Goal: Task Accomplishment & Management: Complete application form

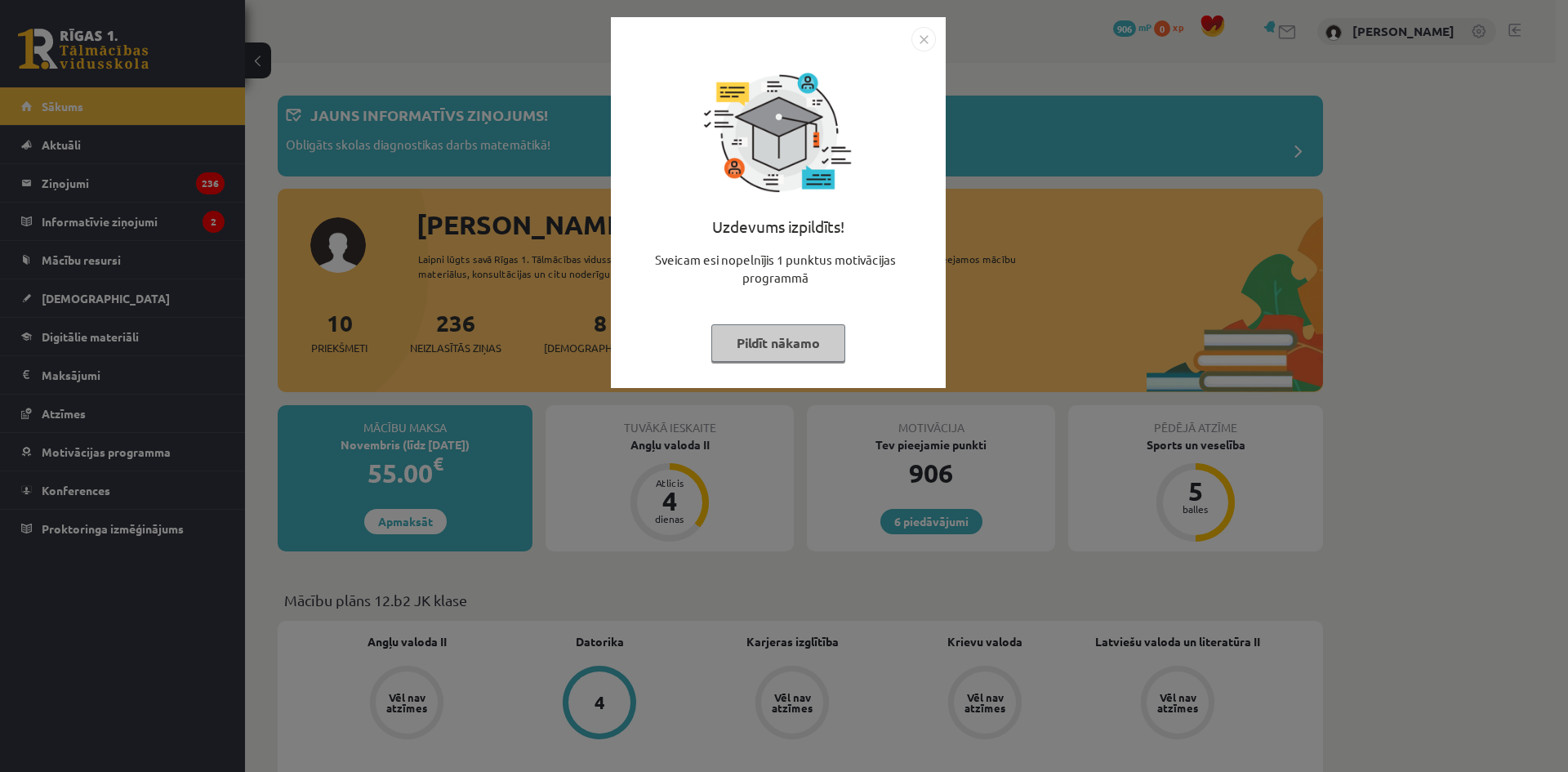
click at [923, 34] on img "Close" at bounding box center [923, 39] width 25 height 25
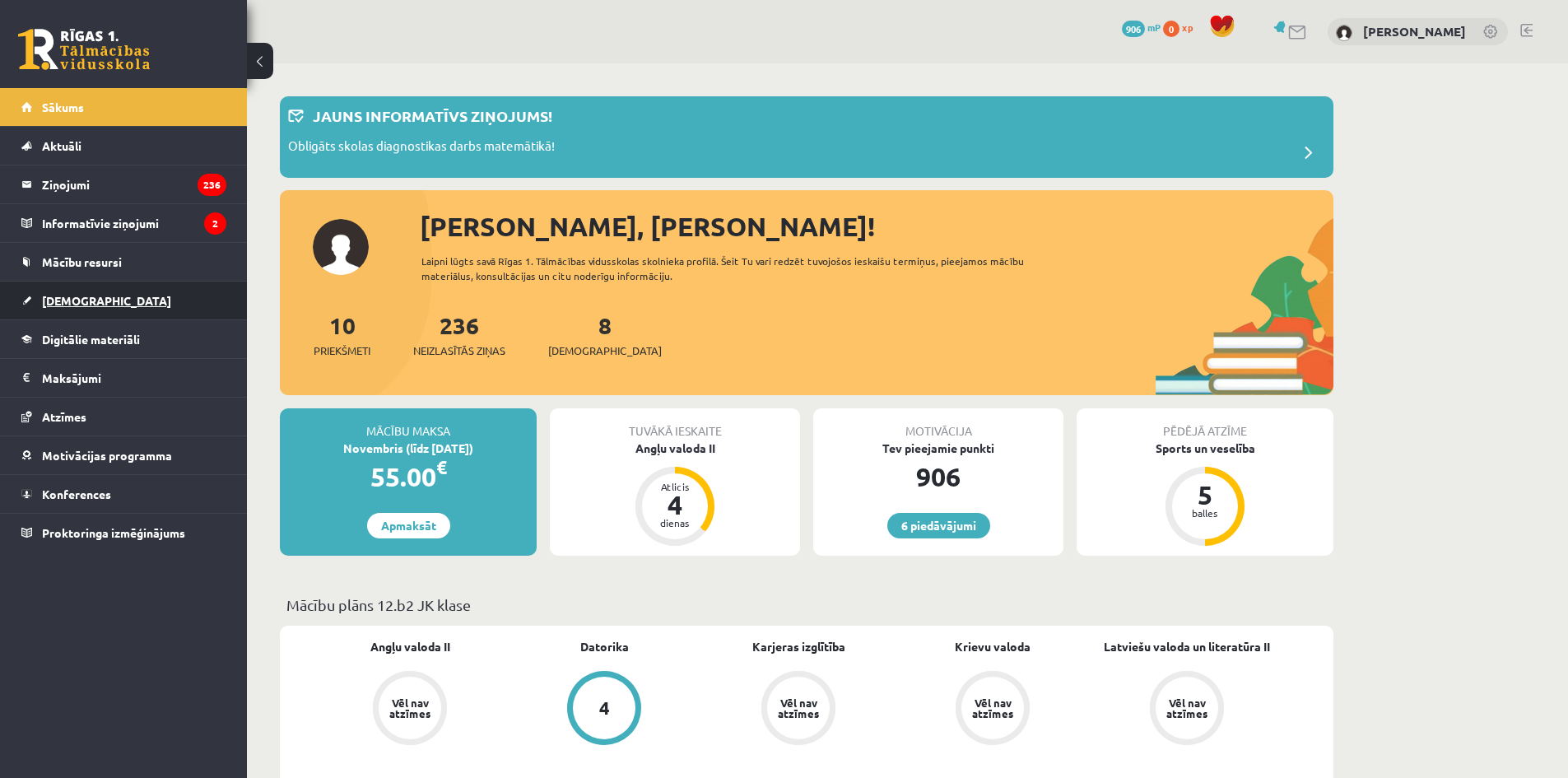
click at [94, 296] on link "[DEMOGRAPHIC_DATA]" at bounding box center [124, 301] width 205 height 38
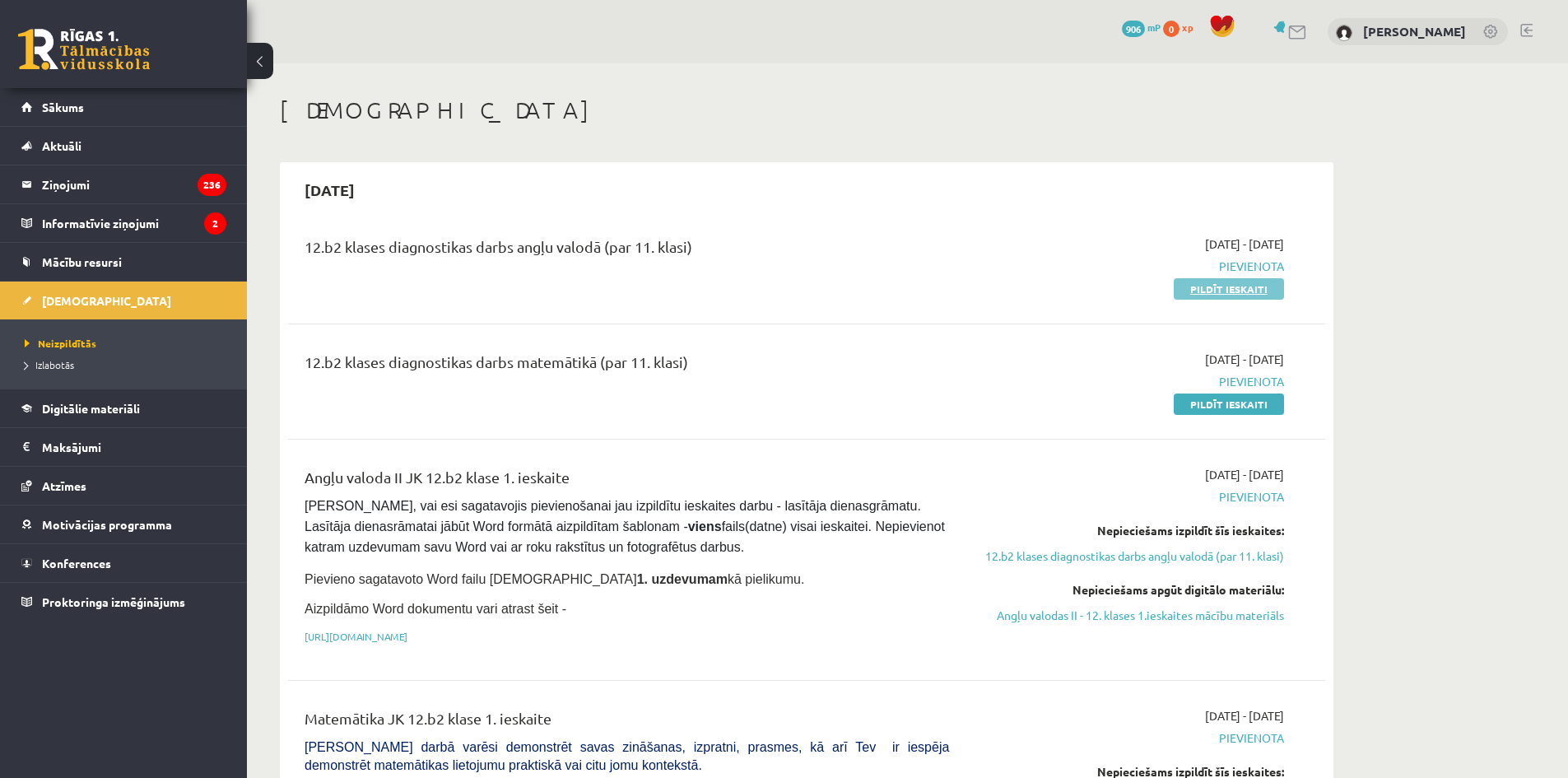
click at [1217, 291] on link "Pildīt ieskaiti" at bounding box center [1229, 289] width 110 height 22
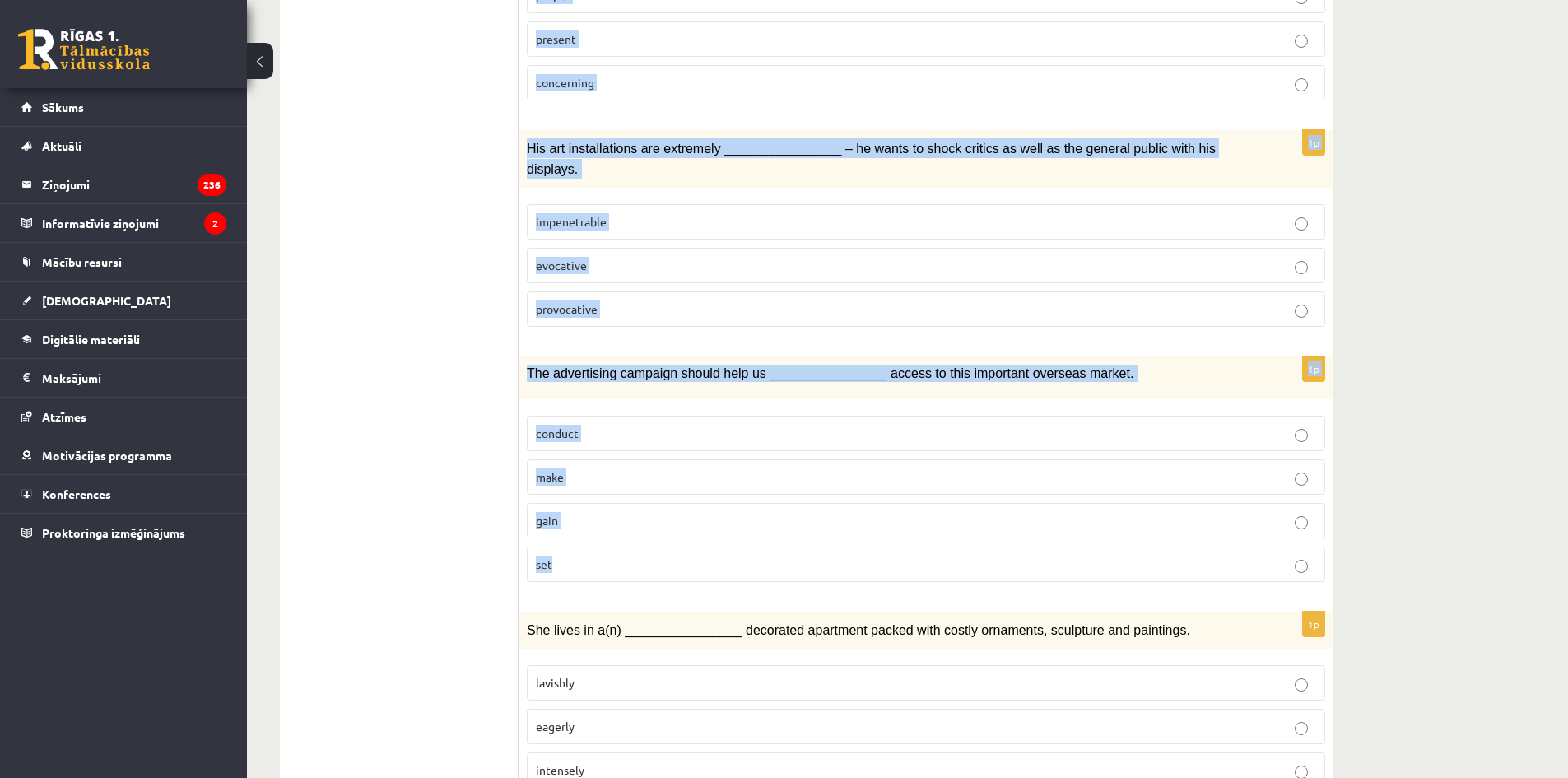
scroll to position [2231, 0]
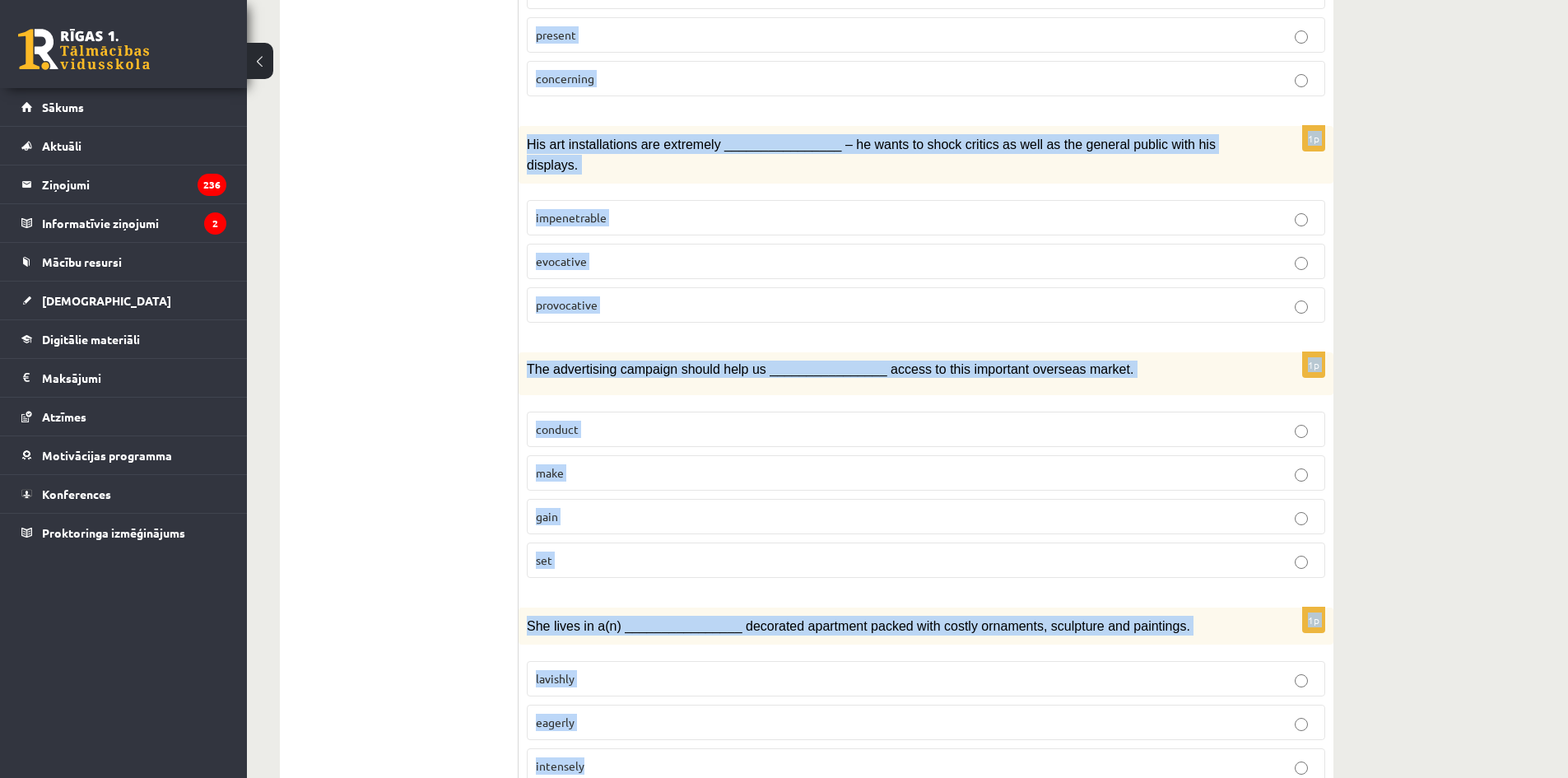
drag, startPoint x: 523, startPoint y: 358, endPoint x: 737, endPoint y: 687, distance: 392.5
copy form "I found myself whistling the melody from the advertisement I’d heard at the sup…"
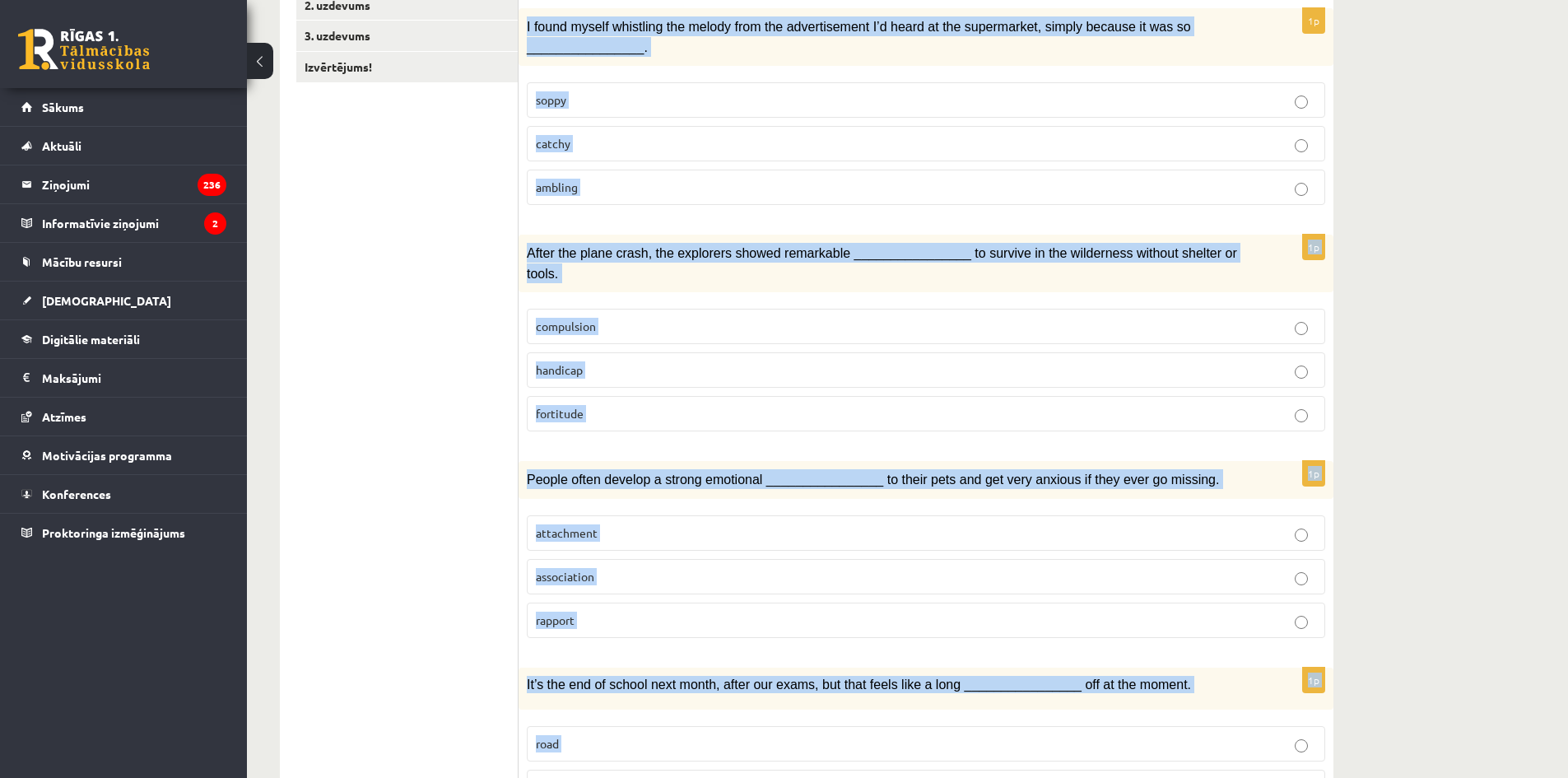
scroll to position [0, 0]
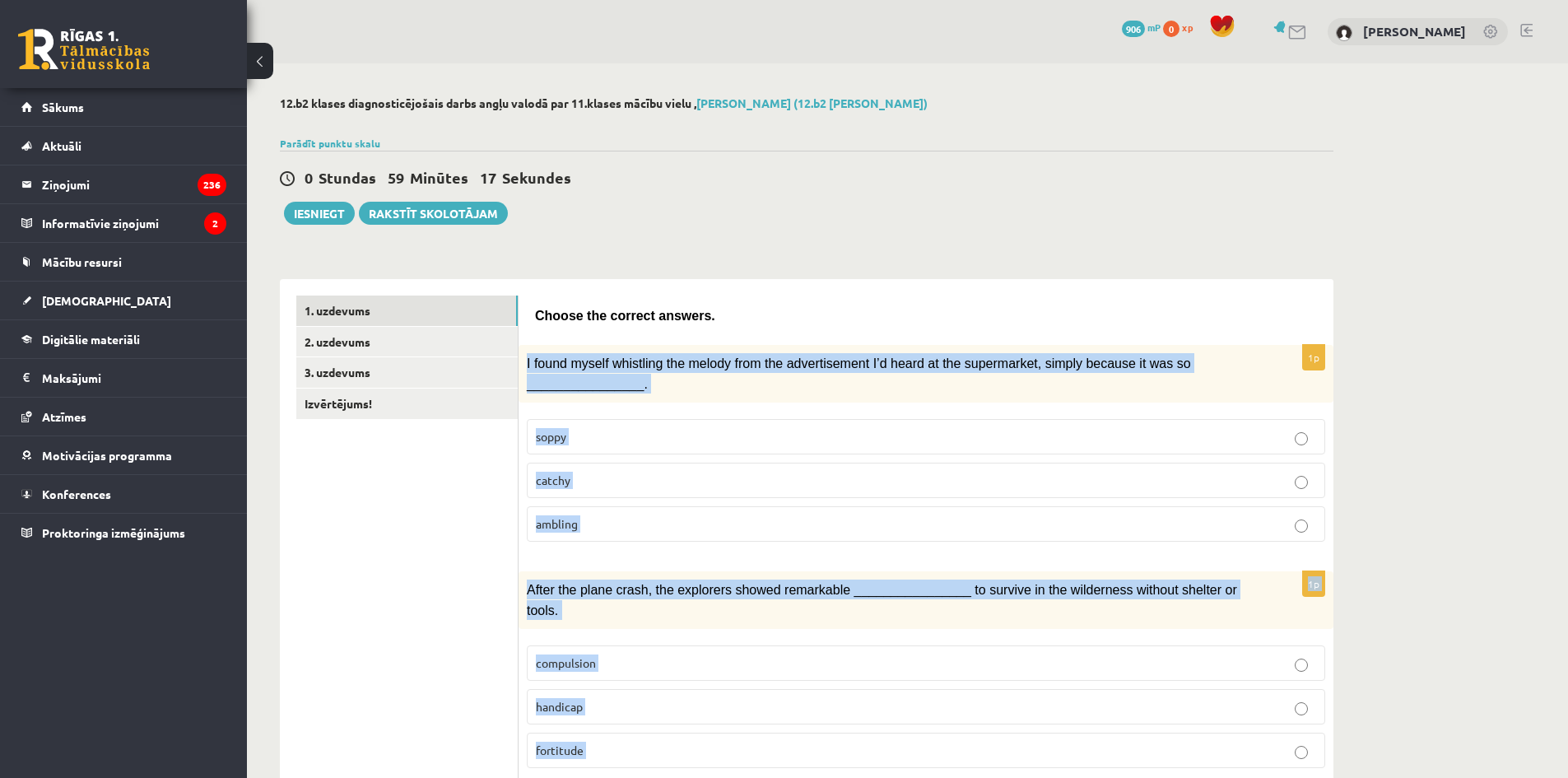
click at [593, 362] on span "I found myself whistling the melody from the advertisement I’d heard at the sup…" at bounding box center [858, 373] width 664 height 34
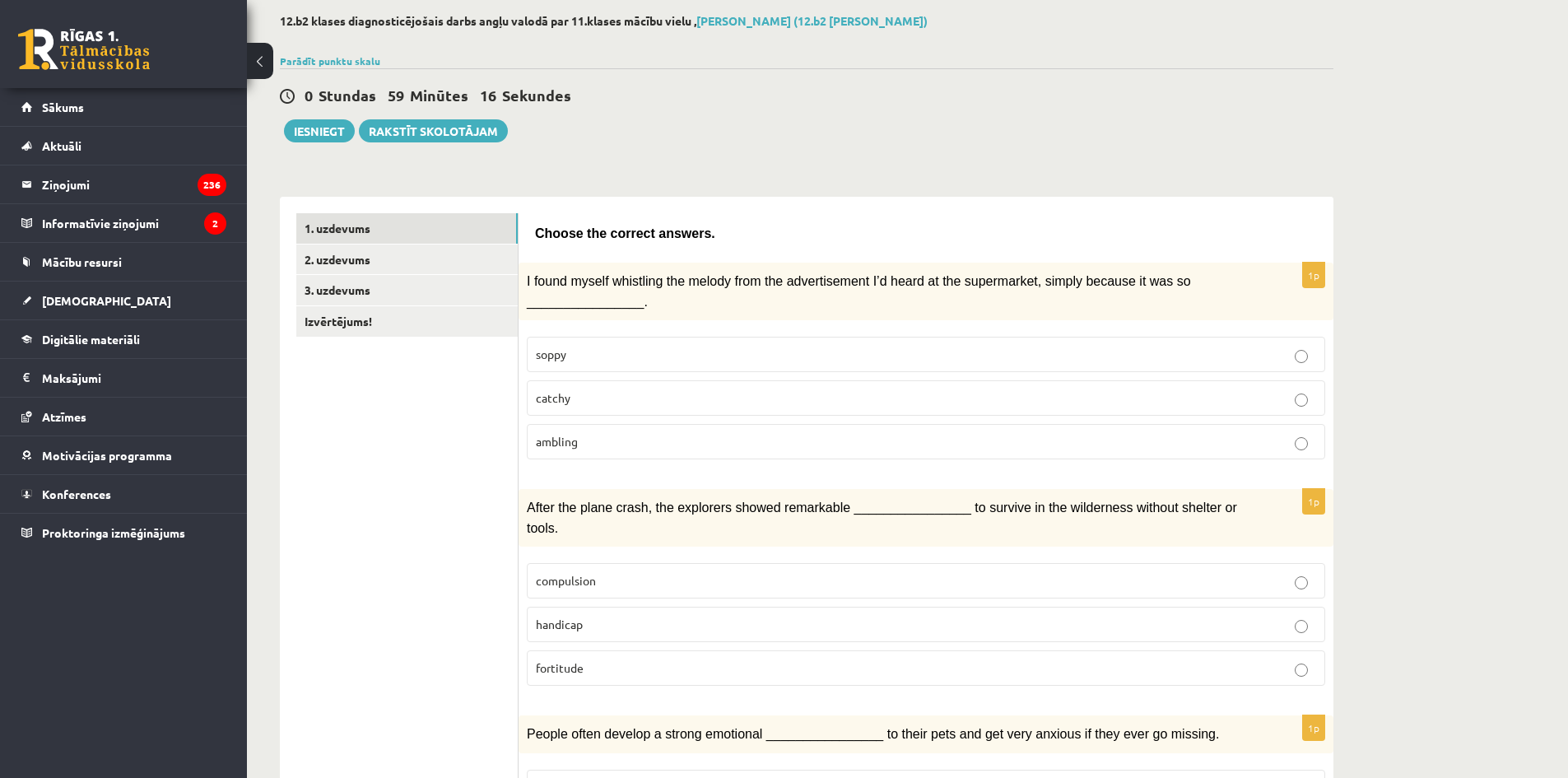
click at [544, 399] on span "catchy" at bounding box center [553, 397] width 34 height 15
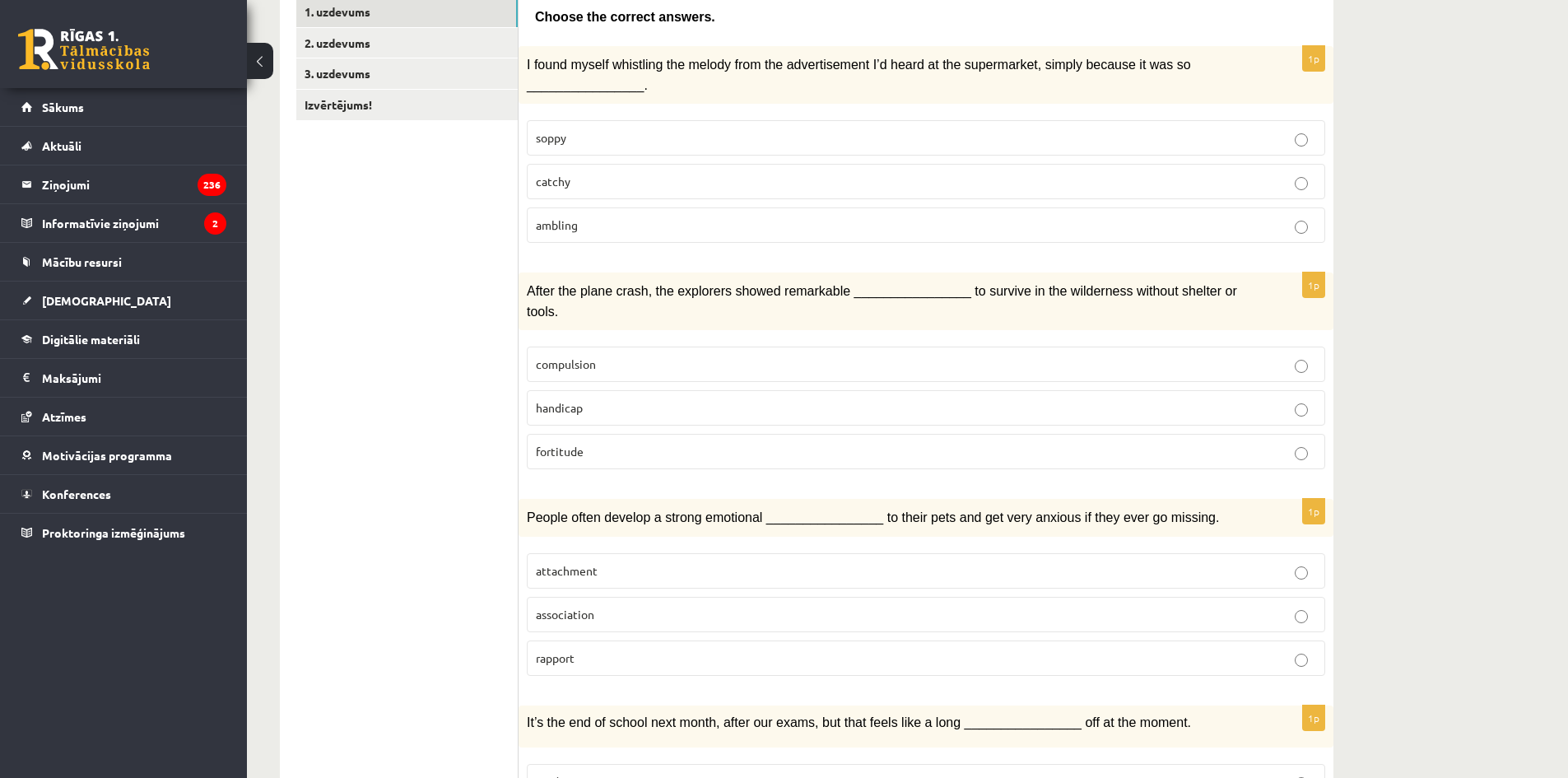
scroll to position [329, 0]
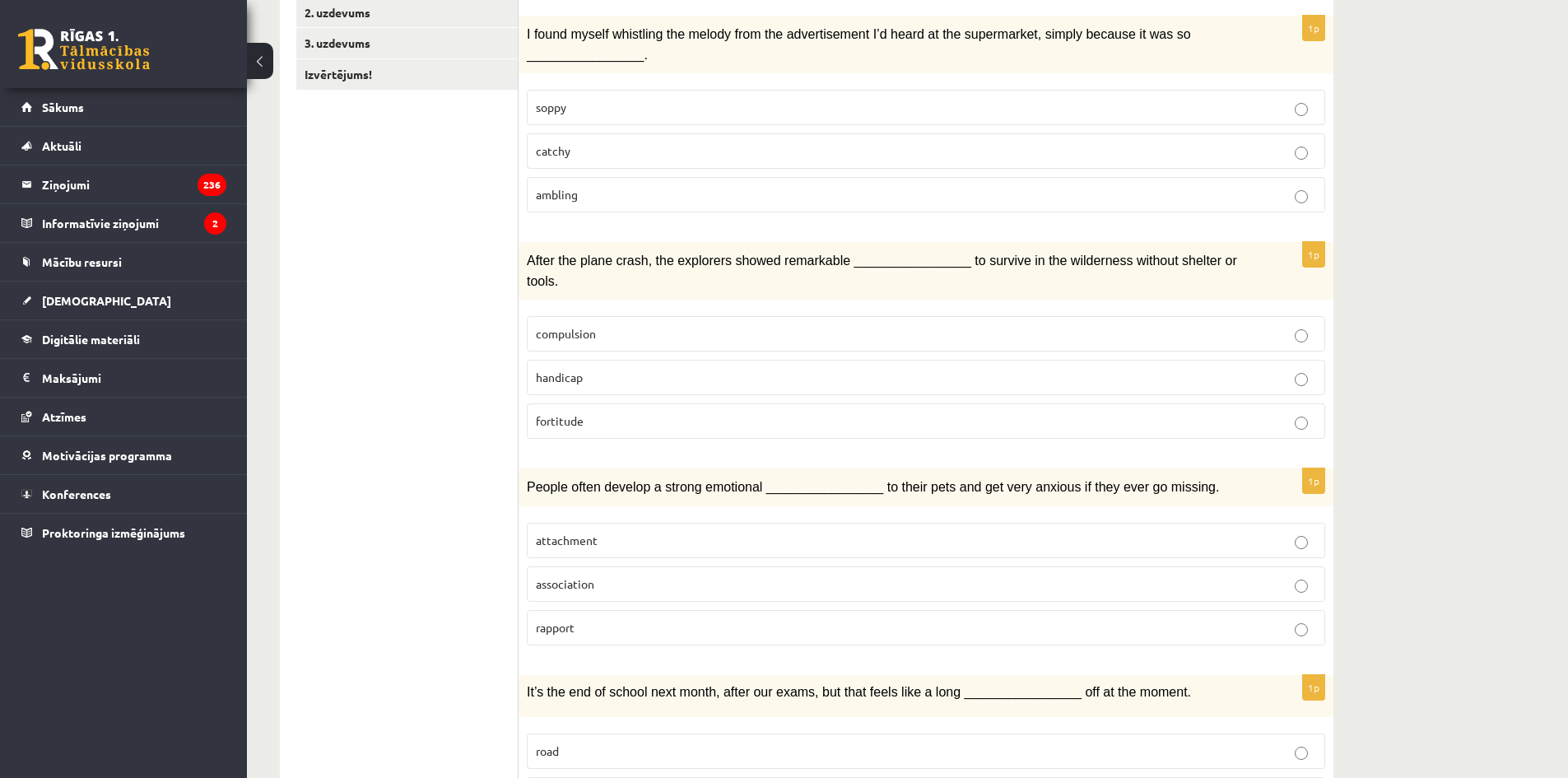
click at [561, 414] on span "fortitude" at bounding box center [559, 420] width 47 height 15
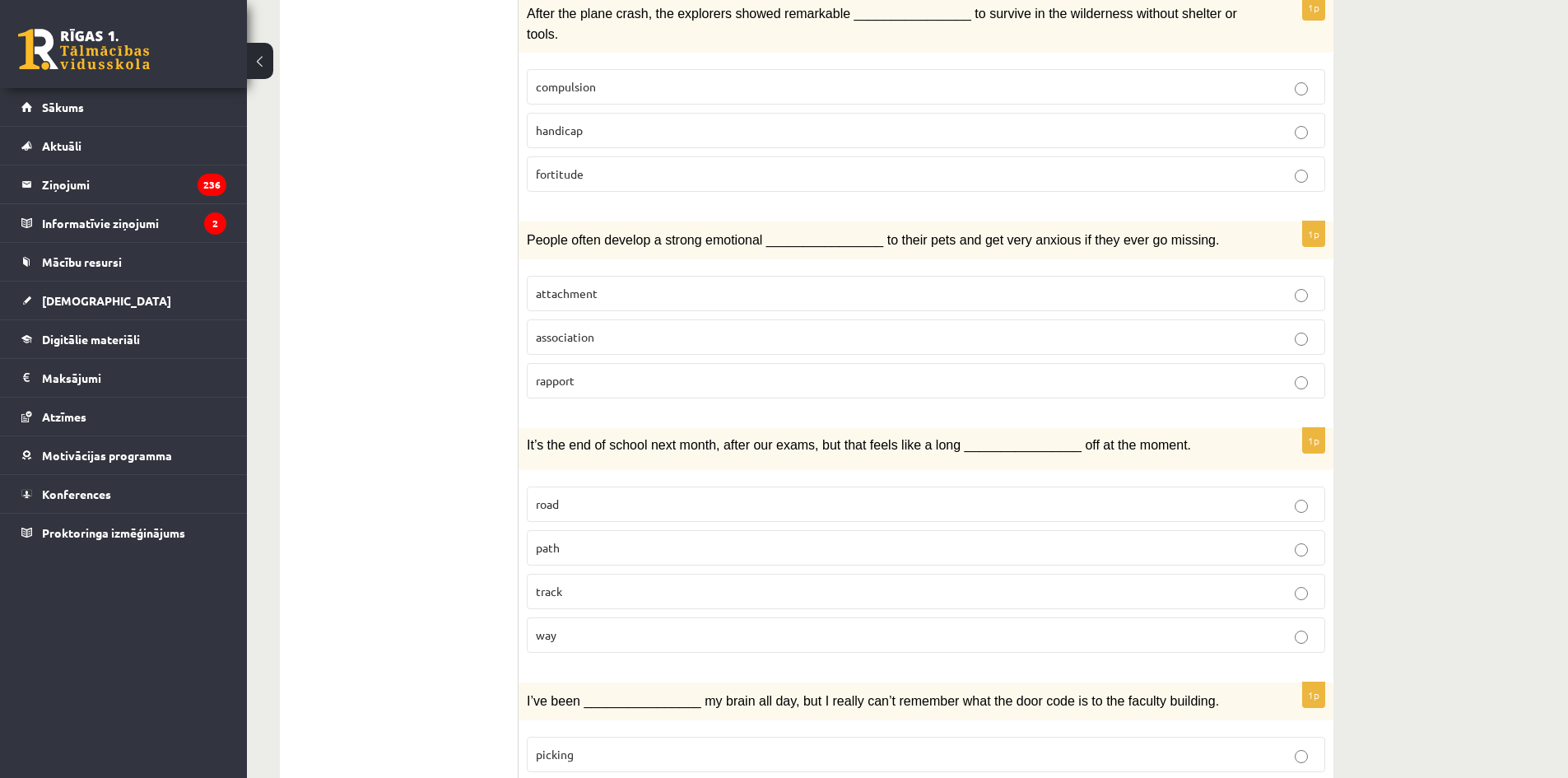
click at [566, 285] on span "attachment" at bounding box center [567, 292] width 62 height 15
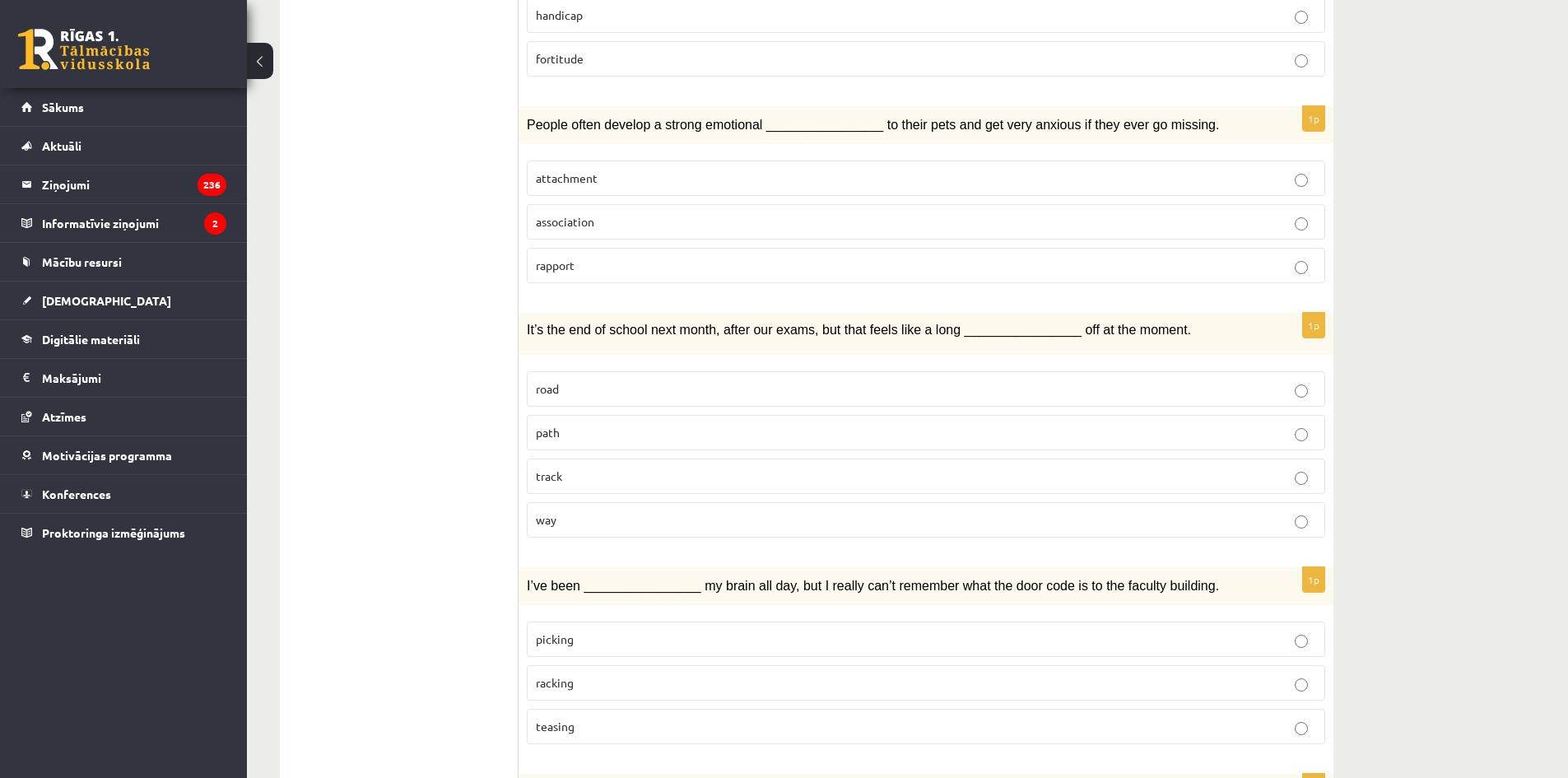
scroll to position [741, 0]
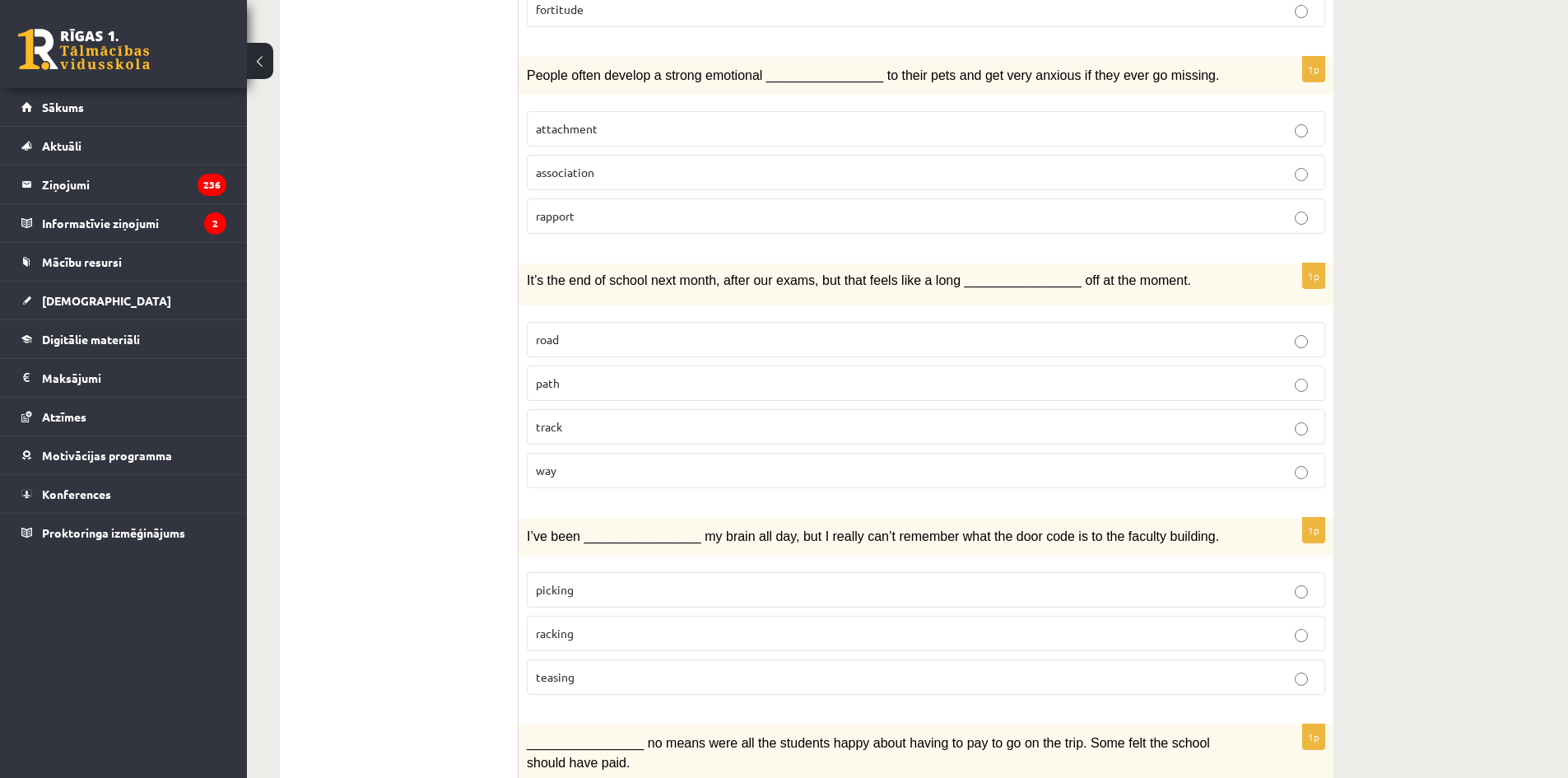
click at [544, 463] on span "way" at bounding box center [546, 470] width 21 height 15
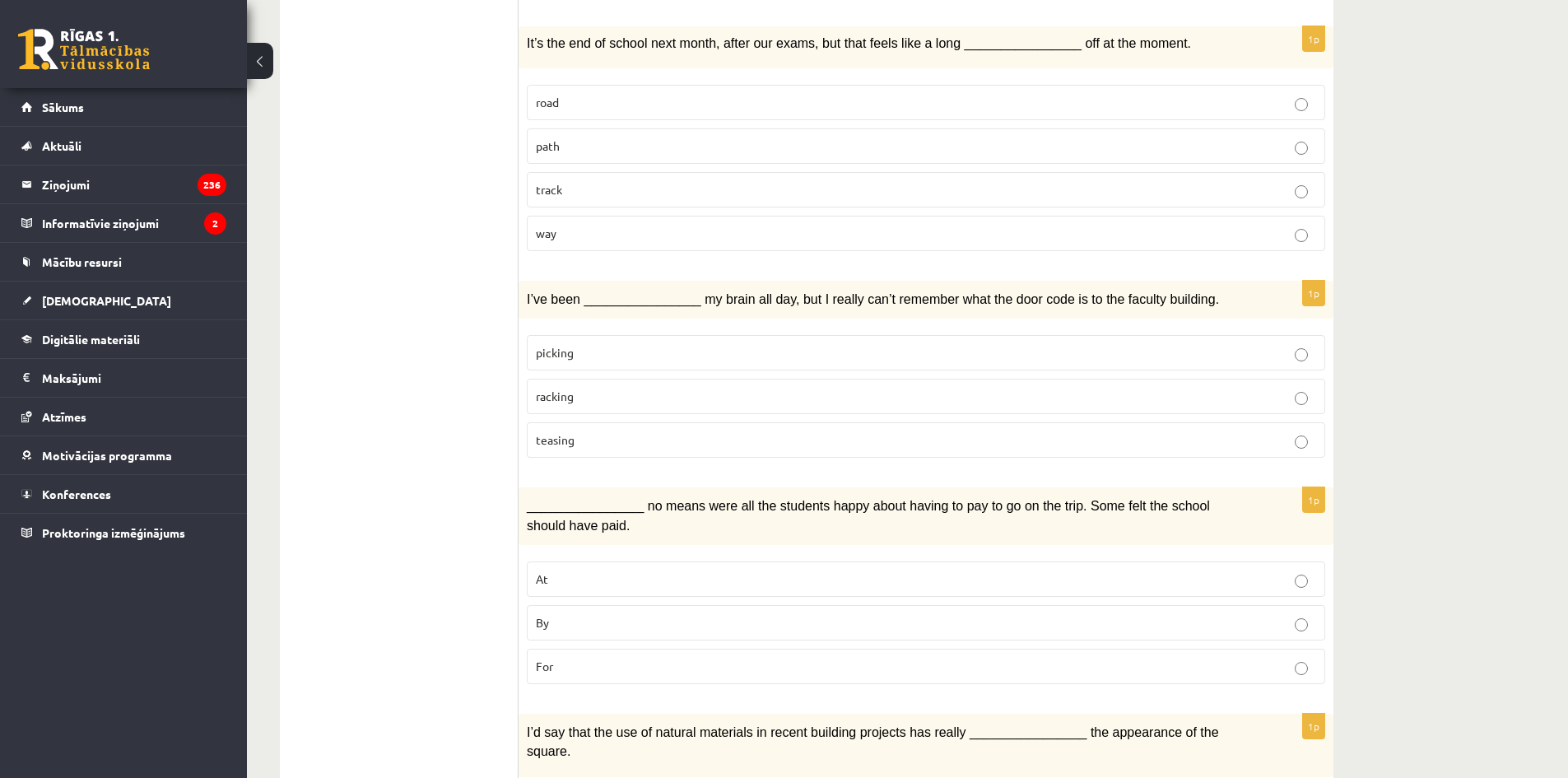
scroll to position [987, 0]
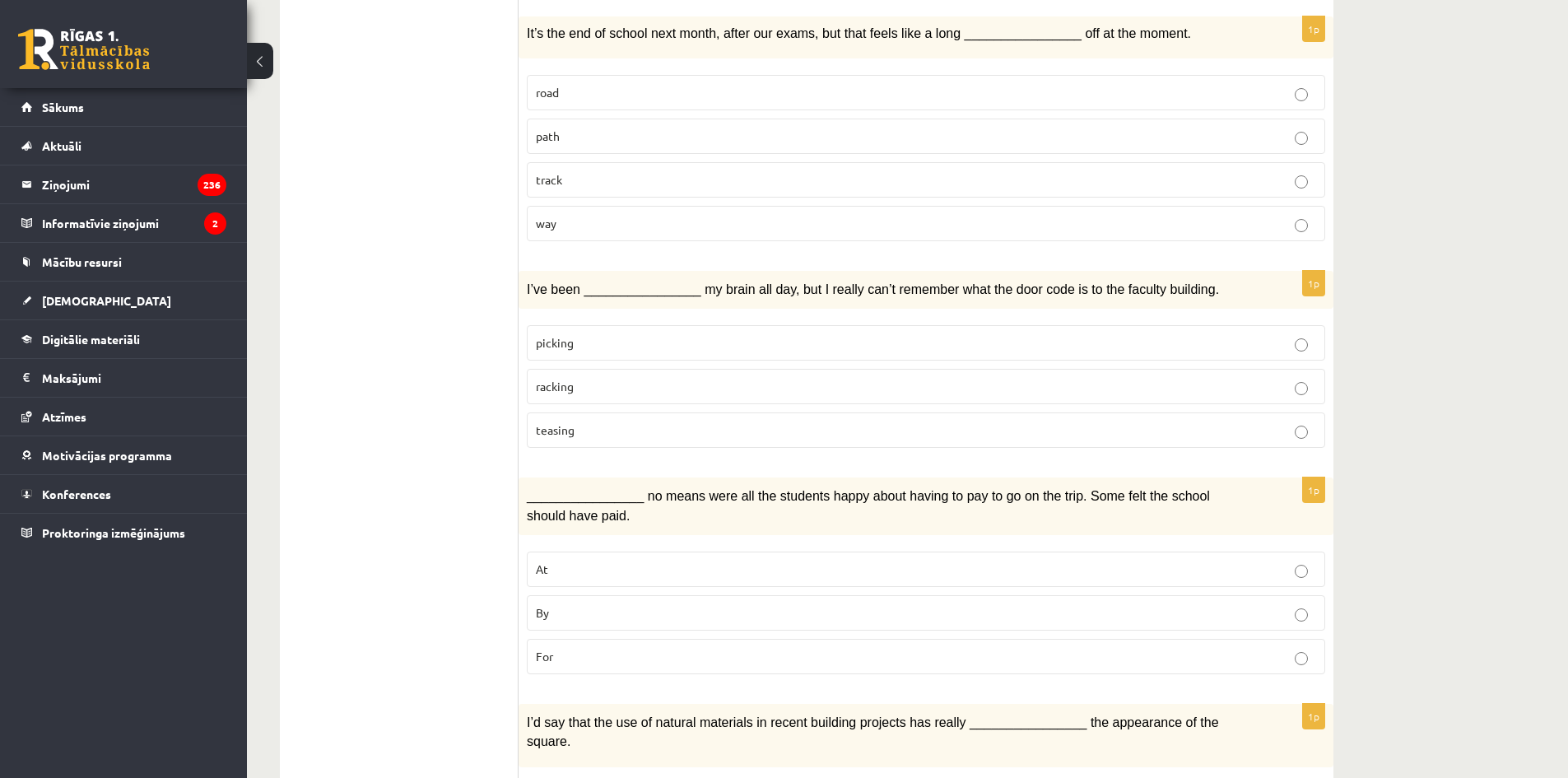
click at [557, 378] on span "racking" at bounding box center [555, 385] width 38 height 15
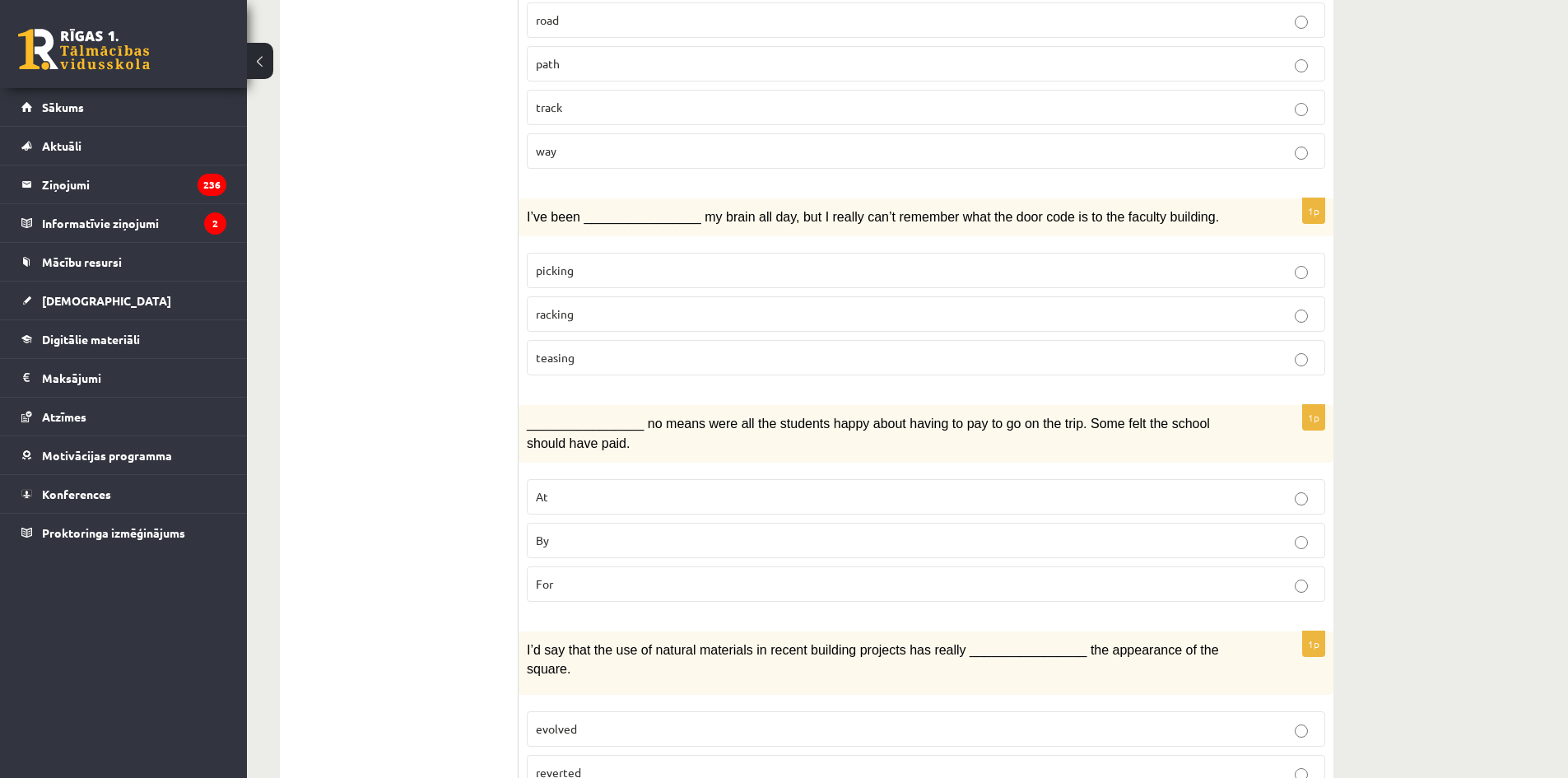
scroll to position [1070, 0]
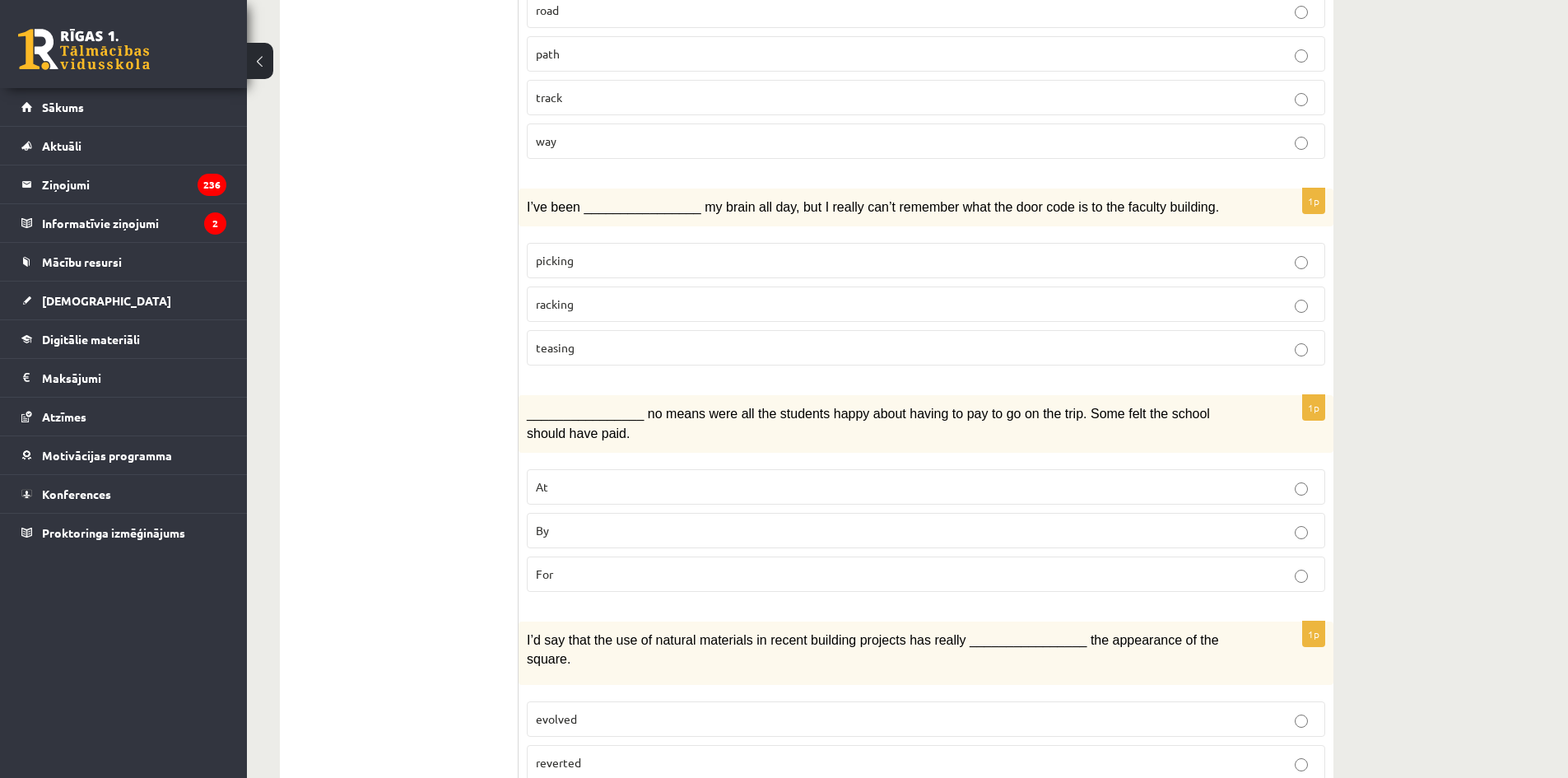
click at [543, 523] on span "By" at bounding box center [542, 530] width 13 height 15
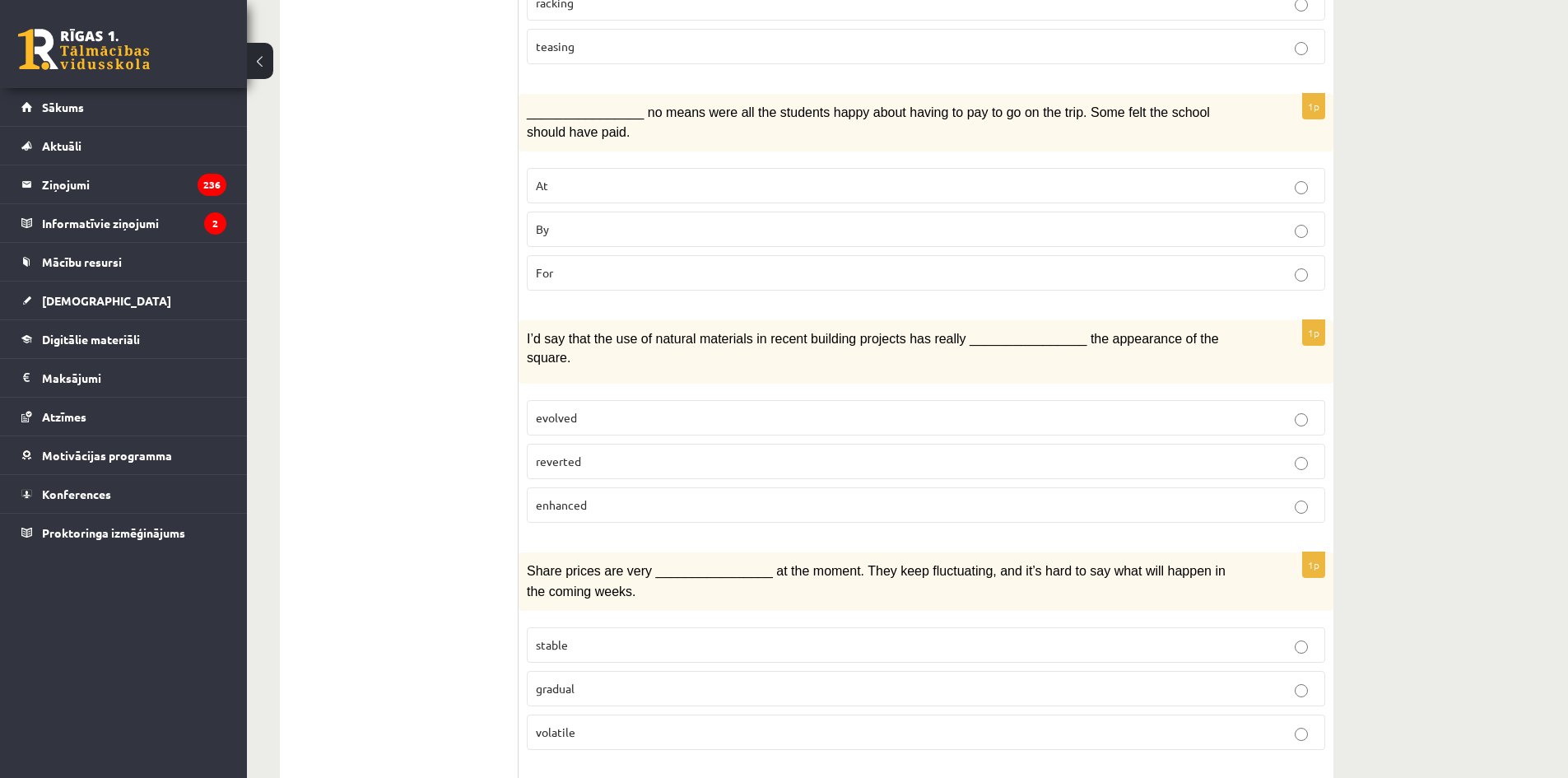
scroll to position [1399, 0]
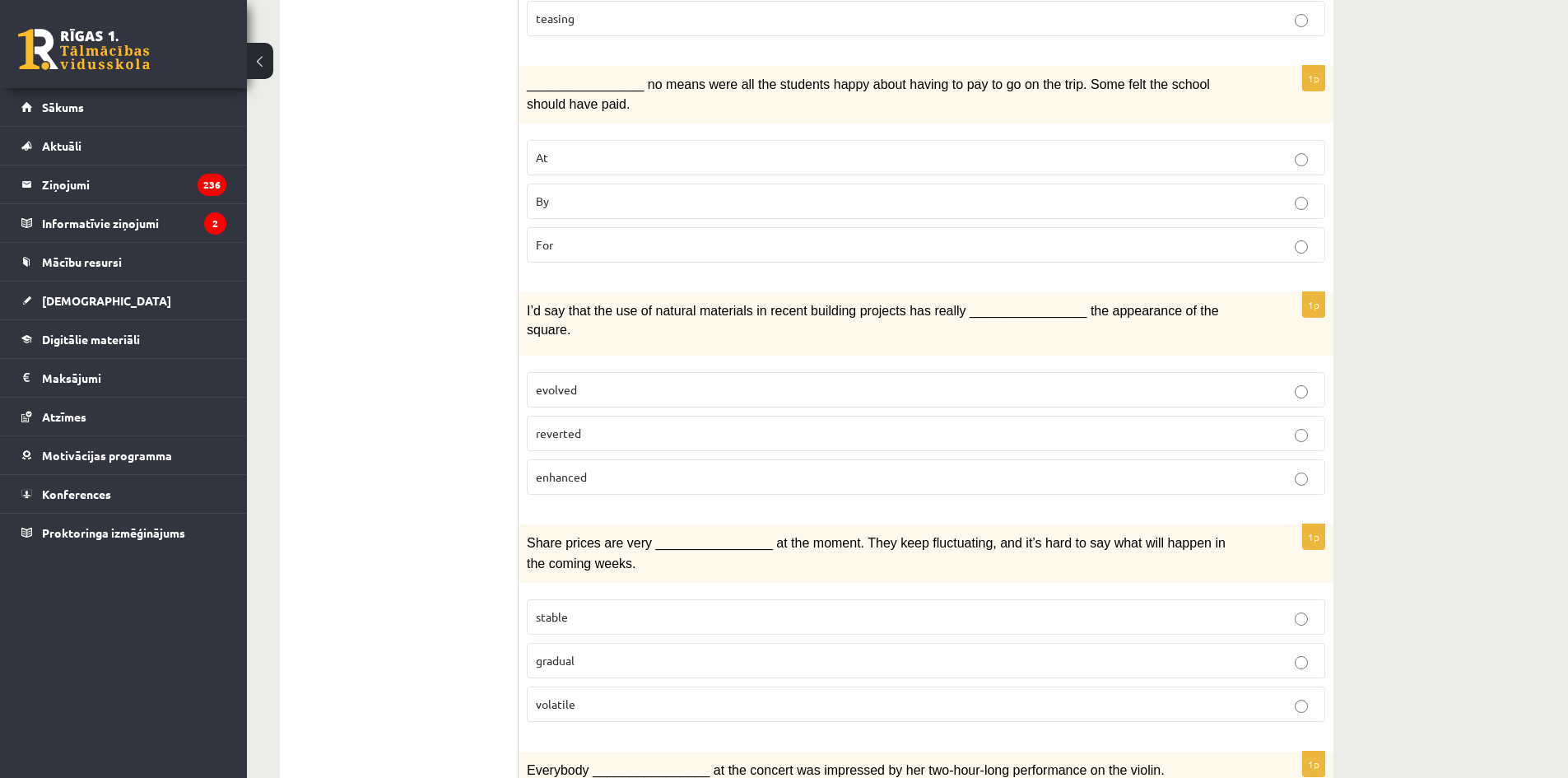
click at [561, 470] on span "enhanced" at bounding box center [561, 476] width 51 height 15
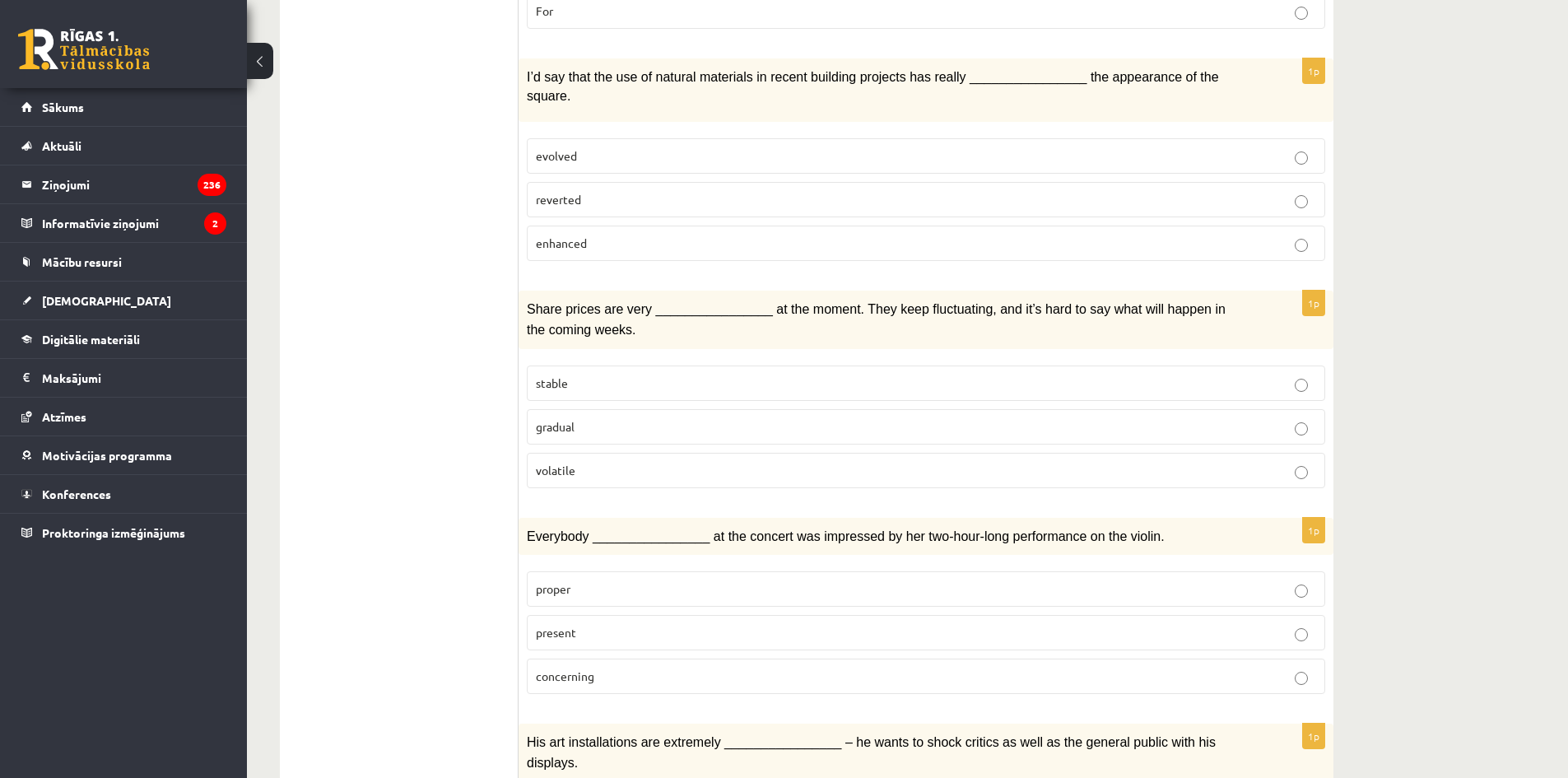
scroll to position [1646, 0]
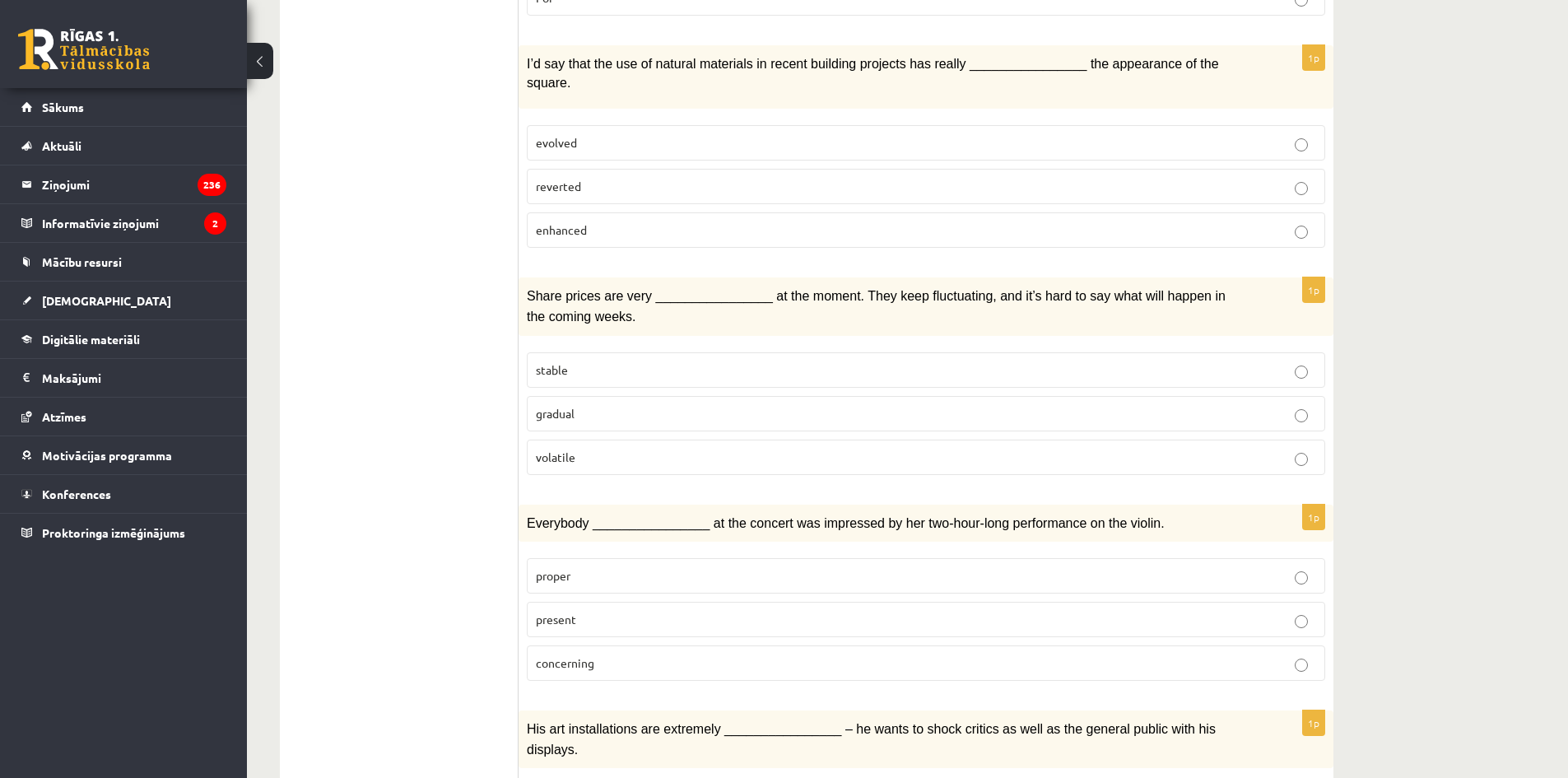
click at [562, 450] on span "volatile" at bounding box center [556, 457] width 40 height 15
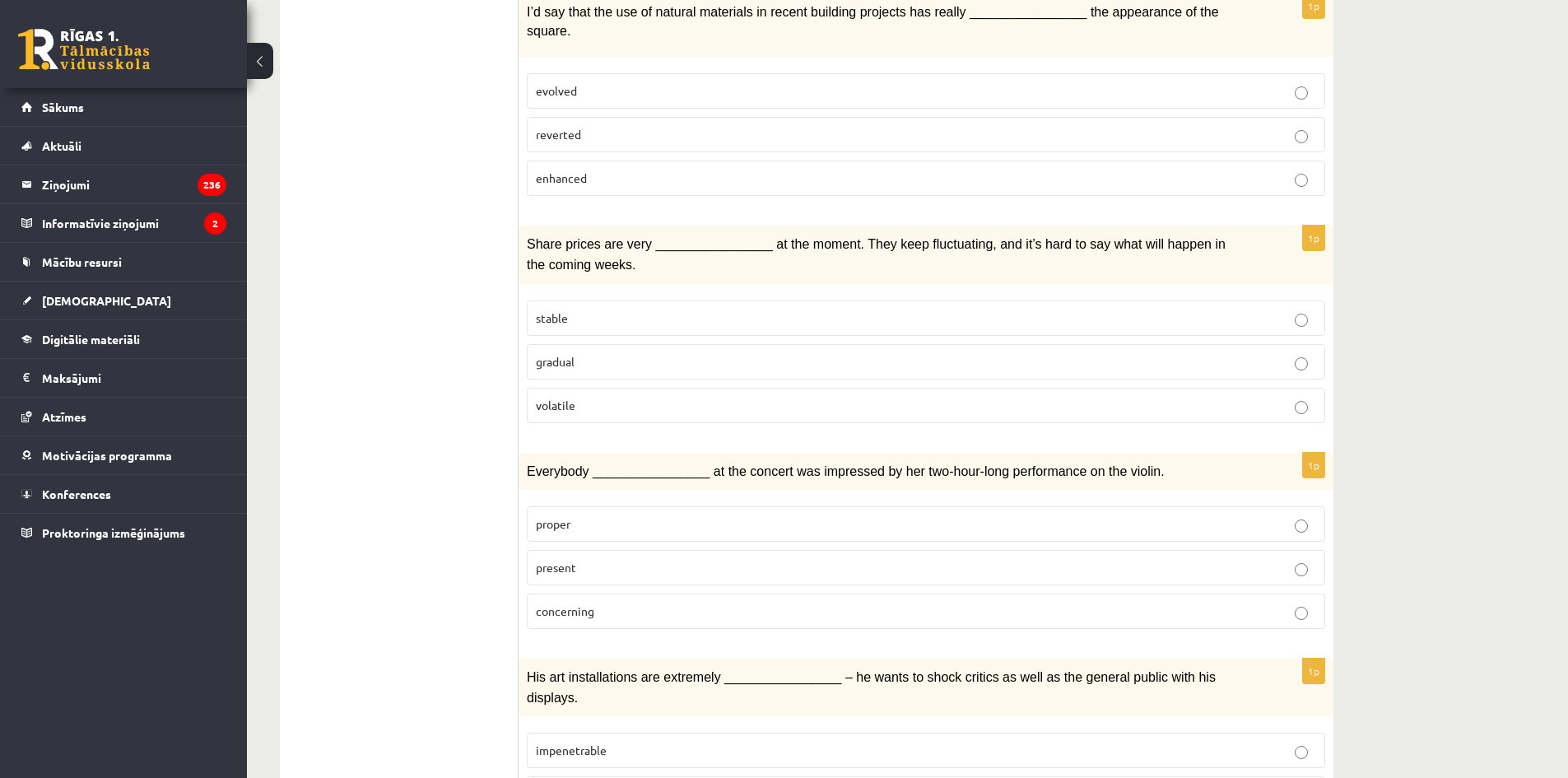
scroll to position [1893, 0]
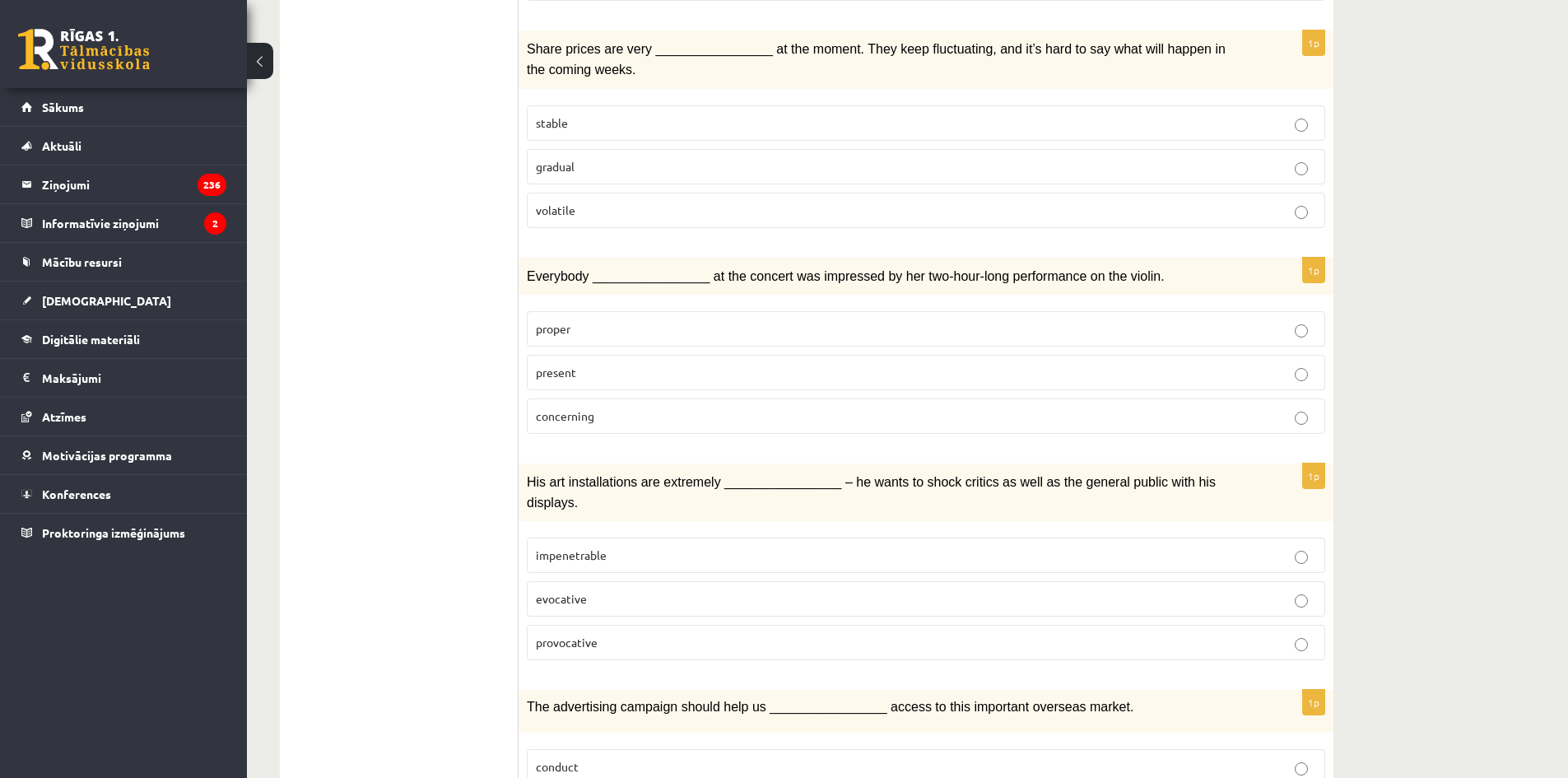
click at [569, 364] on span "present" at bounding box center [556, 371] width 40 height 15
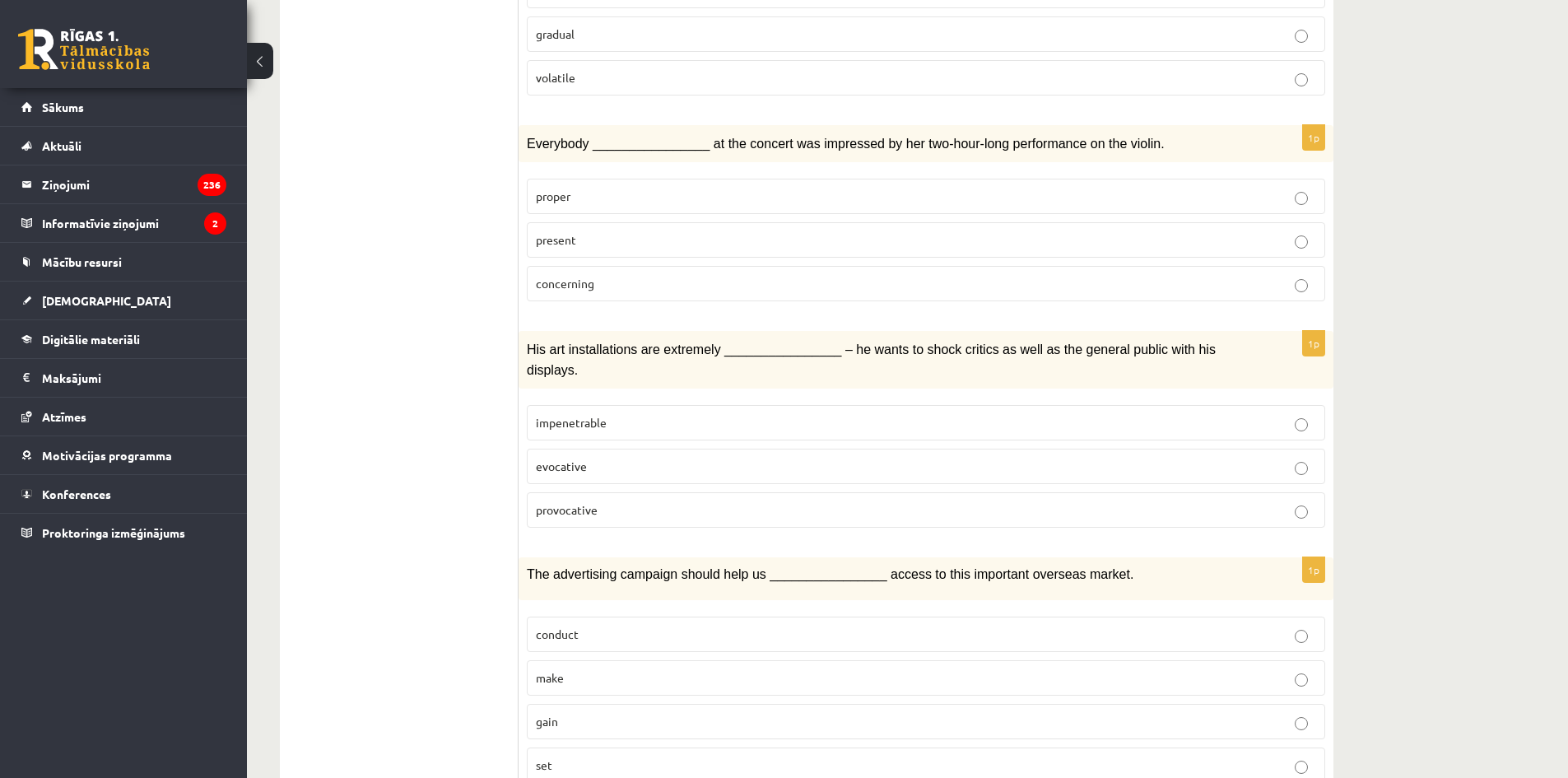
scroll to position [2057, 0]
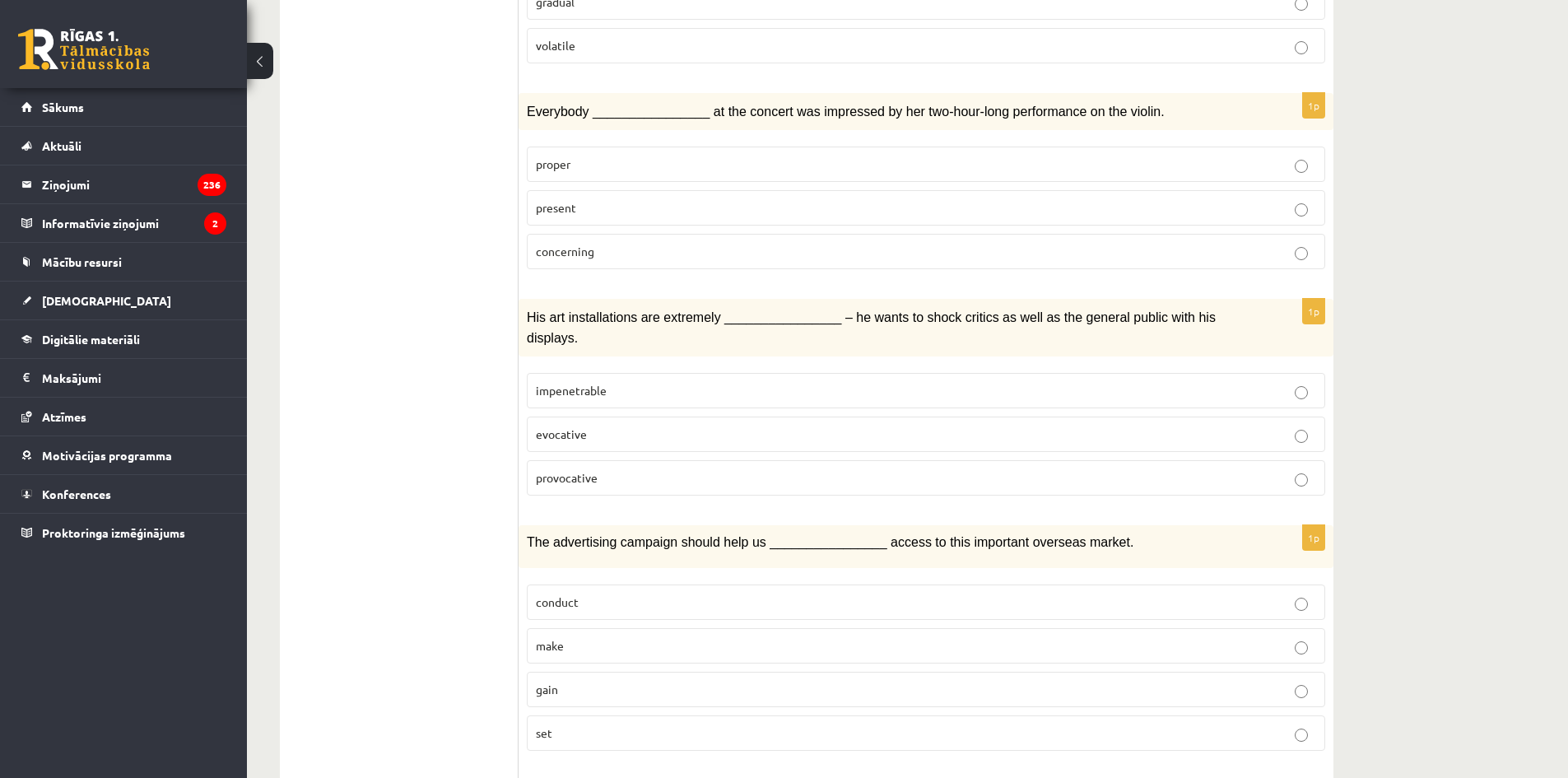
click at [568, 470] on p "provocative" at bounding box center [926, 478] width 781 height 17
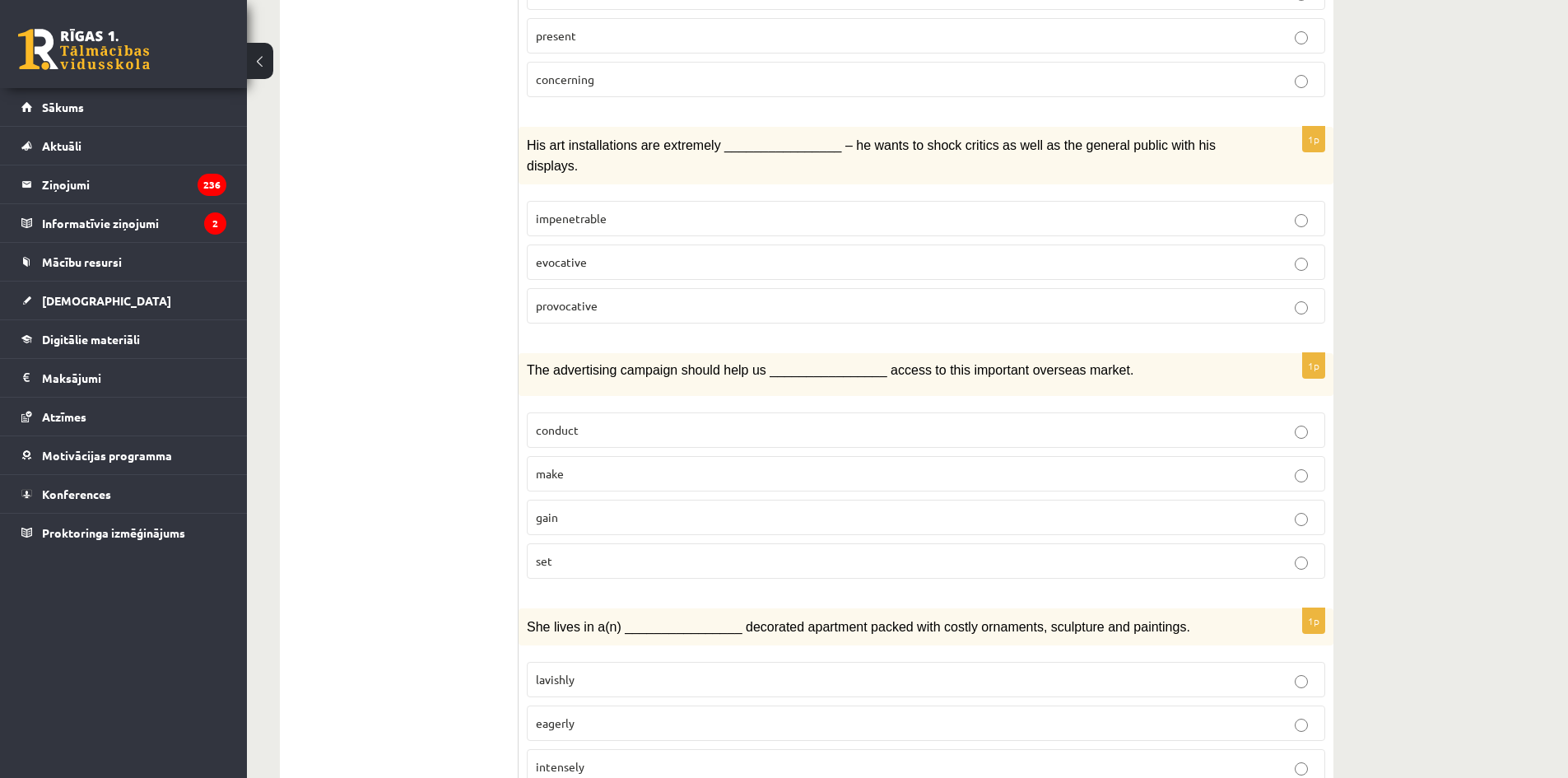
scroll to position [2231, 0]
click at [553, 508] on span "gain" at bounding box center [547, 515] width 22 height 15
click at [554, 671] on span "lavishly" at bounding box center [555, 678] width 39 height 15
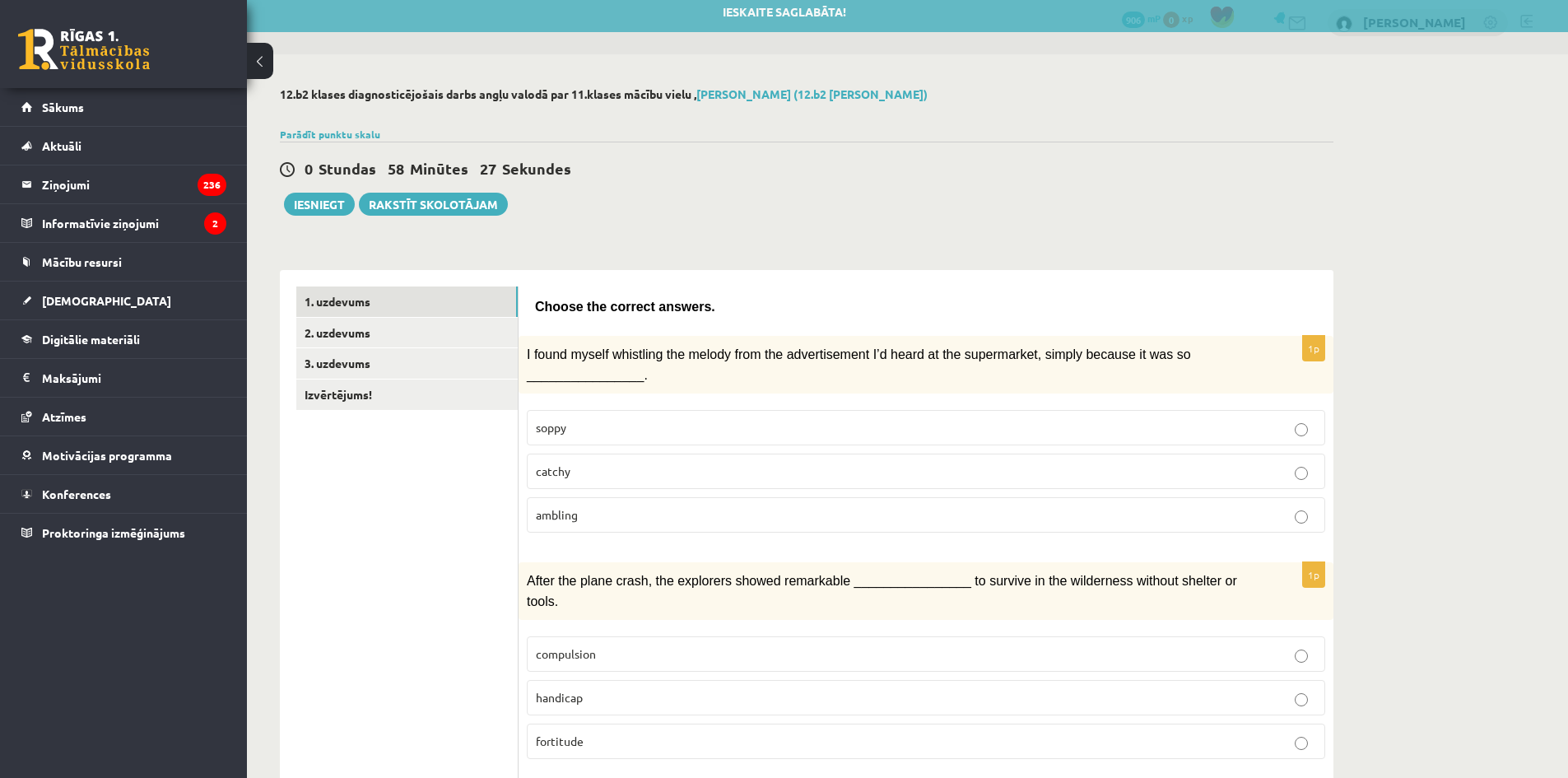
scroll to position [0, 0]
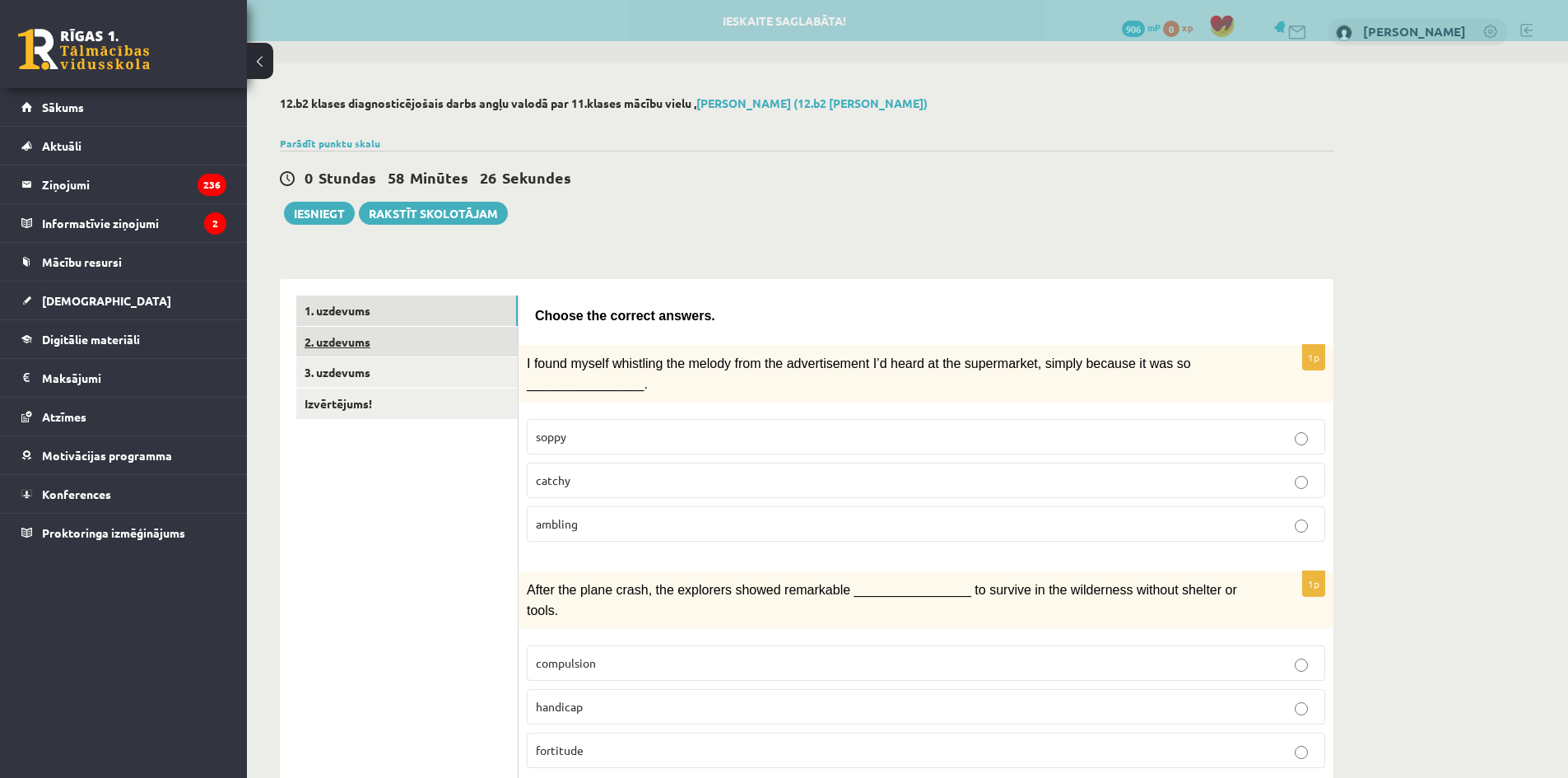
click at [382, 341] on link "2. uzdevums" at bounding box center [407, 341] width 221 height 30
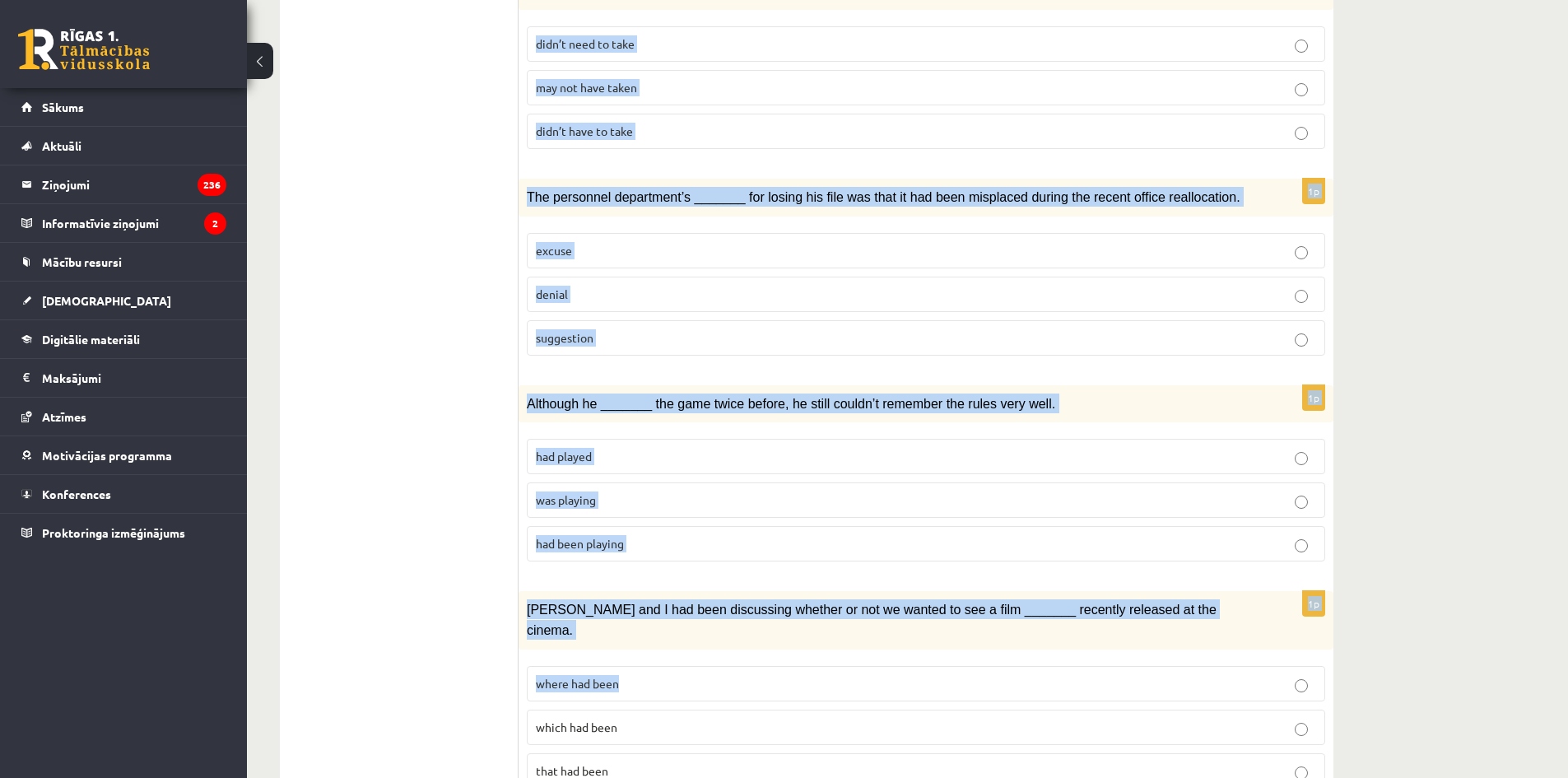
scroll to position [1655, 0]
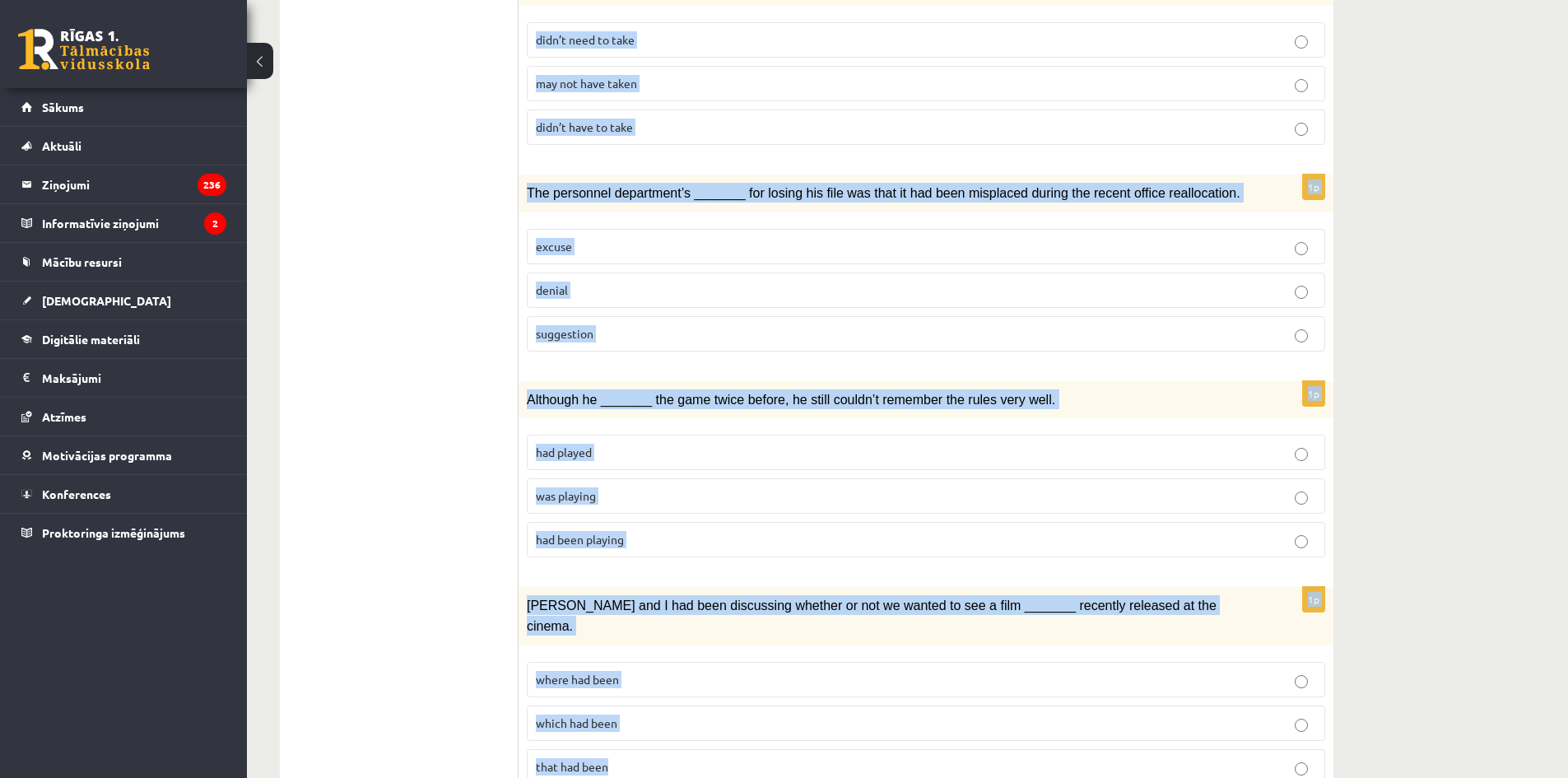
drag, startPoint x: 531, startPoint y: 314, endPoint x: 763, endPoint y: 692, distance: 443.5
copy form "Circle the form that cannot be used to complete the sentences. 1p When I finall…"
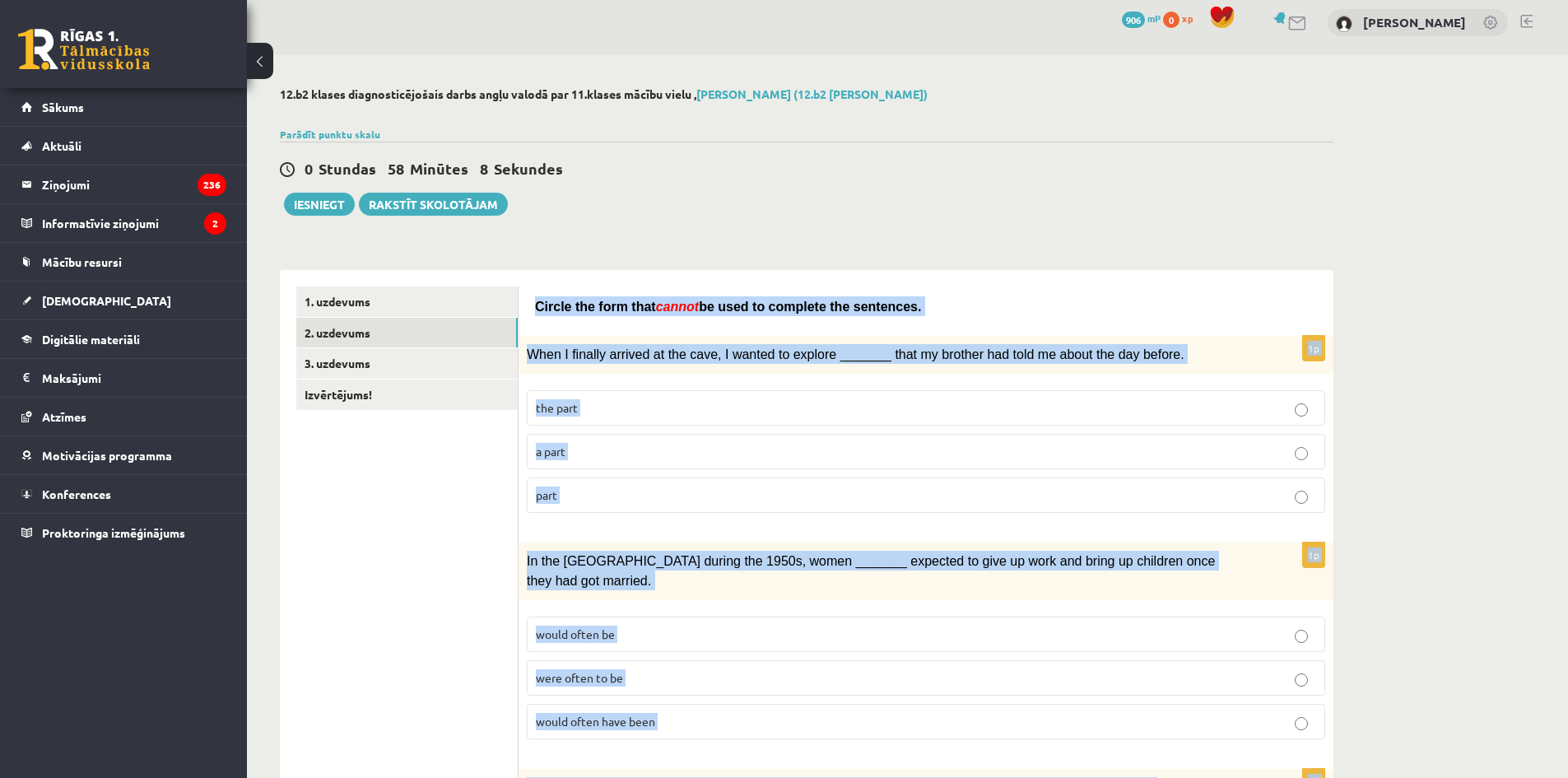
scroll to position [0, 0]
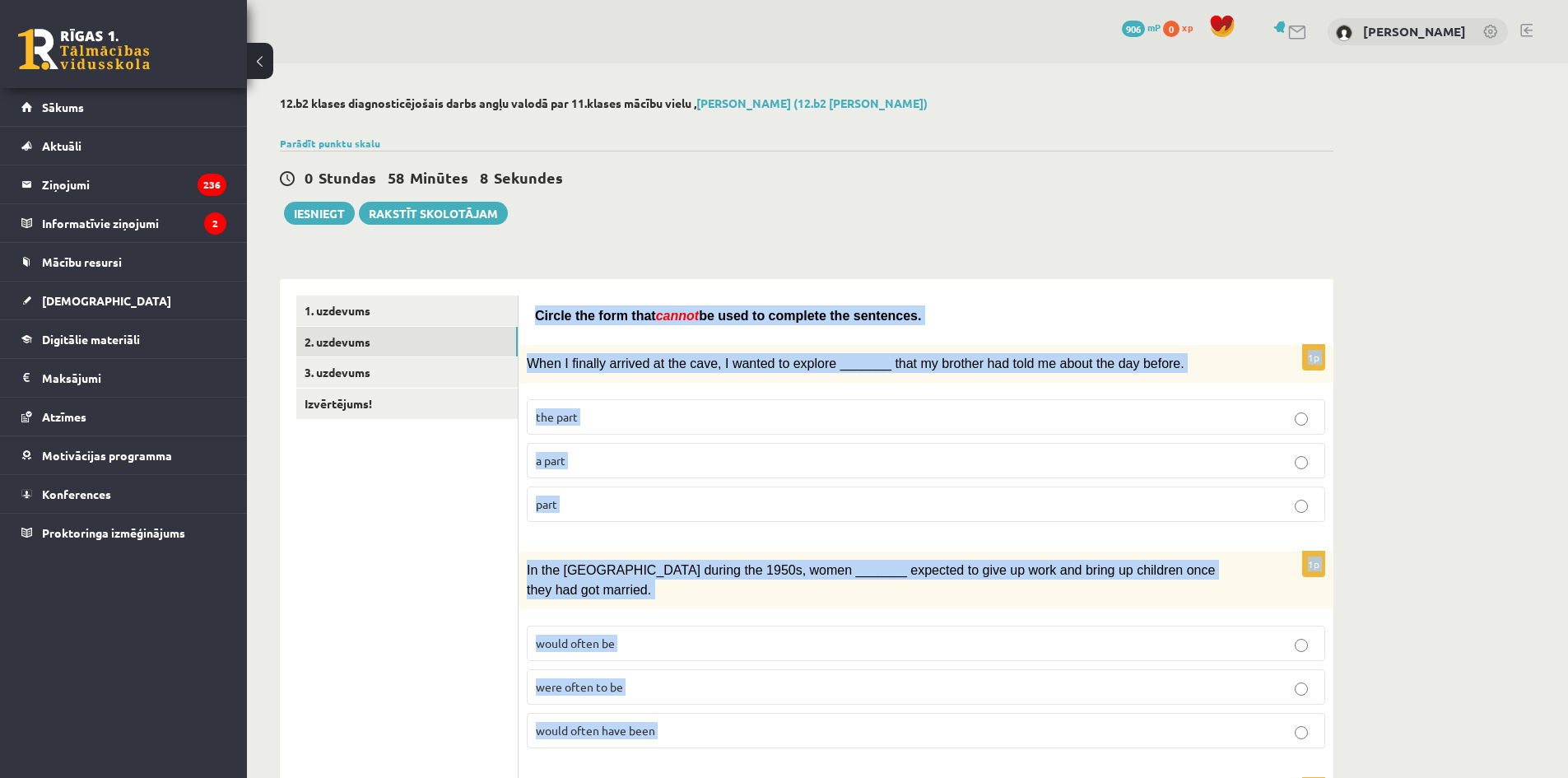
click at [593, 357] on span "When I finally arrived at the cave, I wanted to explore _______ that my brother…" at bounding box center [855, 364] width 657 height 14
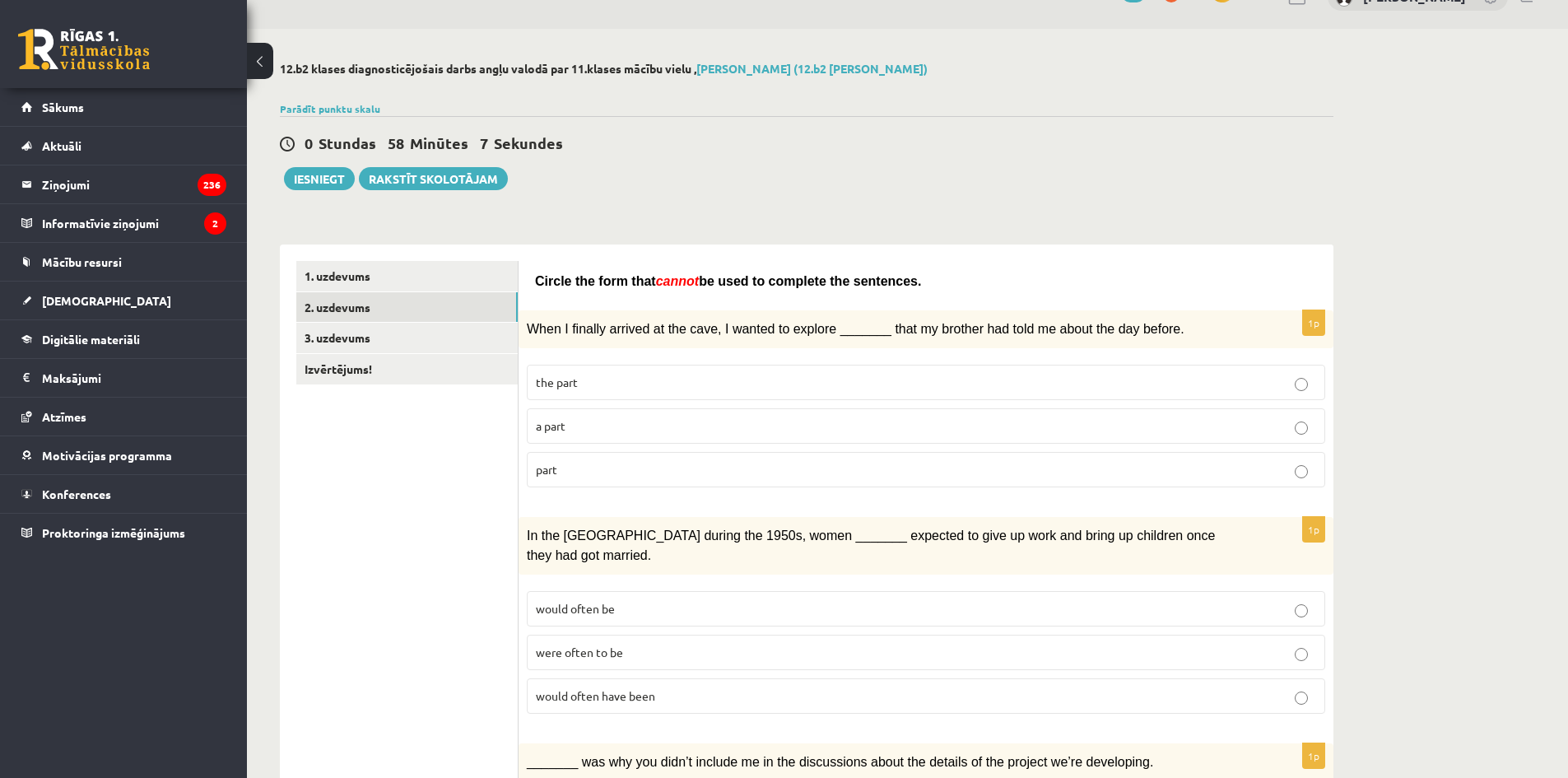
scroll to position [165, 0]
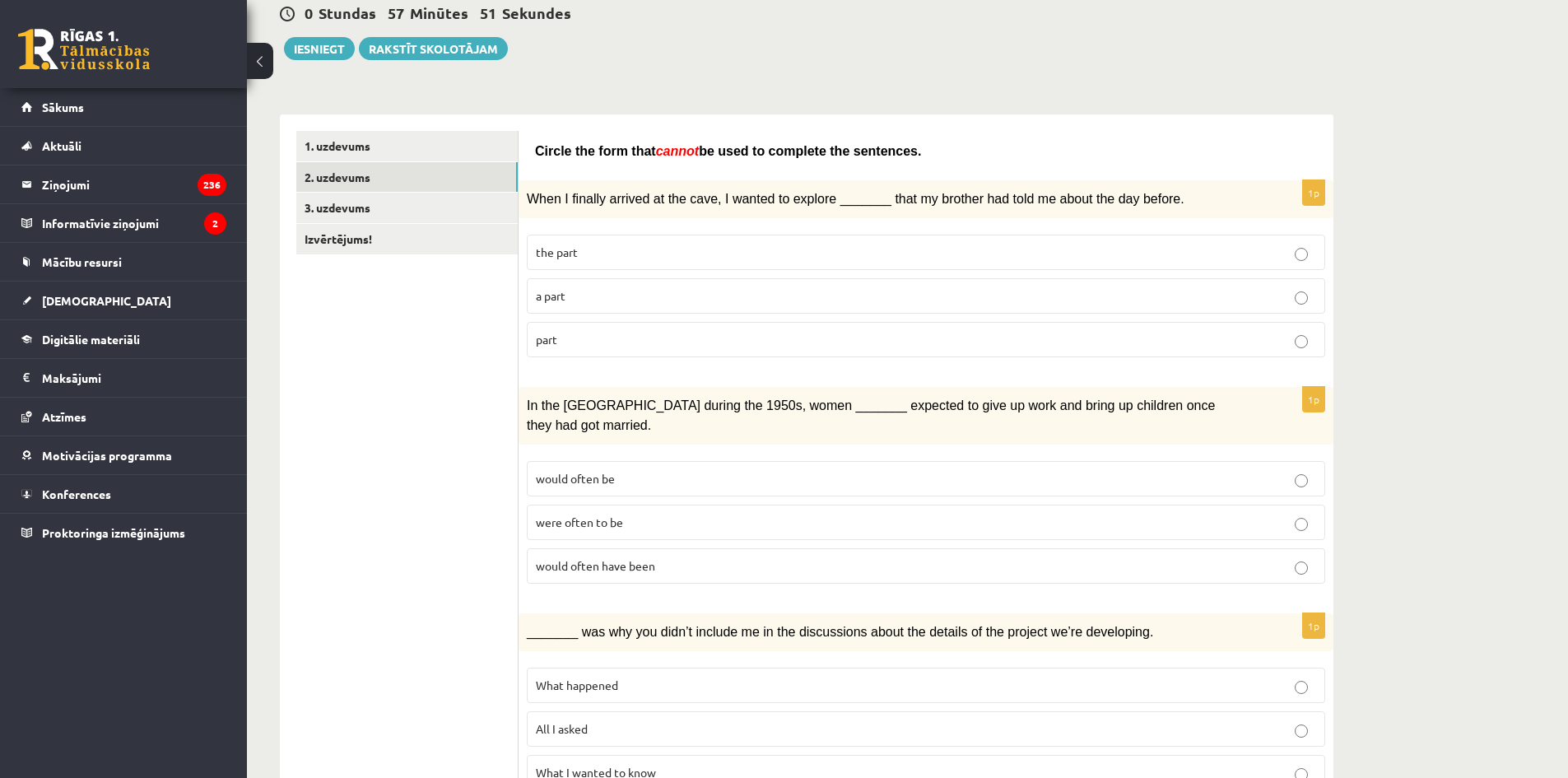
click at [555, 244] on p "the part" at bounding box center [926, 252] width 781 height 17
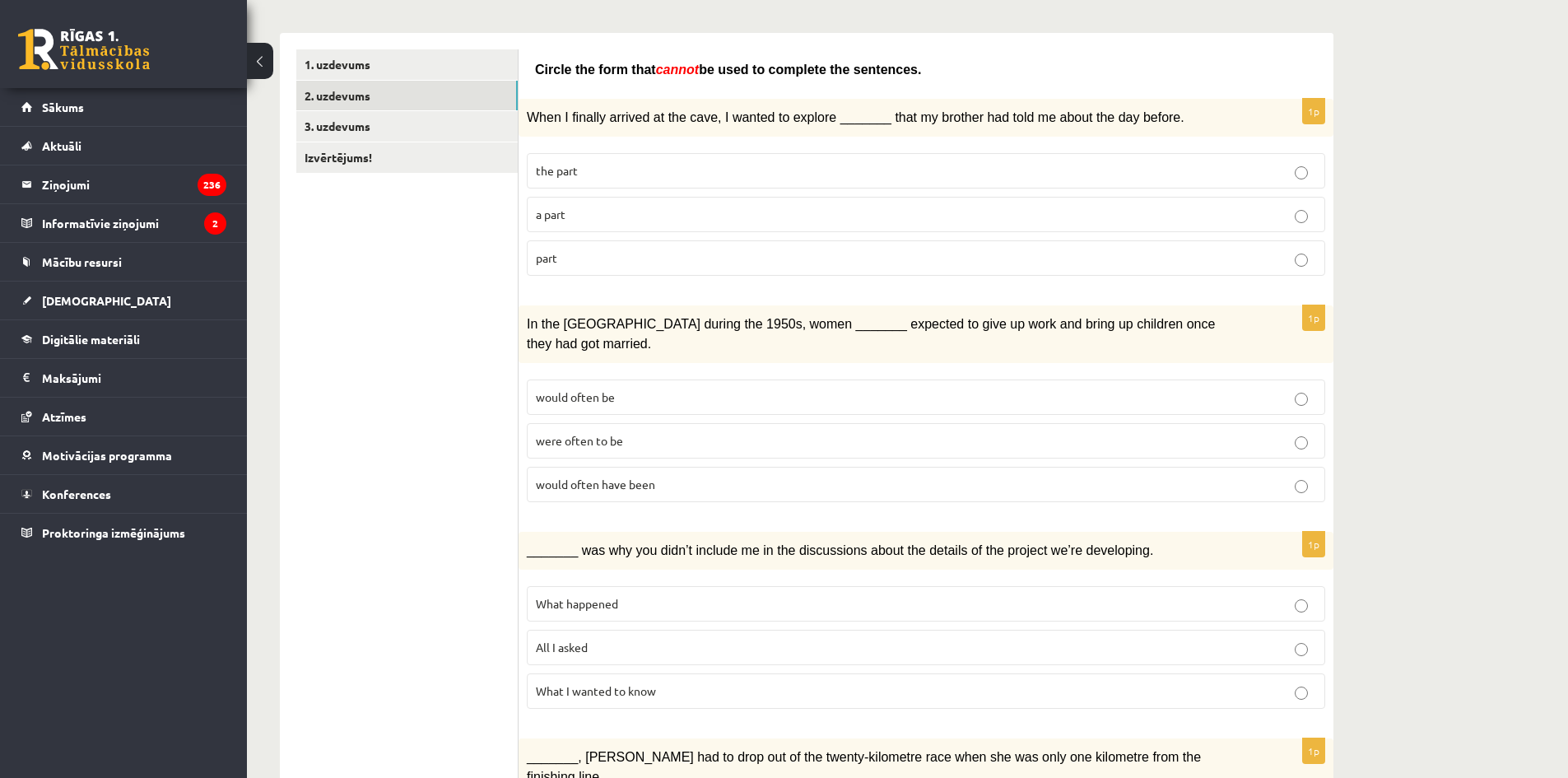
scroll to position [247, 0]
click at [580, 322] on span "In the USA during the 1950s, women _______ expected to give up work and bring u…" at bounding box center [870, 333] width 688 height 34
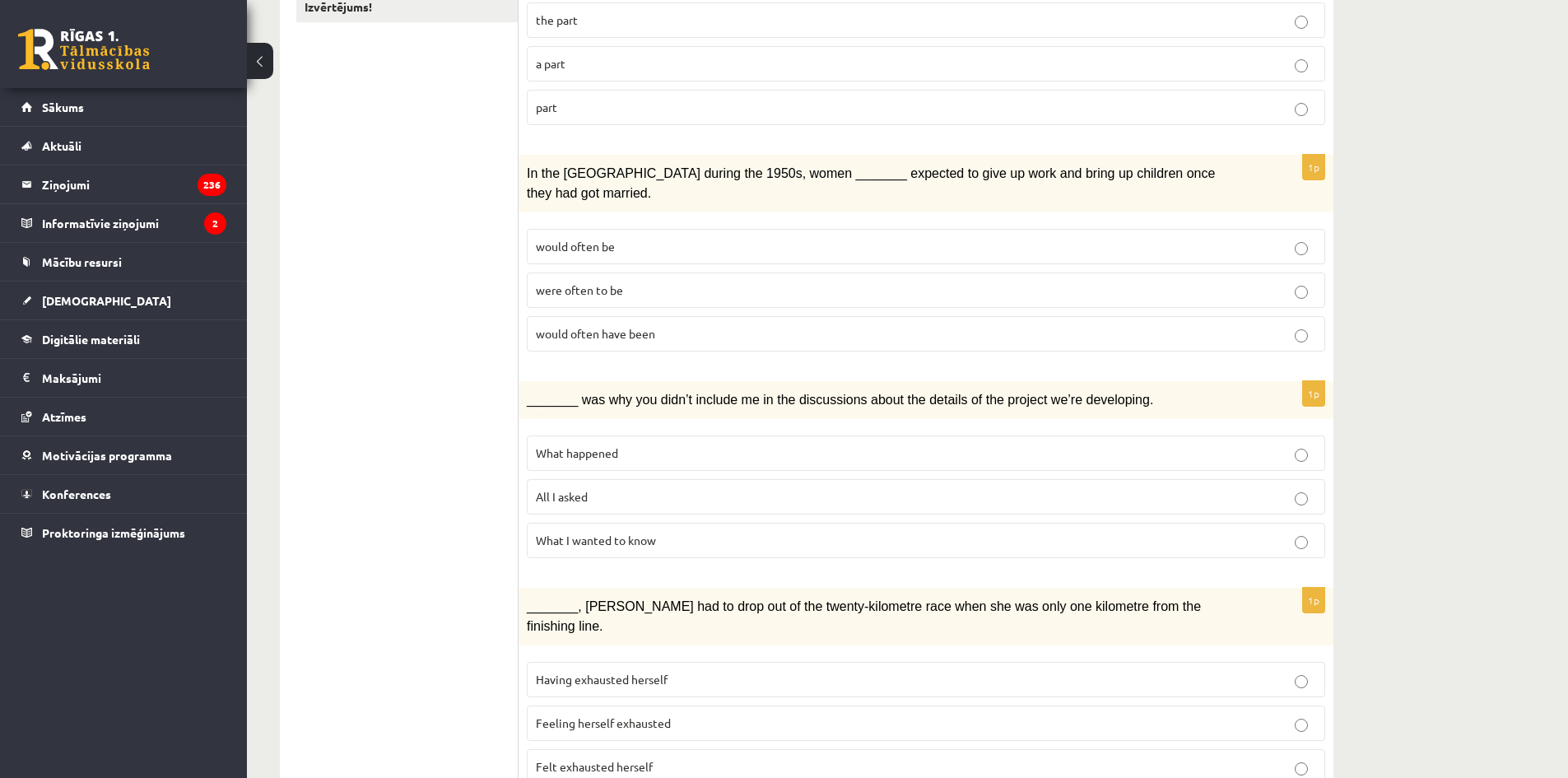
scroll to position [412, 0]
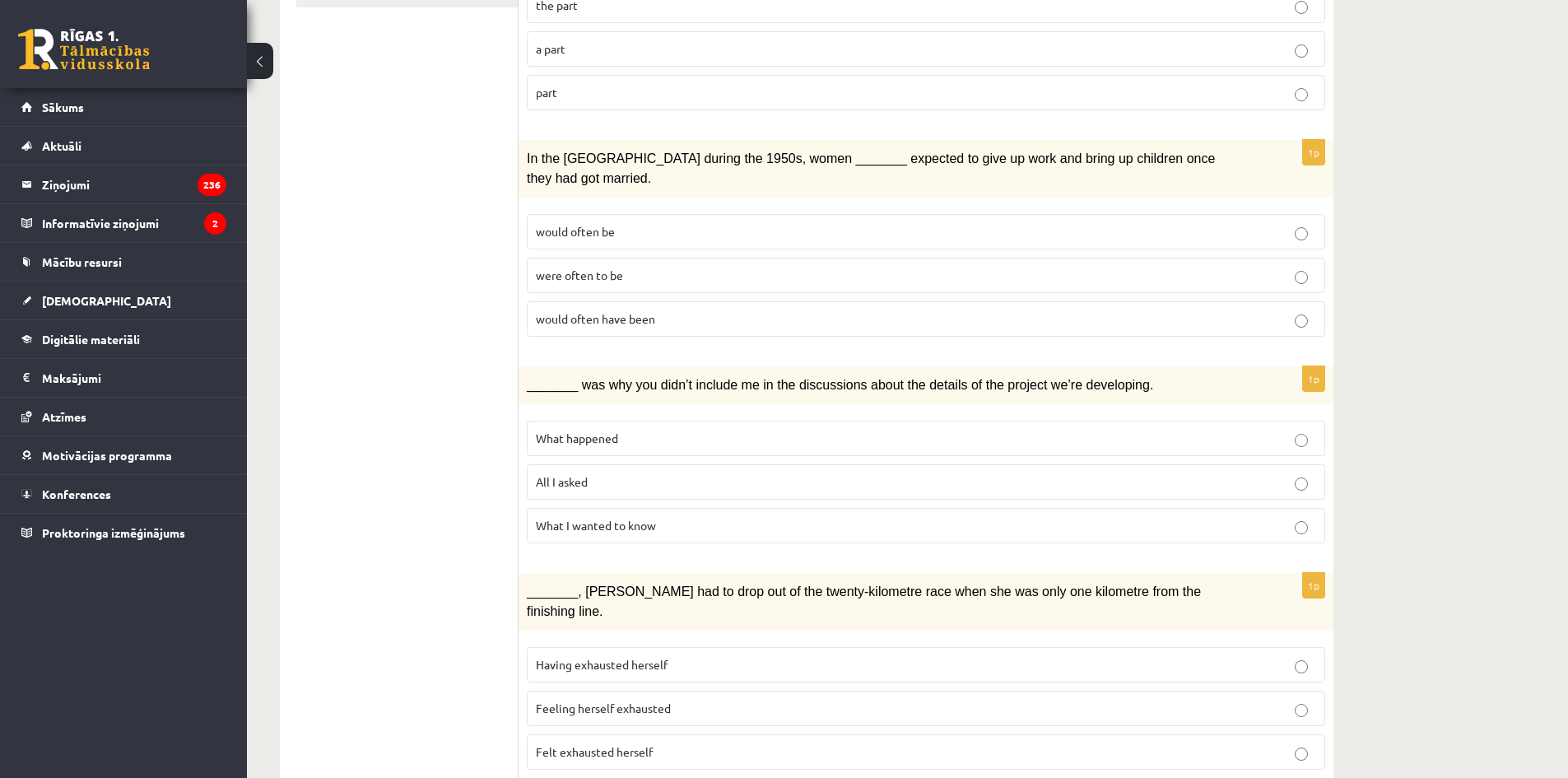
click at [590, 224] on span "would often be" at bounding box center [576, 231] width 79 height 15
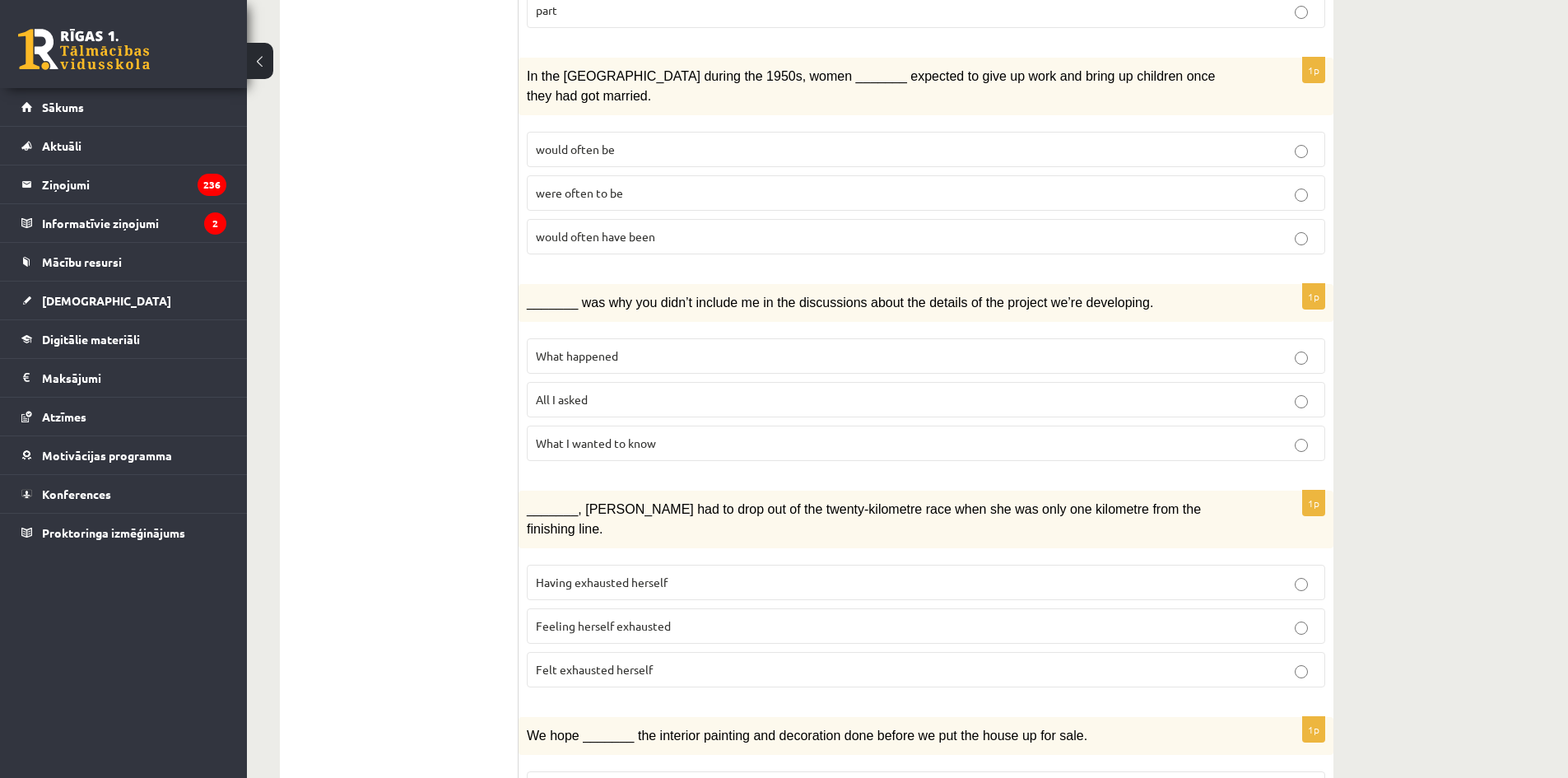
click at [617, 435] on span "What I wanted to know" at bounding box center [595, 442] width 120 height 15
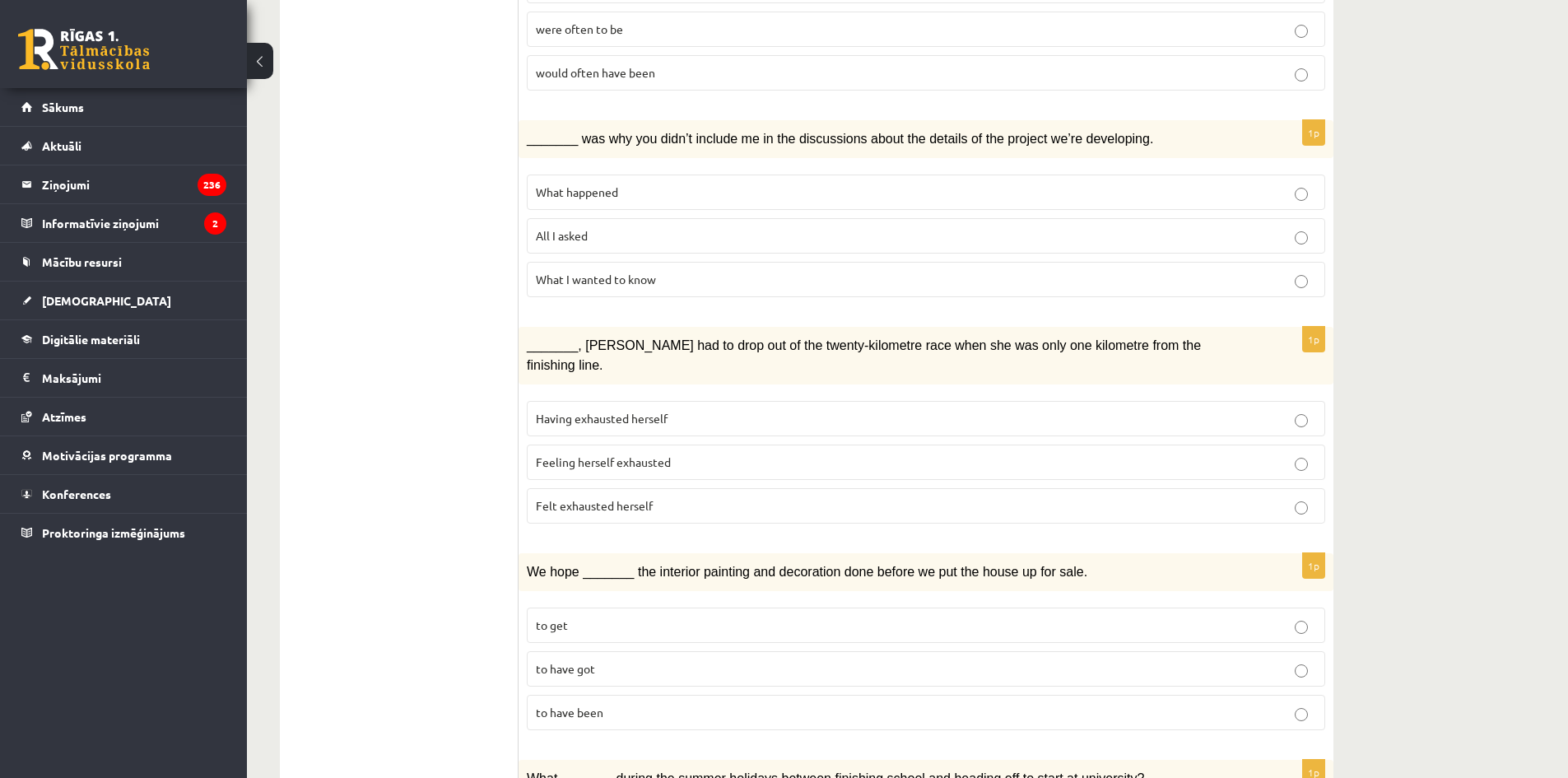
scroll to position [658, 0]
click at [646, 410] on span "Having exhausted herself" at bounding box center [601, 417] width 132 height 15
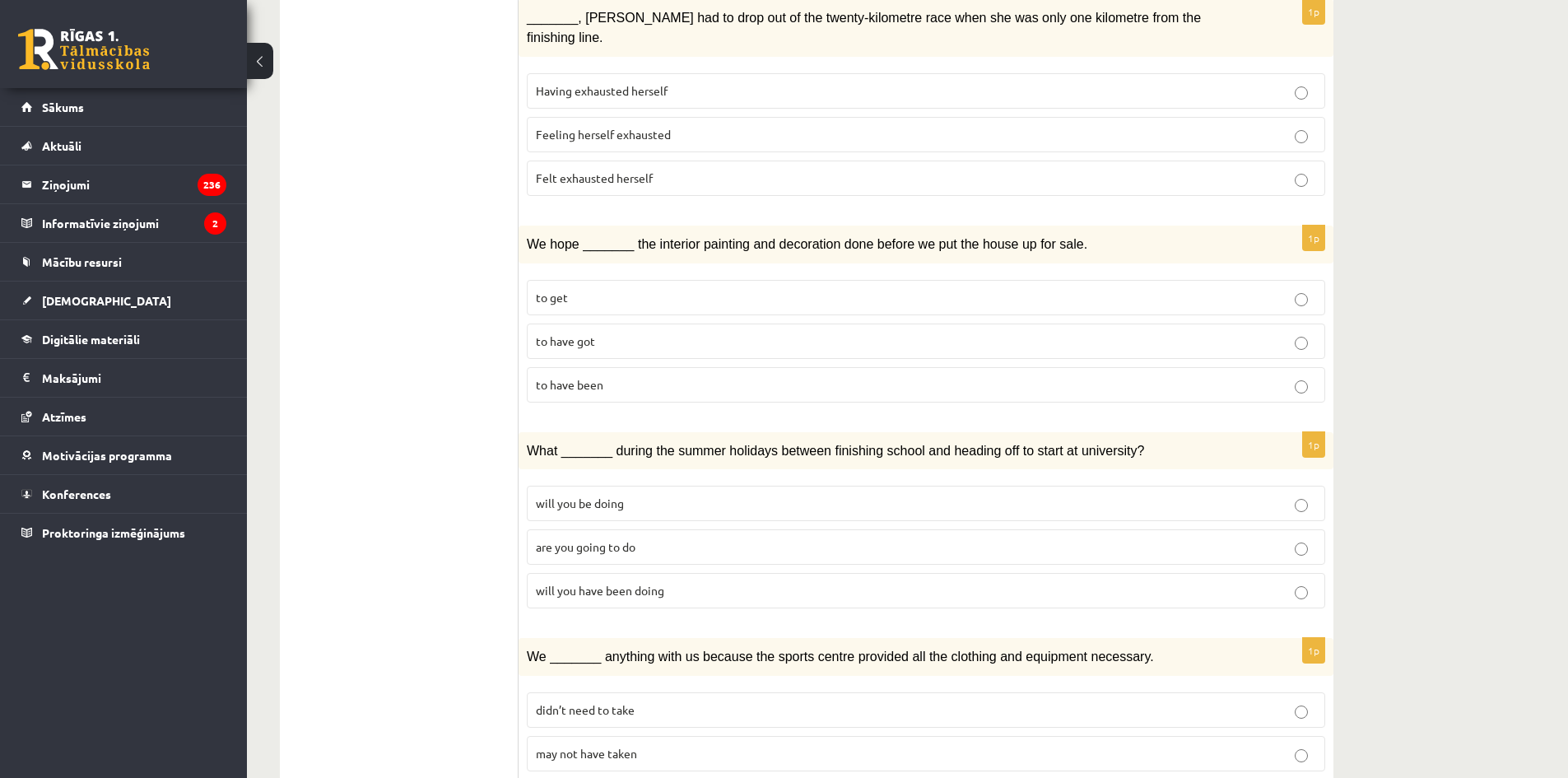
scroll to position [906, 0]
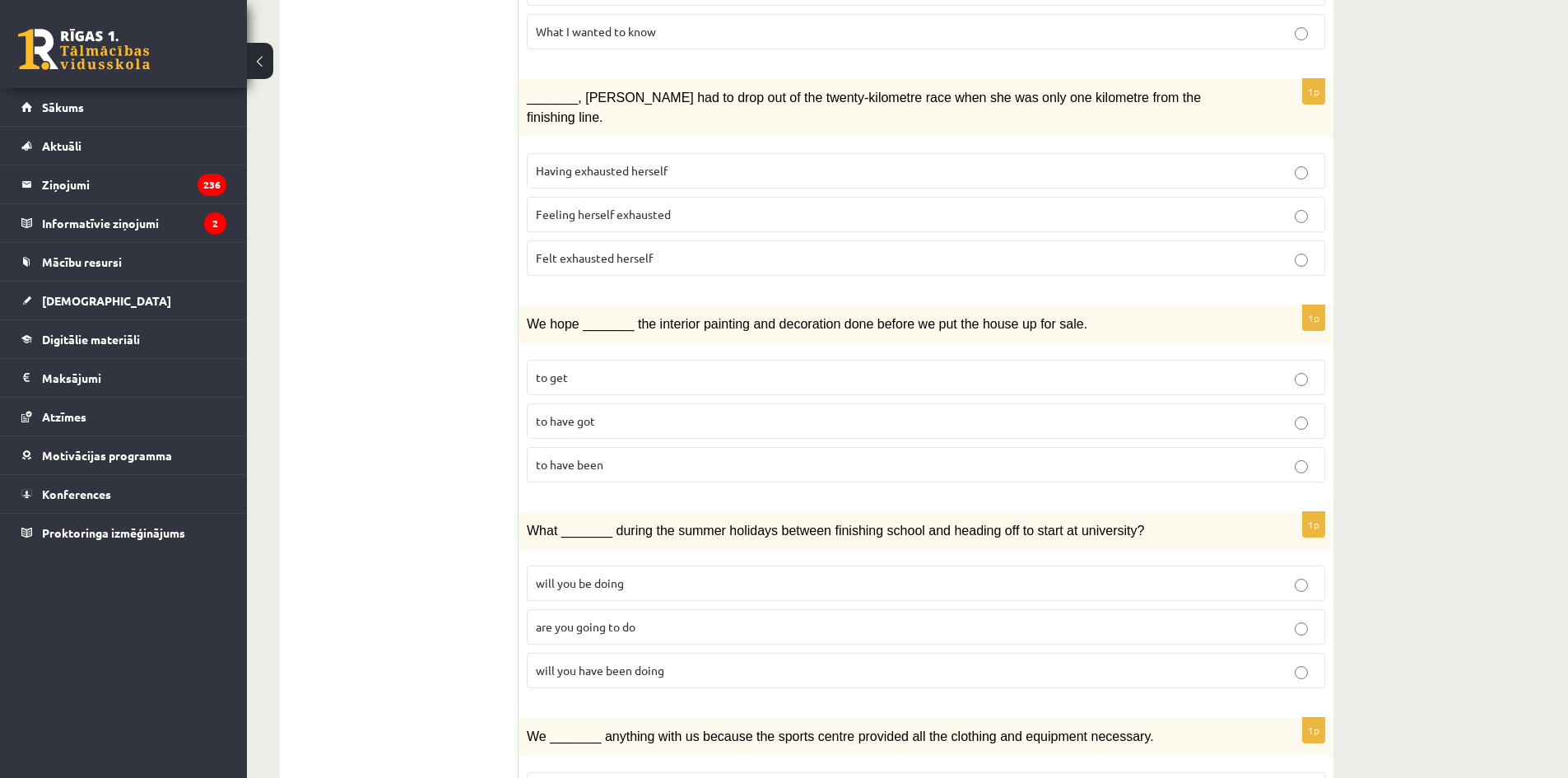
click at [559, 370] on span "to get" at bounding box center [551, 377] width 32 height 15
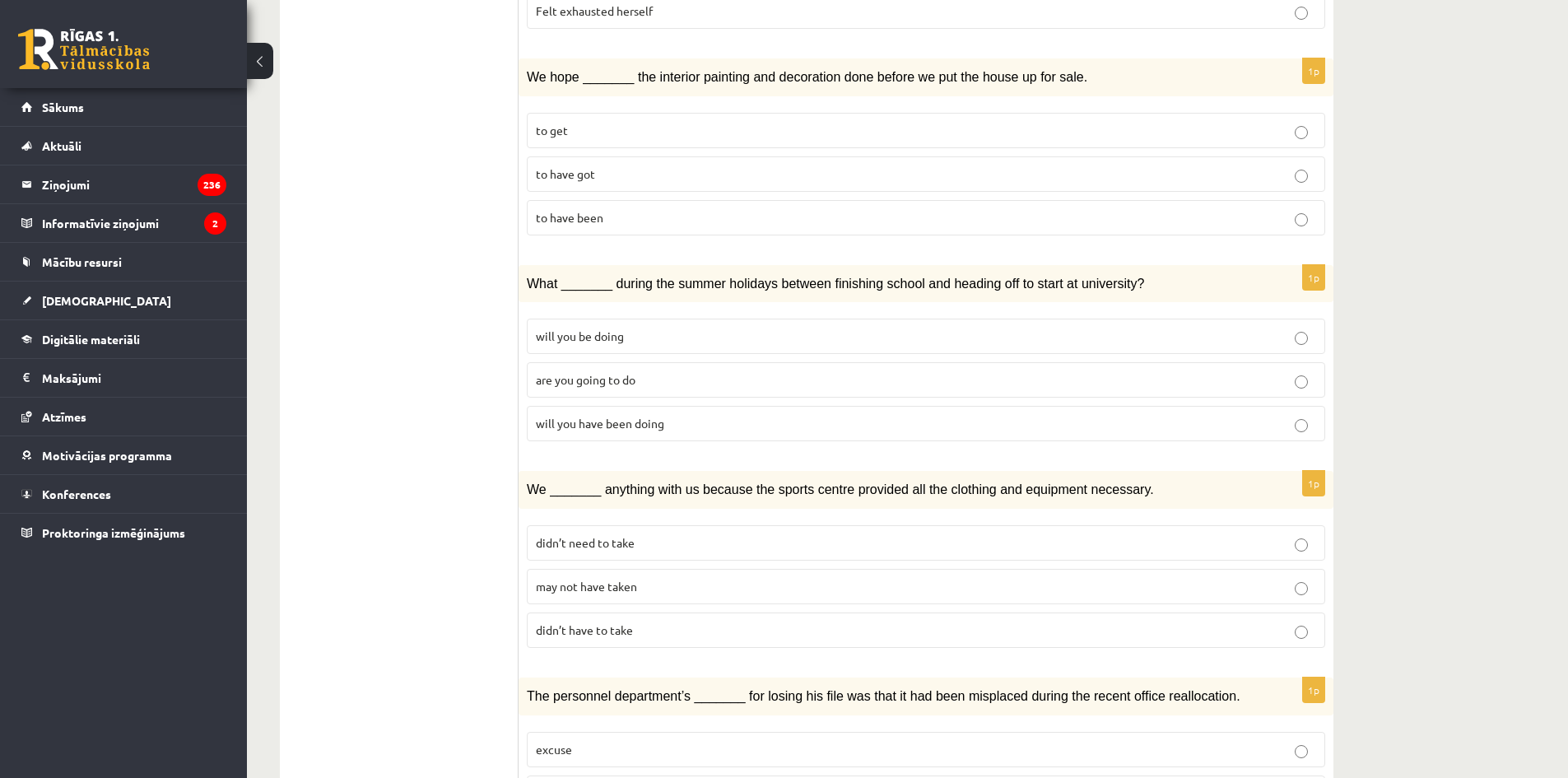
click at [610, 372] on span "are you going to do" at bounding box center [586, 379] width 100 height 15
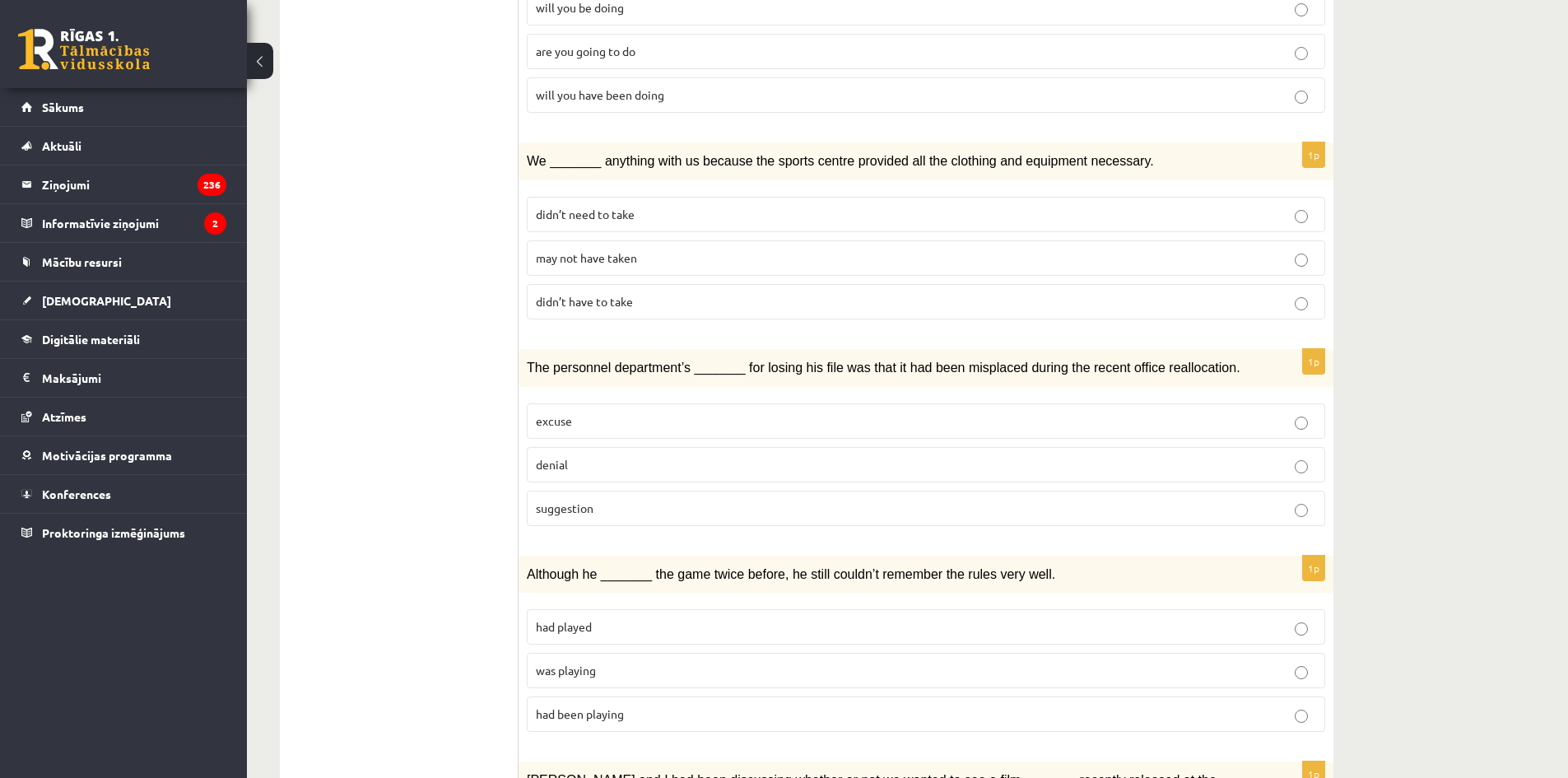
scroll to position [1481, 0]
click at [610, 293] on span "didn’t have to take" at bounding box center [584, 300] width 97 height 15
click at [567, 402] on label "excuse" at bounding box center [925, 420] width 799 height 35
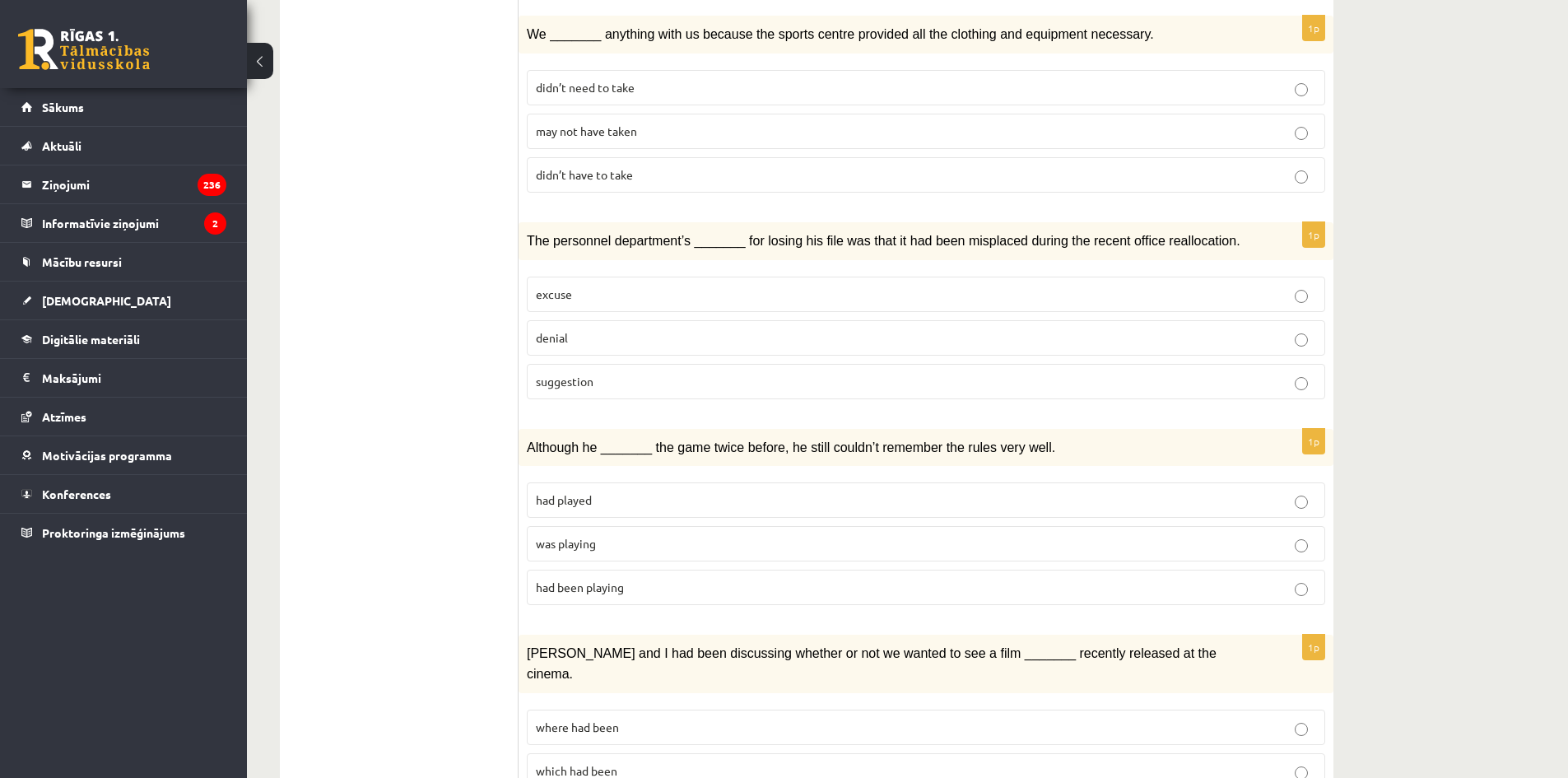
scroll to position [1646, 0]
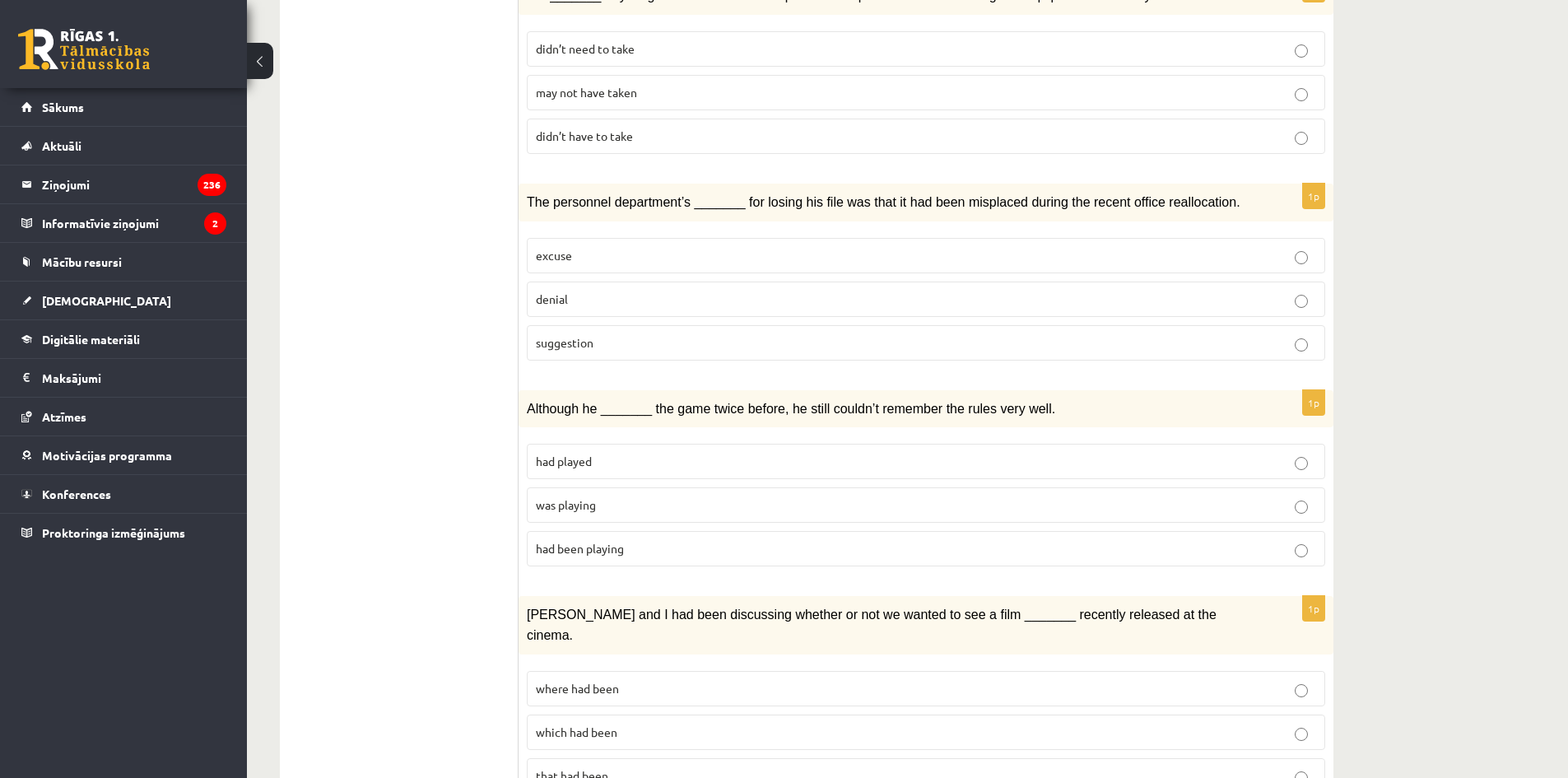
click at [565, 453] on span "had played" at bounding box center [563, 460] width 56 height 15
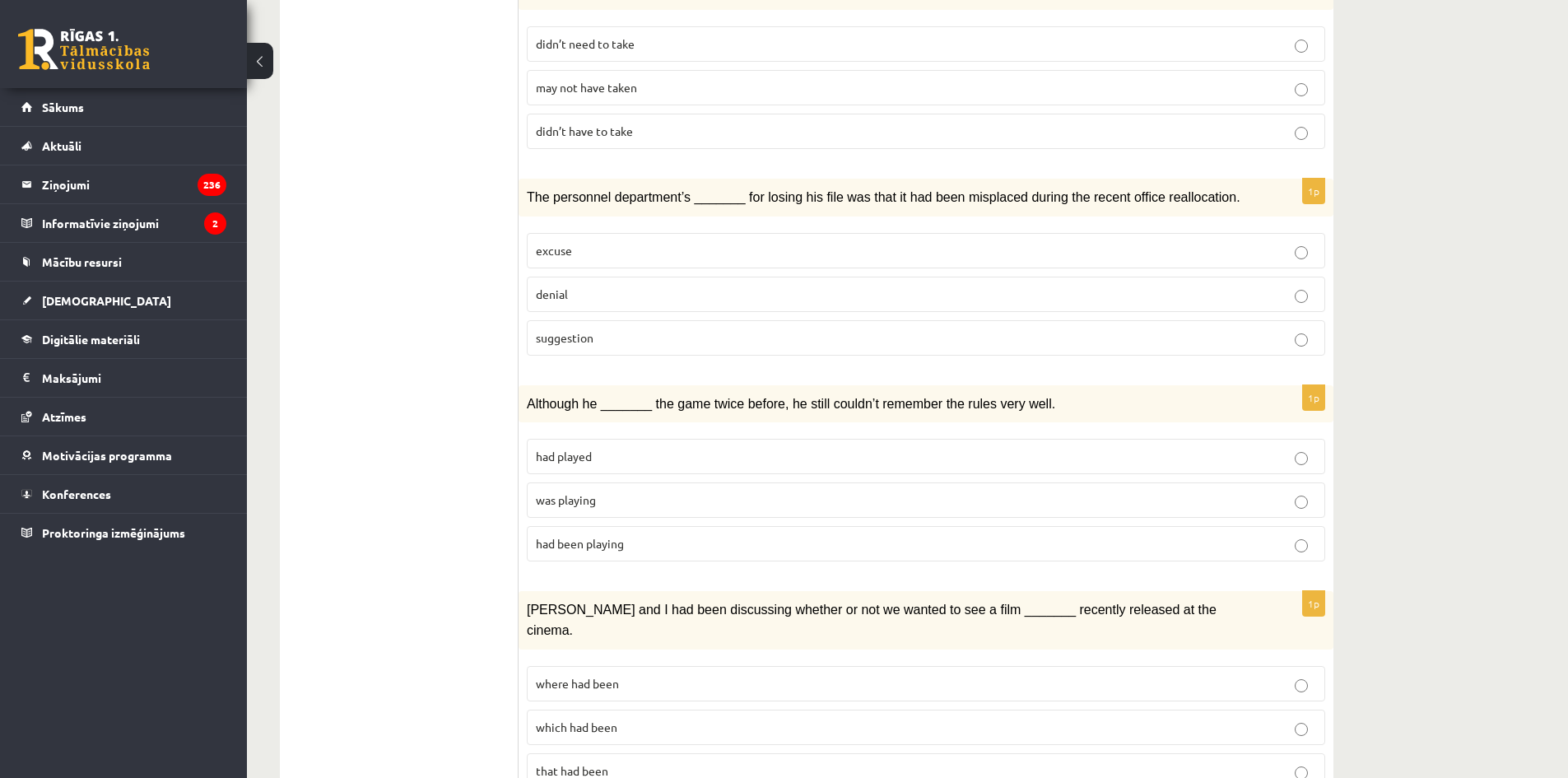
scroll to position [1655, 0]
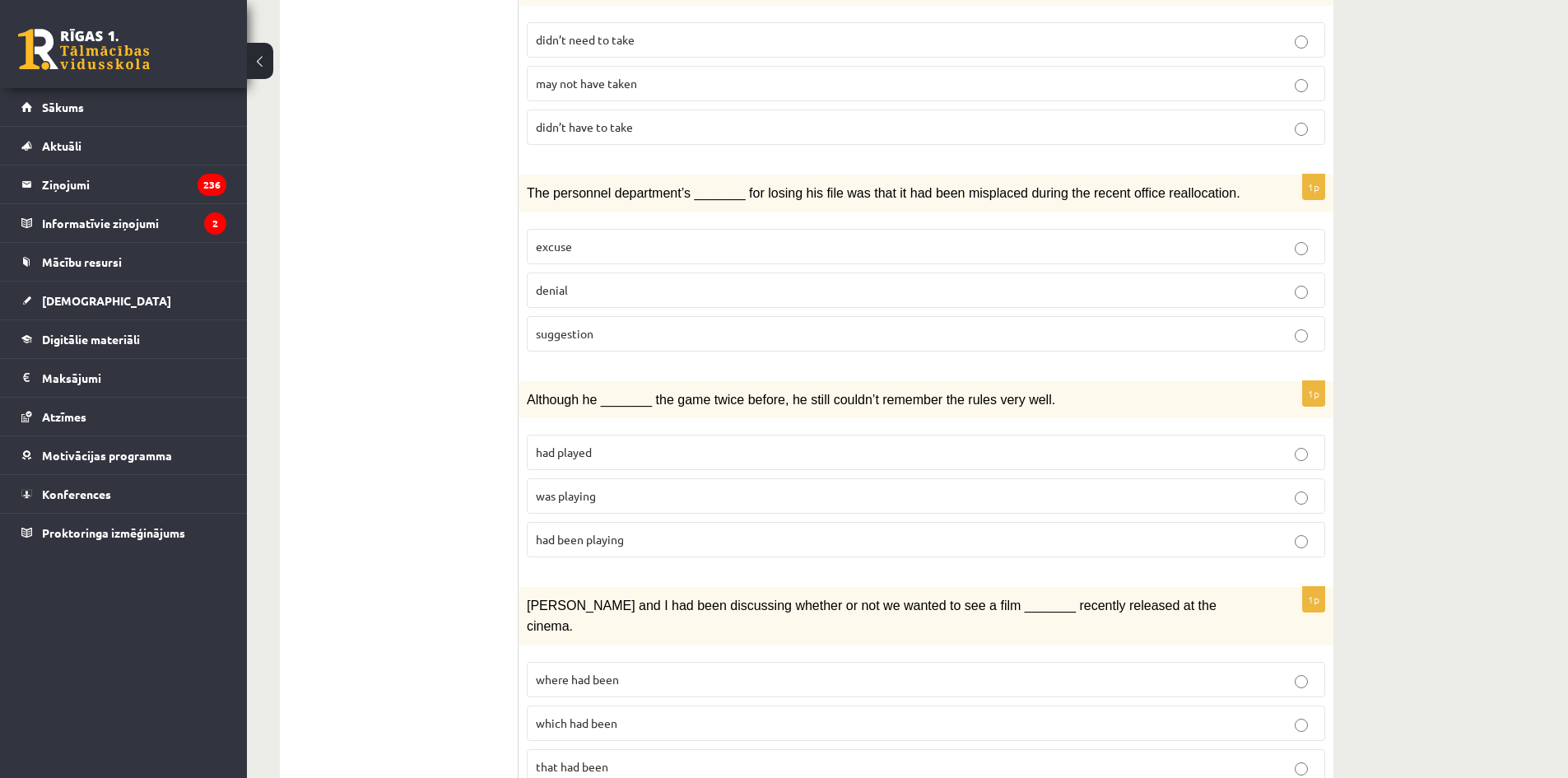
click at [576, 715] on span "which had been" at bounding box center [576, 722] width 82 height 15
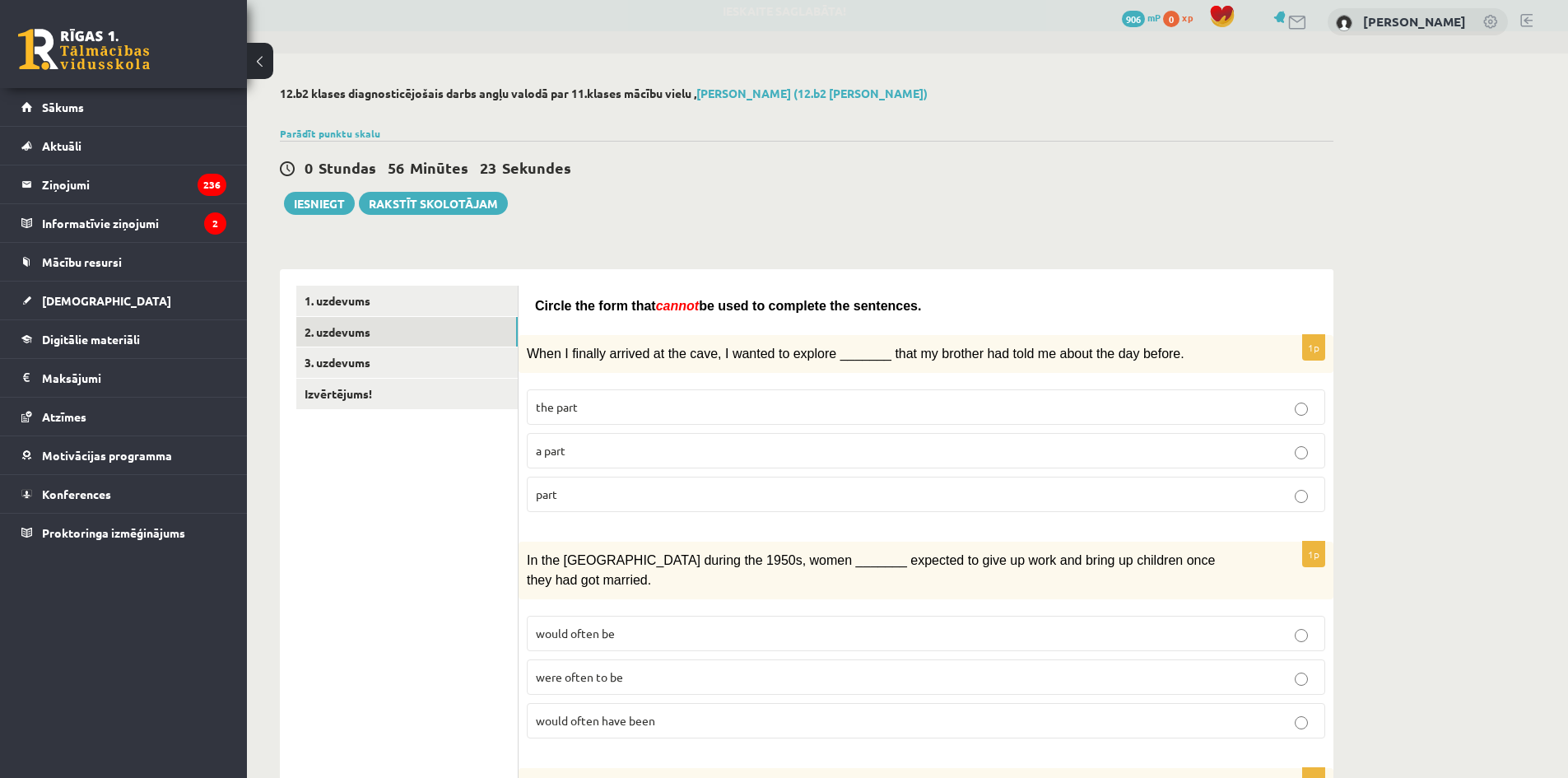
scroll to position [0, 0]
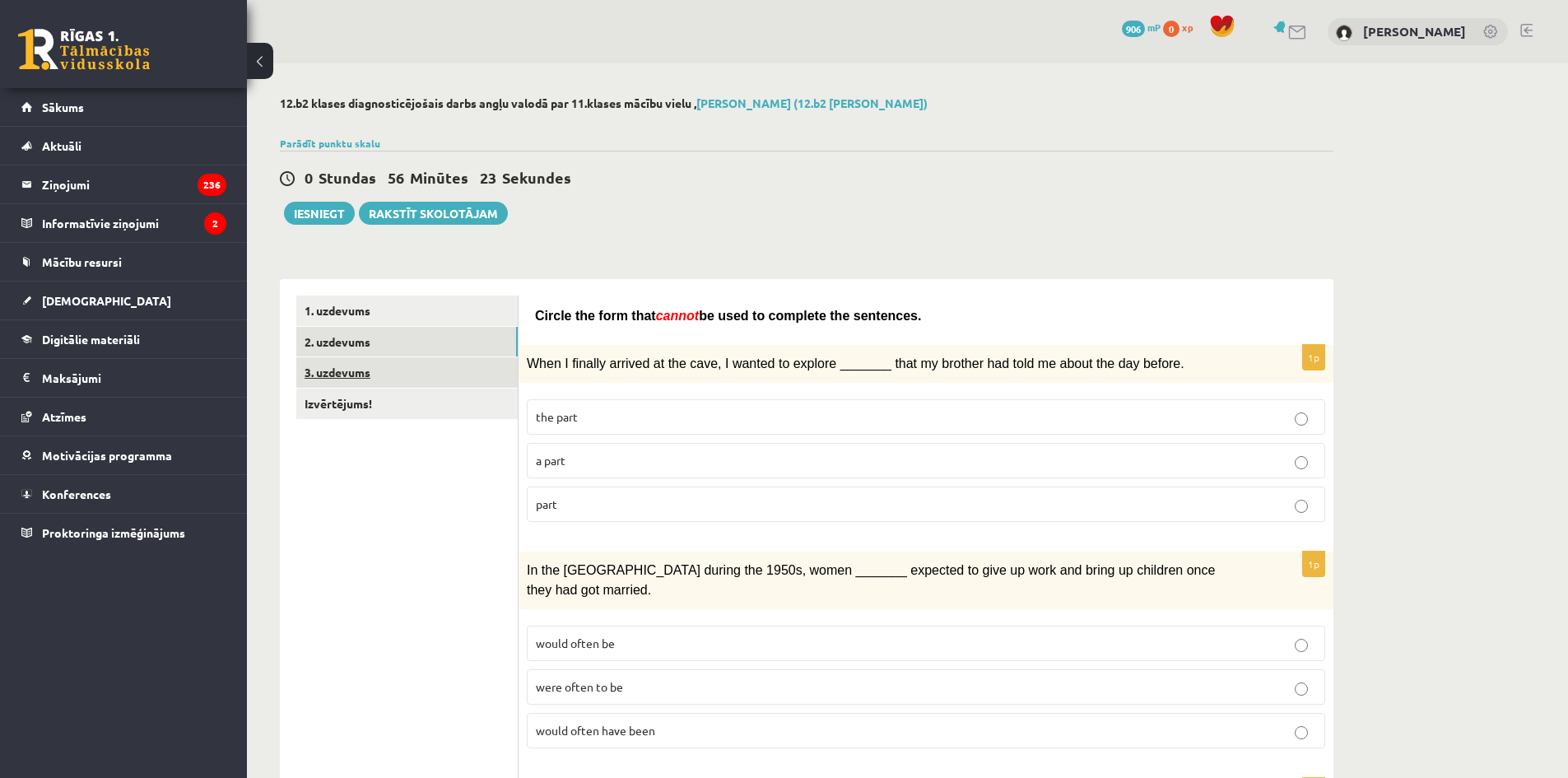
click at [362, 369] on link "3. uzdevums" at bounding box center [407, 372] width 221 height 30
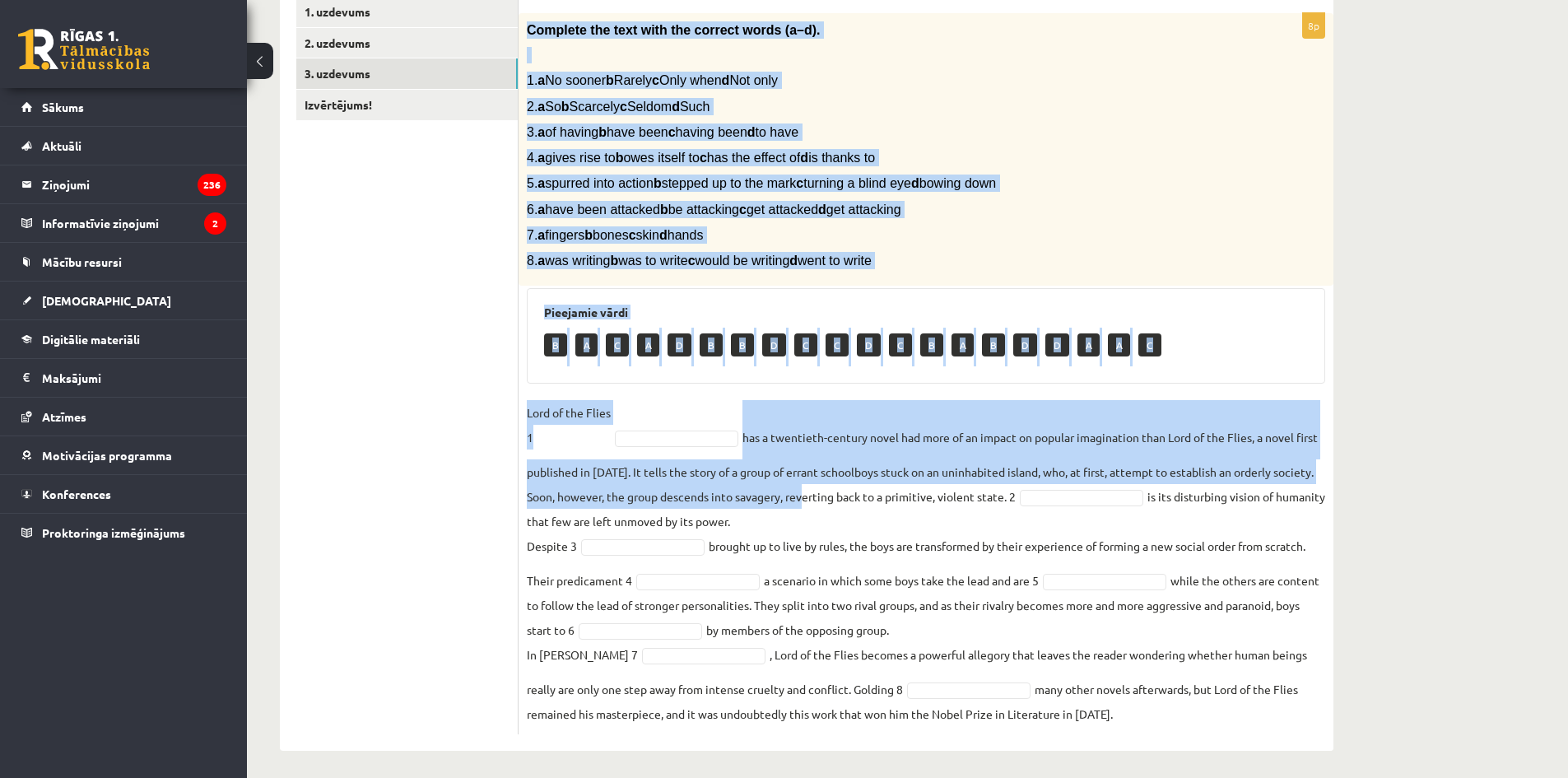
scroll to position [305, 0]
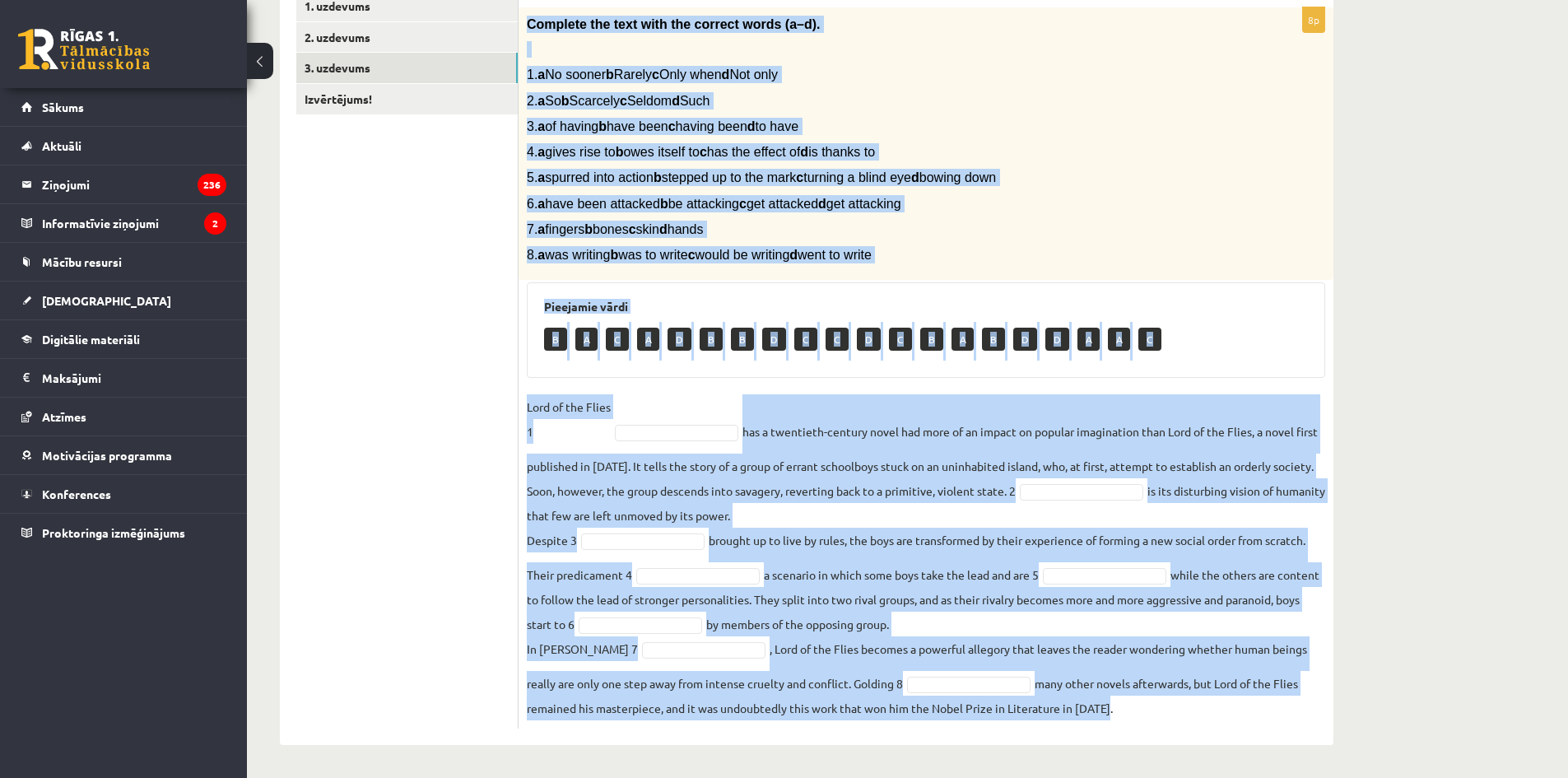
drag, startPoint x: 525, startPoint y: 76, endPoint x: 1133, endPoint y: 713, distance: 880.6
click at [1133, 713] on div "8p Complete the text with the correct words (a–d). 1. a No sooner b Rarely c On…" at bounding box center [926, 368] width 815 height 721
copy div "Complete the text with the correct words (a–d). 1. a No sooner b Rarely c Only …"
click at [613, 120] on span "3. a of having b have been c having been d to have" at bounding box center [662, 127] width 271 height 14
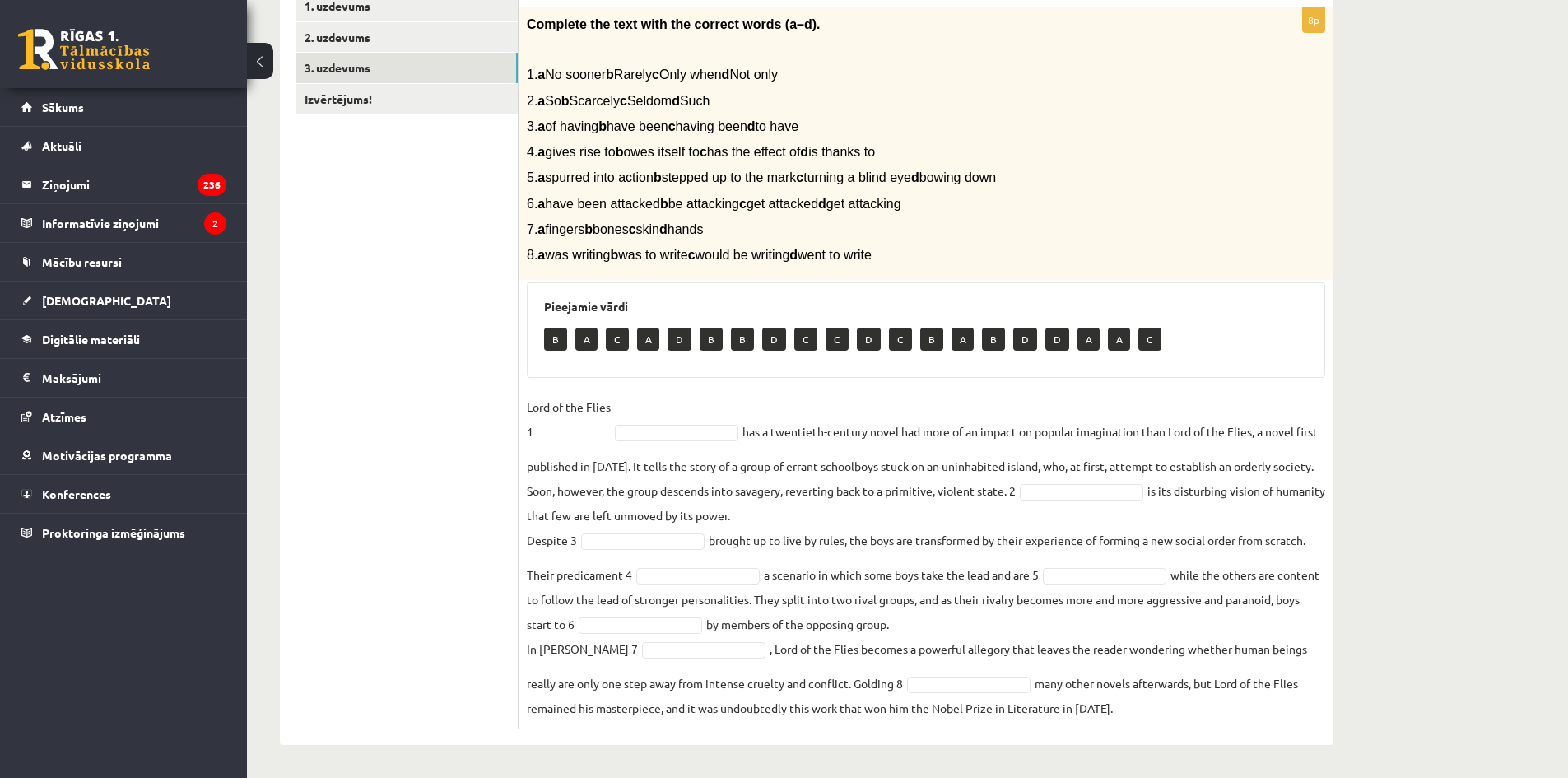
click at [673, 409] on fieldset "Lord of the Flies 1 has a twentieth-century novel had more of an impact on popu…" at bounding box center [925, 557] width 799 height 326
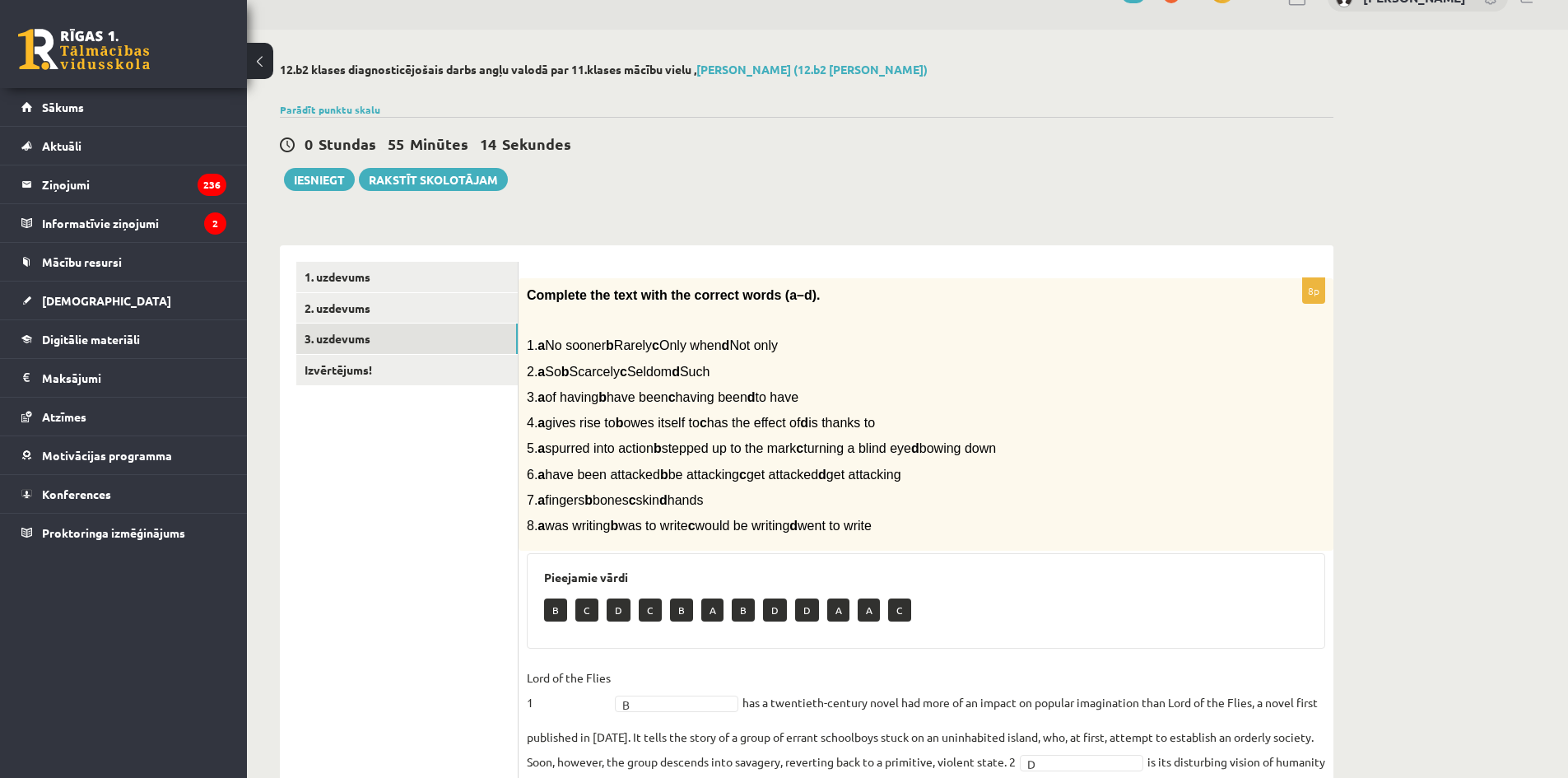
scroll to position [0, 0]
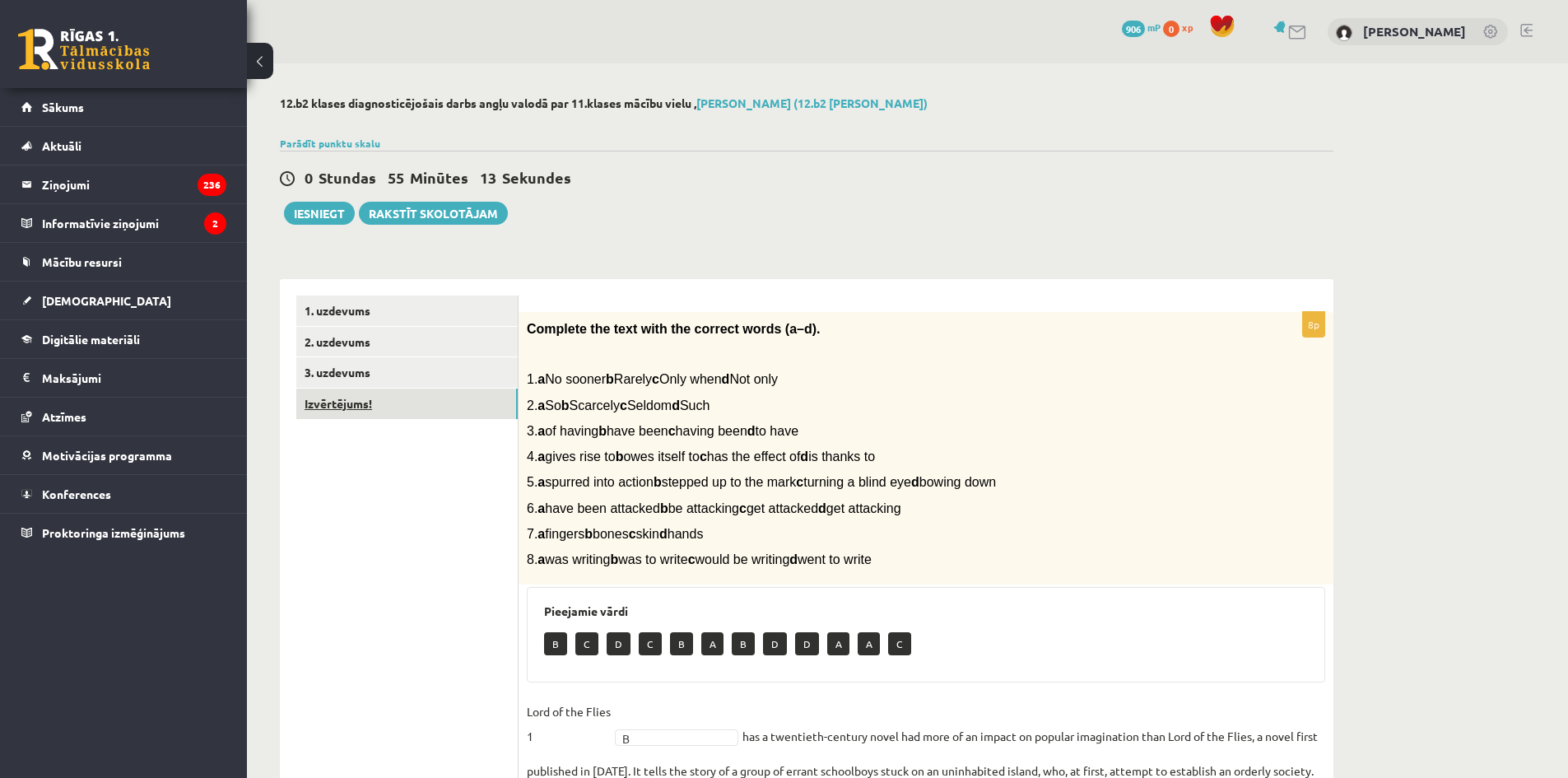
click at [370, 397] on link "Izvērtējums!" at bounding box center [407, 403] width 221 height 30
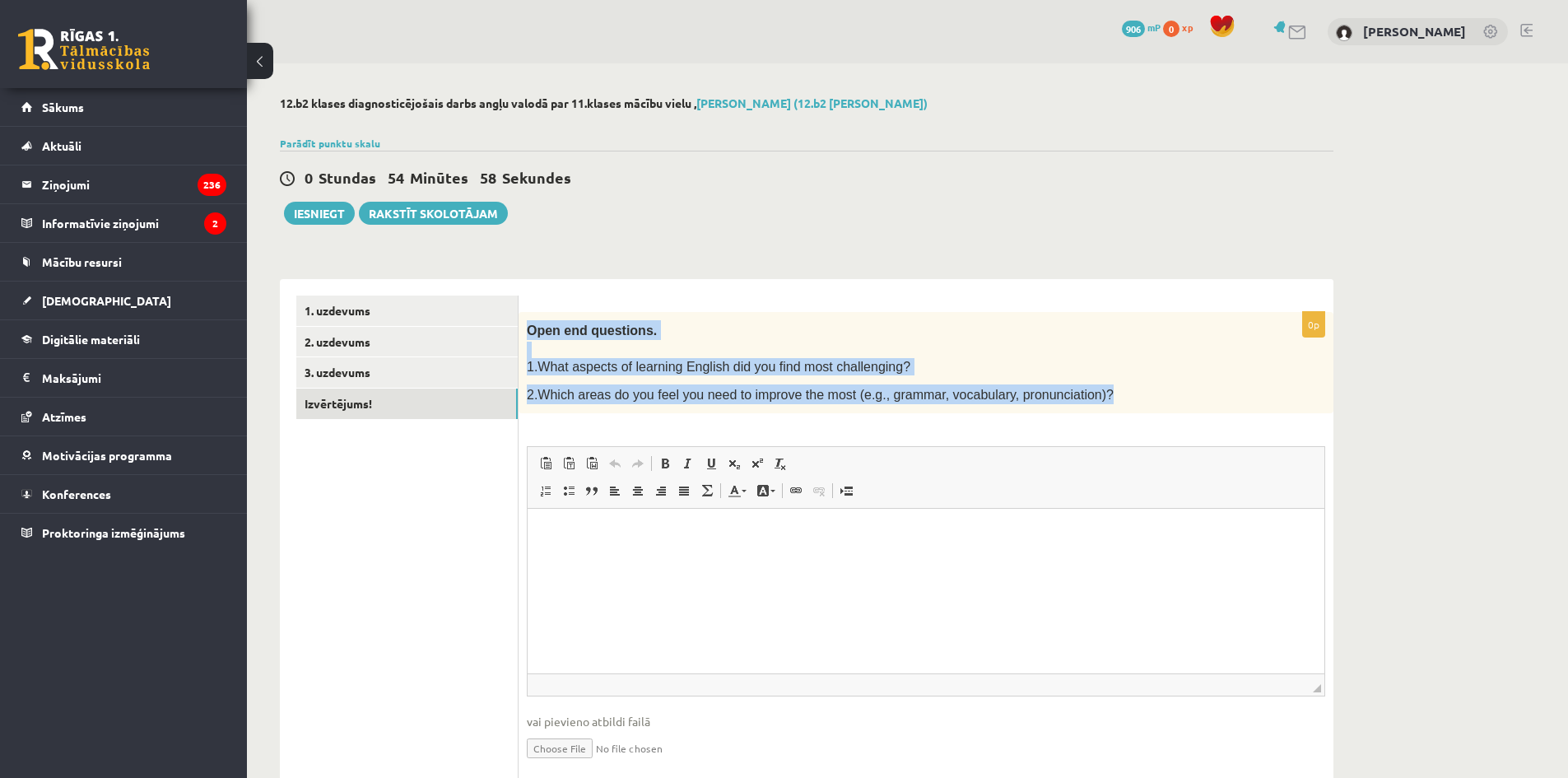
drag, startPoint x: 526, startPoint y: 329, endPoint x: 1073, endPoint y: 395, distance: 551.0
click at [1073, 395] on div "Open end questions. 1.What aspects of learning English did you find most challe…" at bounding box center [926, 363] width 815 height 102
copy div "Open end questions. 1.What aspects of learning English did you find most challe…"
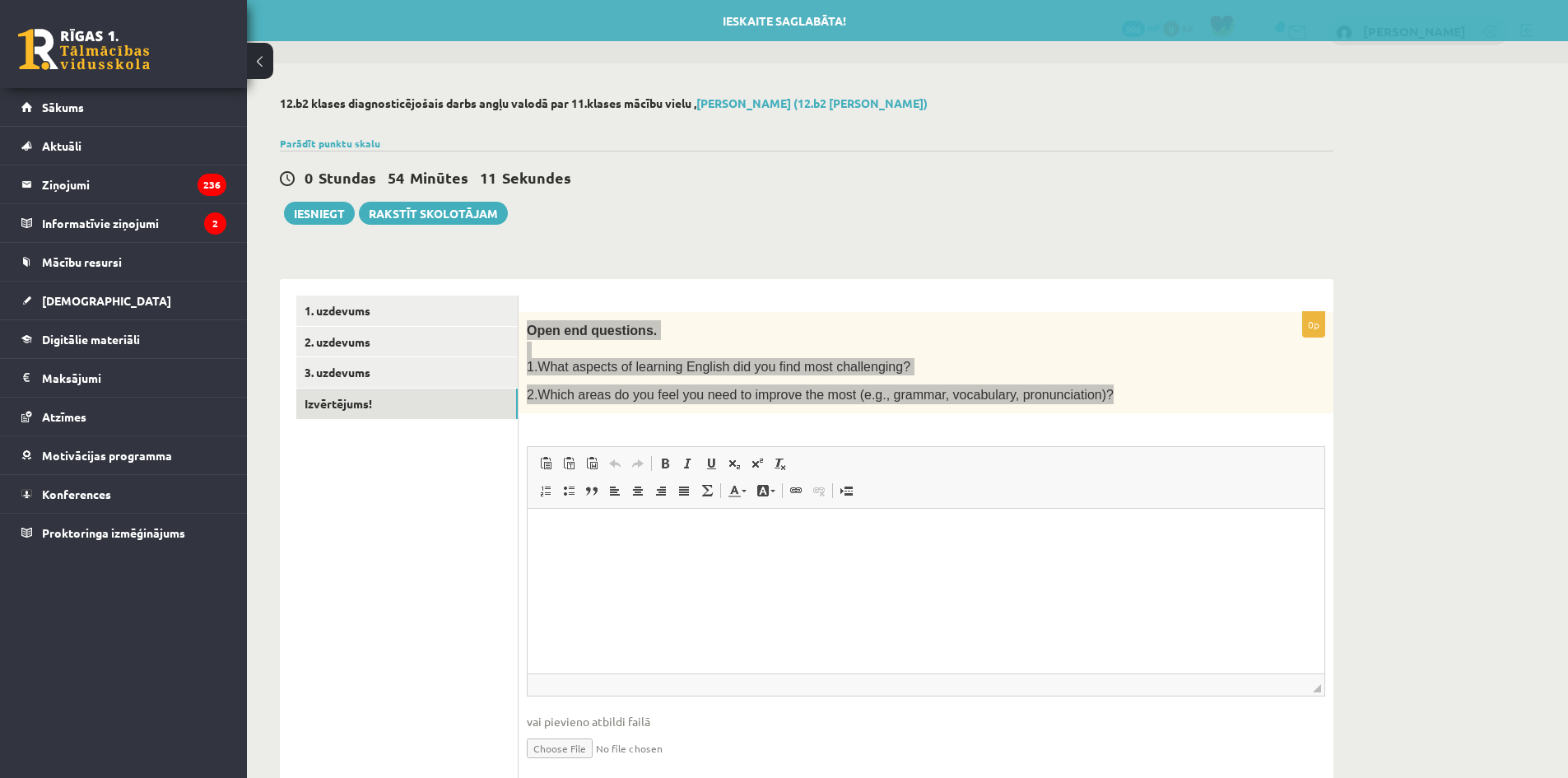
click at [599, 559] on html at bounding box center [925, 533] width 797 height 50
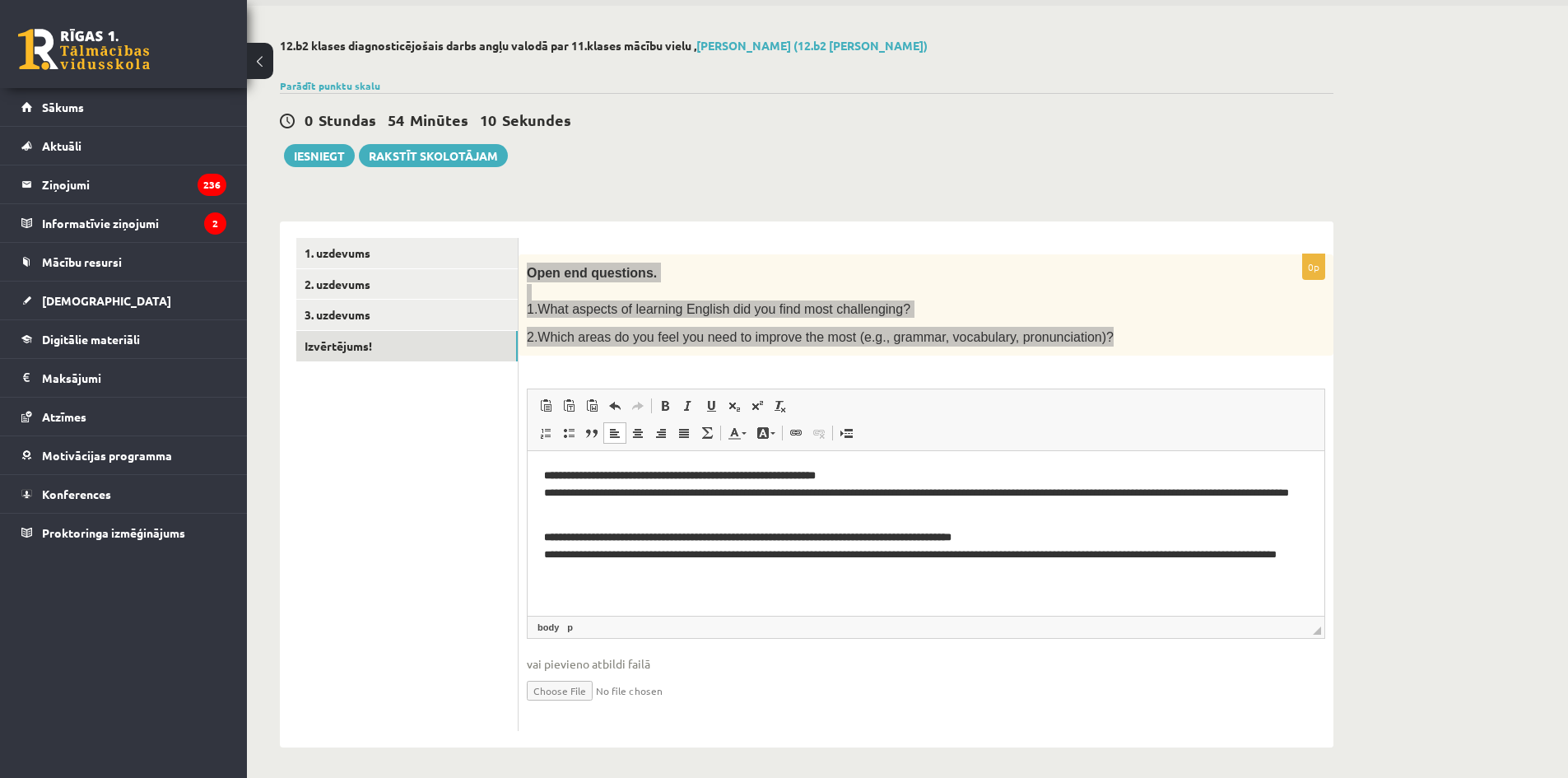
scroll to position [60, 0]
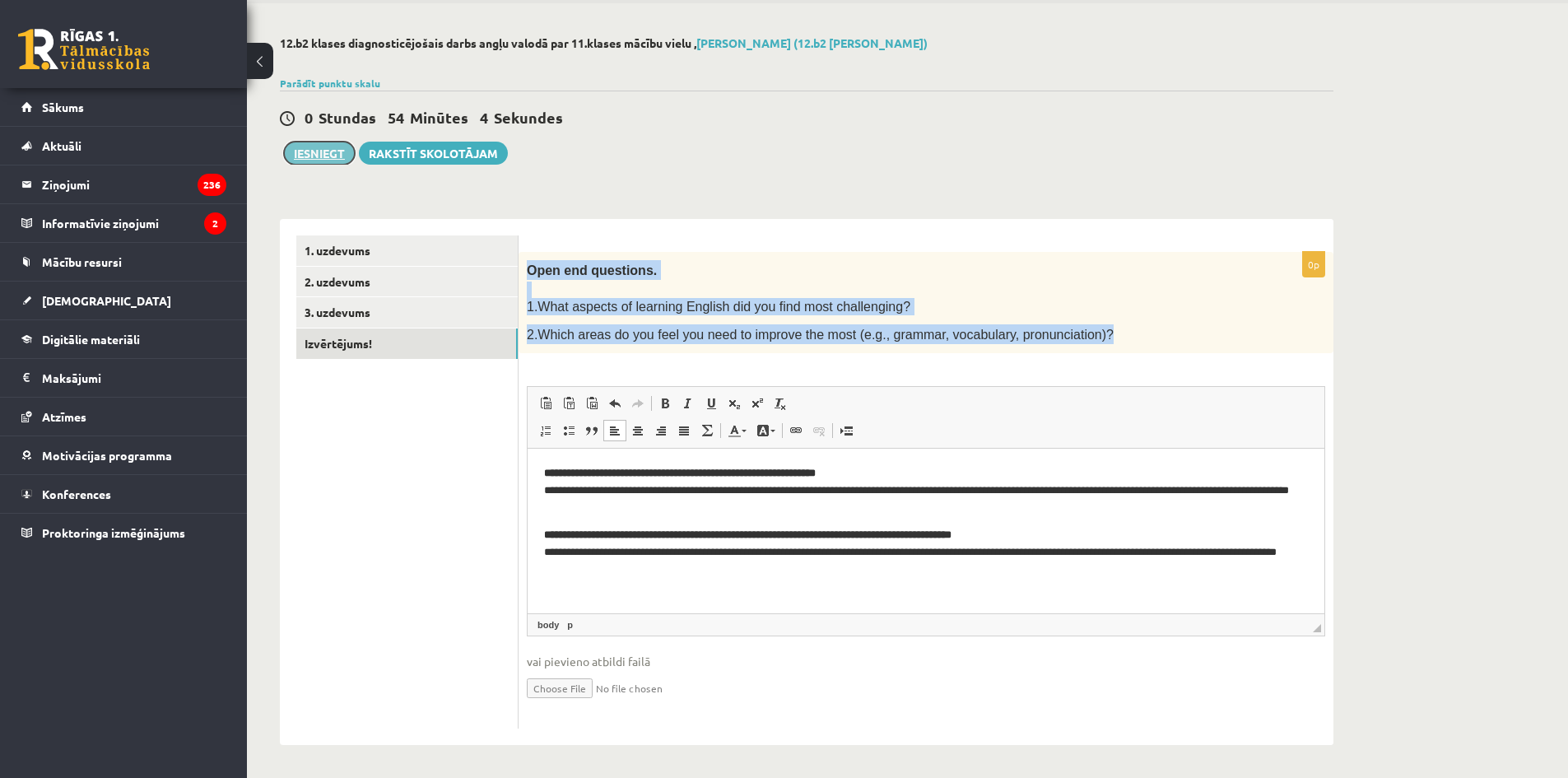
click at [327, 150] on button "Iesniegt" at bounding box center [320, 152] width 71 height 23
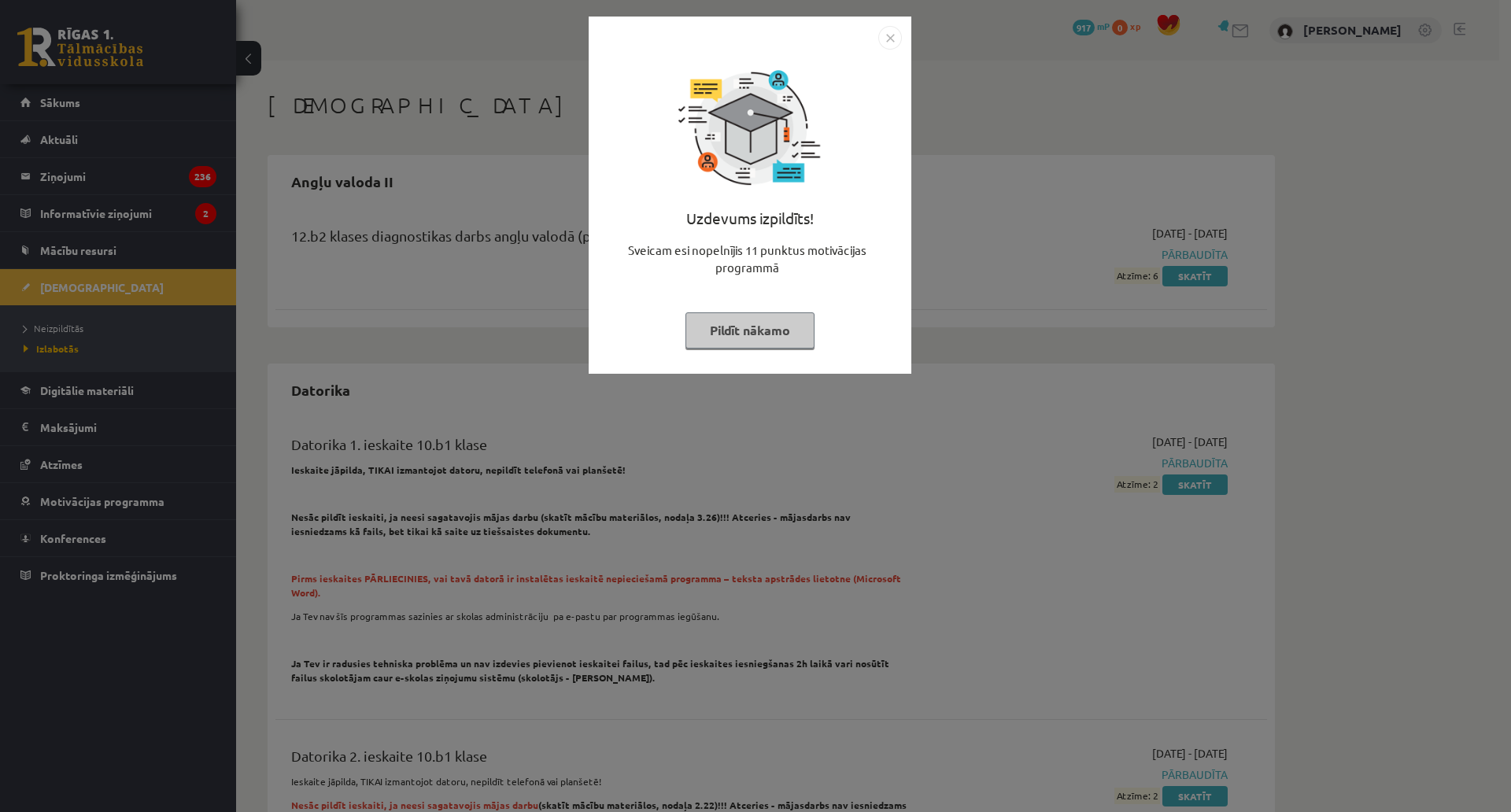
click at [889, 42] on img "Close" at bounding box center [890, 38] width 24 height 24
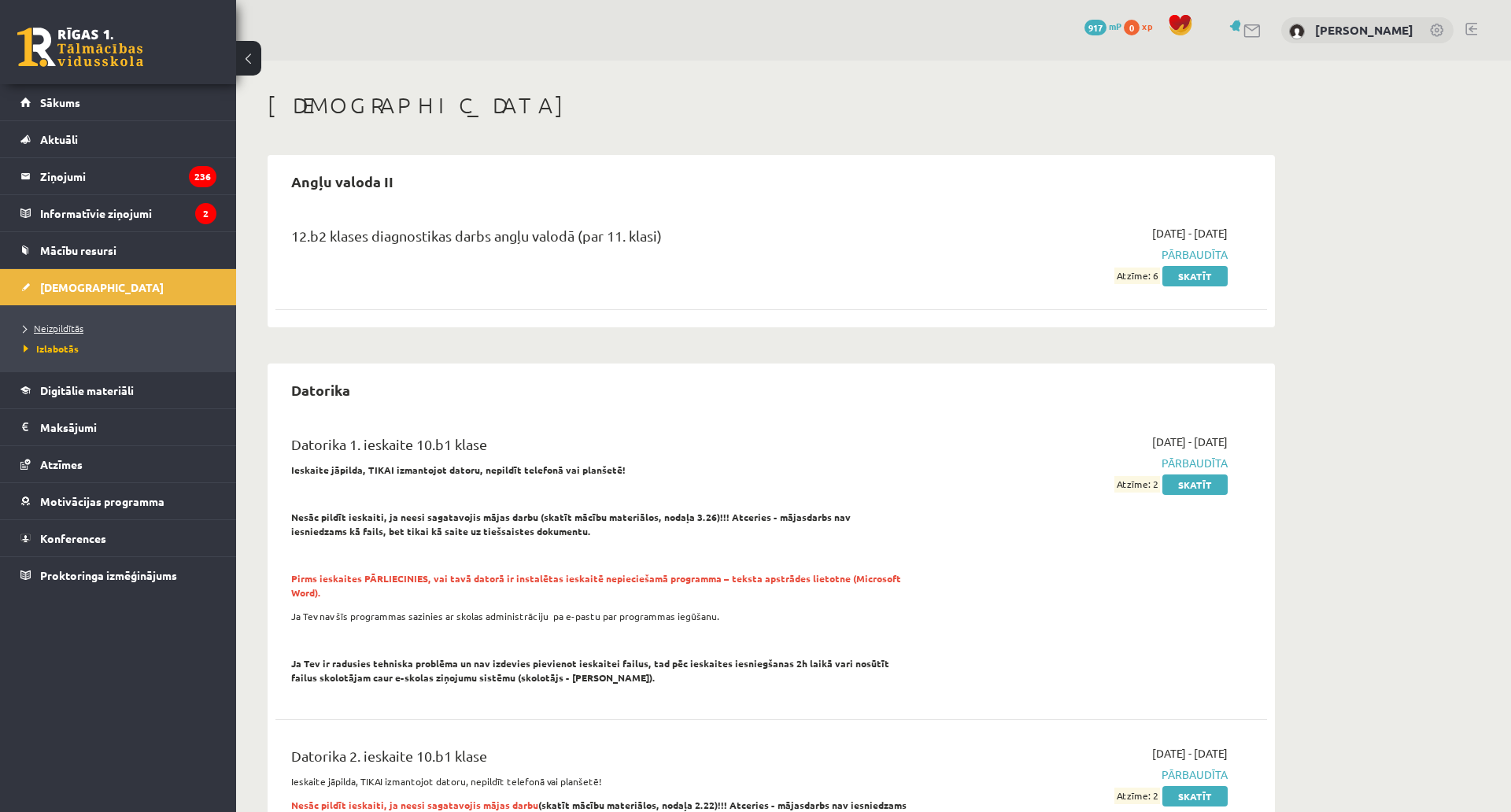
click at [77, 329] on span "Neizpildītās" at bounding box center [54, 328] width 60 height 12
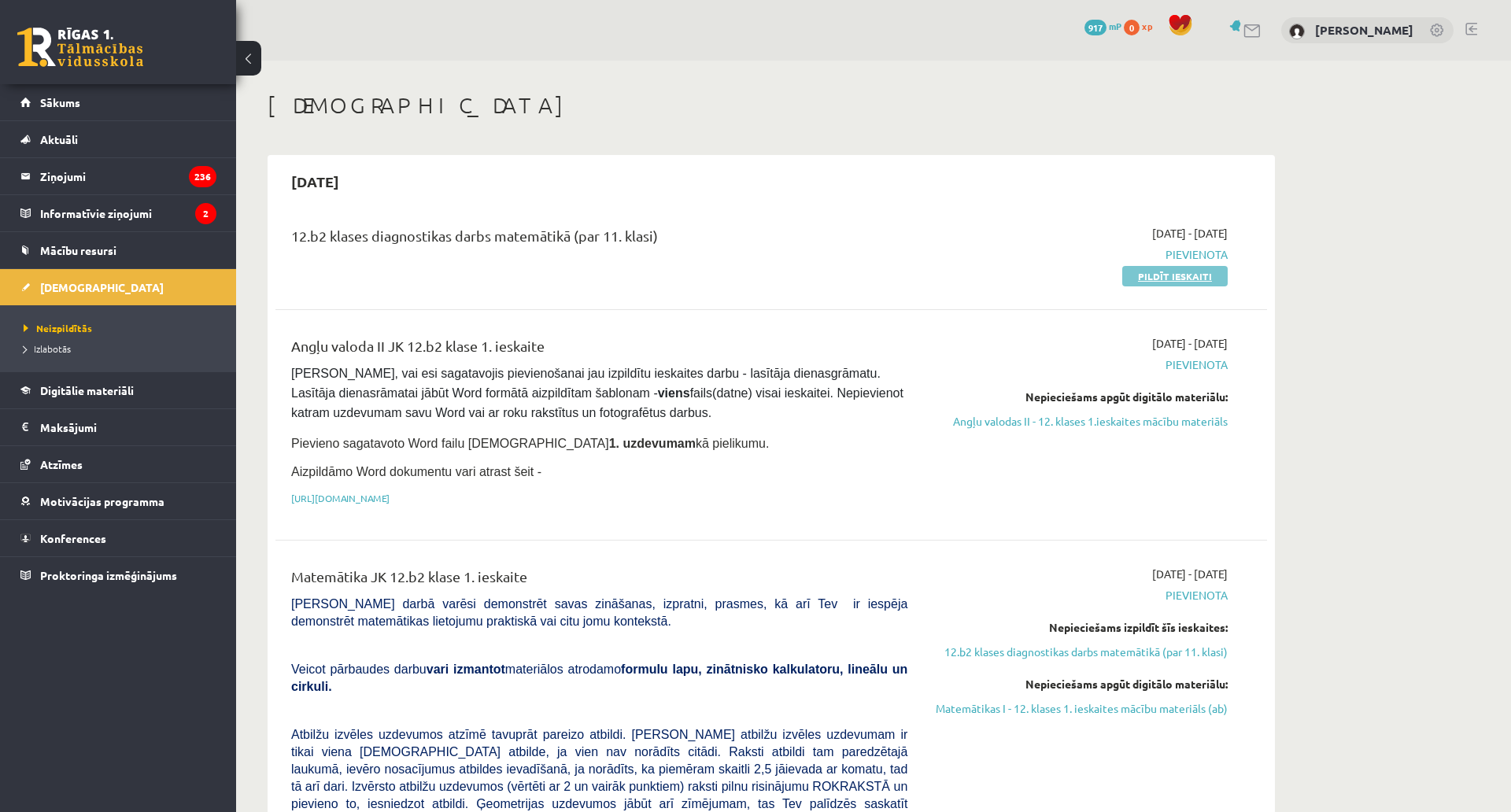
click at [1151, 278] on link "Pildīt ieskaiti" at bounding box center [1175, 276] width 105 height 21
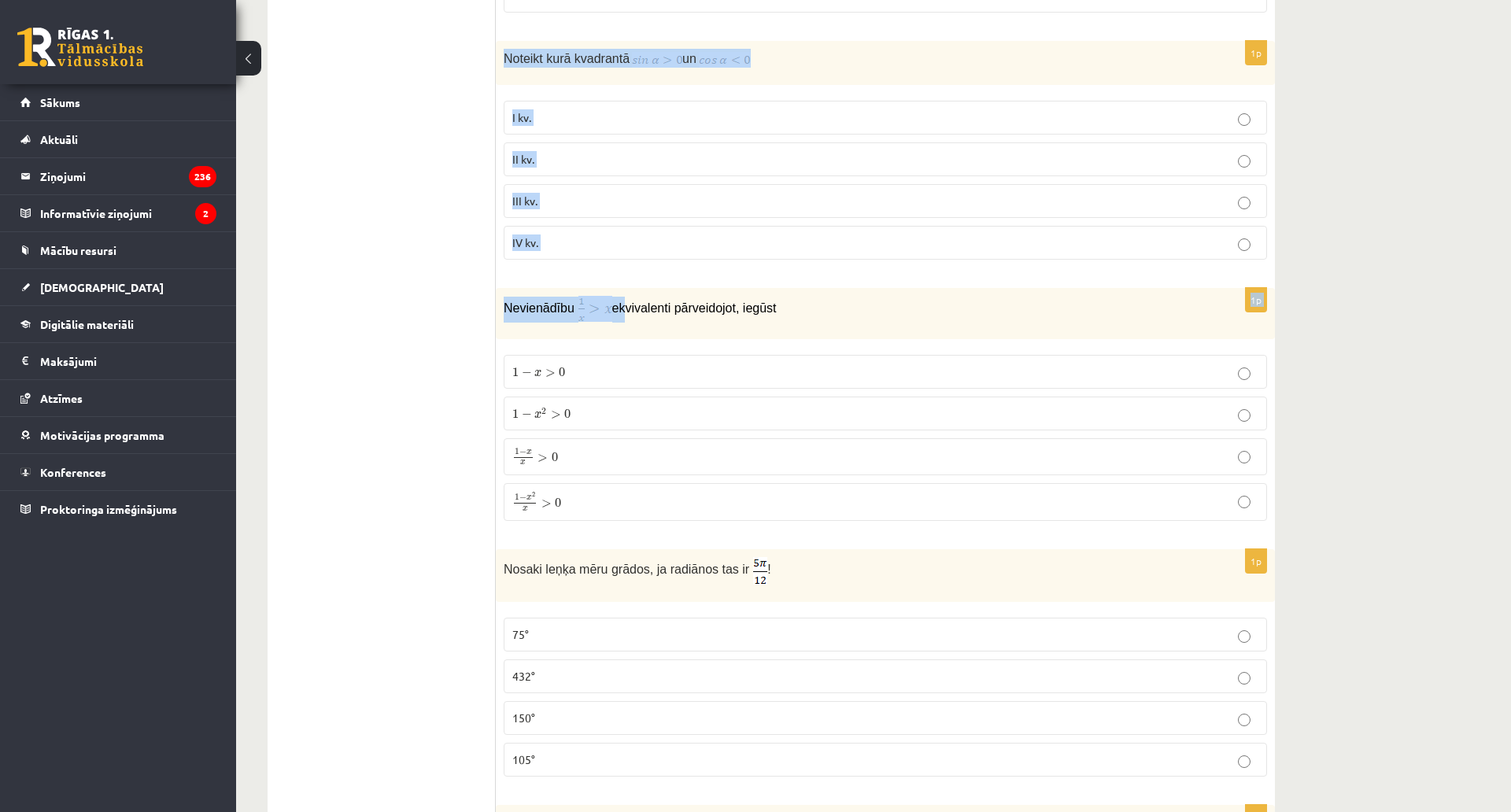
scroll to position [708, 0]
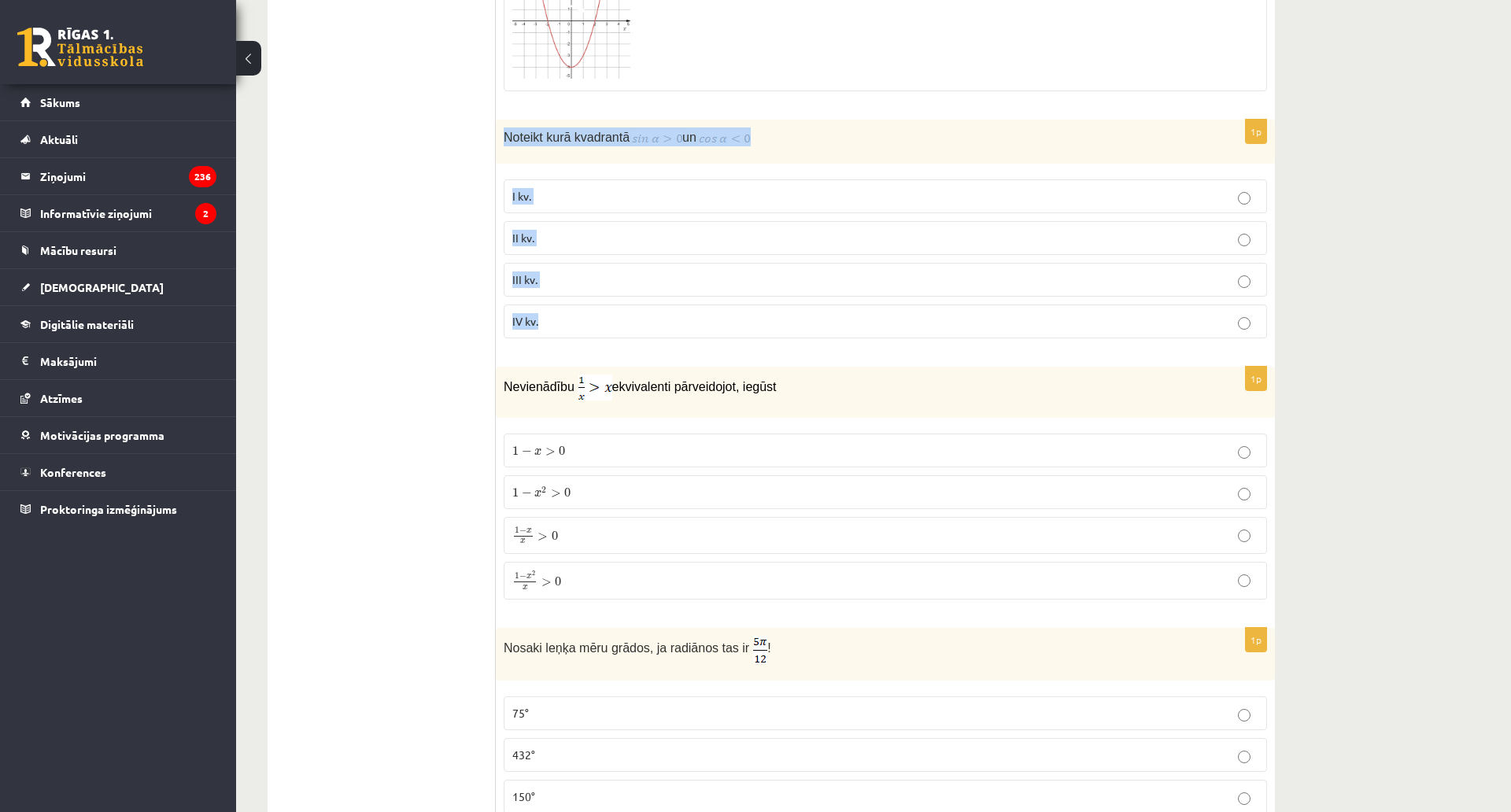
drag, startPoint x: 501, startPoint y: 449, endPoint x: 621, endPoint y: 330, distance: 169.0
click at [621, 330] on div "1p Noteikt kurā kvadrantā un I kv. II kv. III kv. IV kv." at bounding box center [886, 235] width 779 height 231
copy div "Noteikt kurā kvadrantā un I kv. II kv. III kv. IV kv."
click at [598, 135] on span "Noteikt kurā kvadrantā" at bounding box center [566, 138] width 126 height 13
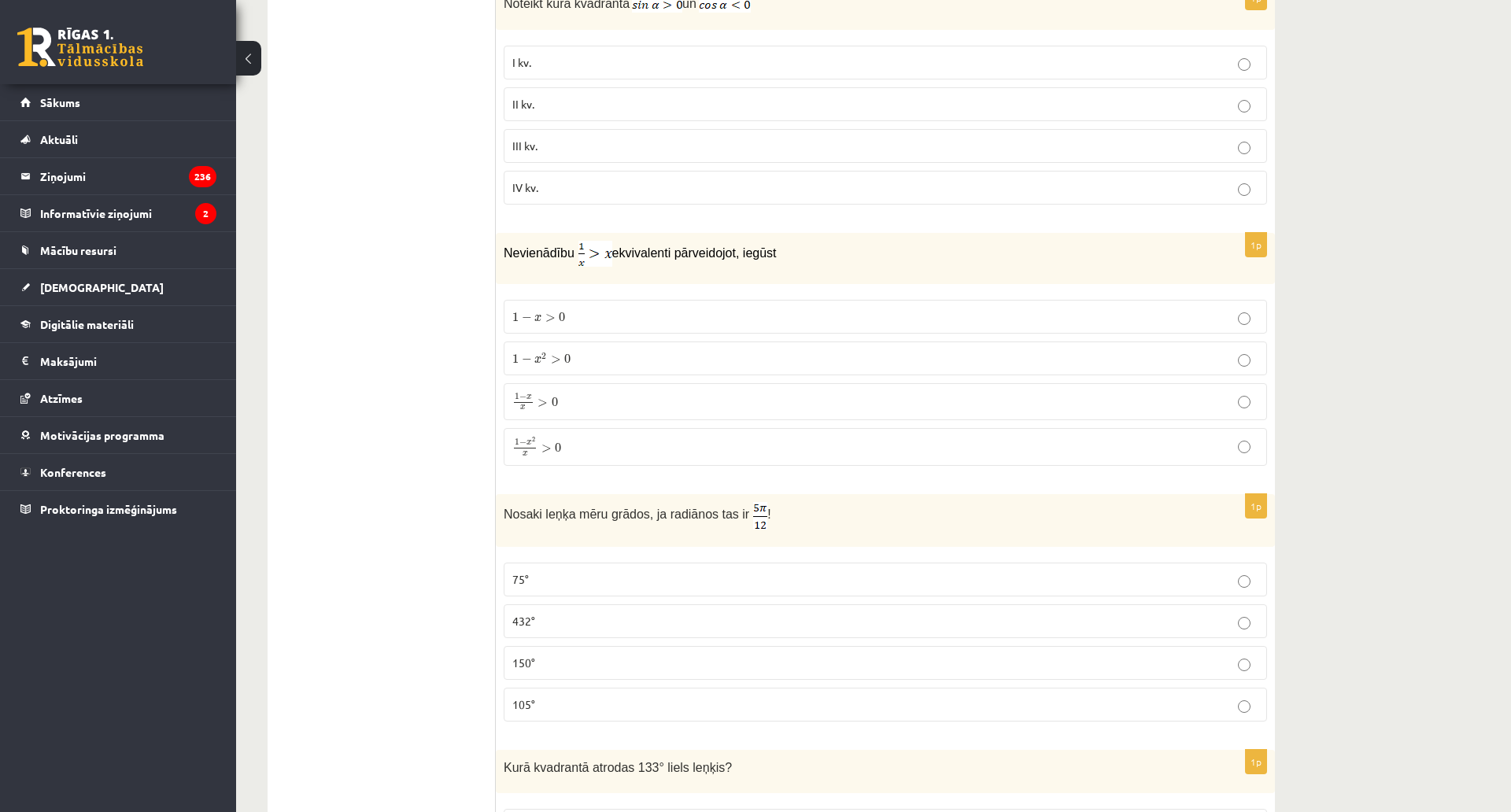
scroll to position [886, 0]
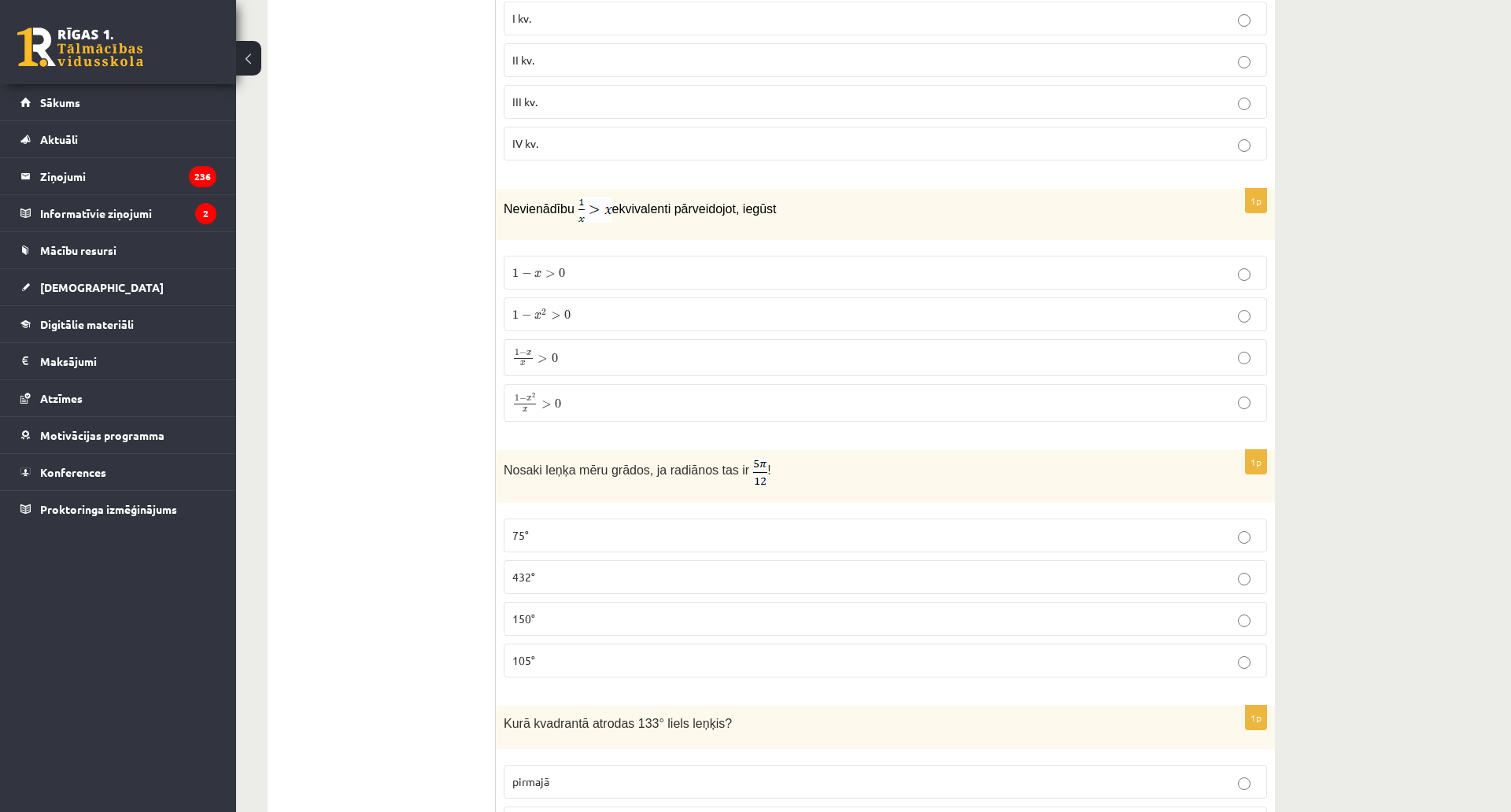
drag, startPoint x: 524, startPoint y: 275, endPoint x: 462, endPoint y: 272, distance: 62.1
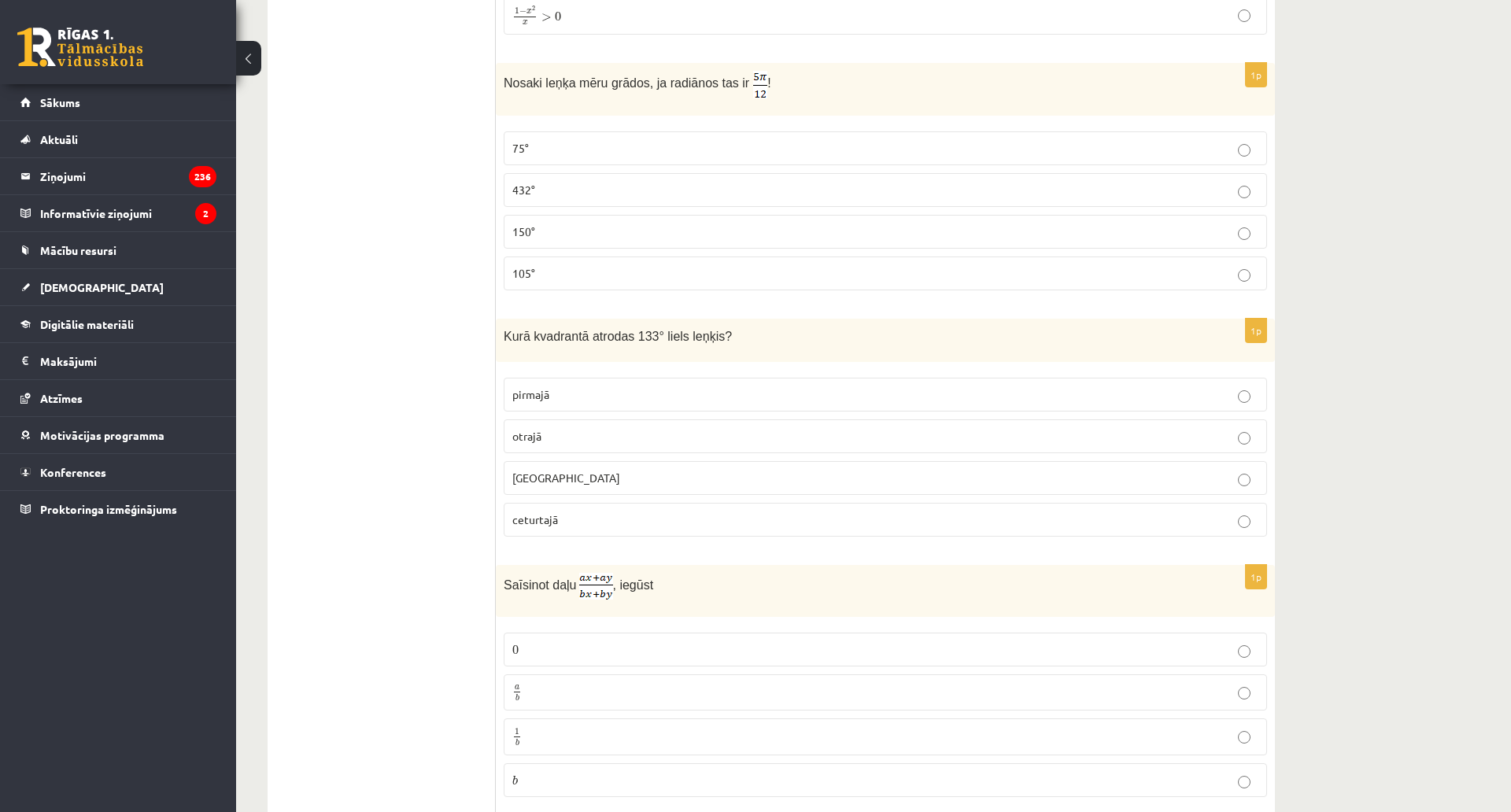
scroll to position [1279, 0]
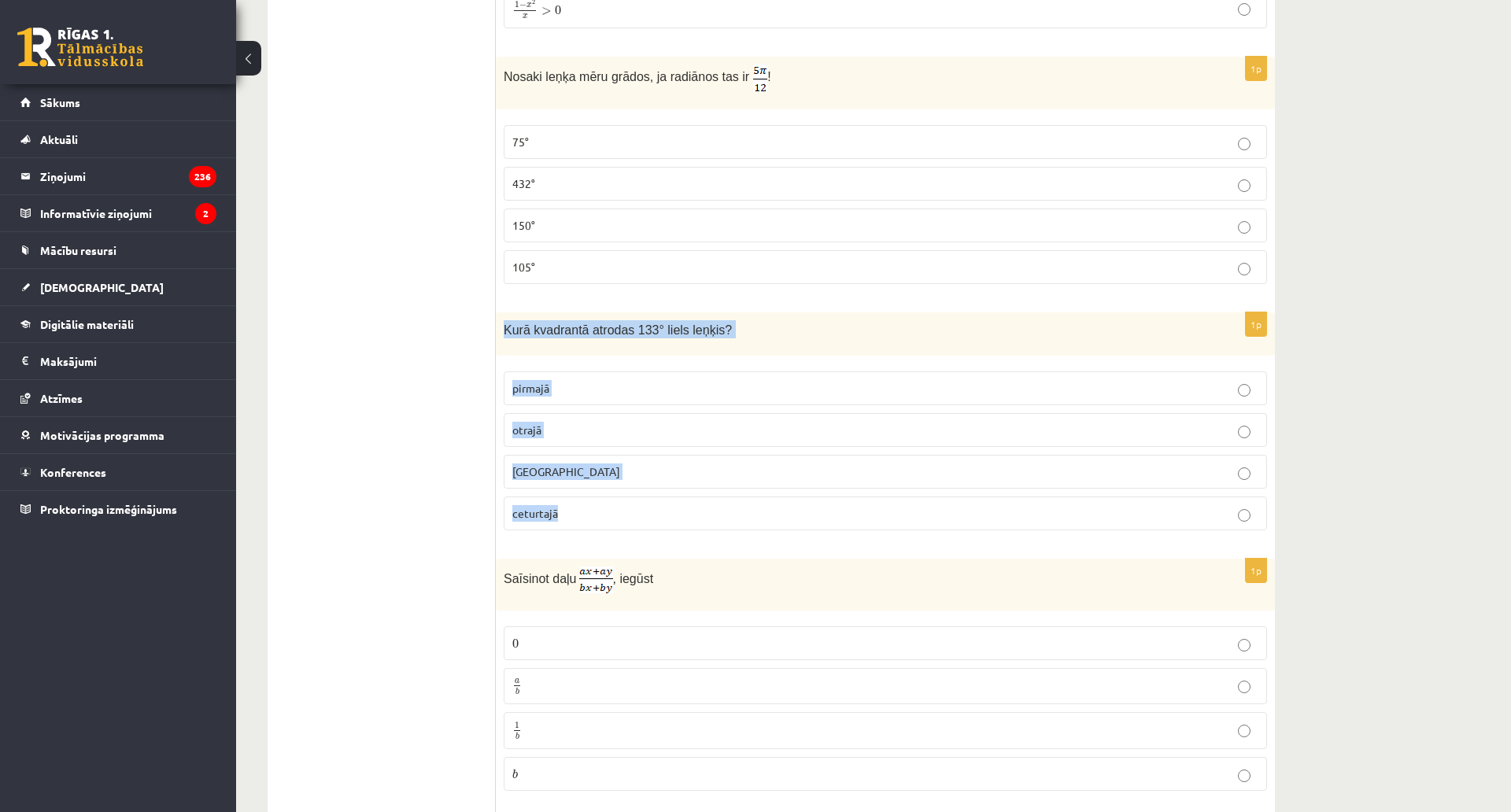
drag, startPoint x: 502, startPoint y: 326, endPoint x: 630, endPoint y: 512, distance: 225.8
click at [630, 512] on div "1p Kurā kvadrantā atrodas 133° liels leņķis? pirmajā otrajā trešajā ceturtajā" at bounding box center [886, 427] width 779 height 231
copy div "Kurā kvadrantā atrodas 133° liels leņķis? pirmajā otrajā trešajā ceturtajā"
click at [532, 434] on span "otrajā" at bounding box center [526, 429] width 29 height 14
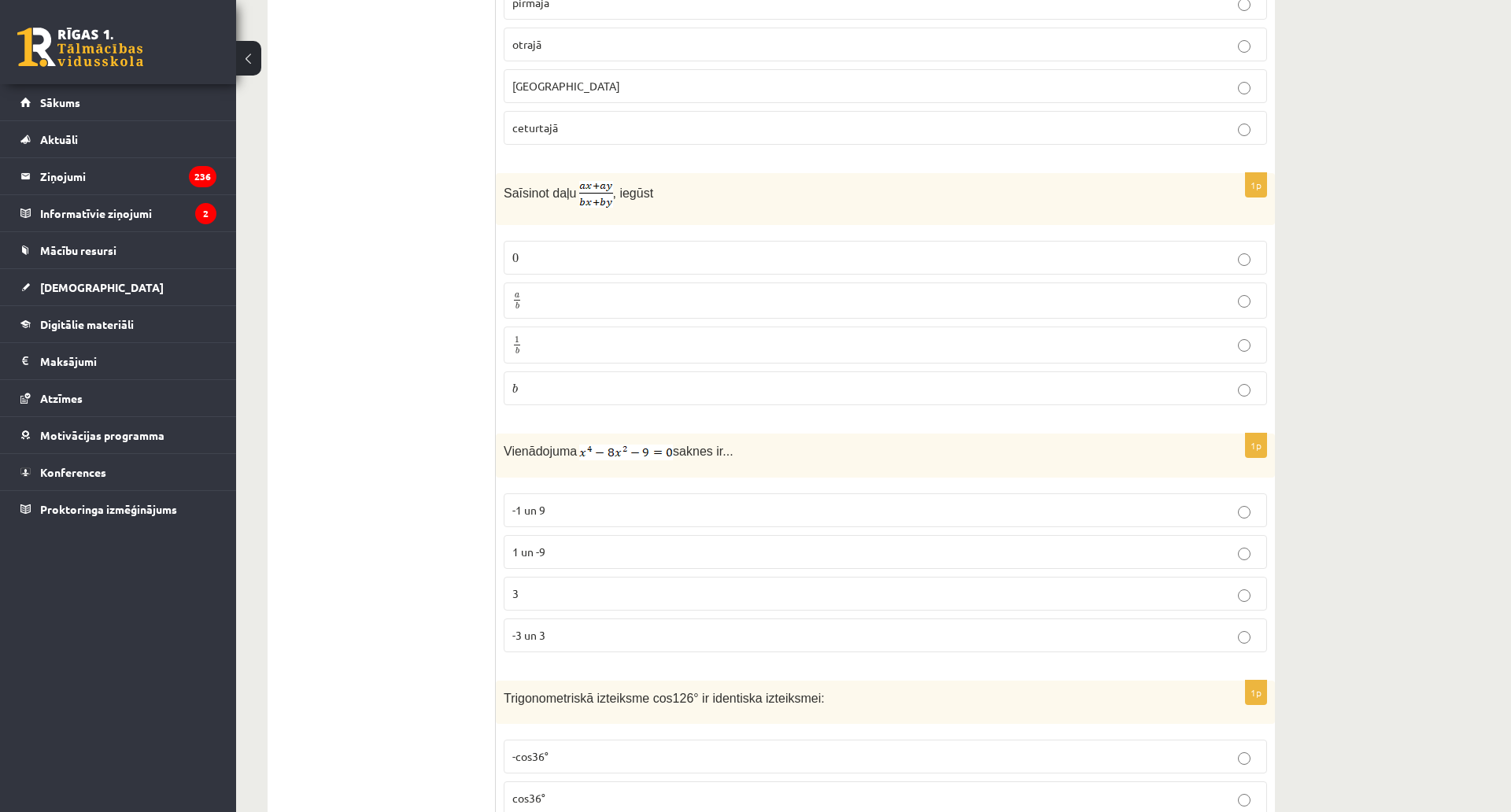
scroll to position [1830, 0]
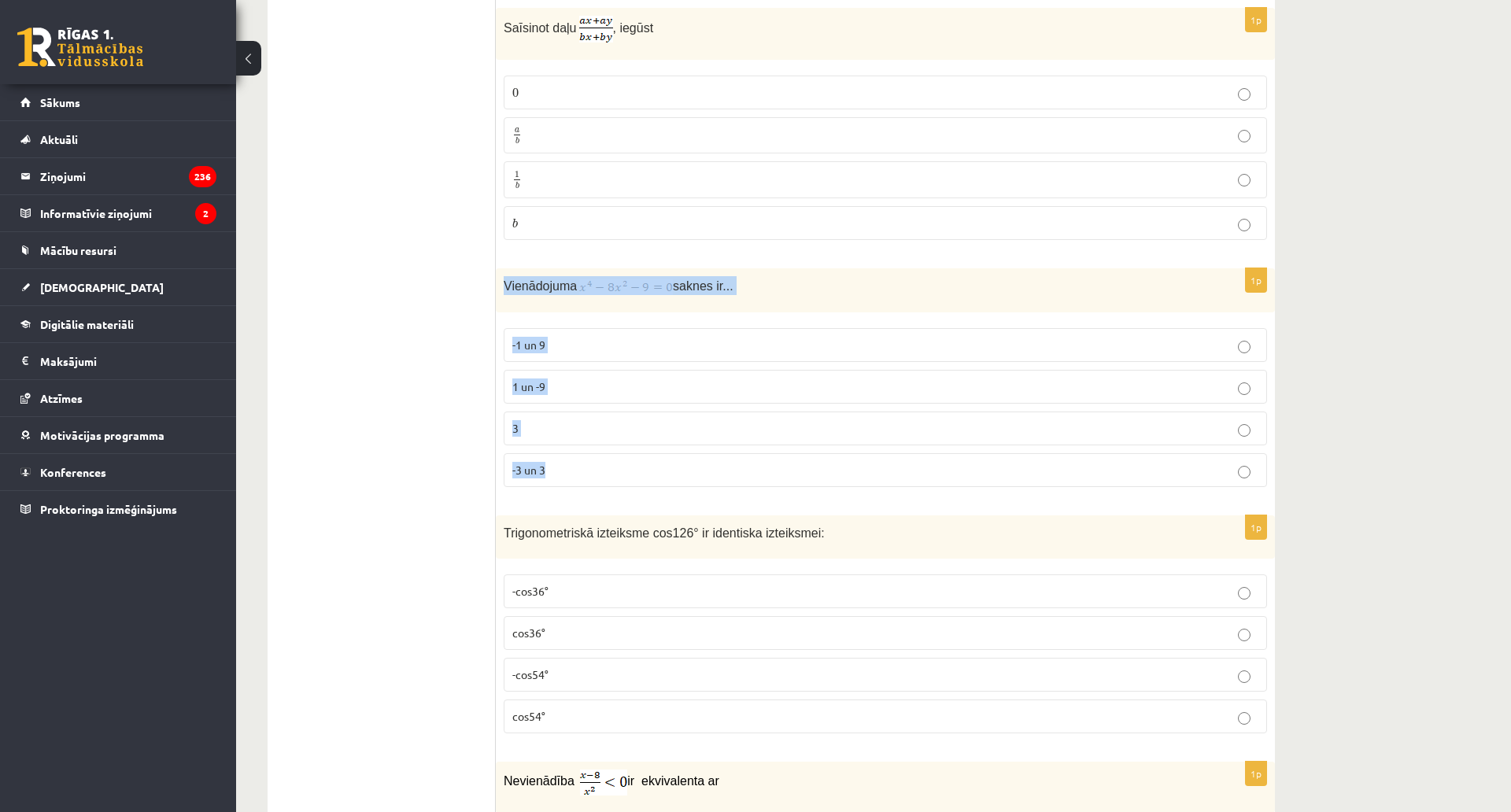
drag, startPoint x: 502, startPoint y: 286, endPoint x: 606, endPoint y: 479, distance: 219.2
click at [606, 479] on div "1p Vienādojuma saknes ir... -1 un 9 1 un -9 3 -3 un 3" at bounding box center [886, 384] width 779 height 231
copy div "Vienādojuma saknes ir... -1 un 9 1 un -9 3 -3 un 3"
click at [567, 292] on p "Vienādojuma saknes ir..." at bounding box center [845, 285] width 685 height 19
click at [615, 287] on img at bounding box center [626, 287] width 94 height 16
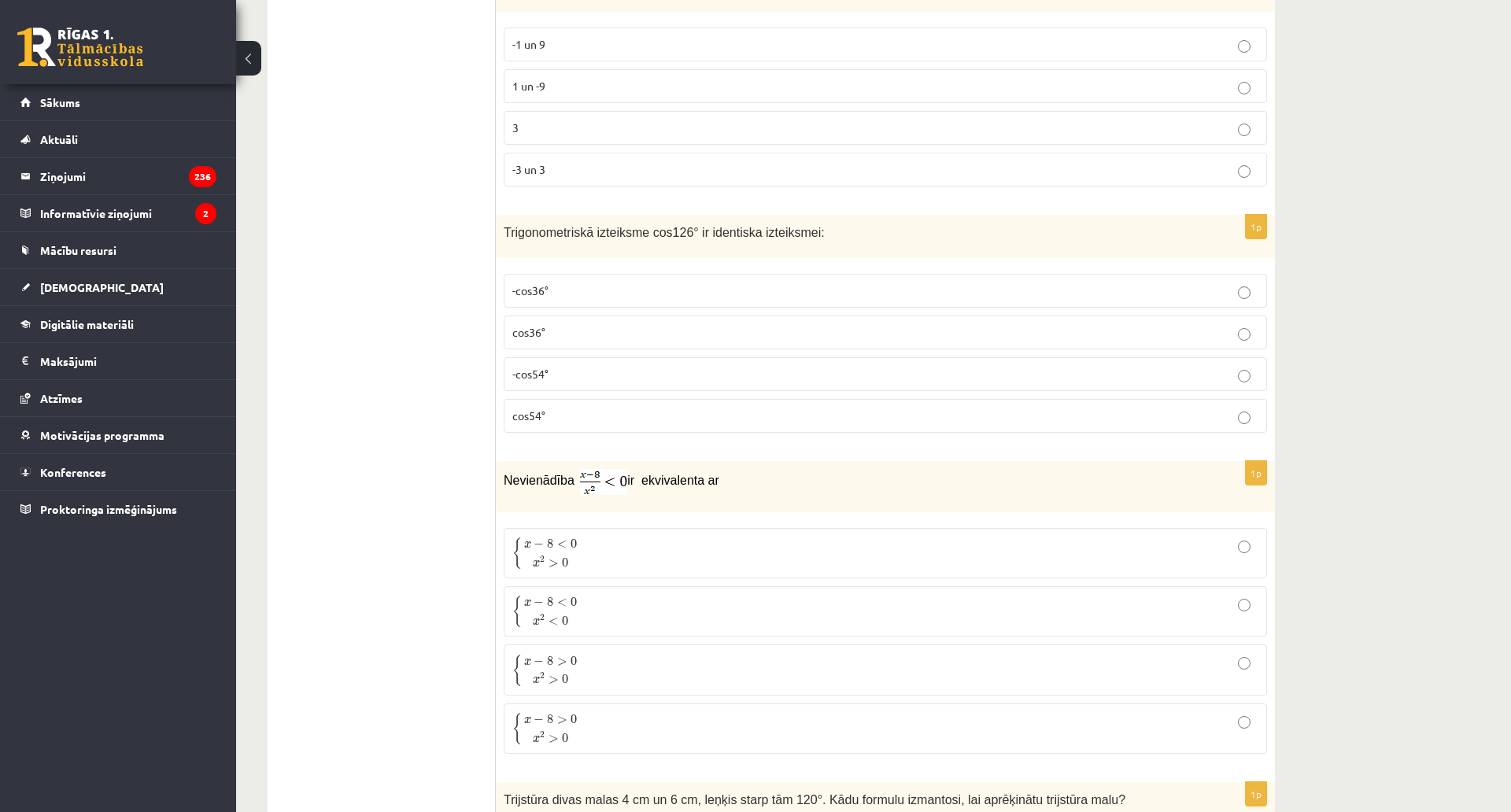
scroll to position [2144, 0]
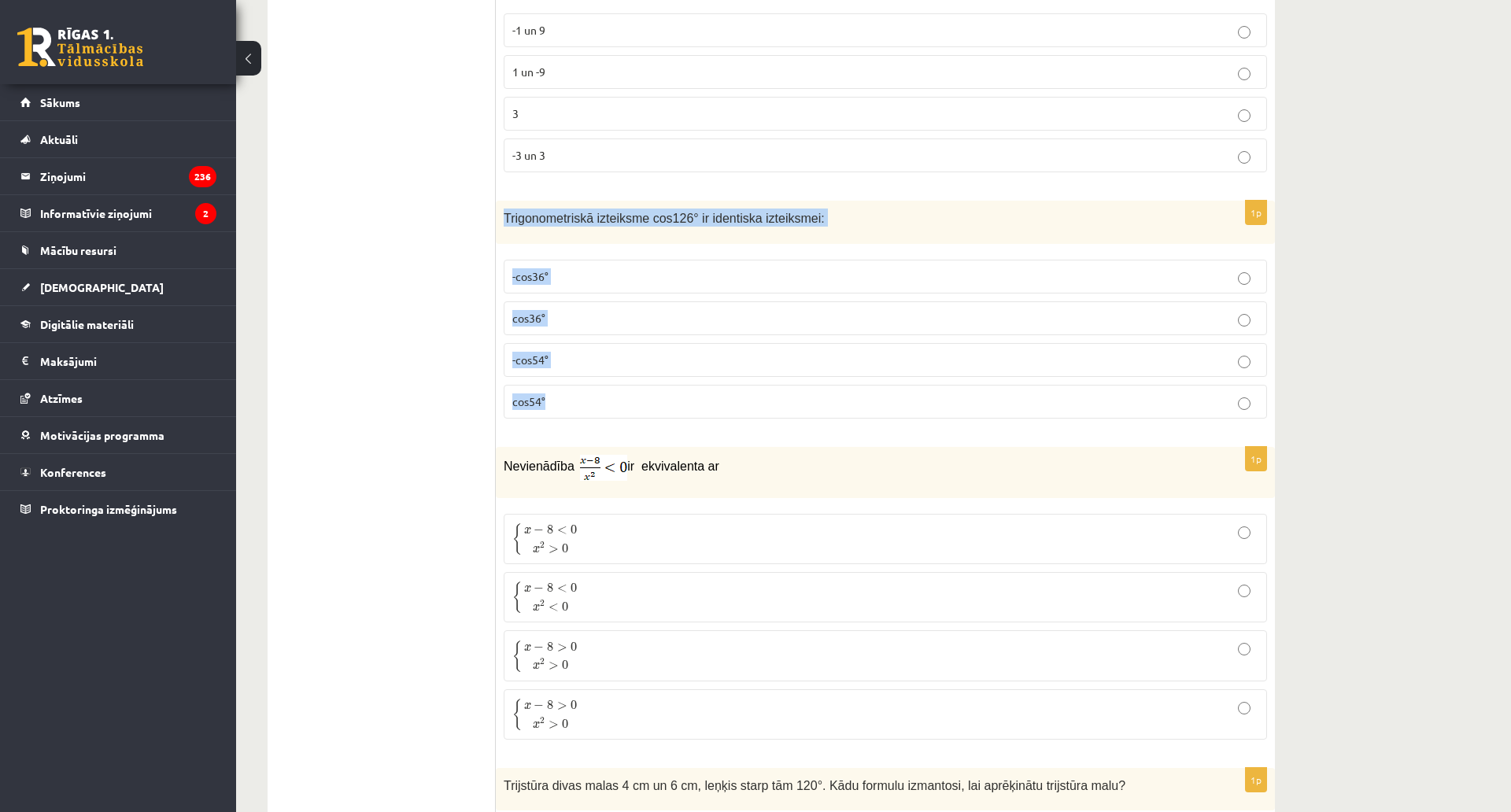
drag, startPoint x: 519, startPoint y: 234, endPoint x: 598, endPoint y: 402, distance: 185.6
click at [598, 402] on div "1p Trigonometriskā izteiksme cos126° ir identiska izteiksmei: -cos36° cos36° -c…" at bounding box center [886, 316] width 779 height 231
copy div "Trigonometriskā izteiksme cos126° ir identiska izteiksmei: -cos36° cos36° -cos5…"
click at [536, 362] on span "-cos54°" at bounding box center [531, 359] width 36 height 14
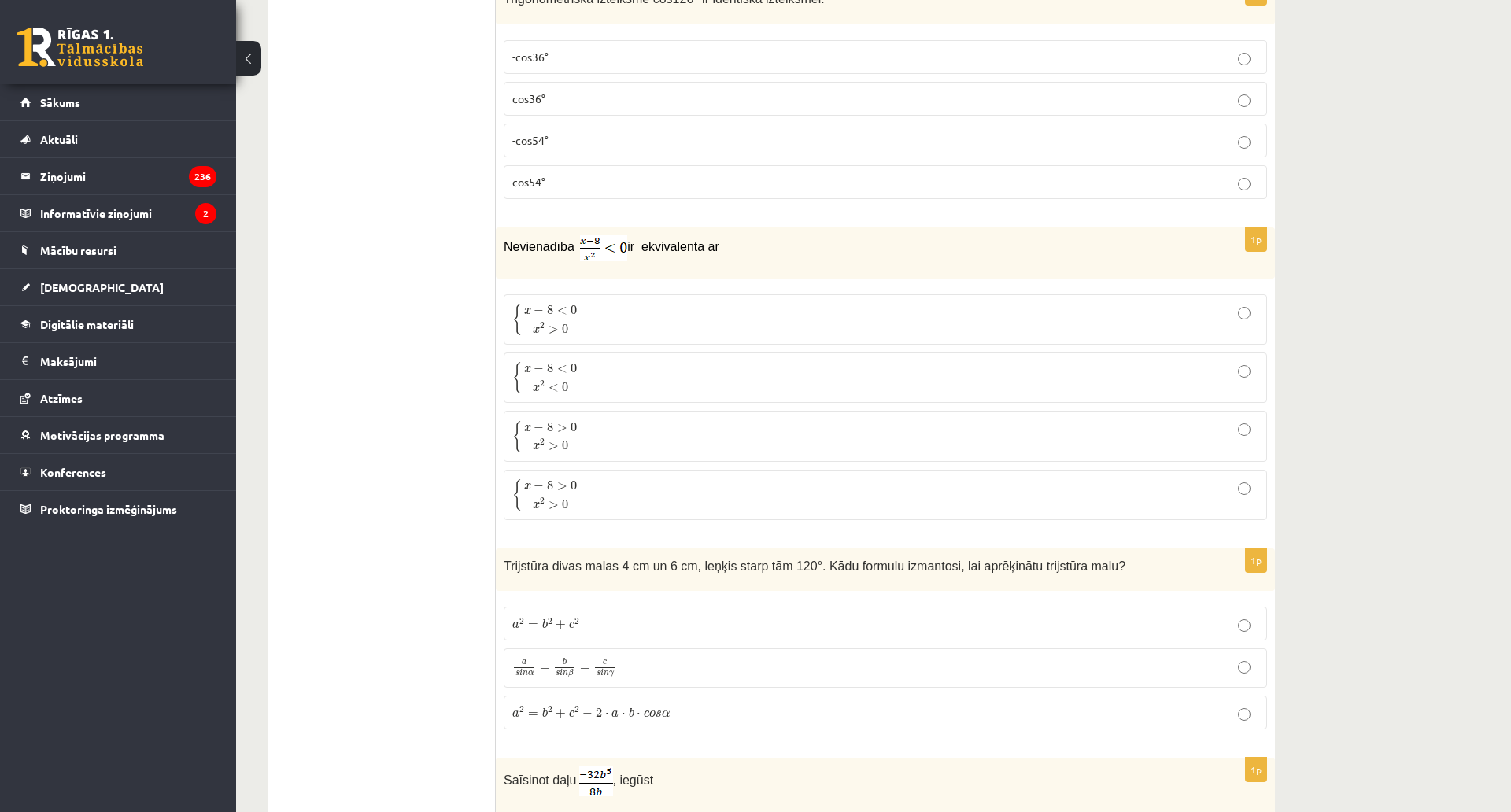
scroll to position [2381, 0]
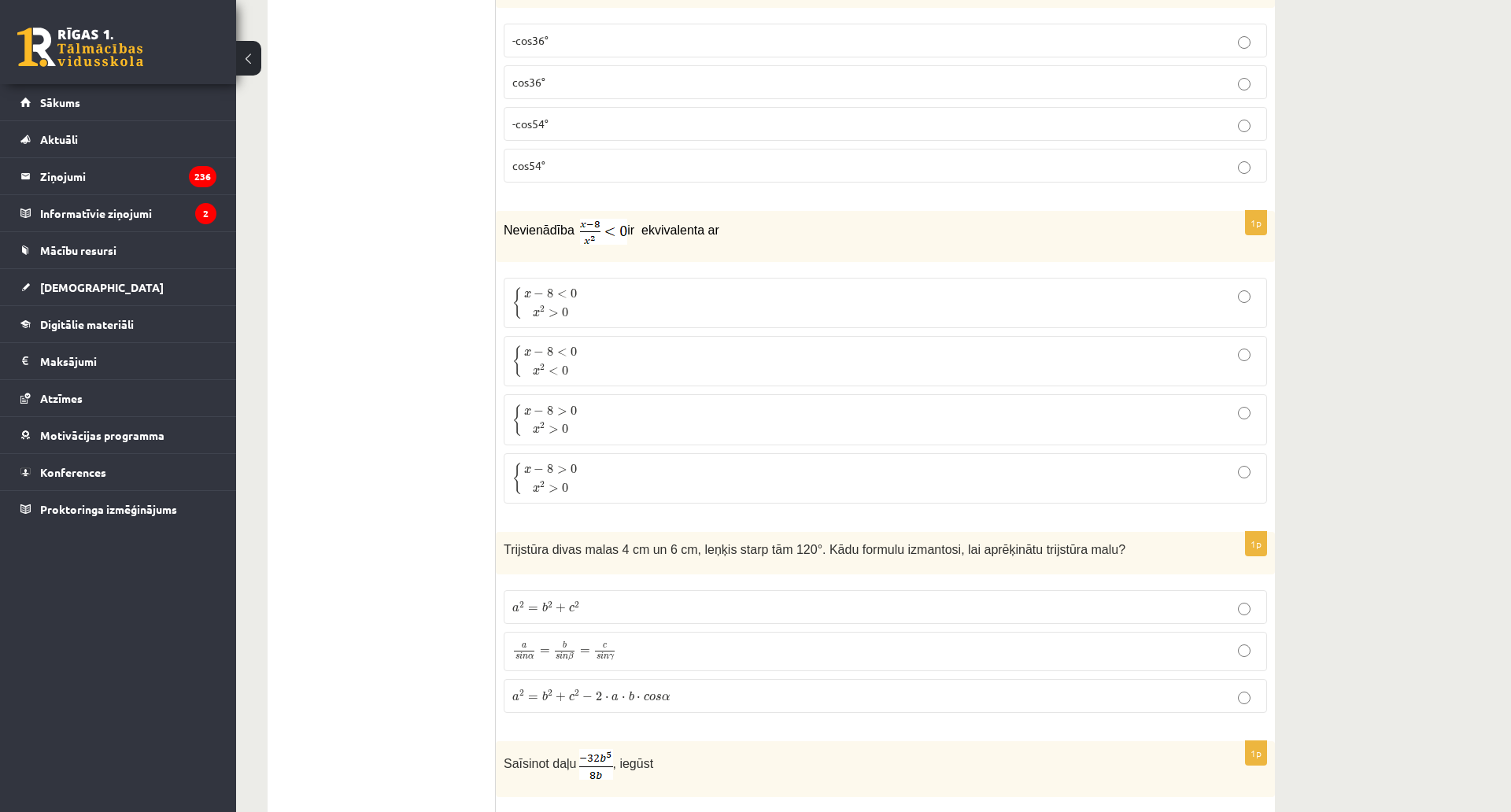
click at [531, 170] on p "cos54°" at bounding box center [886, 166] width 746 height 16
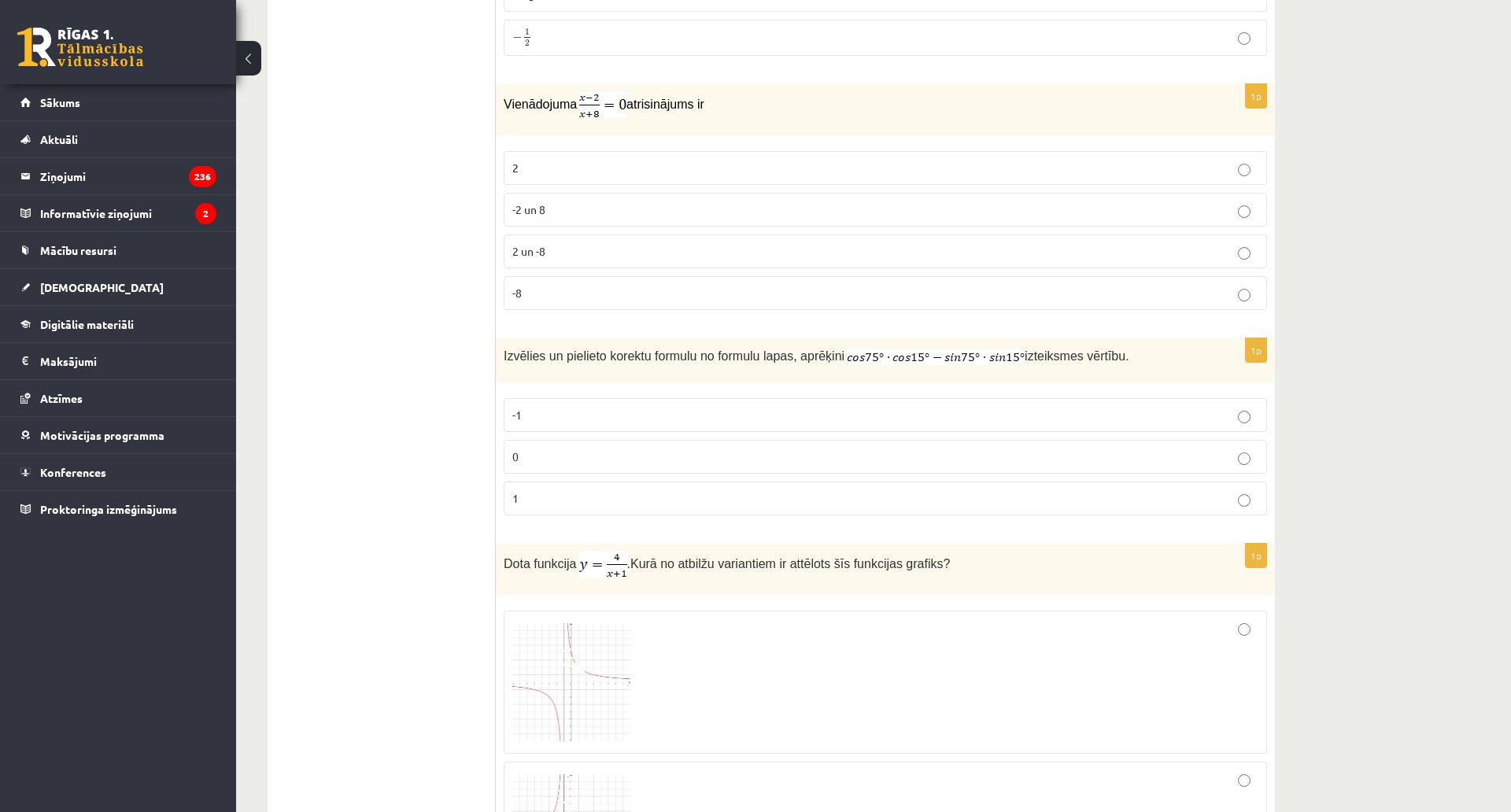
scroll to position [4268, 0]
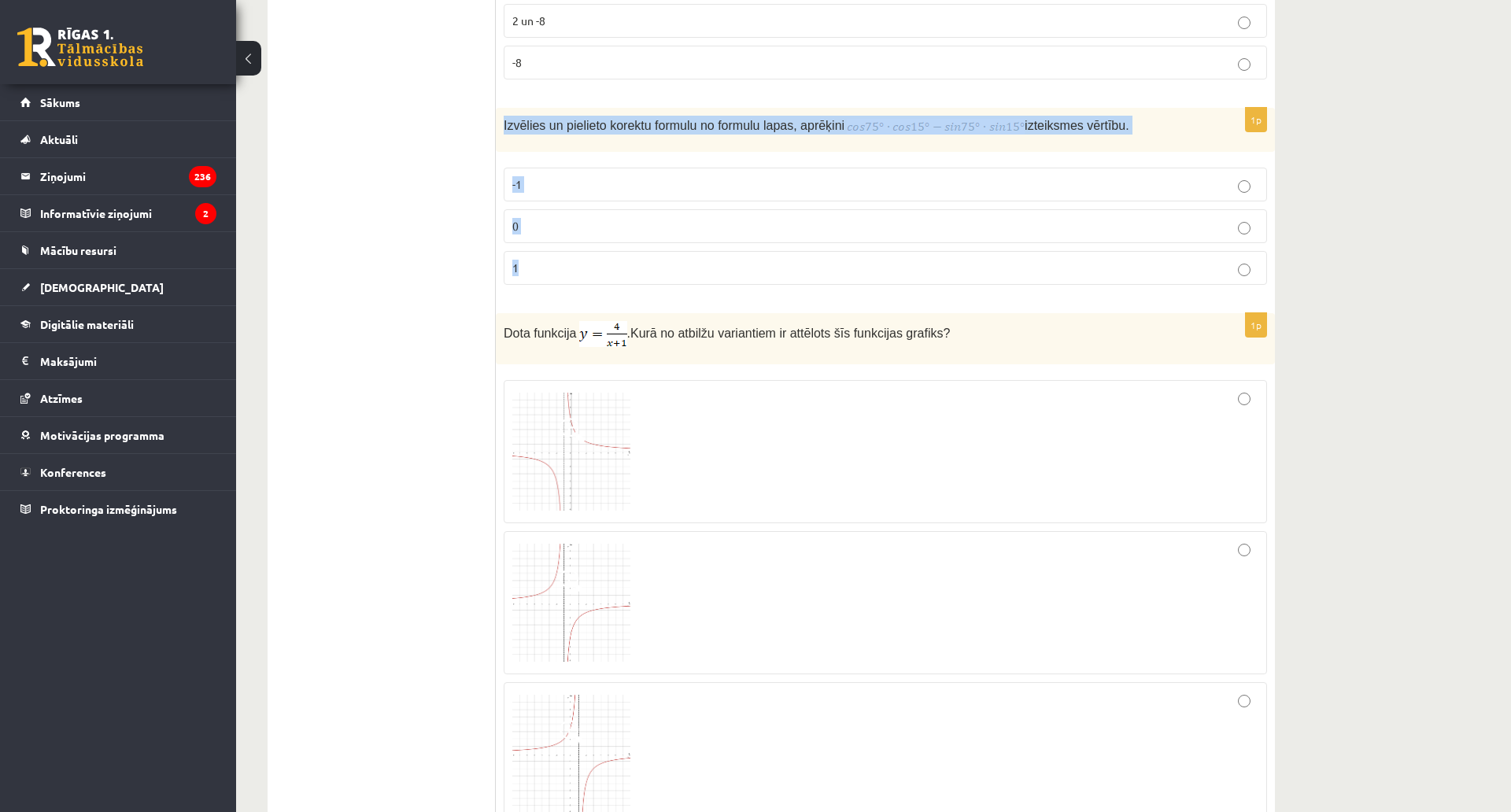
drag, startPoint x: 499, startPoint y: 123, endPoint x: 596, endPoint y: 283, distance: 187.1
click at [596, 283] on div "1p Izvēlies un pielieto korektu formulu no formulu lapas, aprēķini izteiksmes v…" at bounding box center [886, 203] width 779 height 189
copy div "Izvēlies un pielieto korektu formulu no formulu lapas, aprēķini izteiksmes vērt…"
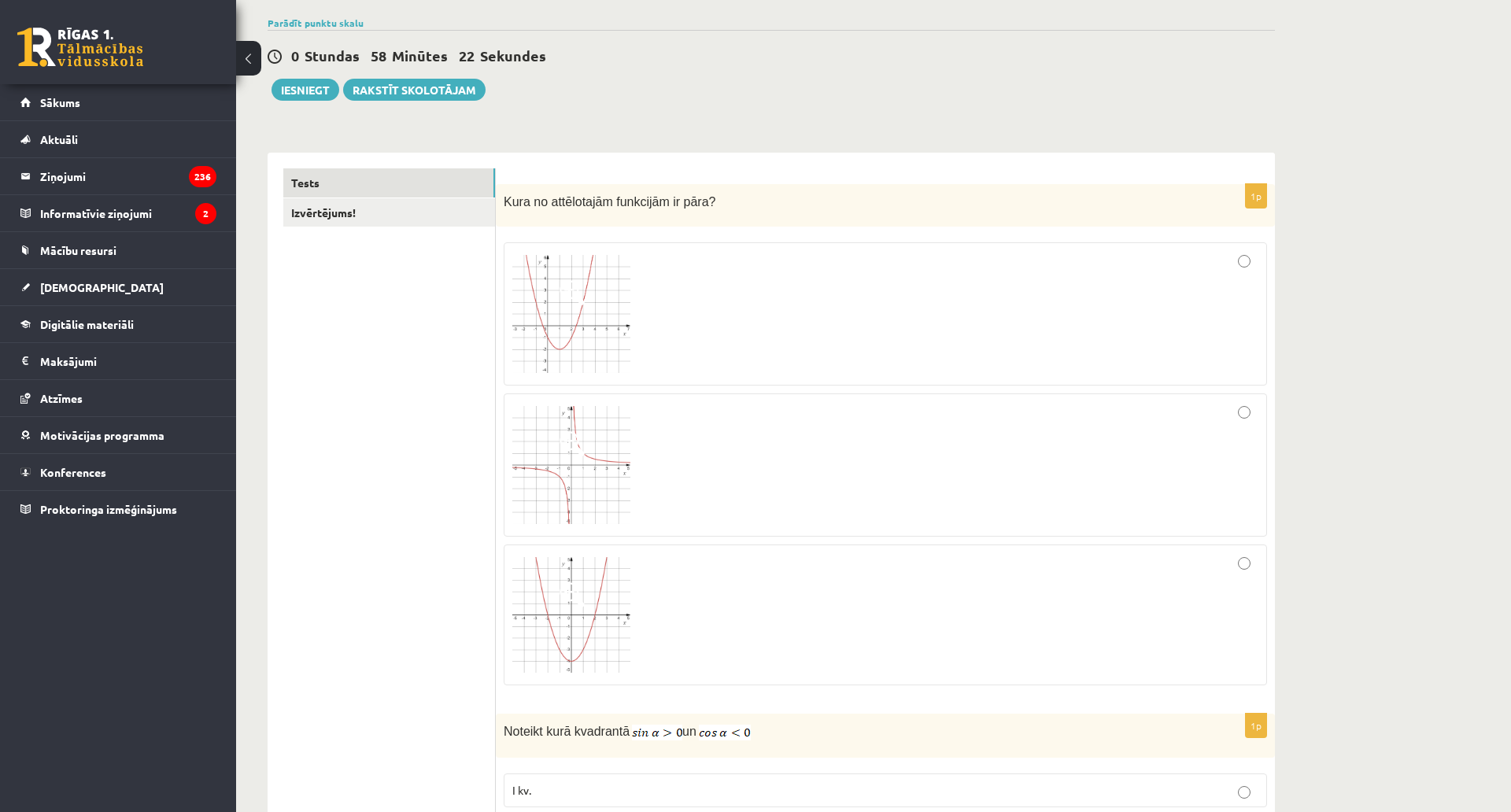
scroll to position [178, 0]
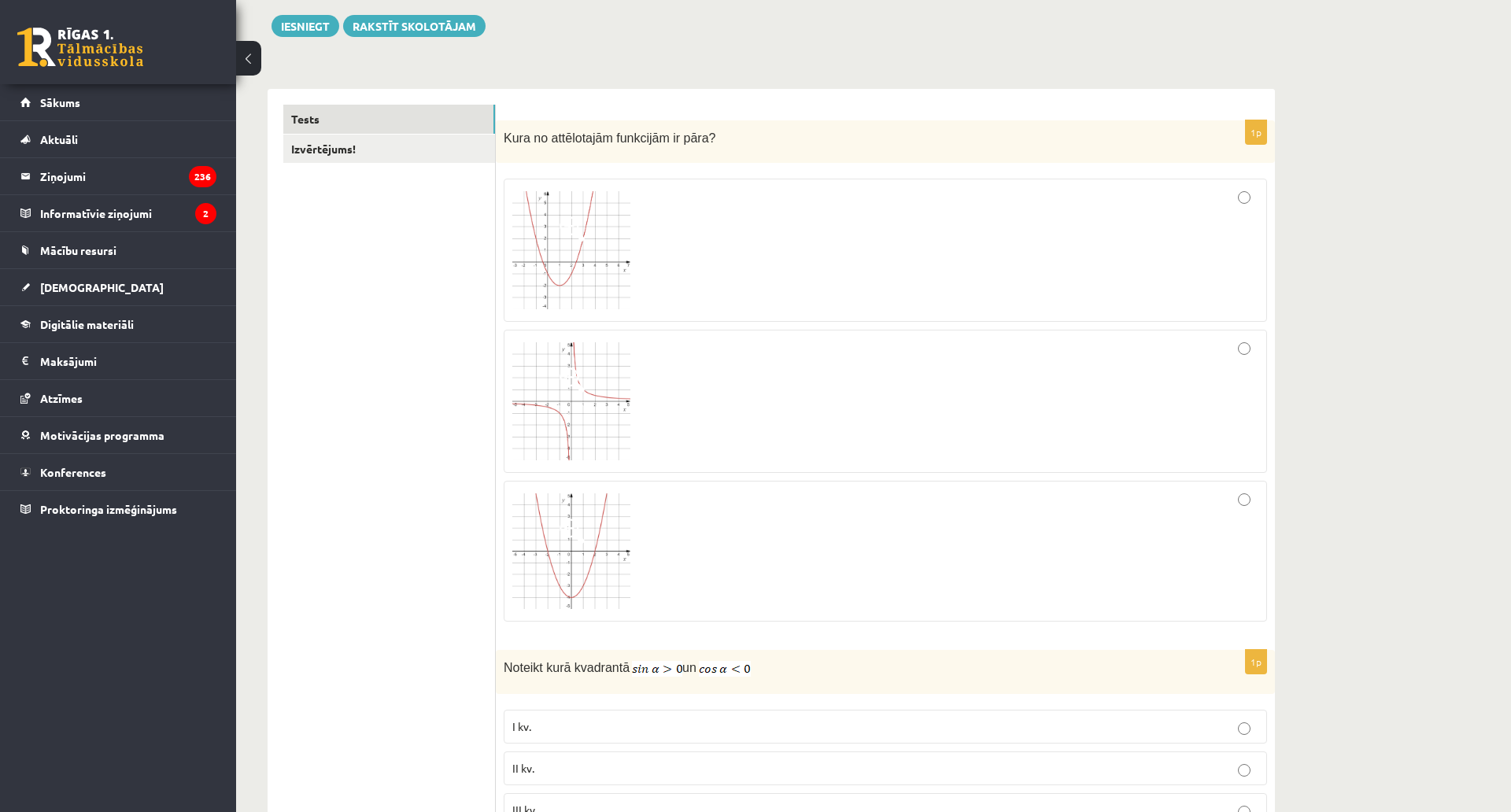
drag, startPoint x: 613, startPoint y: 161, endPoint x: 585, endPoint y: 159, distance: 28.1
click at [585, 159] on div "Kura no attēlotajām funkcijām ir pāra?" at bounding box center [886, 142] width 779 height 44
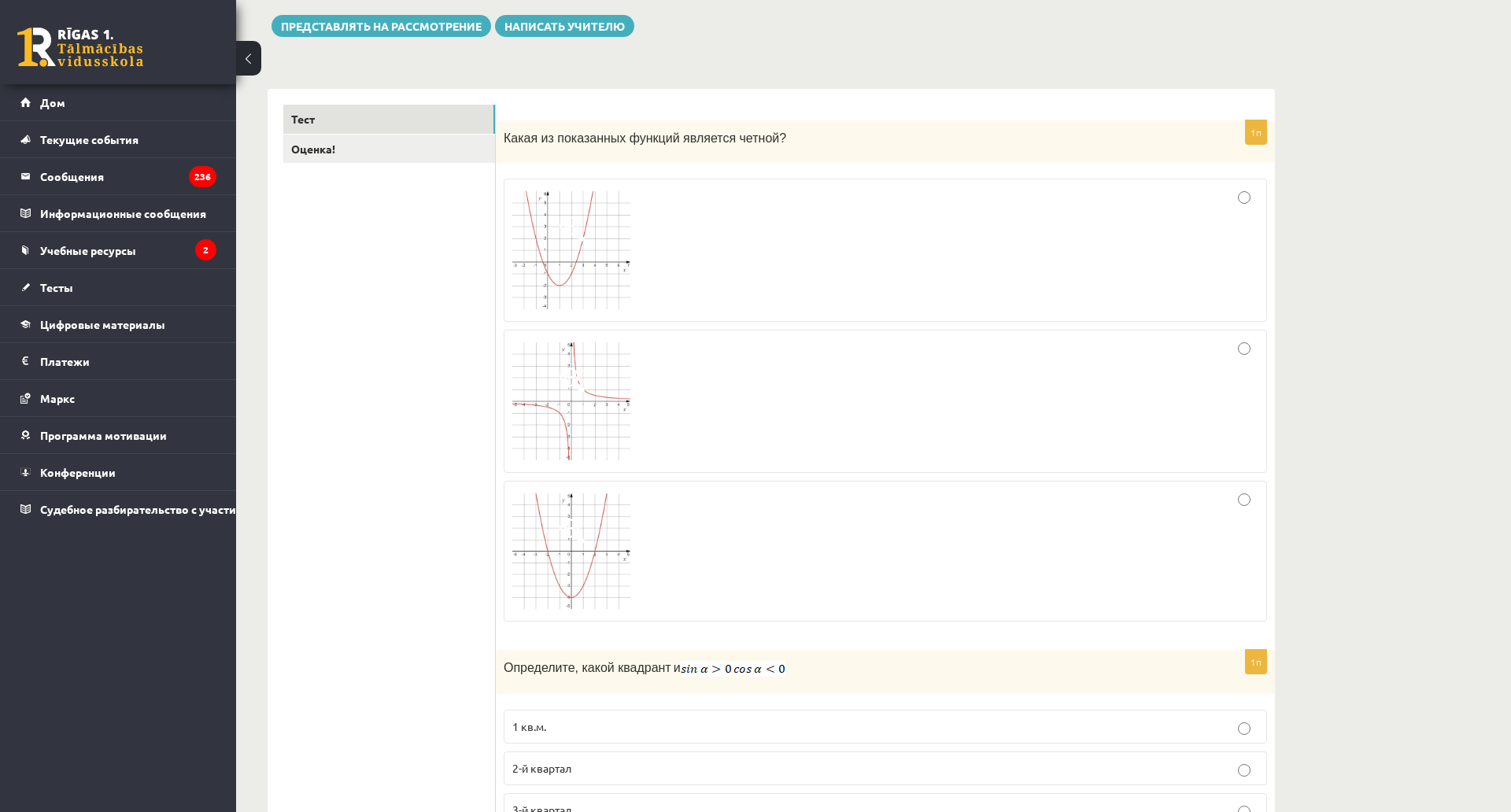
click at [585, 380] on img at bounding box center [571, 401] width 118 height 118
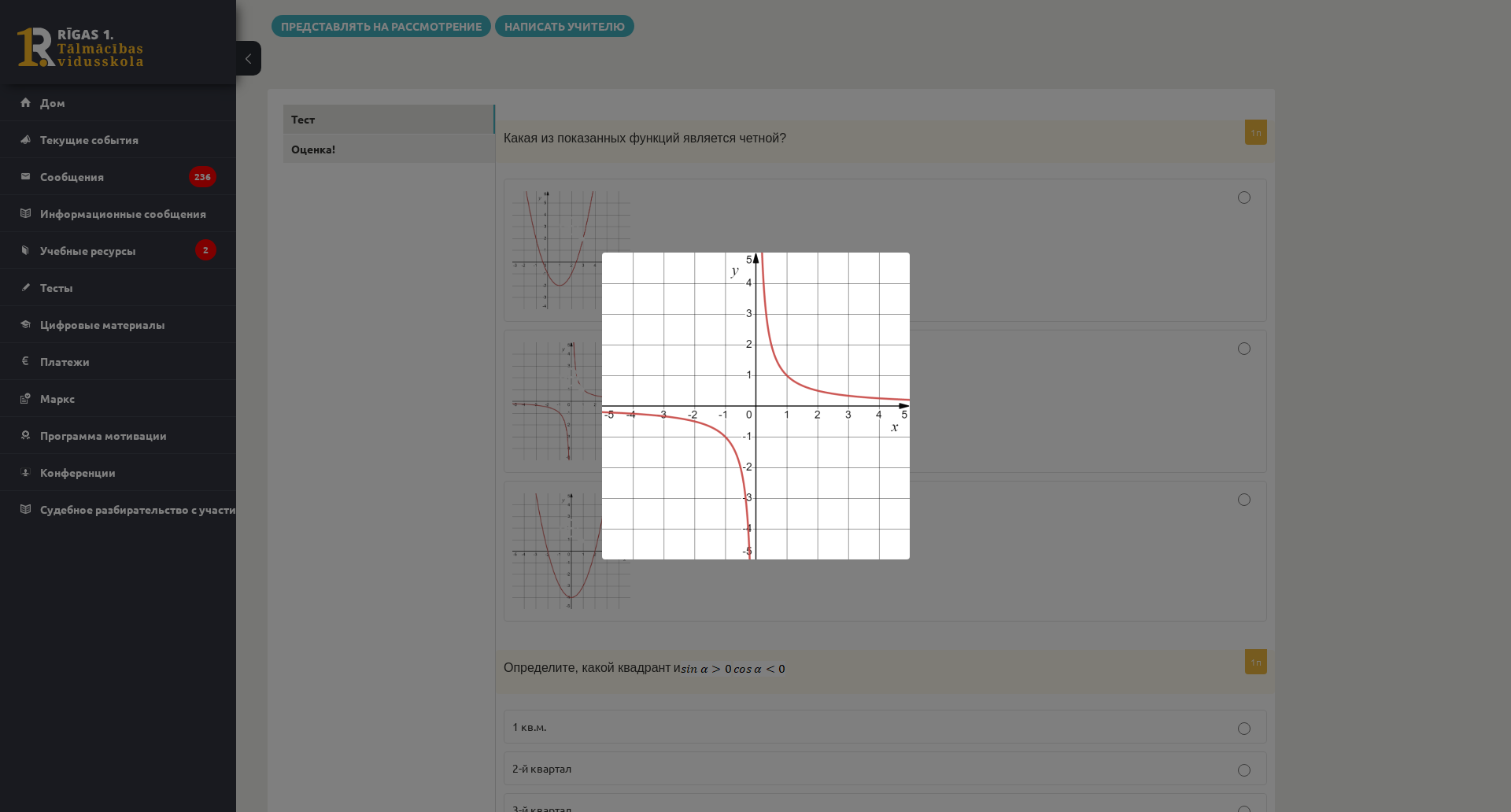
click at [562, 385] on div at bounding box center [756, 406] width 1511 height 812
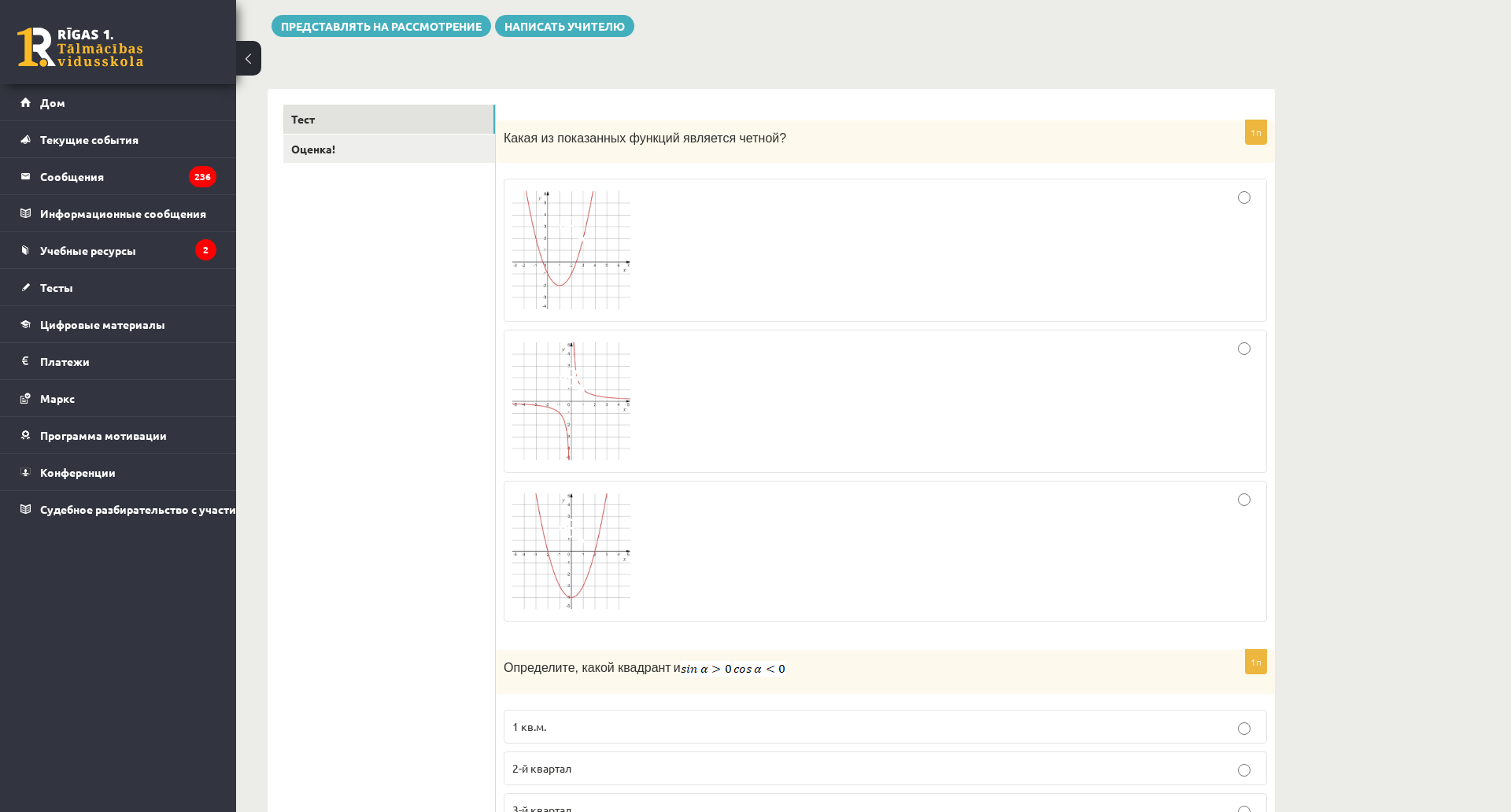
click at [571, 398] on img at bounding box center [571, 401] width 118 height 118
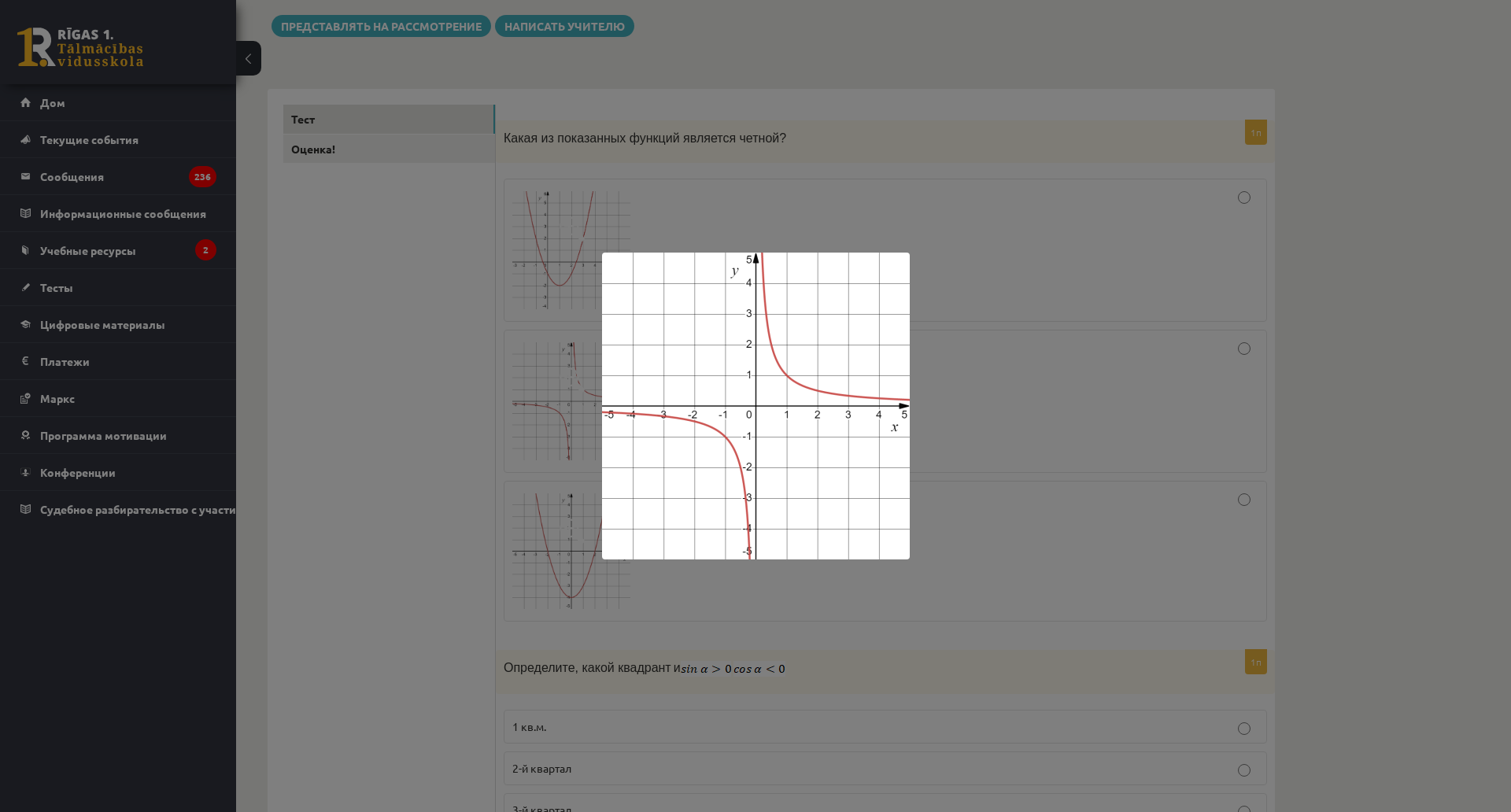
drag, startPoint x: 571, startPoint y: 398, endPoint x: 569, endPoint y: 417, distance: 19.1
click at [571, 398] on div at bounding box center [756, 406] width 1511 height 812
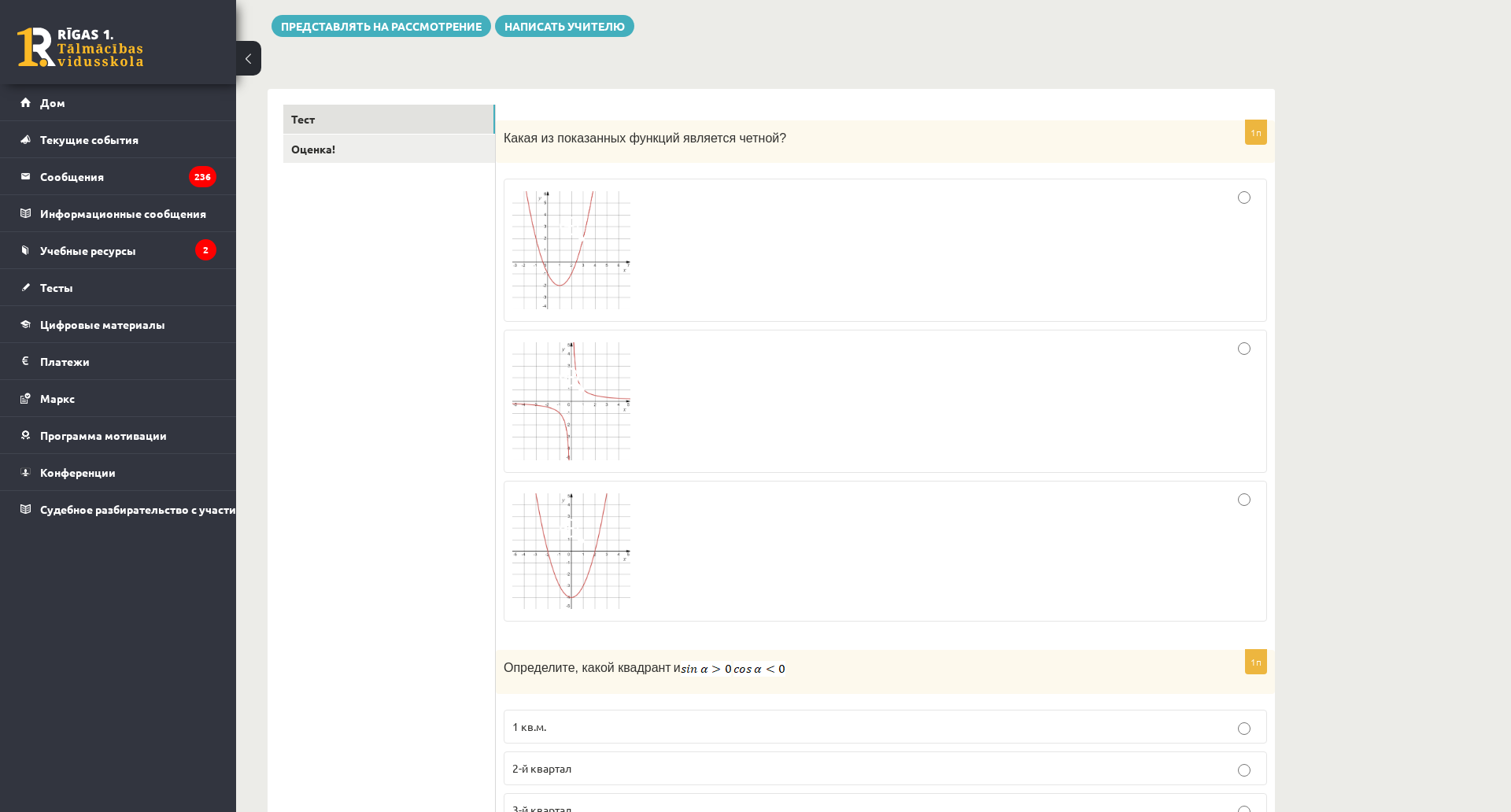
click at [568, 553] on img at bounding box center [571, 551] width 118 height 116
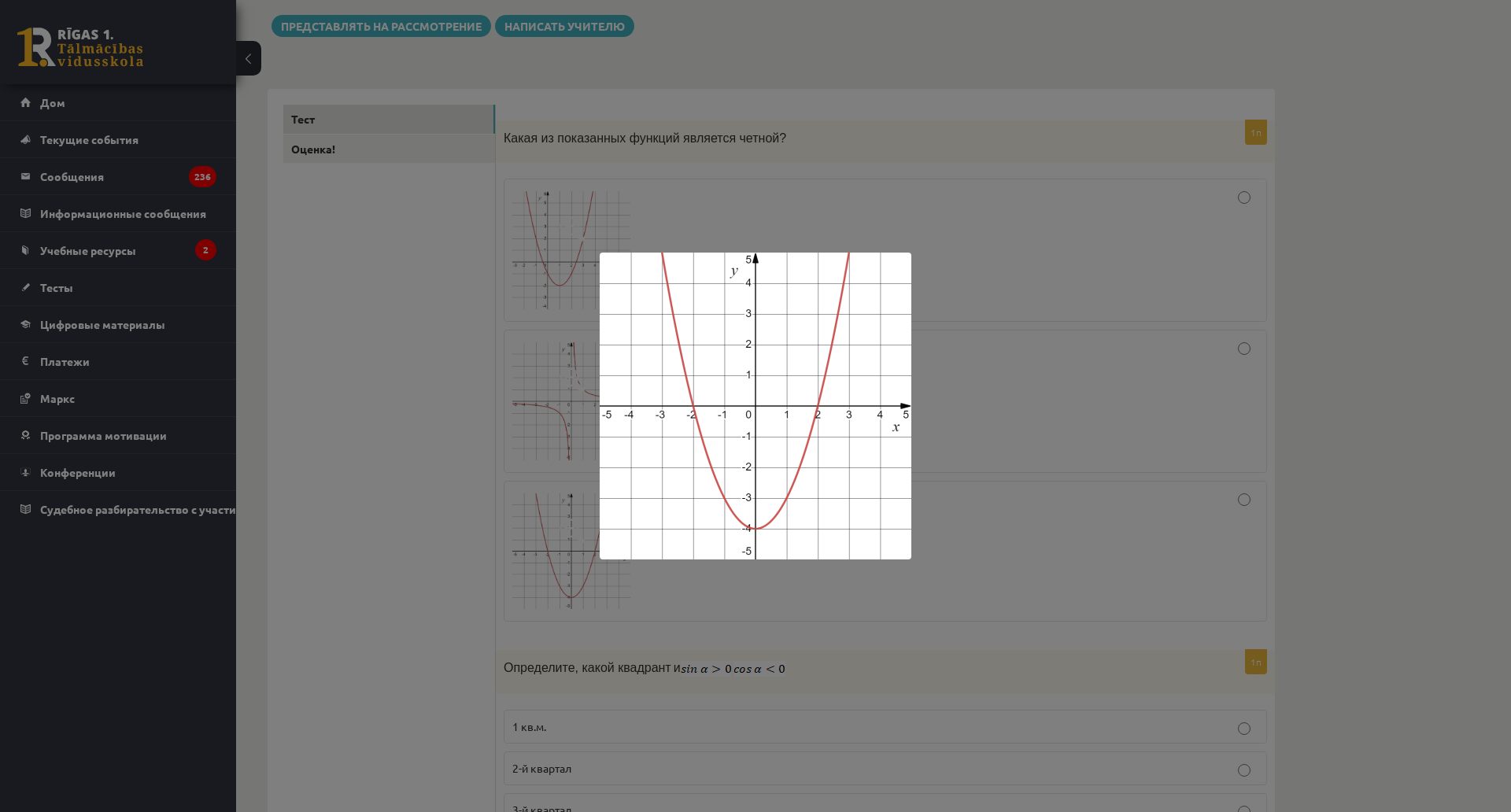
click at [964, 398] on div at bounding box center [756, 406] width 1511 height 812
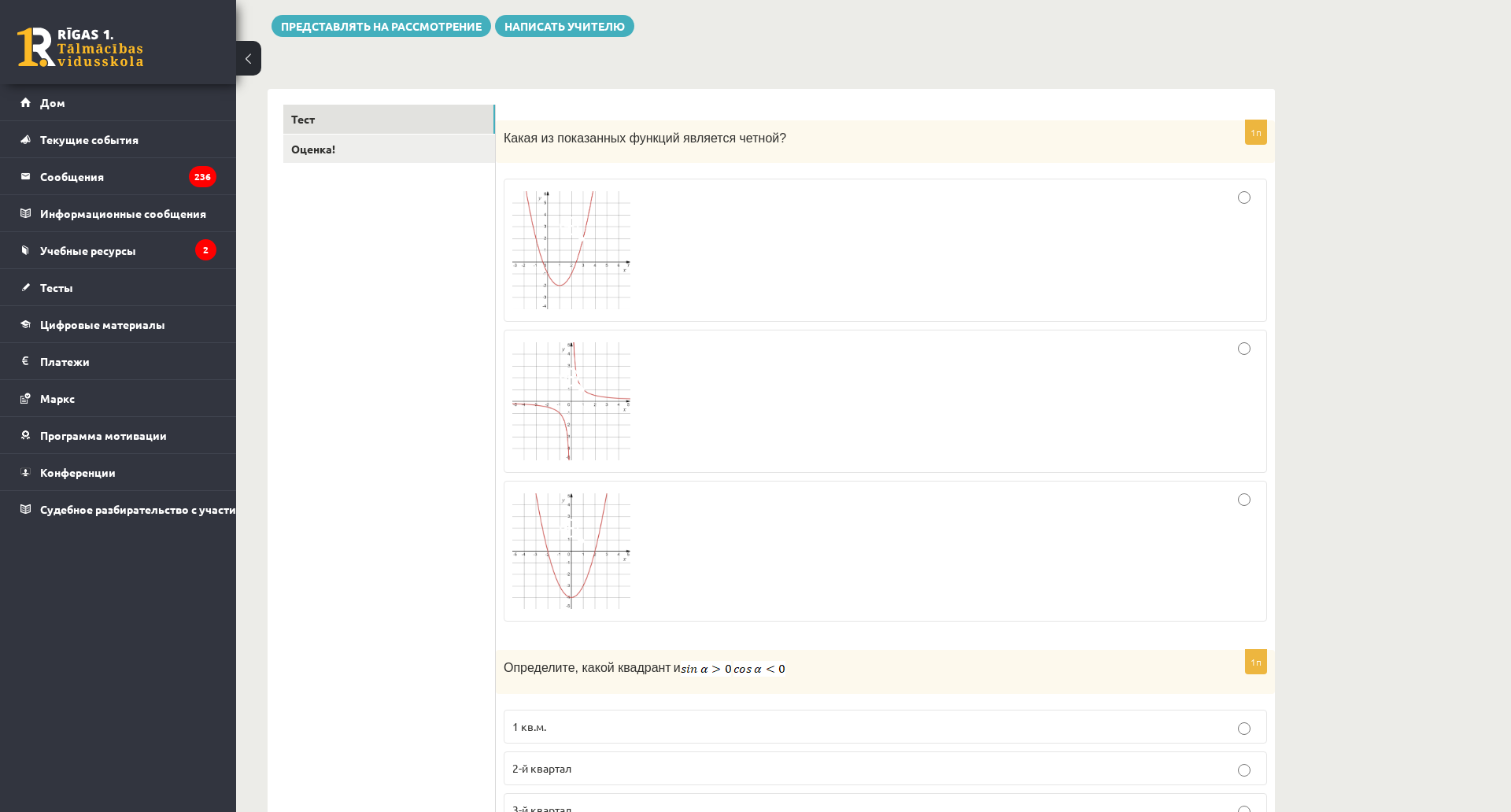
click at [554, 375] on img at bounding box center [571, 401] width 118 height 118
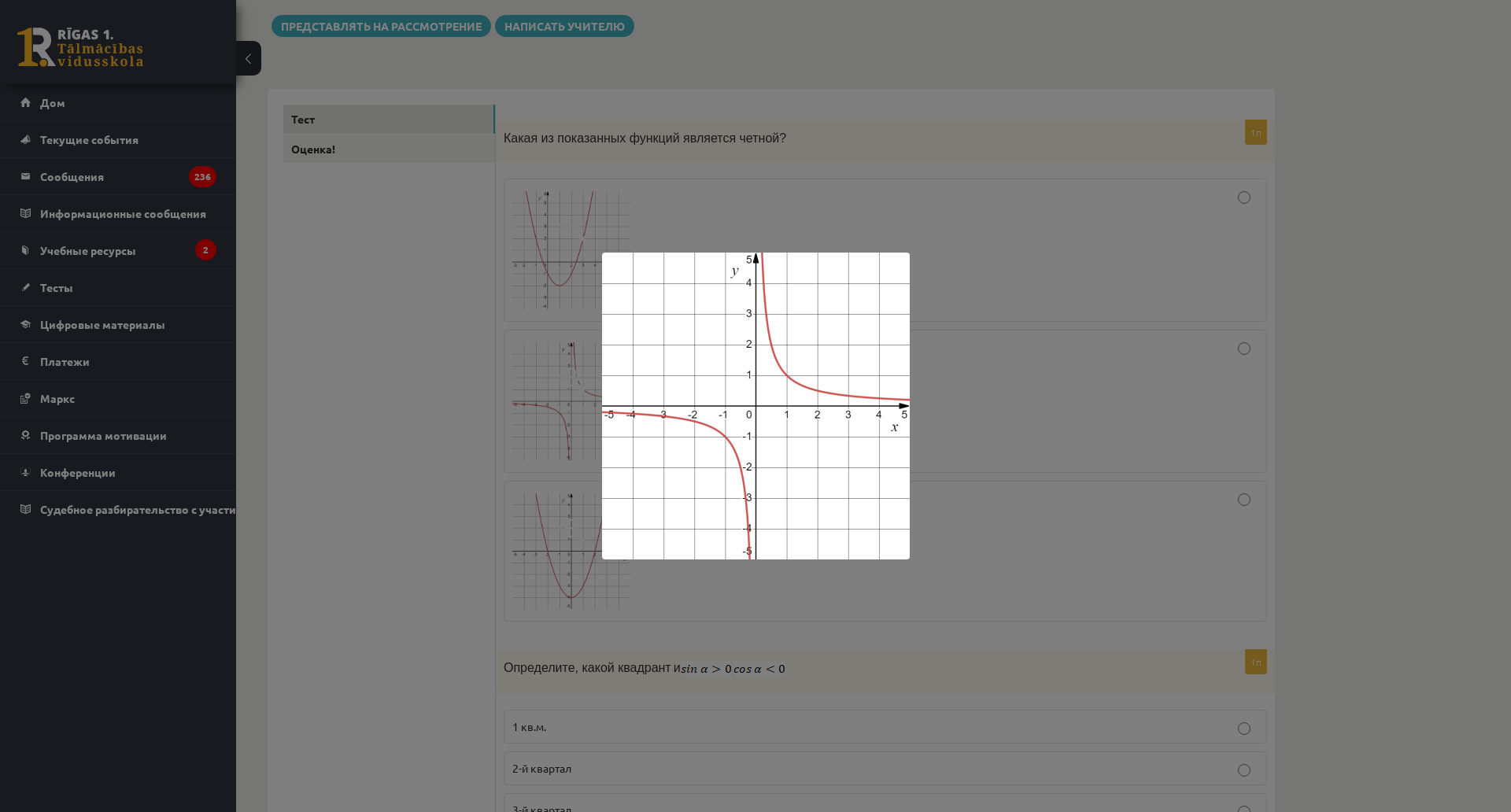
click at [1008, 385] on div at bounding box center [756, 406] width 1511 height 812
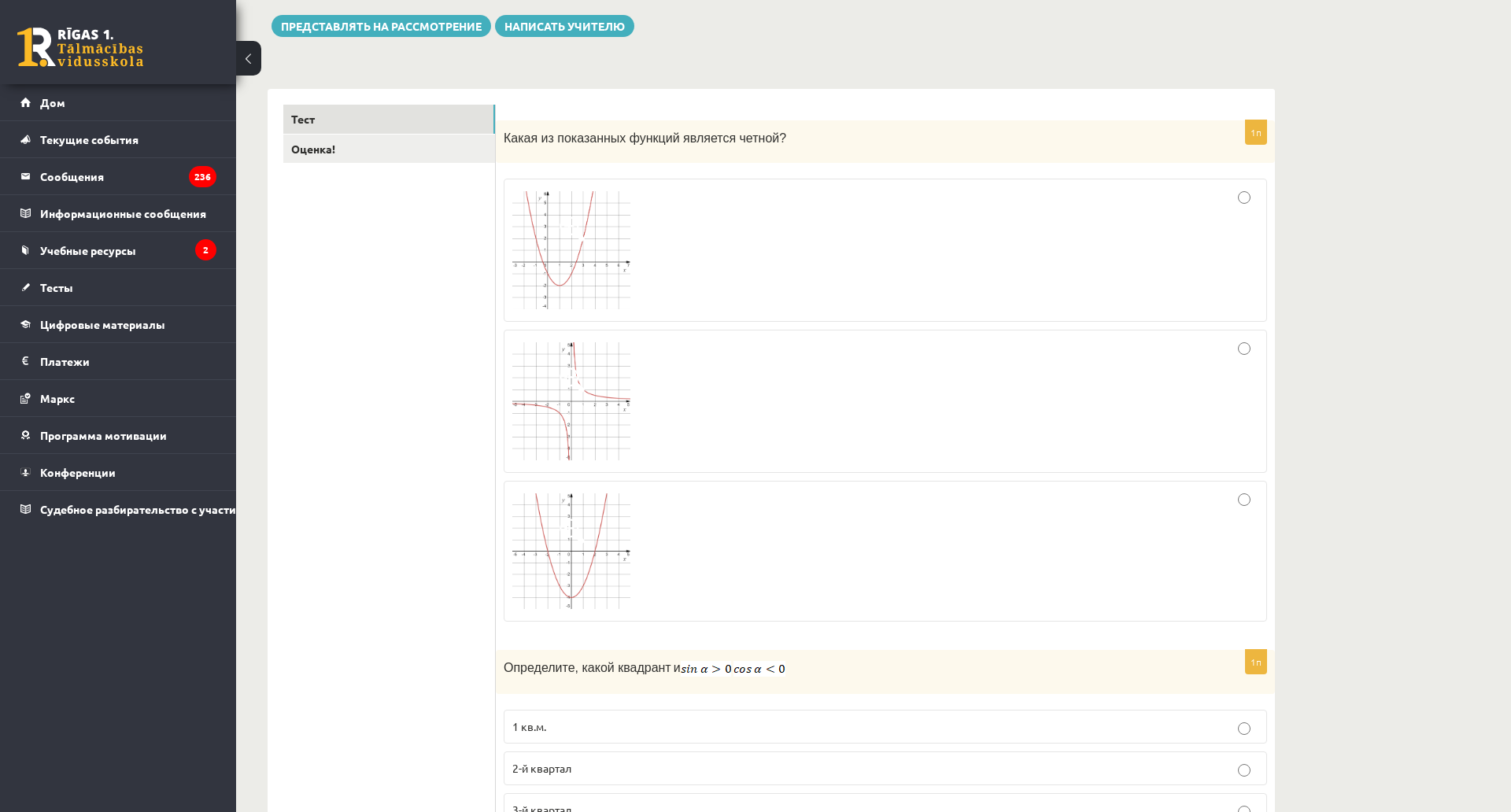
click at [720, 398] on div at bounding box center [886, 401] width 746 height 126
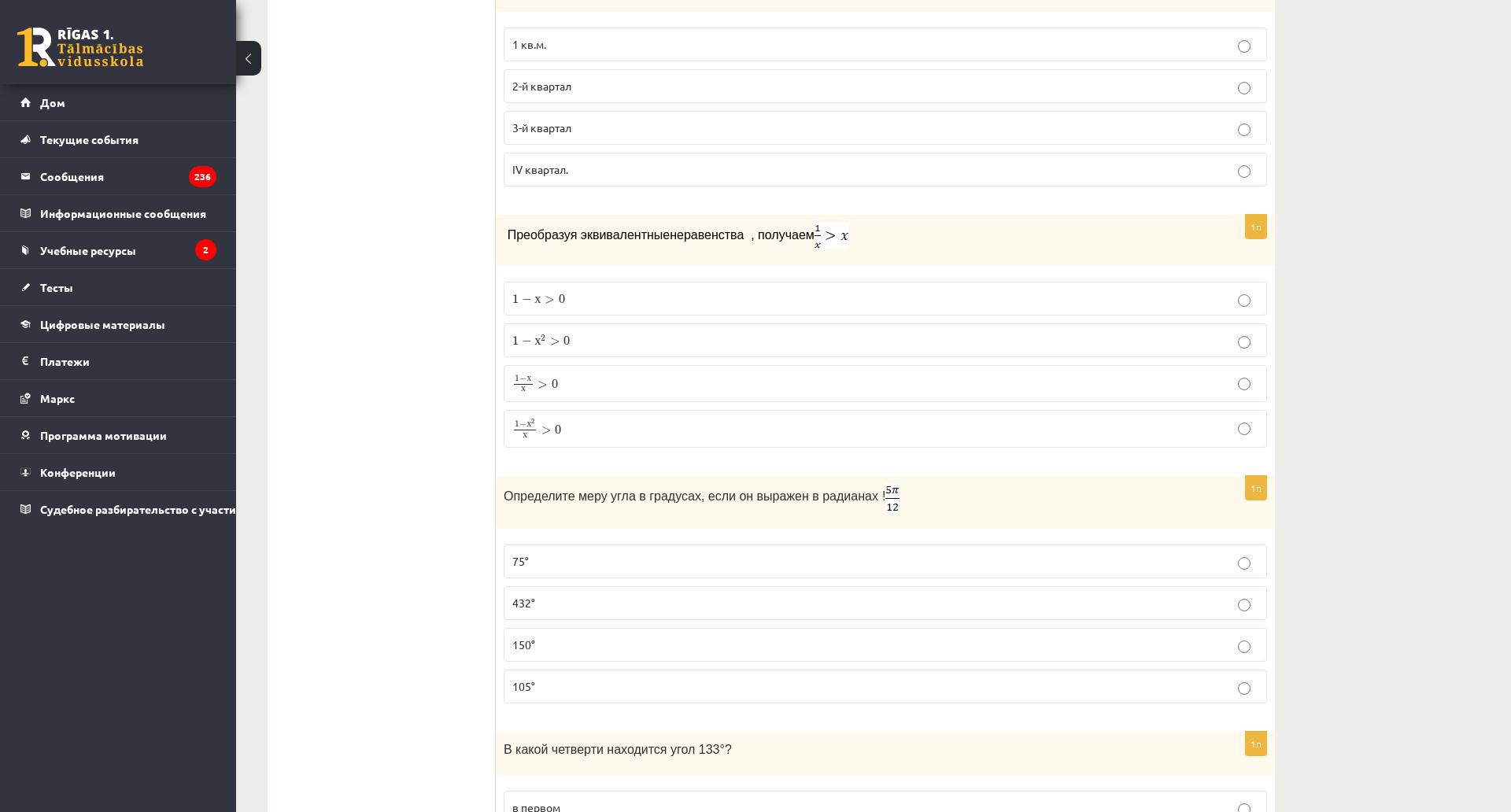
scroll to position [807, 0]
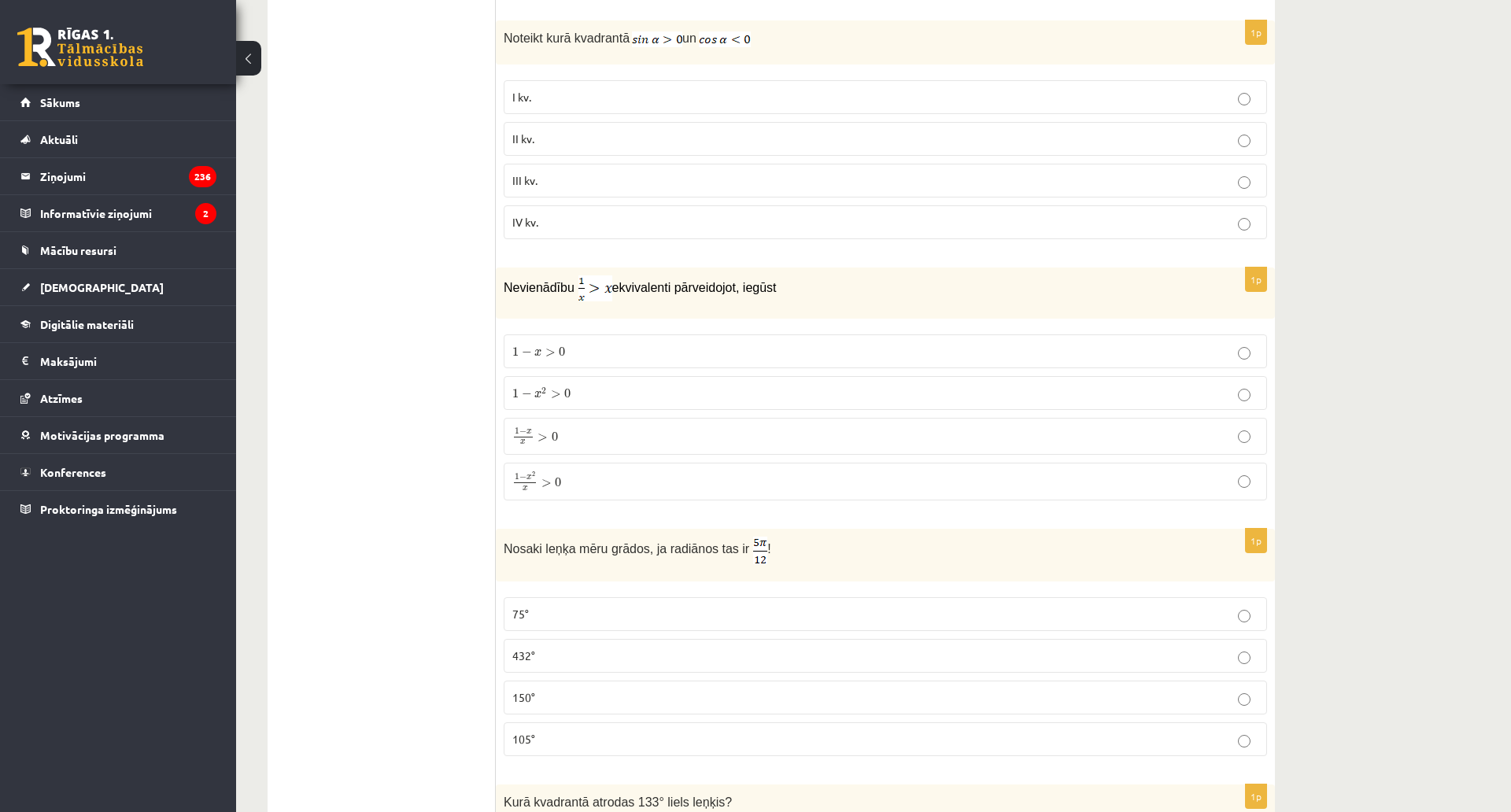
click at [599, 38] on span "Noteikt kurā kvadrantā" at bounding box center [566, 38] width 126 height 13
click at [533, 140] on span "II kv." at bounding box center [523, 138] width 22 height 14
click at [564, 393] on span "1 − x 2 > 0" at bounding box center [541, 393] width 58 height 12
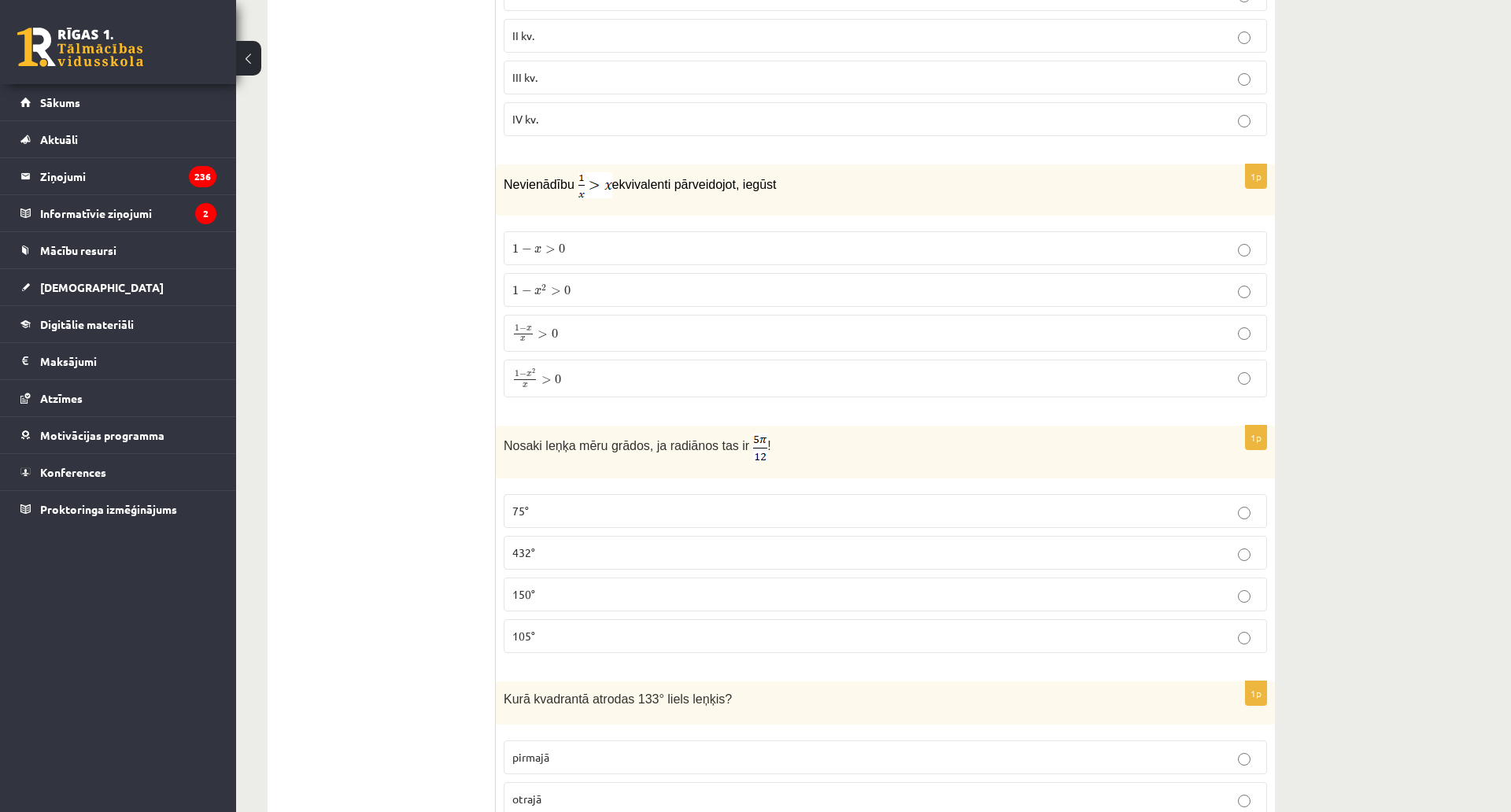
scroll to position [964, 0]
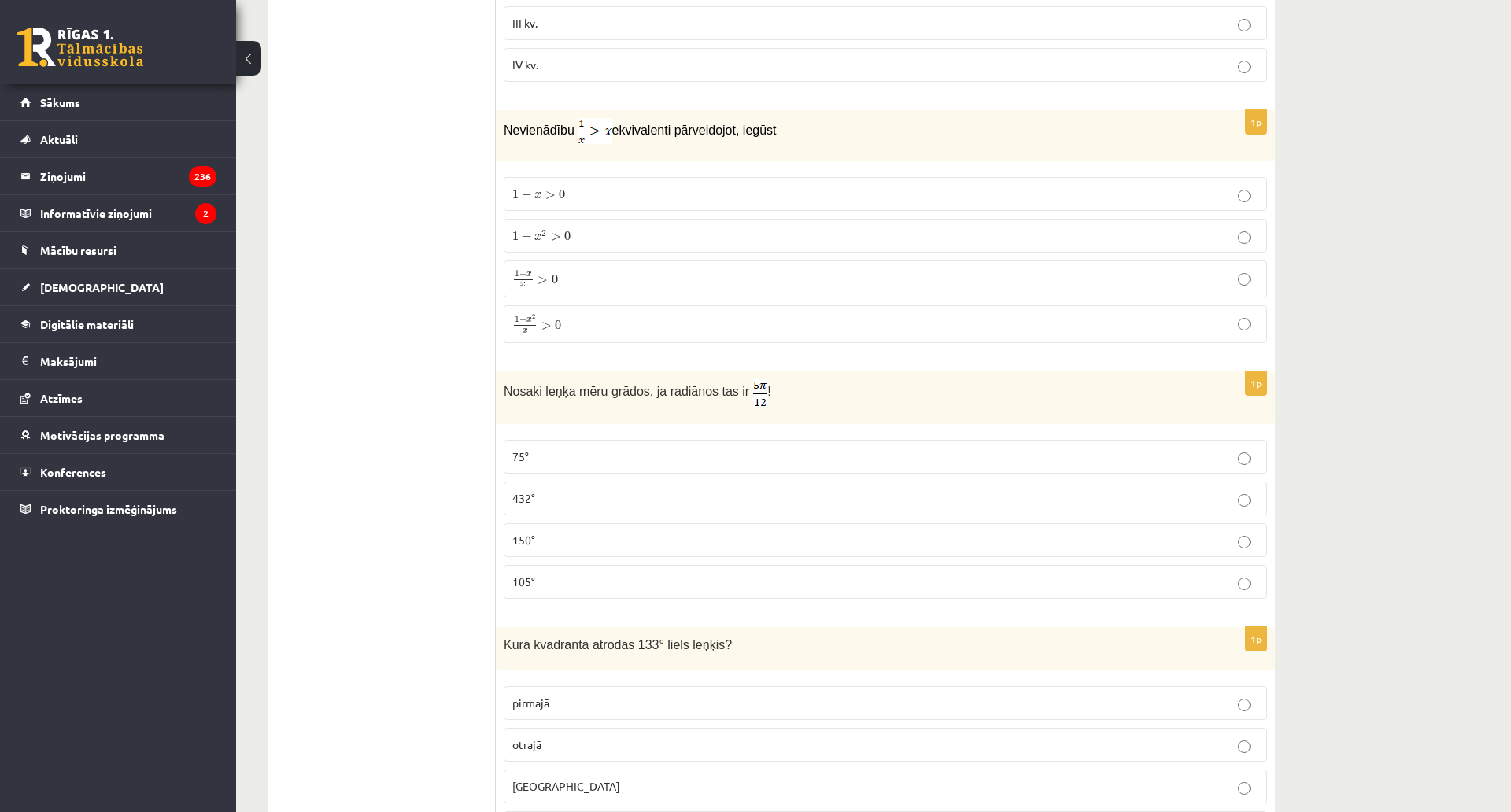
click at [523, 464] on p "75°" at bounding box center [886, 457] width 746 height 16
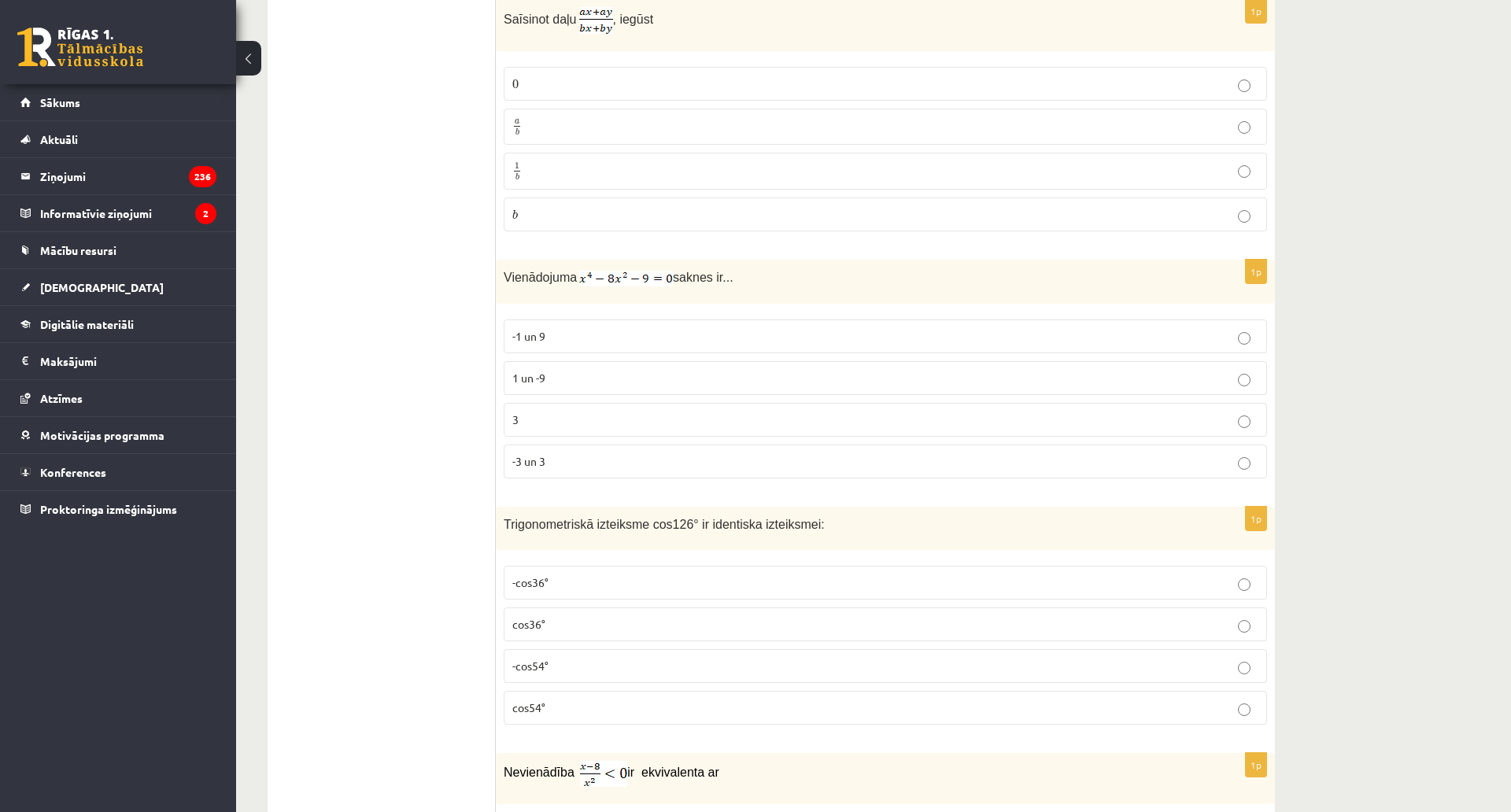
scroll to position [1830, 0]
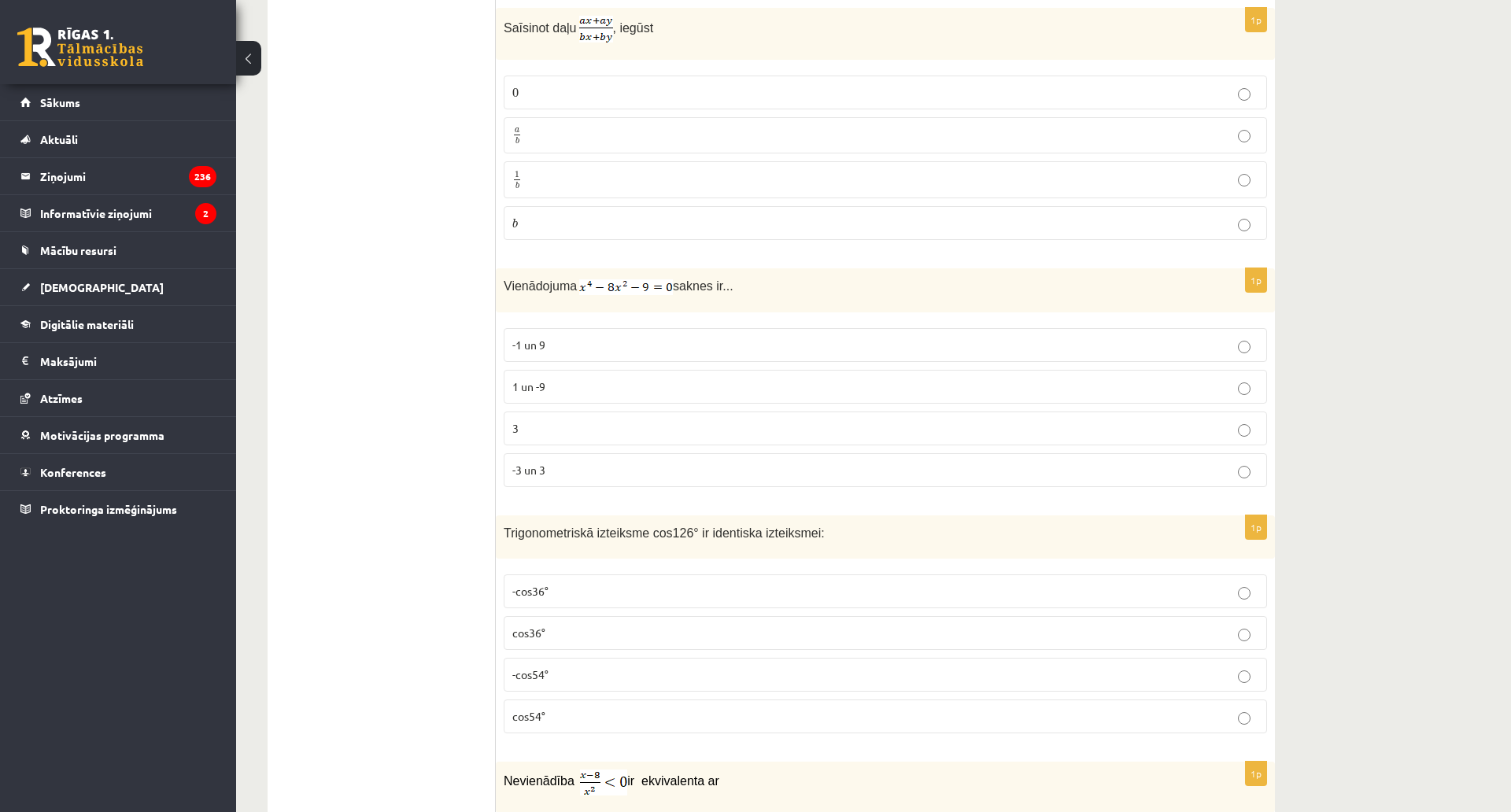
click at [542, 471] on span "-3 un 3" at bounding box center [529, 469] width 33 height 14
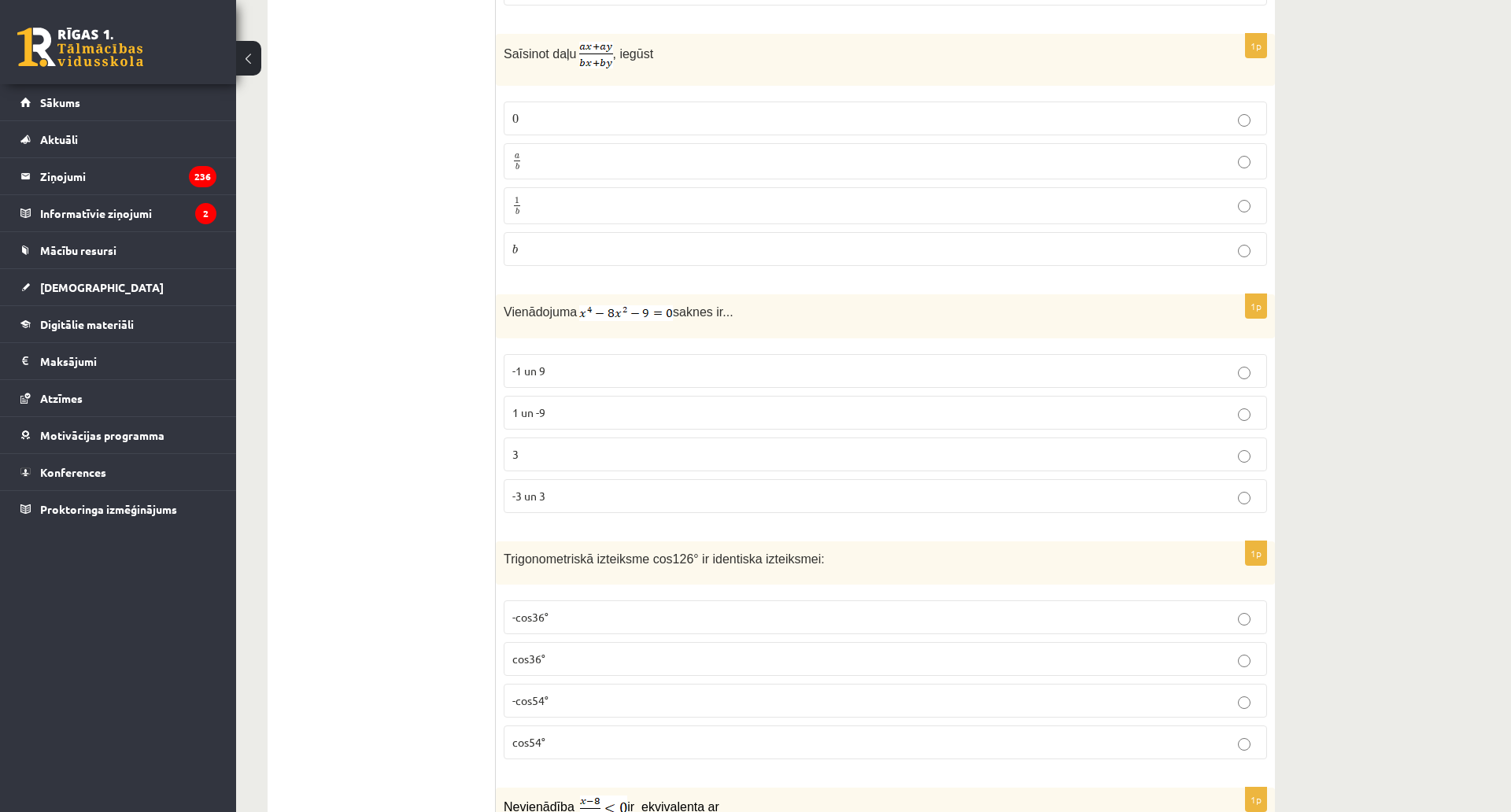
scroll to position [1751, 0]
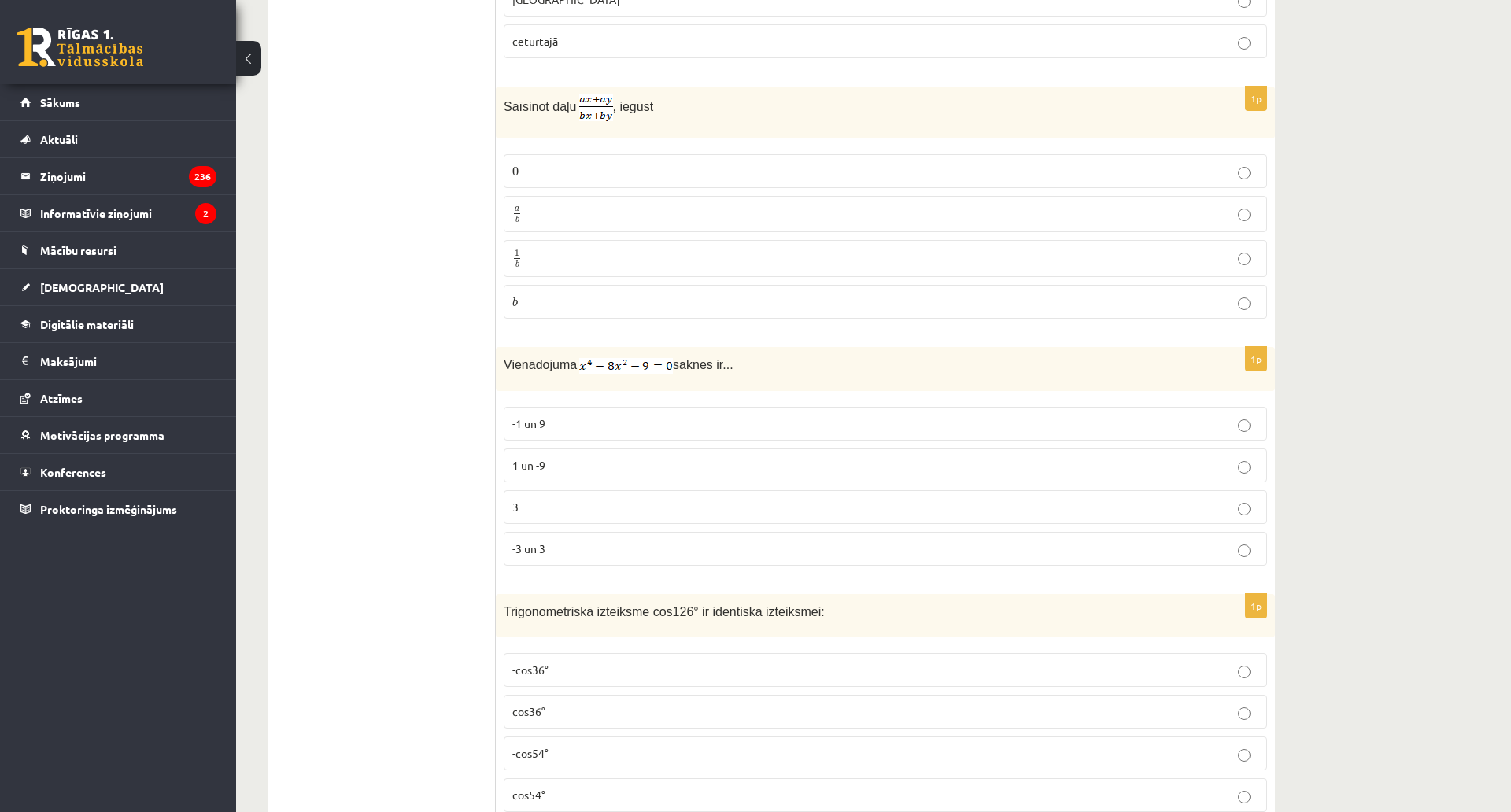
click at [522, 212] on p "a b a b" at bounding box center [886, 214] width 746 height 20
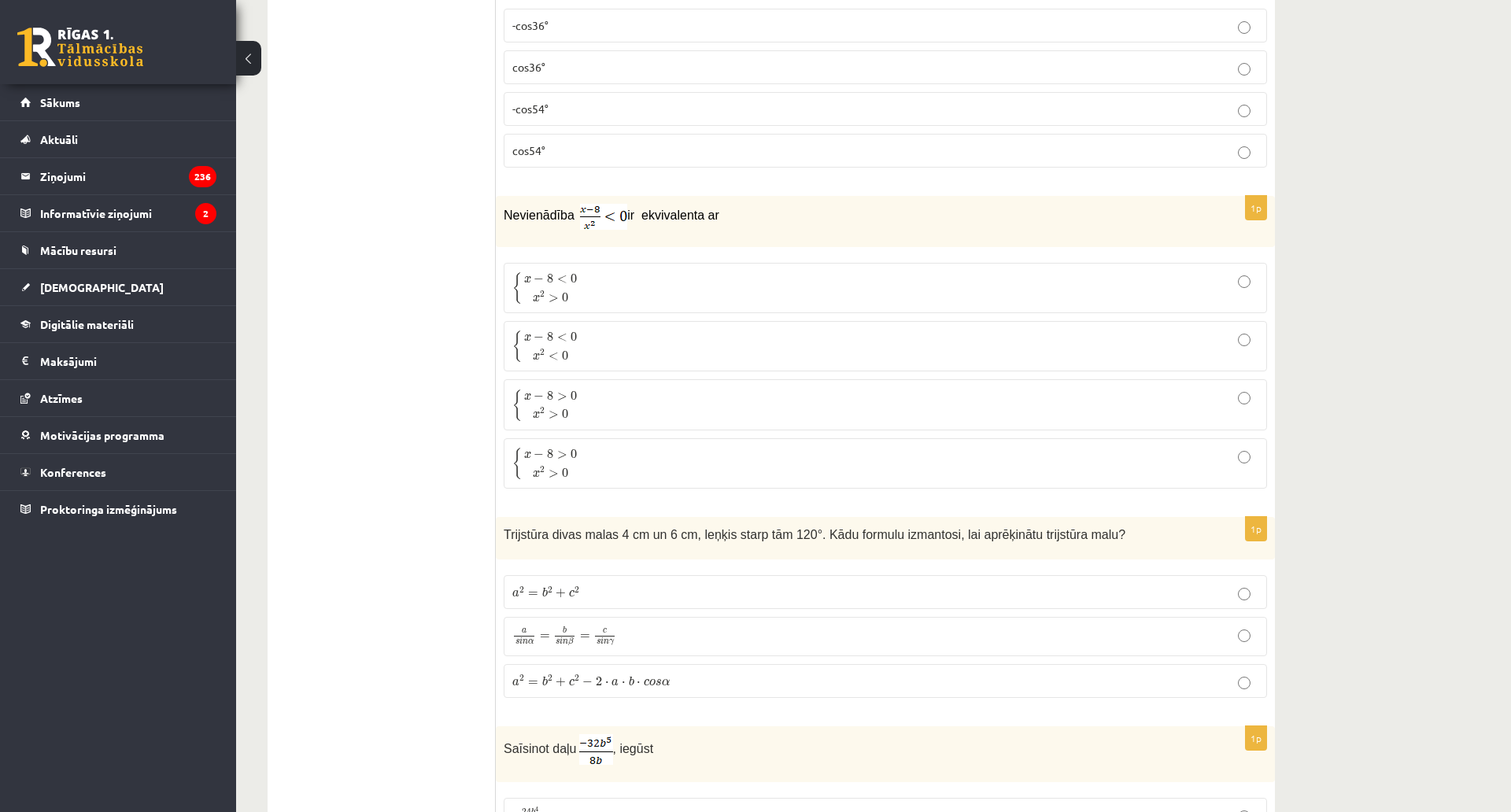
scroll to position [2459, 0]
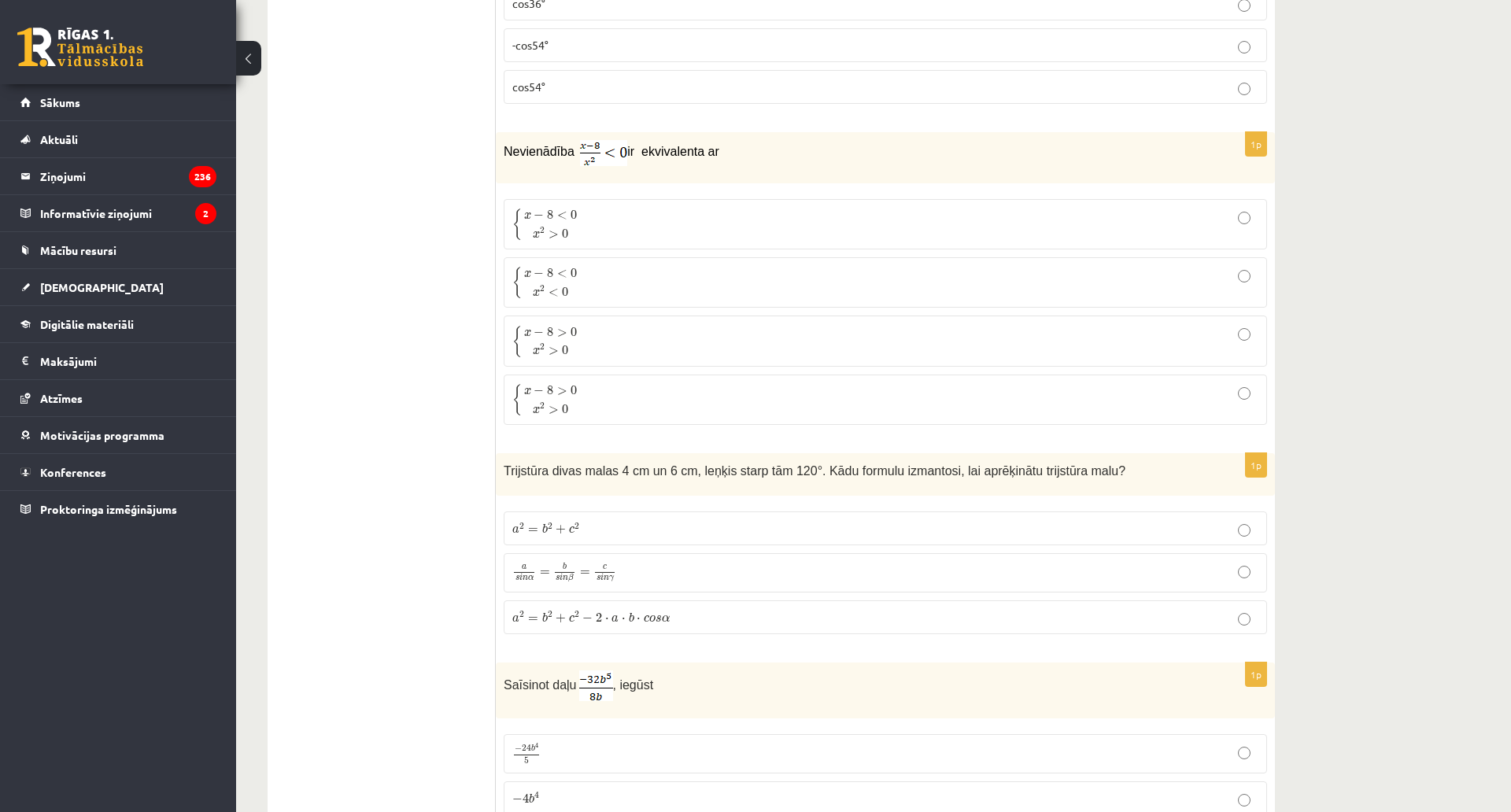
click at [552, 231] on span ">" at bounding box center [554, 235] width 10 height 8
click at [555, 220] on span "x − 8 < 0" at bounding box center [550, 216] width 54 height 16
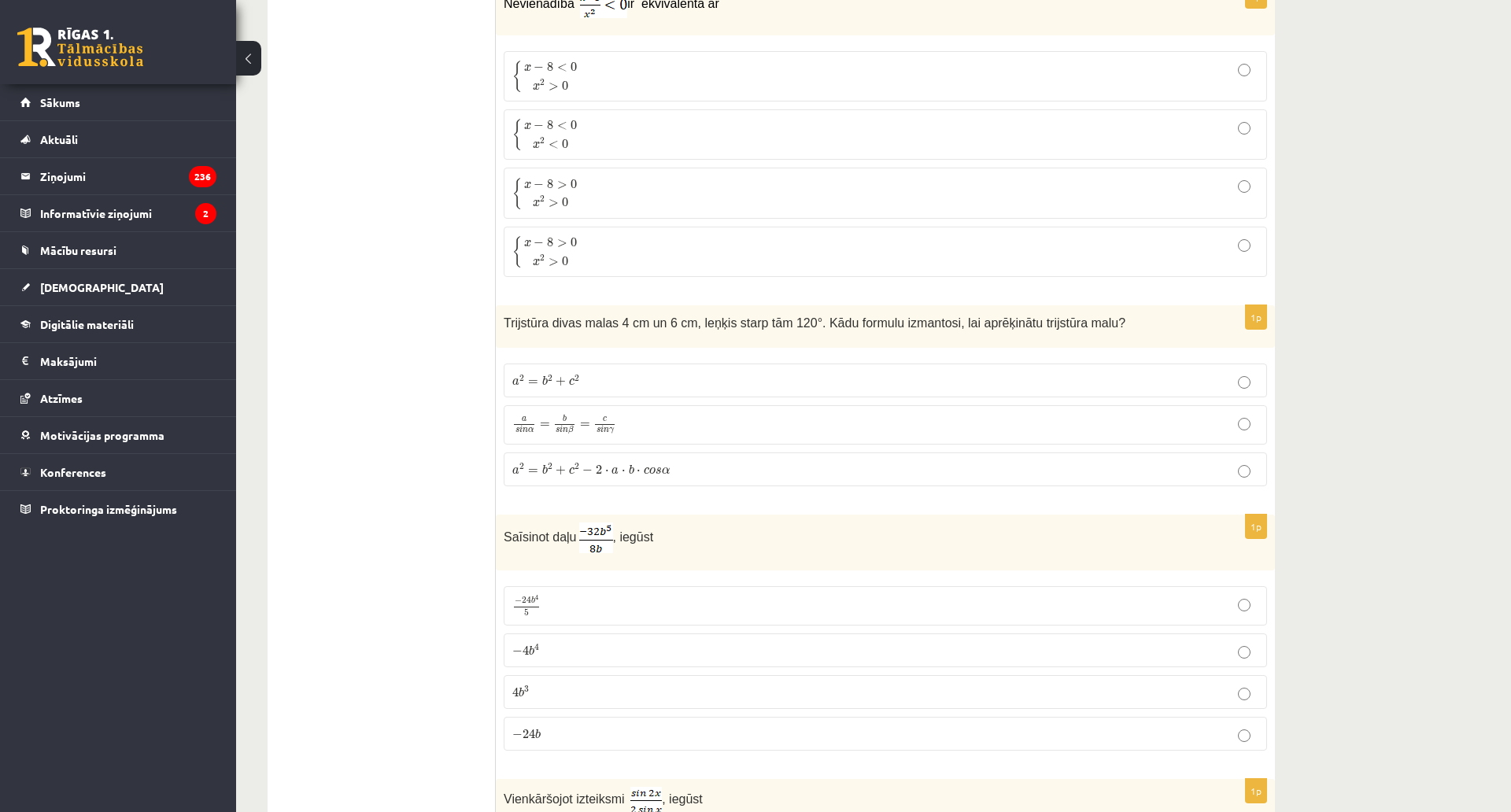
scroll to position [2598, 0]
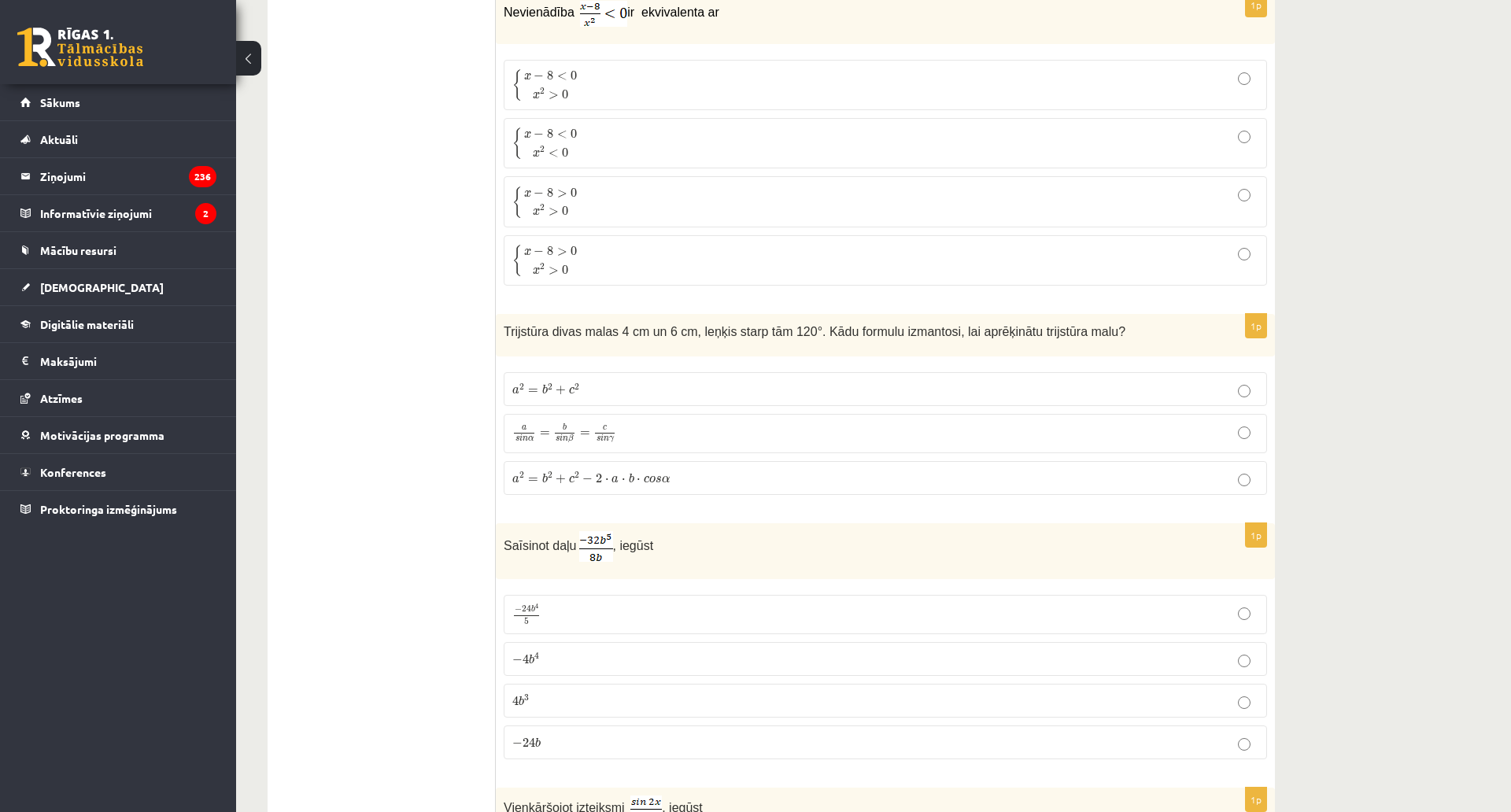
click at [554, 92] on span ">" at bounding box center [554, 96] width 10 height 8
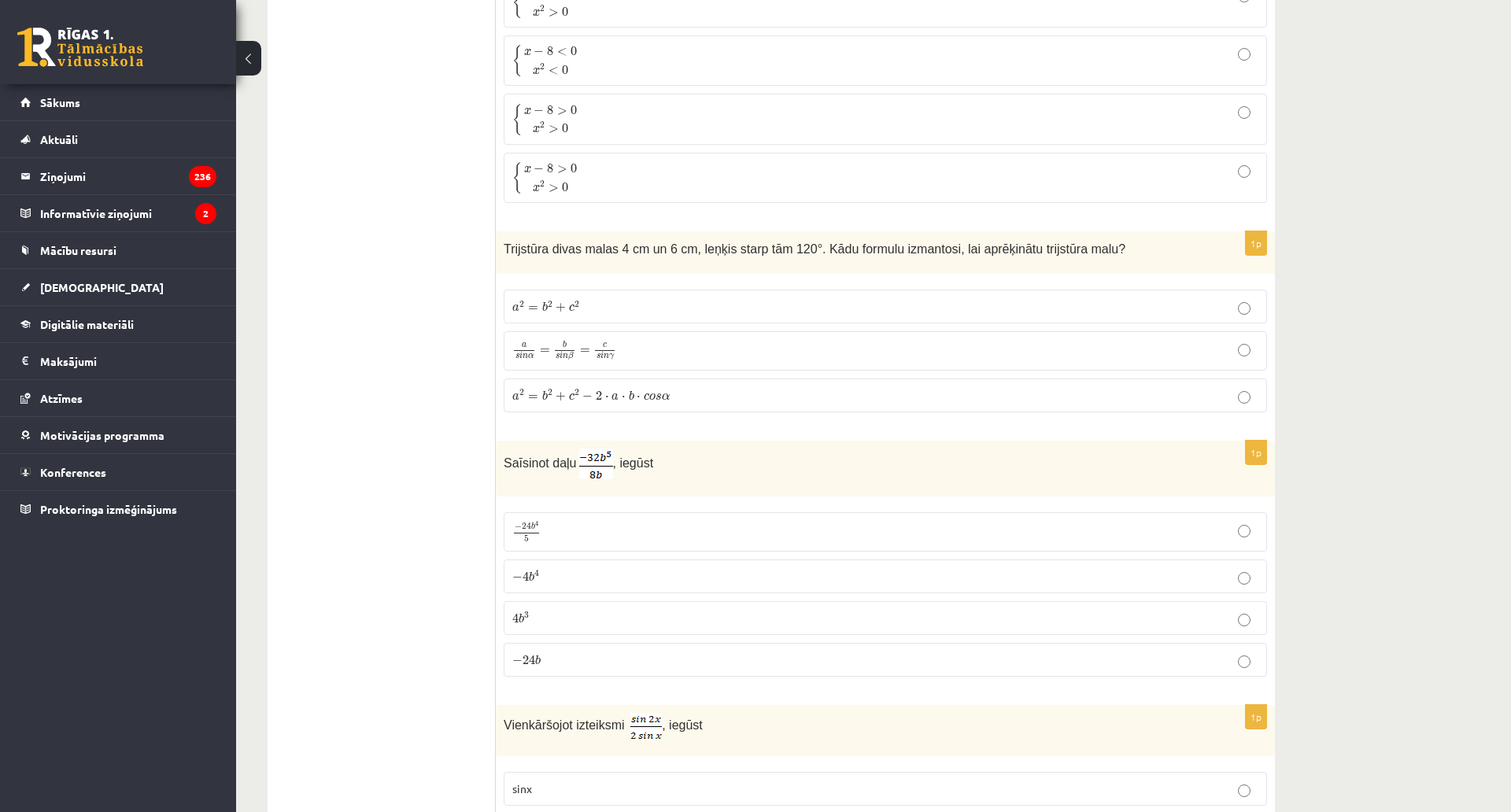
scroll to position [2756, 0]
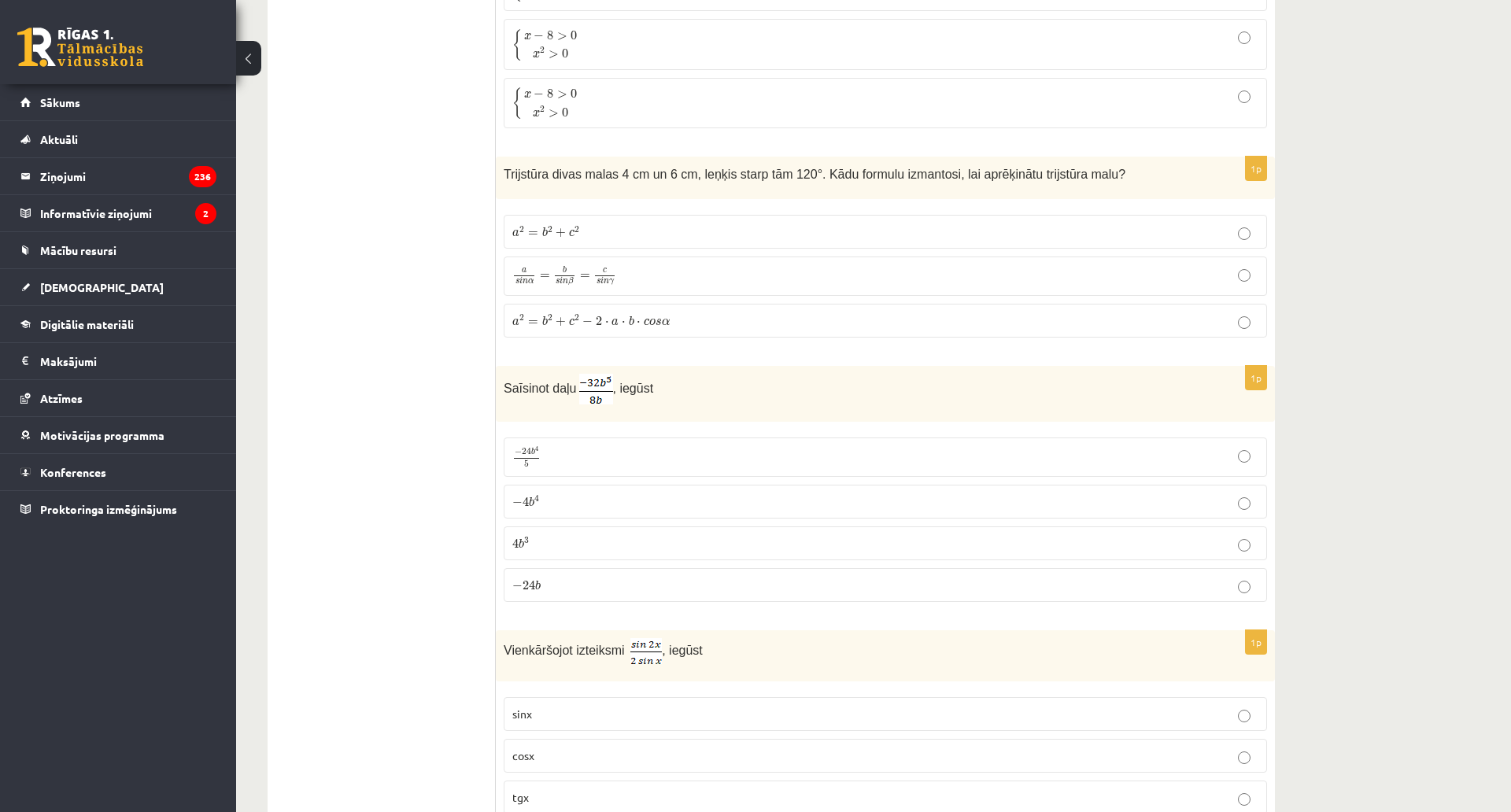
click at [553, 226] on span "a 2 = b 2 + c 2" at bounding box center [546, 231] width 68 height 12
click at [586, 318] on span "−" at bounding box center [587, 321] width 10 height 9
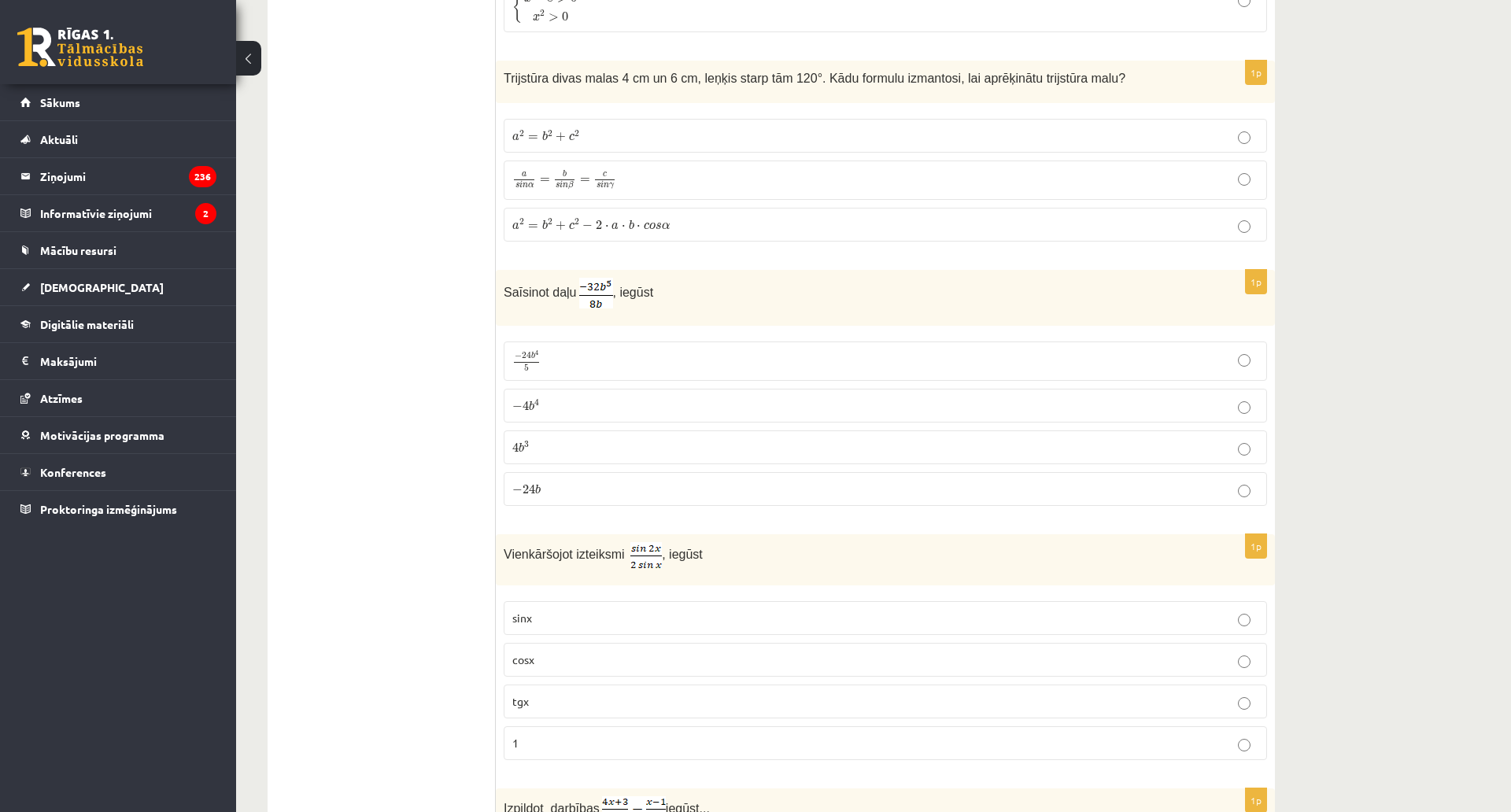
scroll to position [2835, 0]
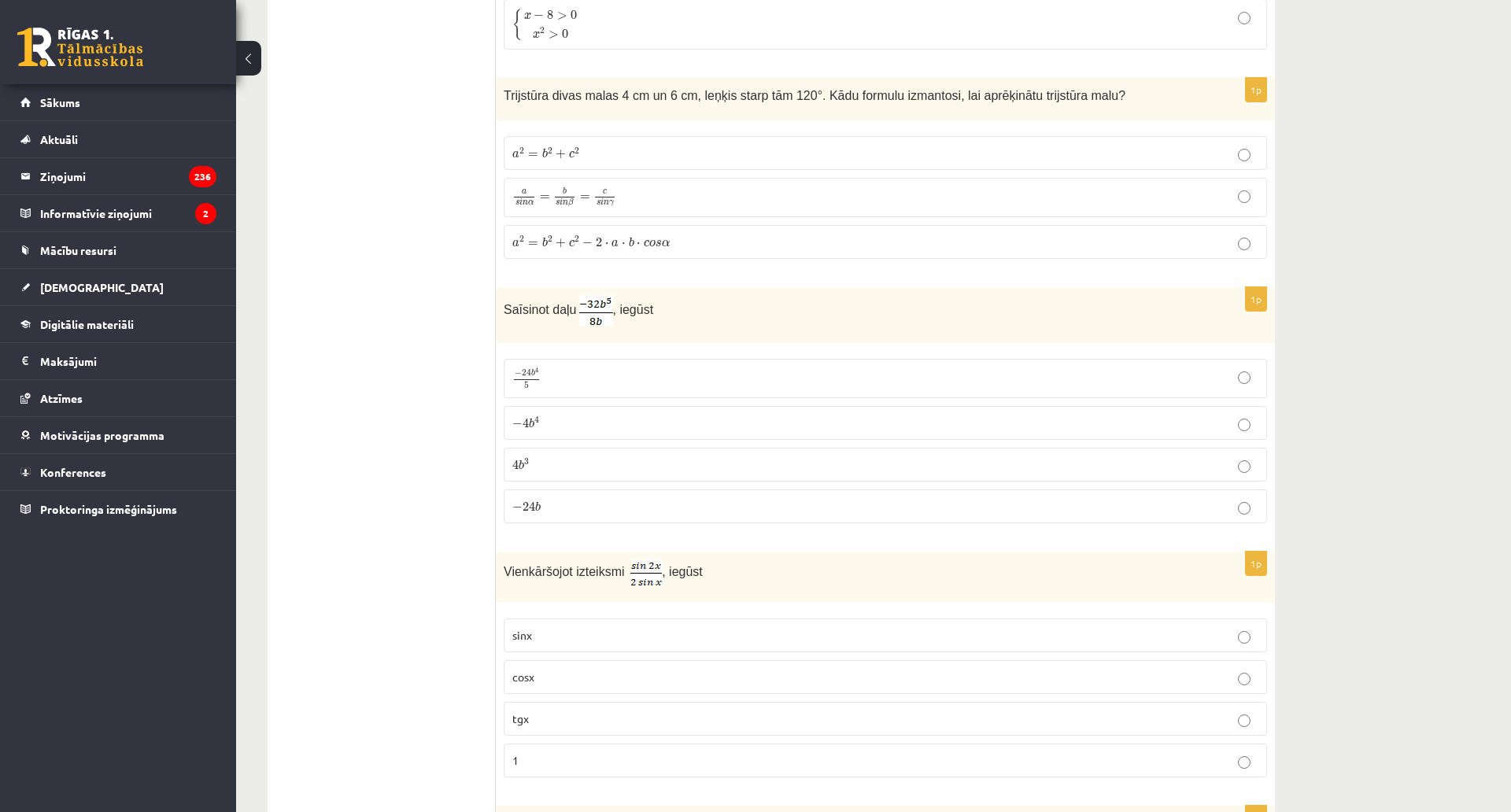
click at [540, 417] on p "− 4 b 4 − 4 b 4" at bounding box center [886, 422] width 746 height 16
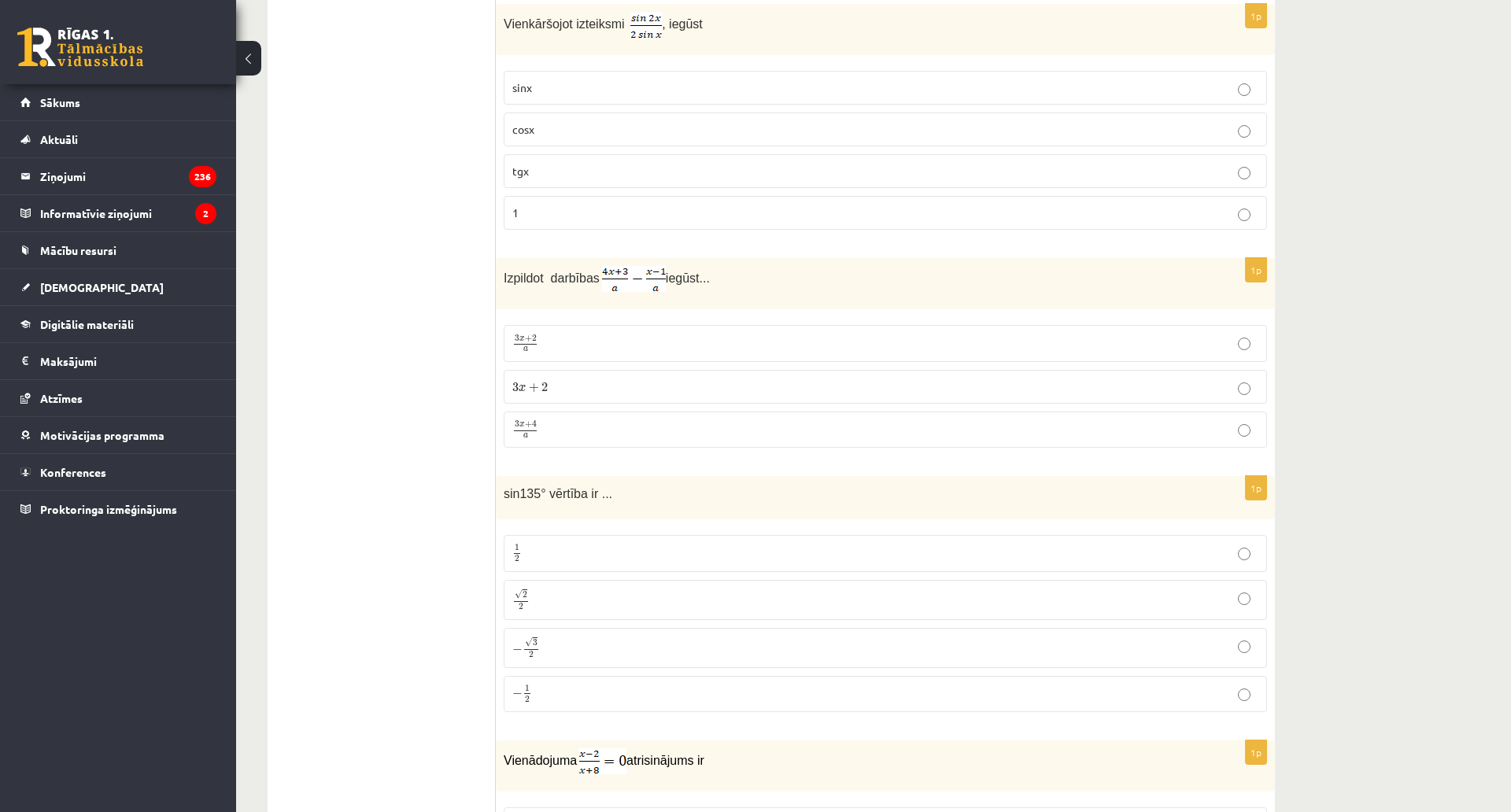
scroll to position [3376, 0]
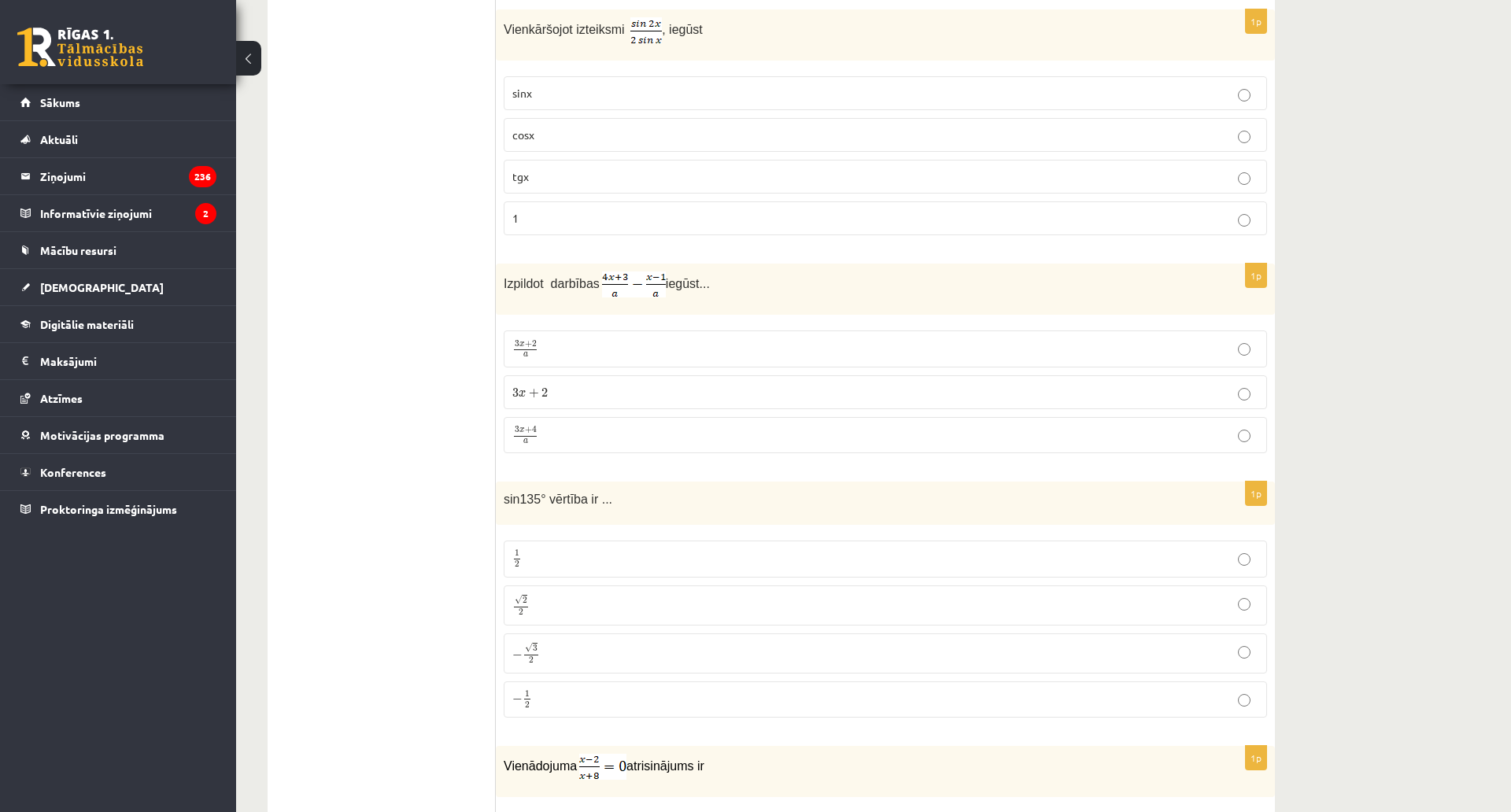
click at [529, 134] on span "cosx" at bounding box center [523, 134] width 22 height 14
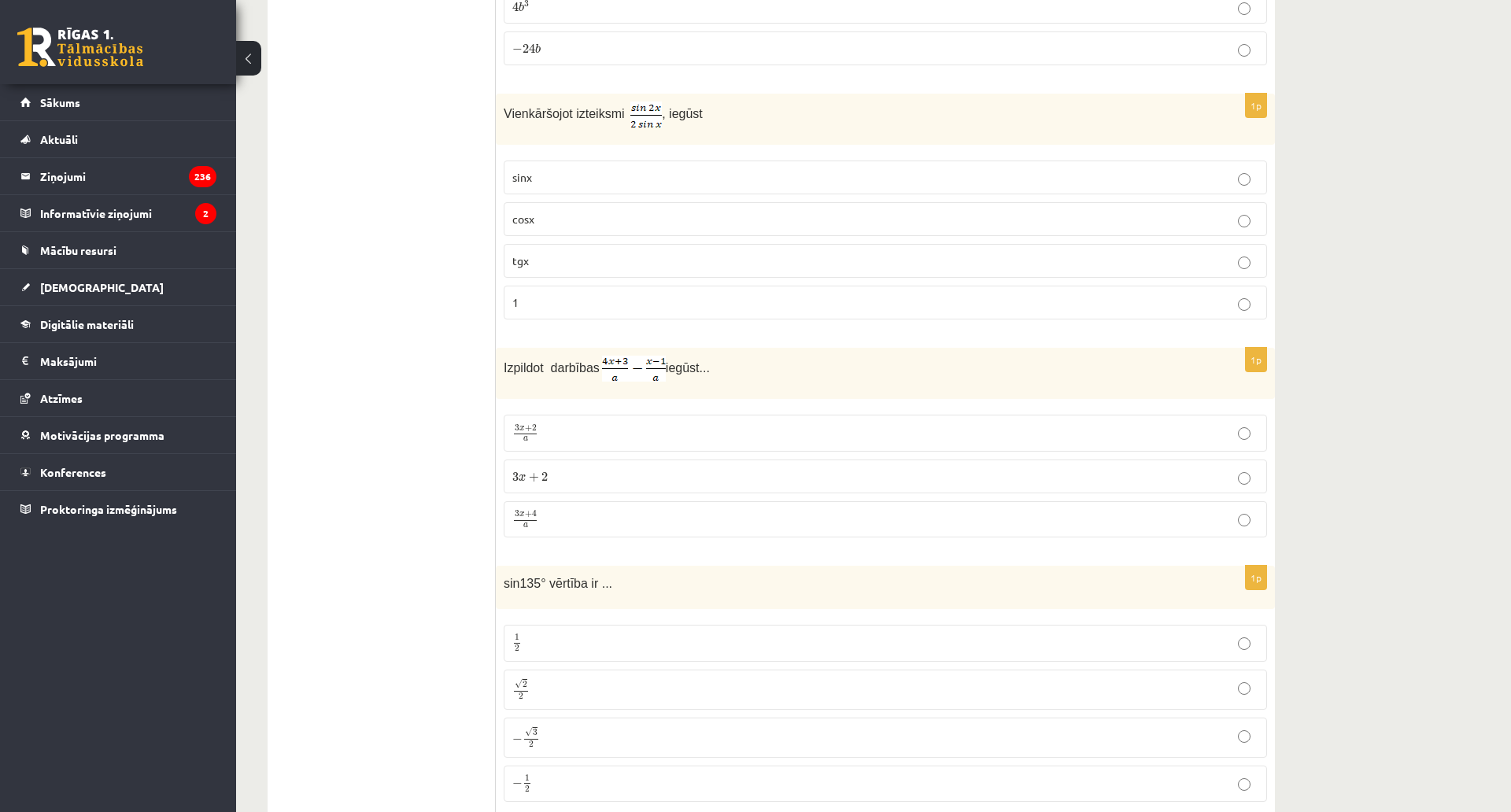
scroll to position [3534, 0]
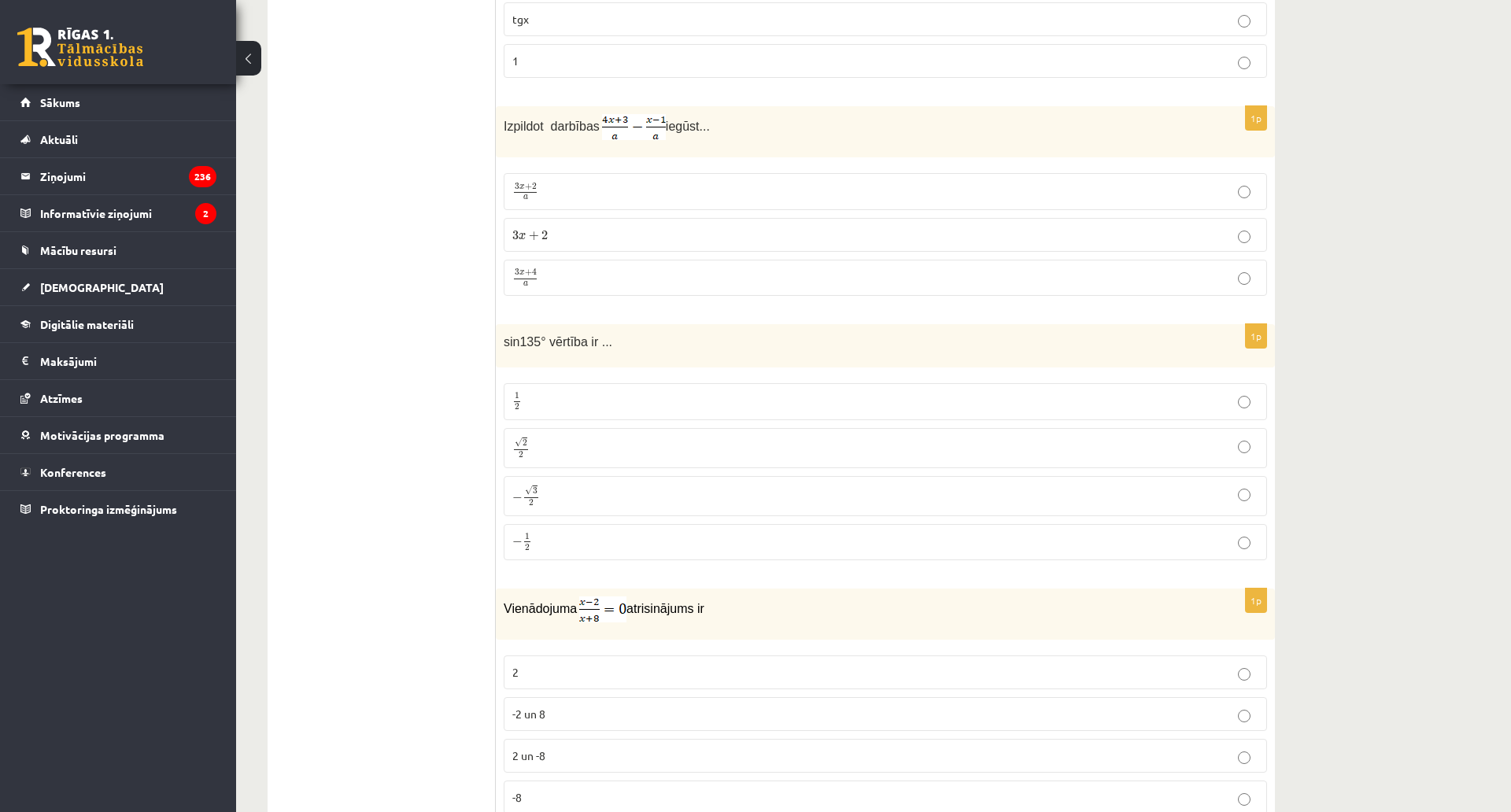
click at [518, 438] on span "√" at bounding box center [519, 441] width 8 height 9
click at [525, 282] on span "a" at bounding box center [526, 284] width 5 height 5
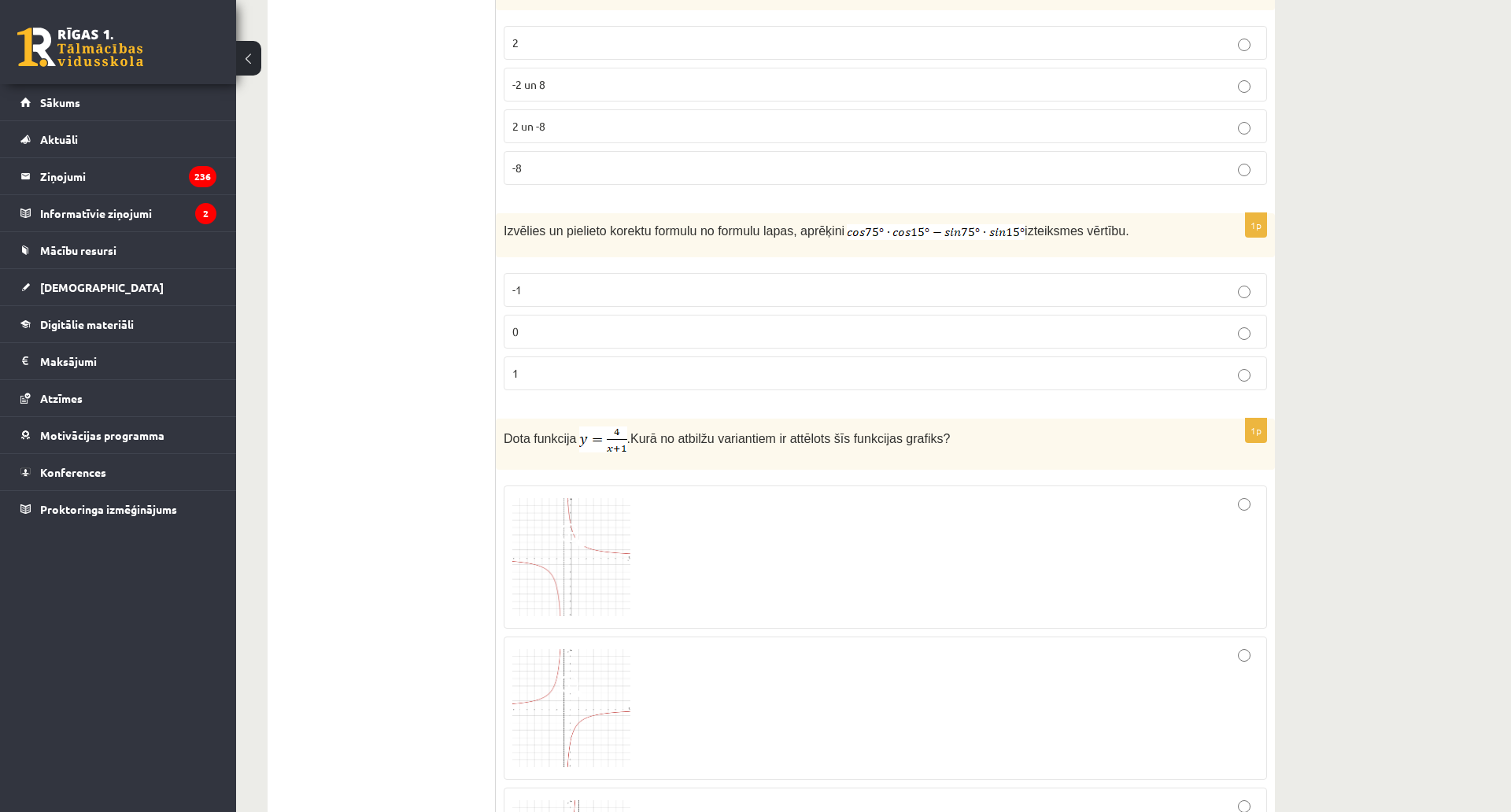
scroll to position [4085, 0]
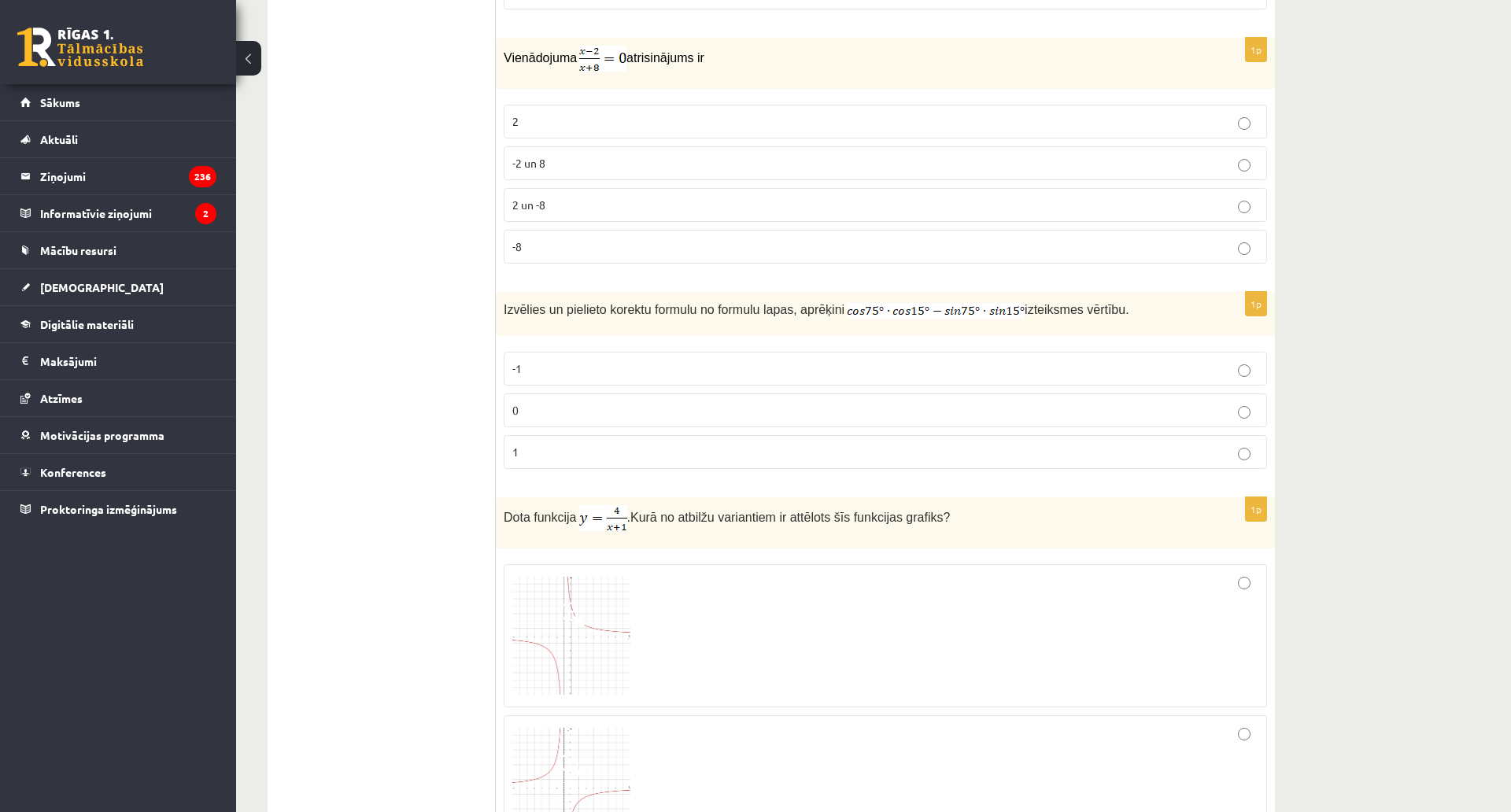
click at [378, 352] on ul "Tests Izvērtējums!" at bounding box center [390, 180] width 213 height 7964
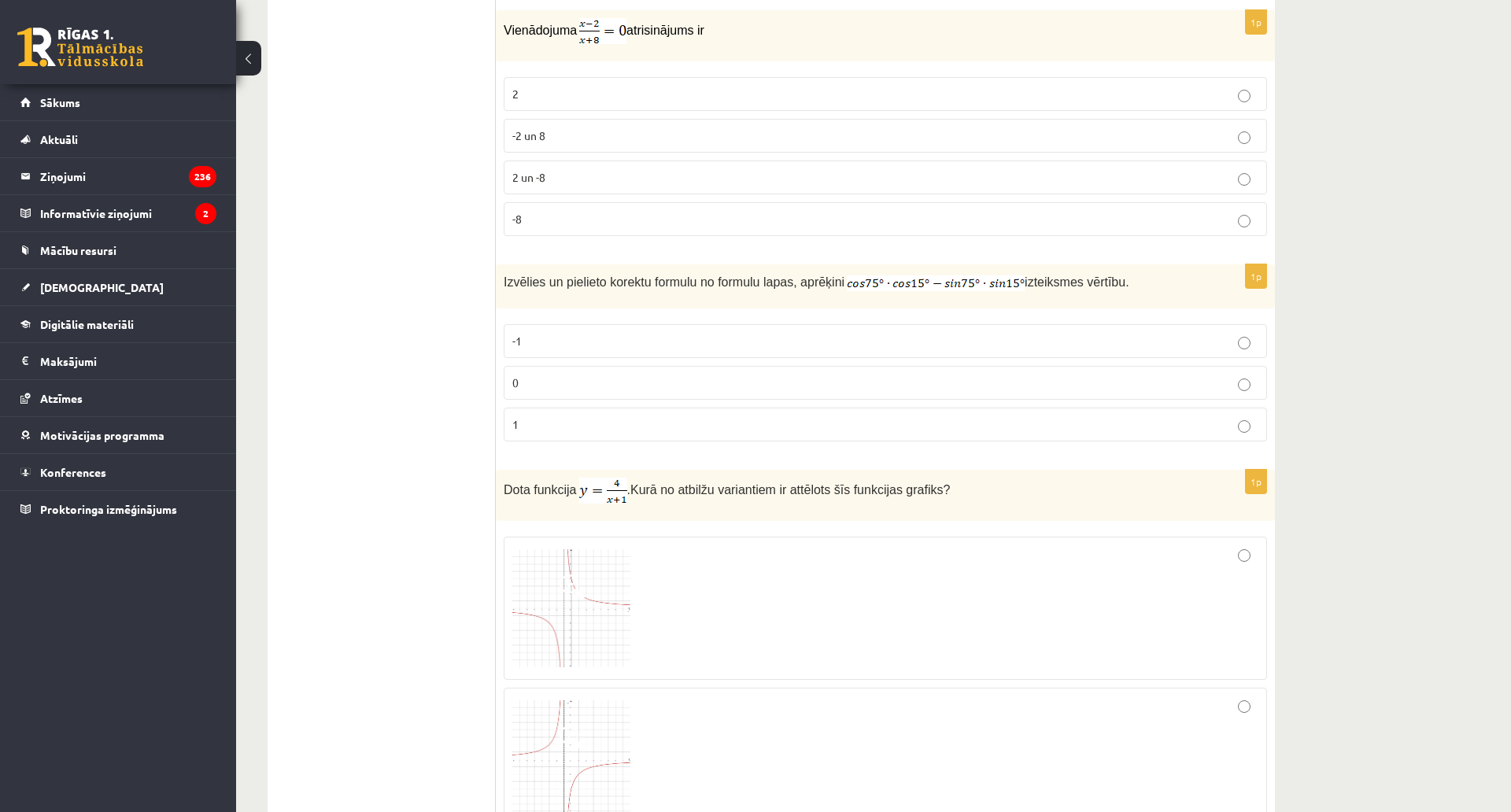
scroll to position [4121, 0]
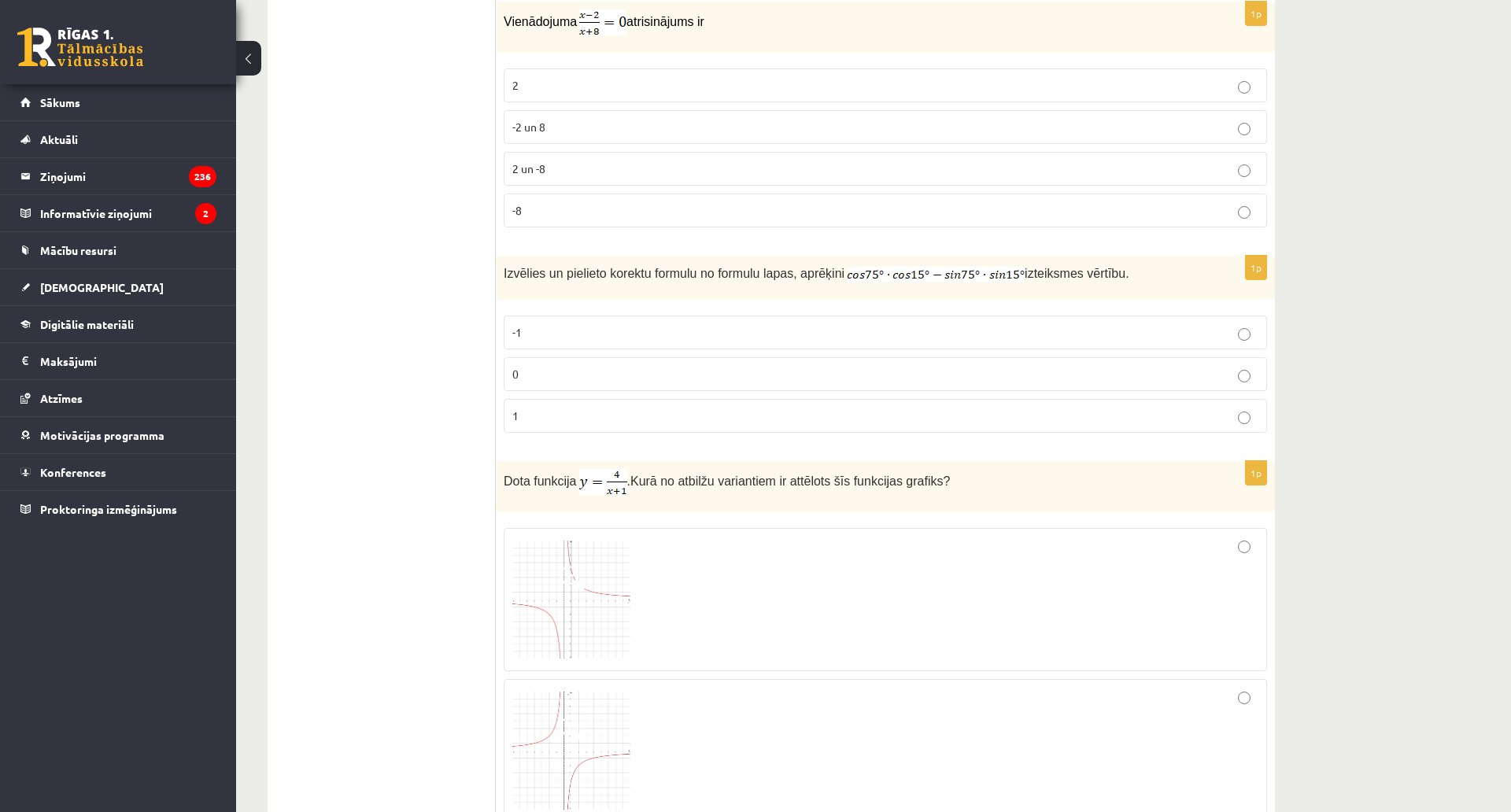
click at [388, 261] on ul "Tests Izvērtējums!" at bounding box center [390, 143] width 213 height 7964
click at [386, 259] on ul "Tests Izvērtējums!" at bounding box center [390, 143] width 213 height 7964
click at [523, 80] on p "2" at bounding box center [886, 86] width 746 height 16
drag, startPoint x: 525, startPoint y: 382, endPoint x: 524, endPoint y: 372, distance: 10.0
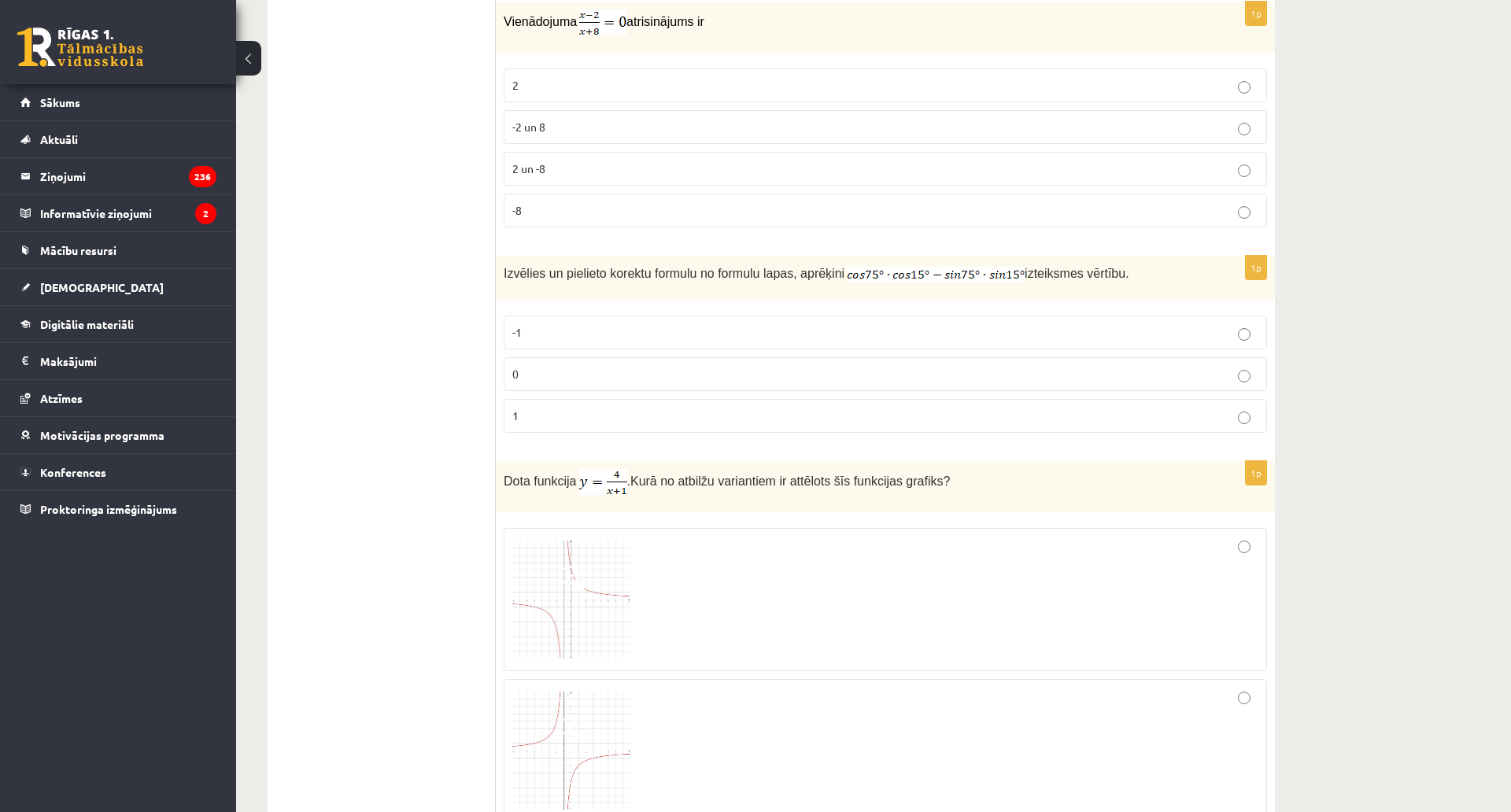
click at [524, 380] on label "0" at bounding box center [885, 374] width 764 height 34
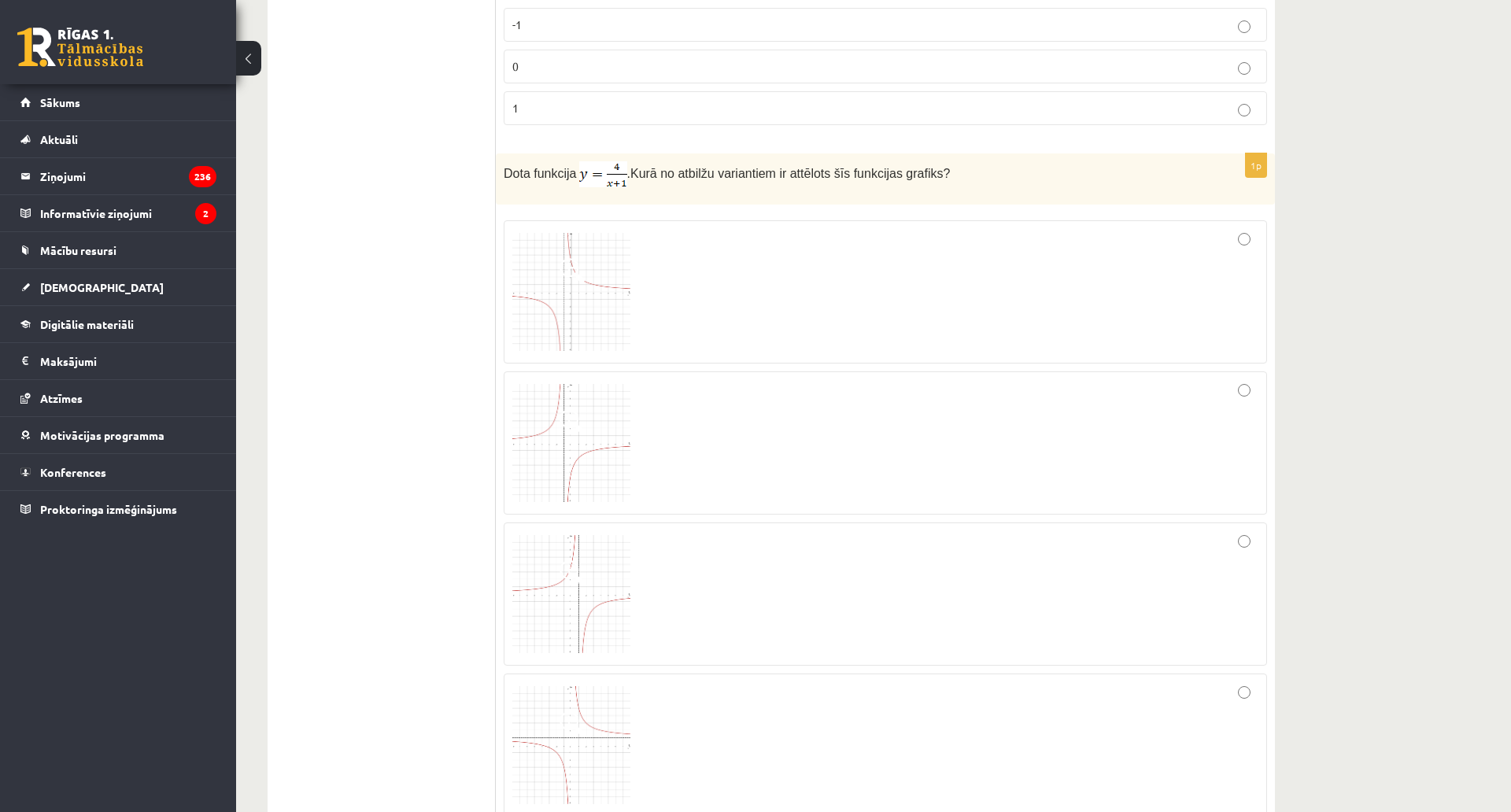
scroll to position [4436, 0]
click at [636, 427] on div at bounding box center [886, 436] width 746 height 126
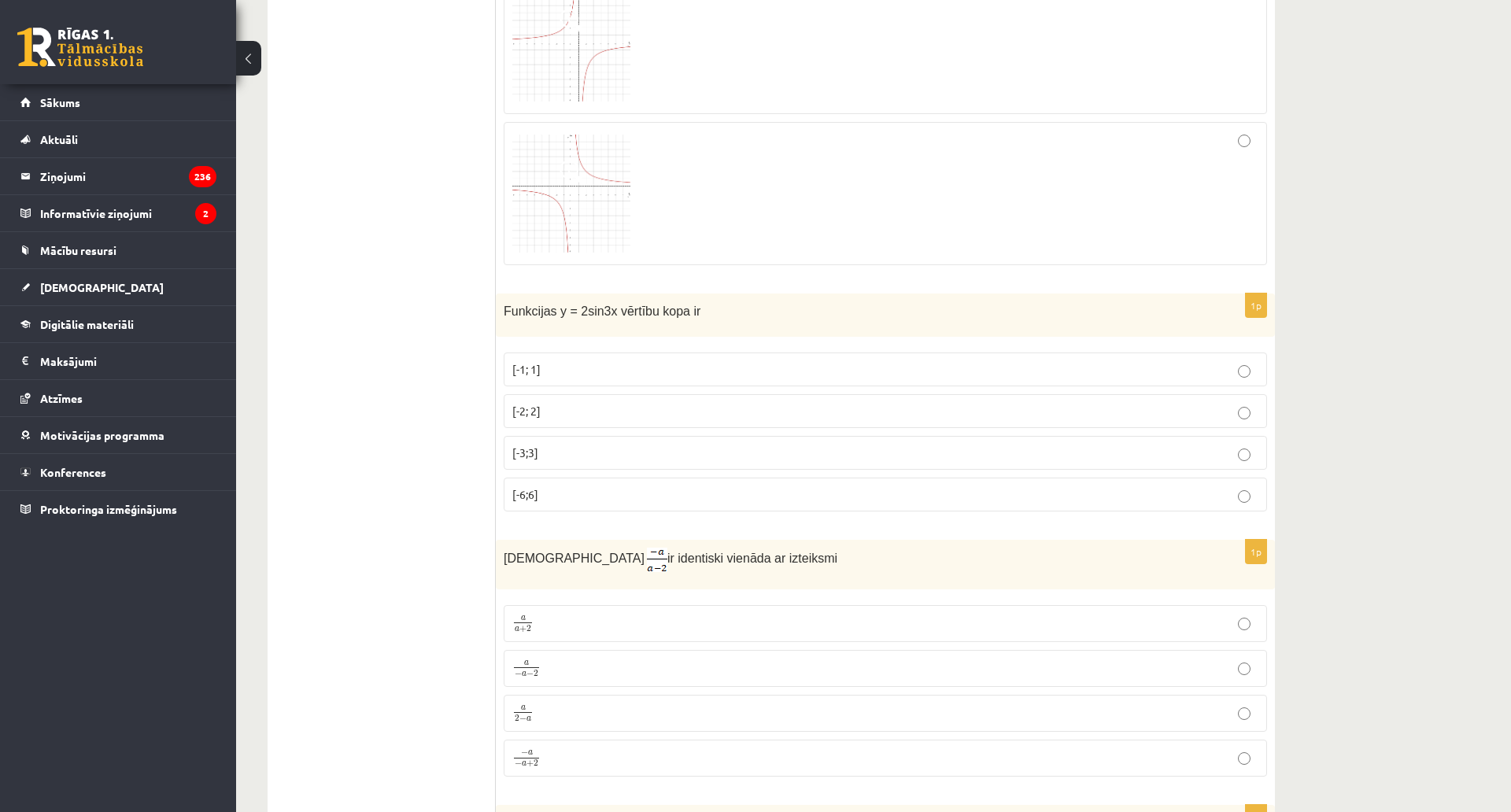
scroll to position [4986, 0]
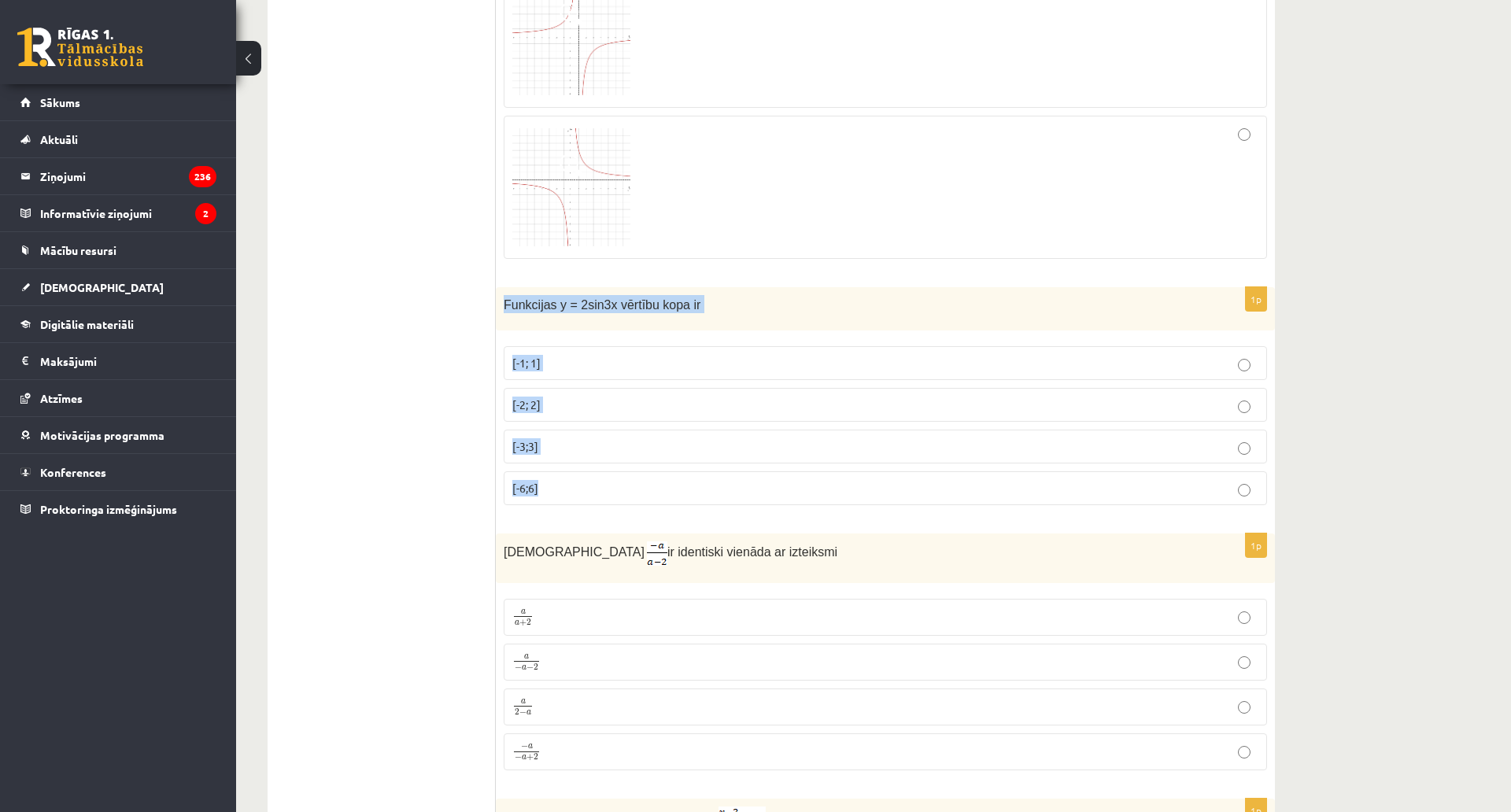
drag, startPoint x: 501, startPoint y: 301, endPoint x: 659, endPoint y: 495, distance: 250.2
click at [659, 495] on div "1p Funkcijas y = 2sin3x vērtību kopa ir [-1; 1] [-2; 2] [-3;3] [-6;6]" at bounding box center [886, 403] width 779 height 231
copy div "Funkcijas y = 2sin3x vērtību kopa ir [-1; 1] [-2; 2] [-3;3] [-6;6]"
click at [531, 402] on span "[-2; 2]" at bounding box center [526, 404] width 28 height 14
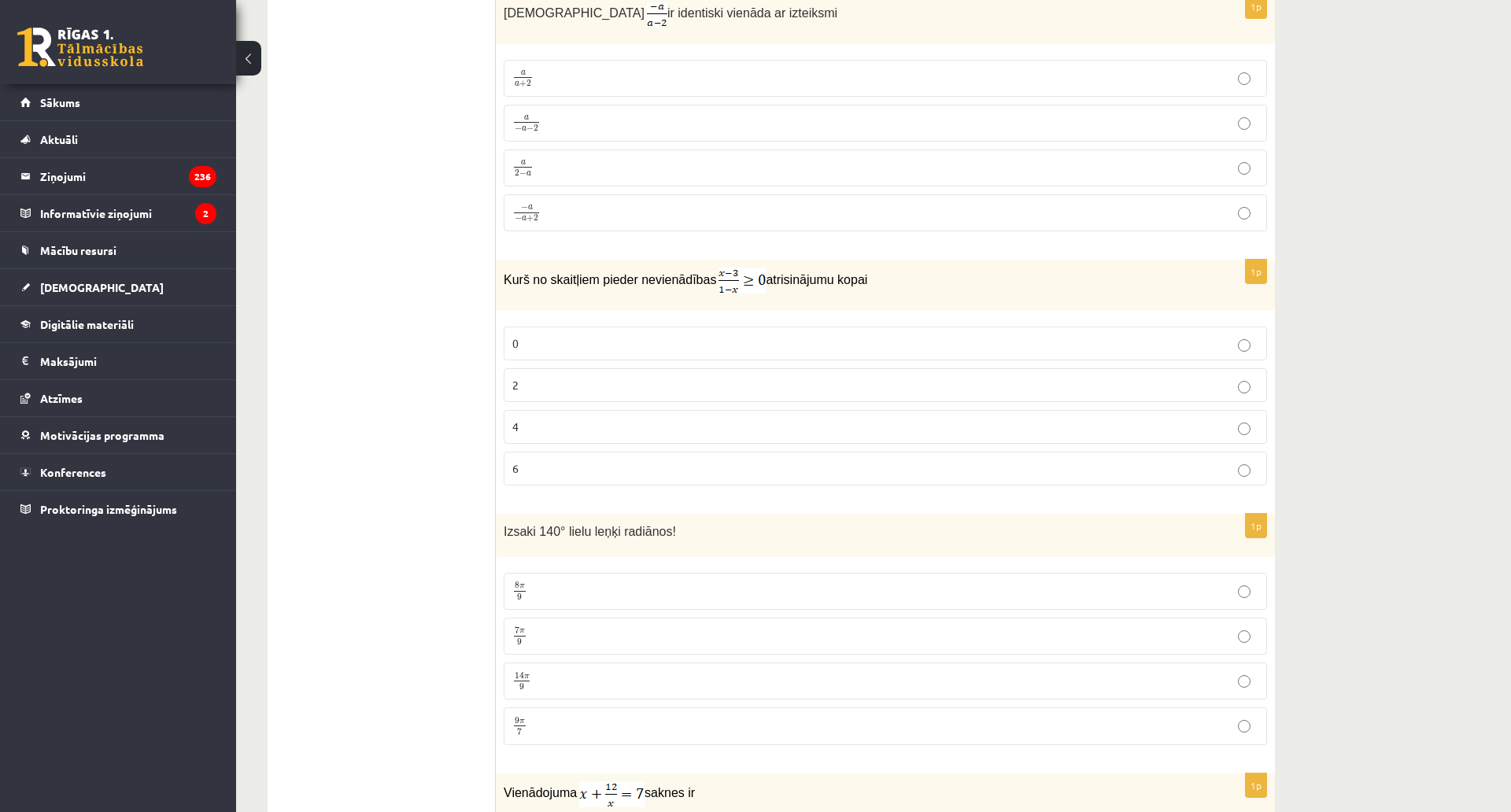
scroll to position [5515, 0]
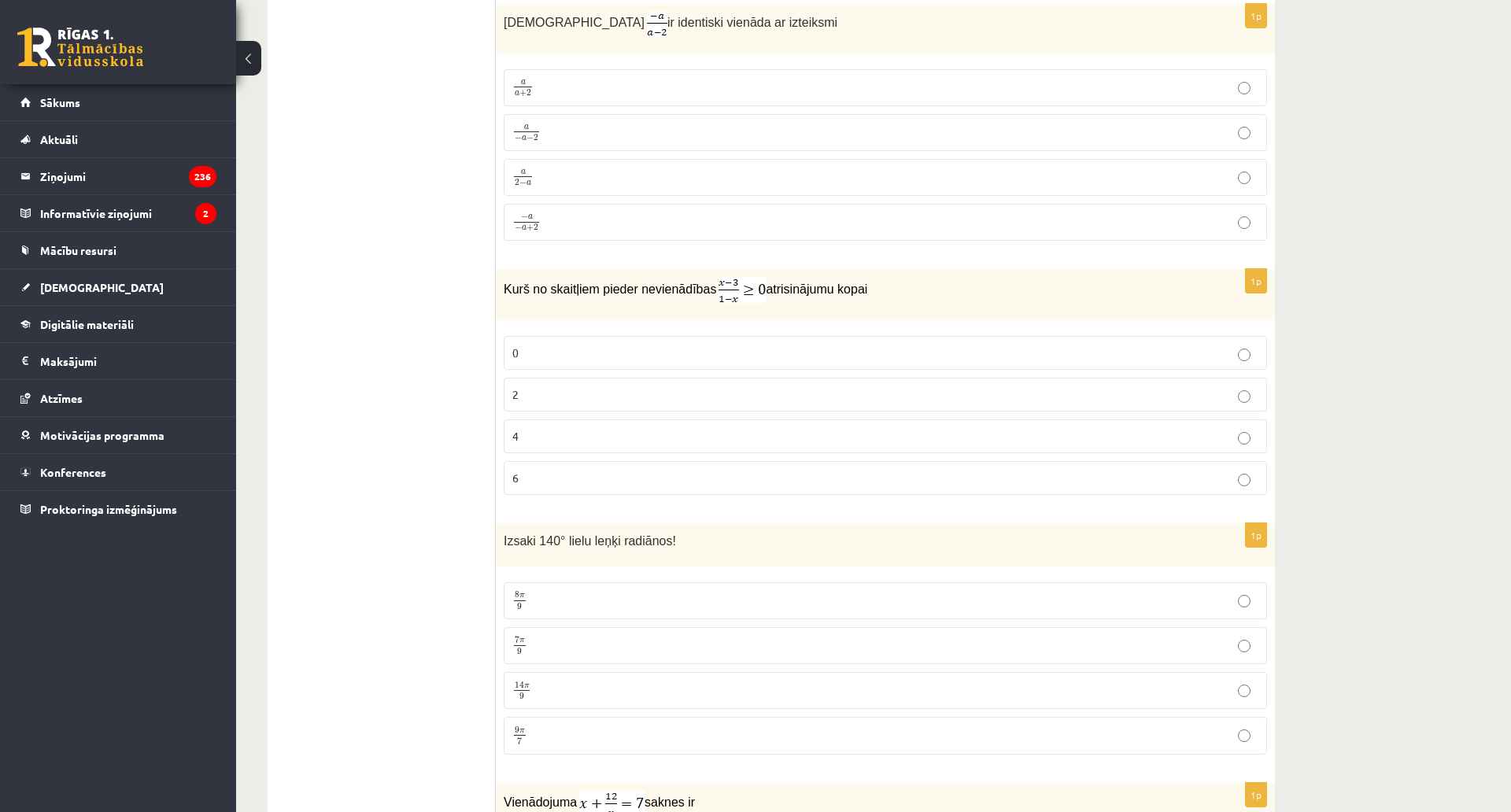
click at [531, 180] on span "2 − a" at bounding box center [523, 183] width 16 height 7
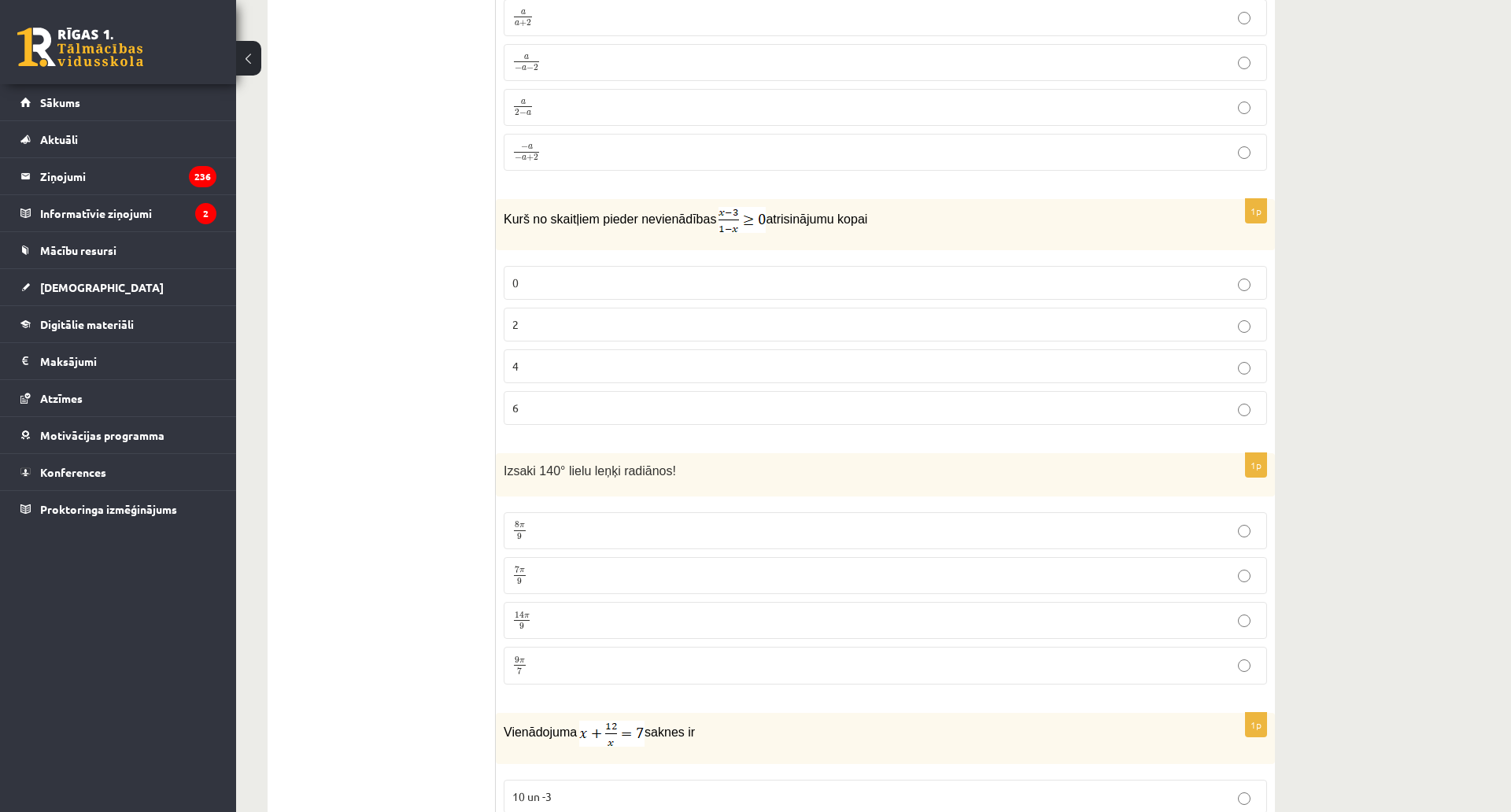
scroll to position [5594, 0]
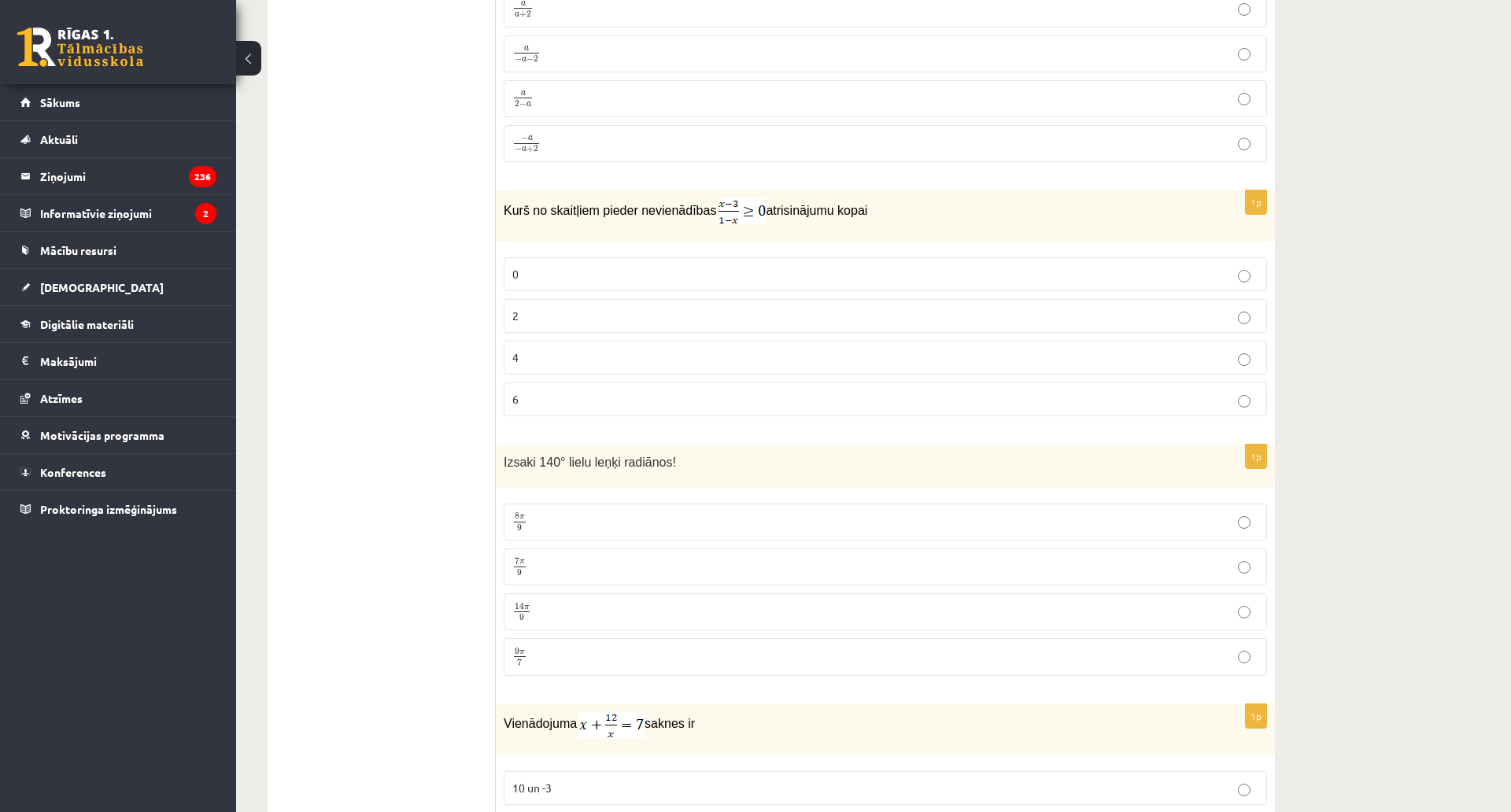
click at [526, 391] on p "6" at bounding box center [886, 399] width 746 height 16
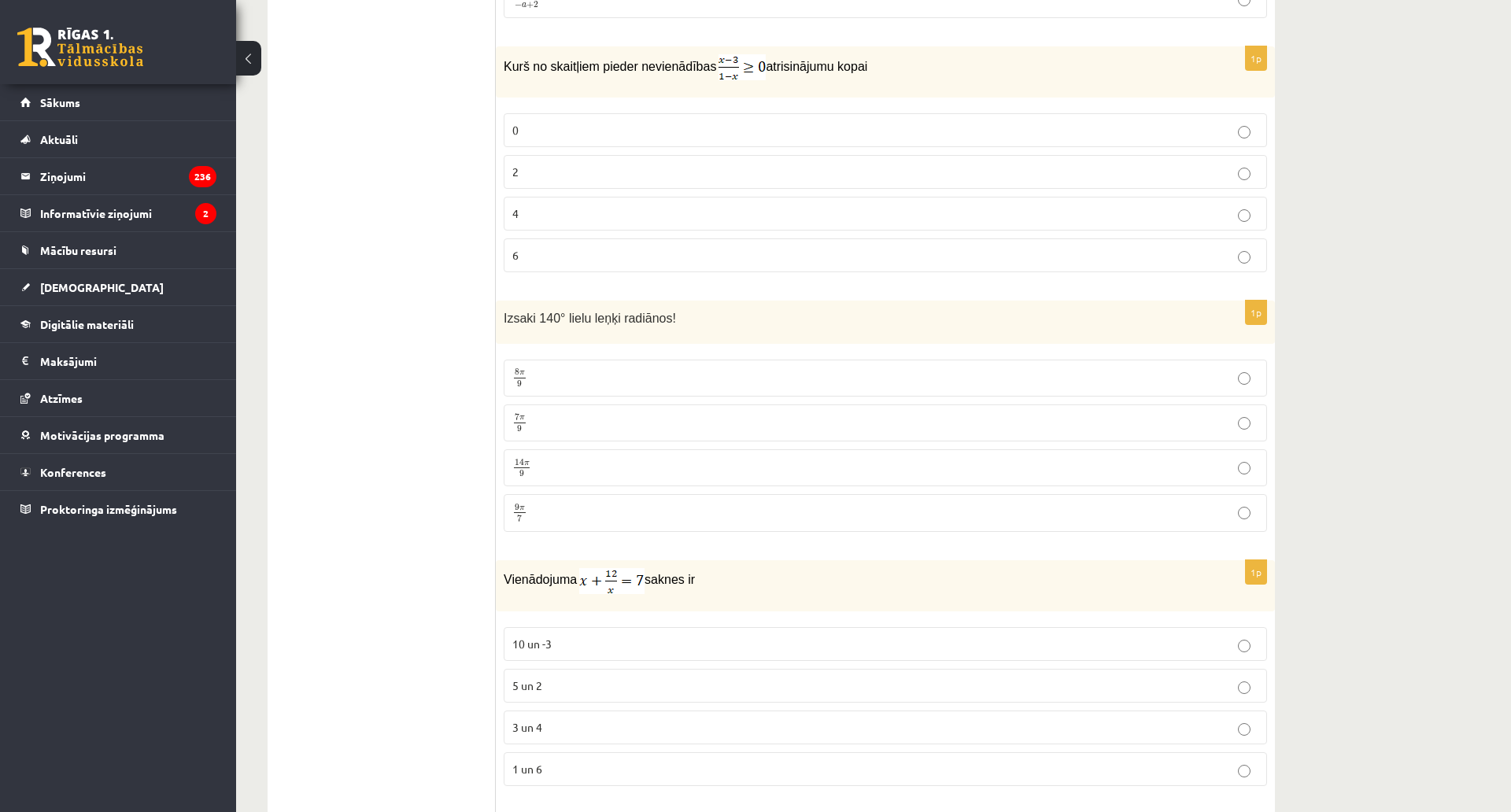
scroll to position [5752, 0]
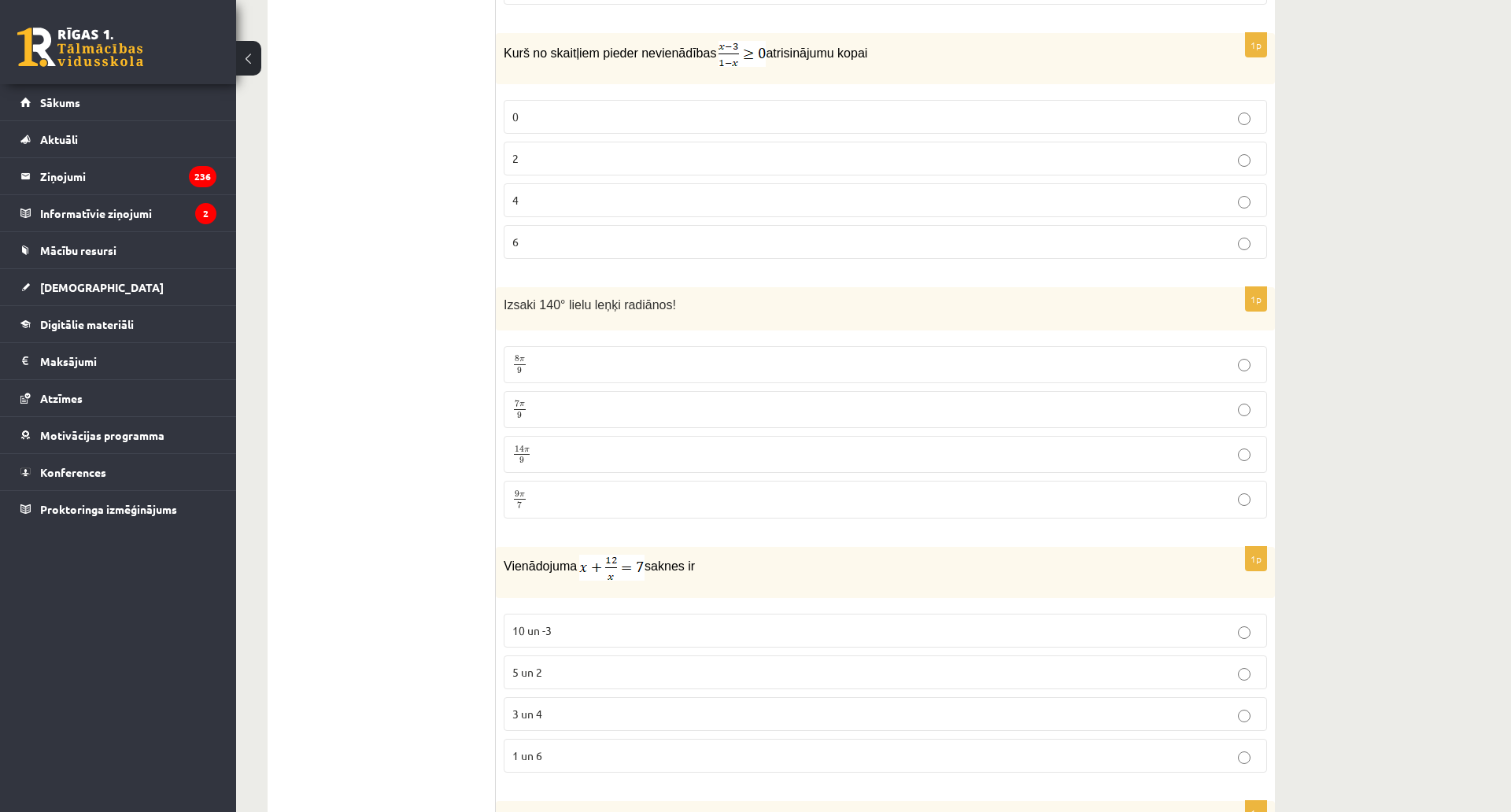
click at [521, 413] on span "9" at bounding box center [520, 416] width 5 height 7
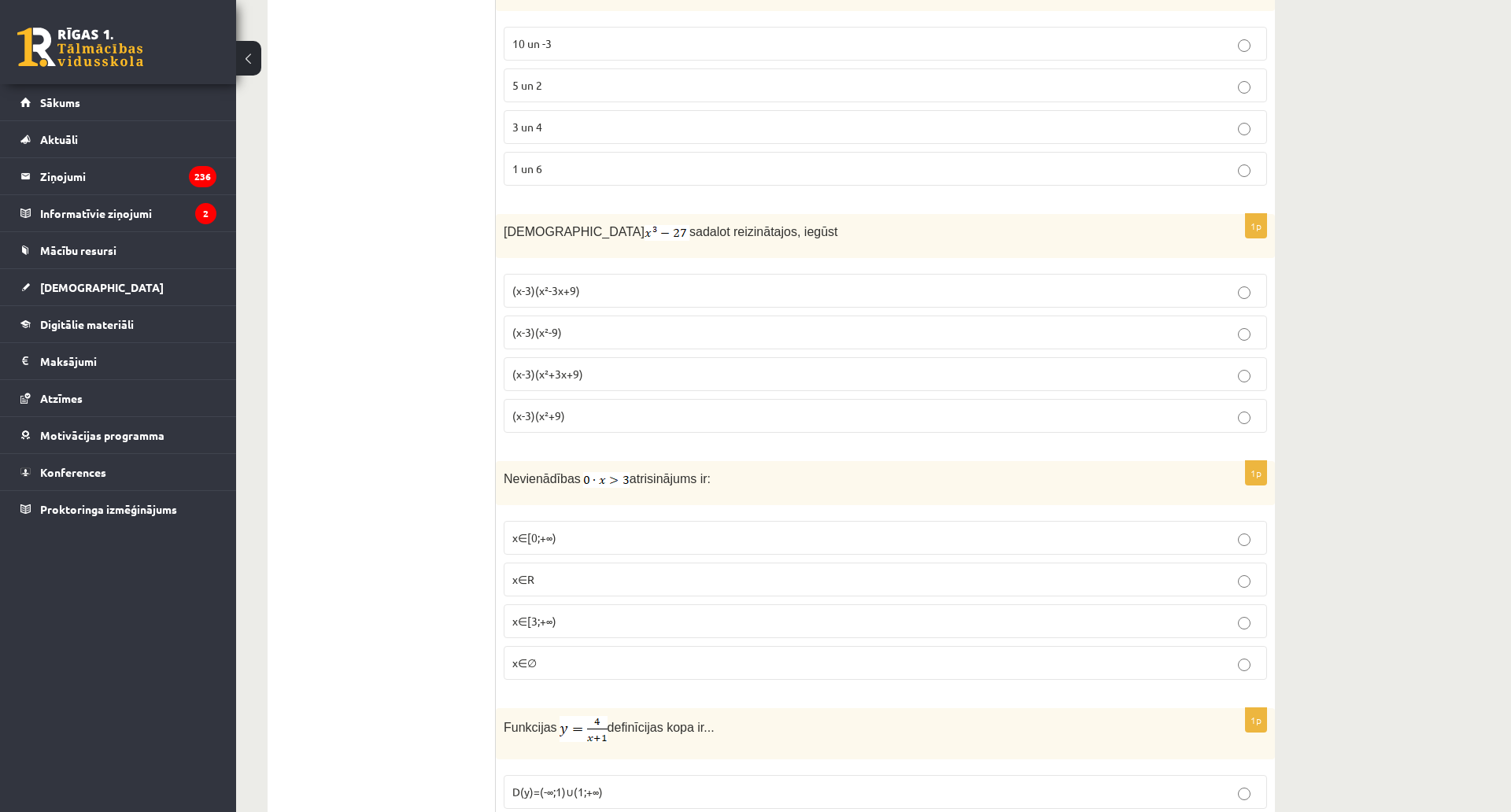
scroll to position [6354, 0]
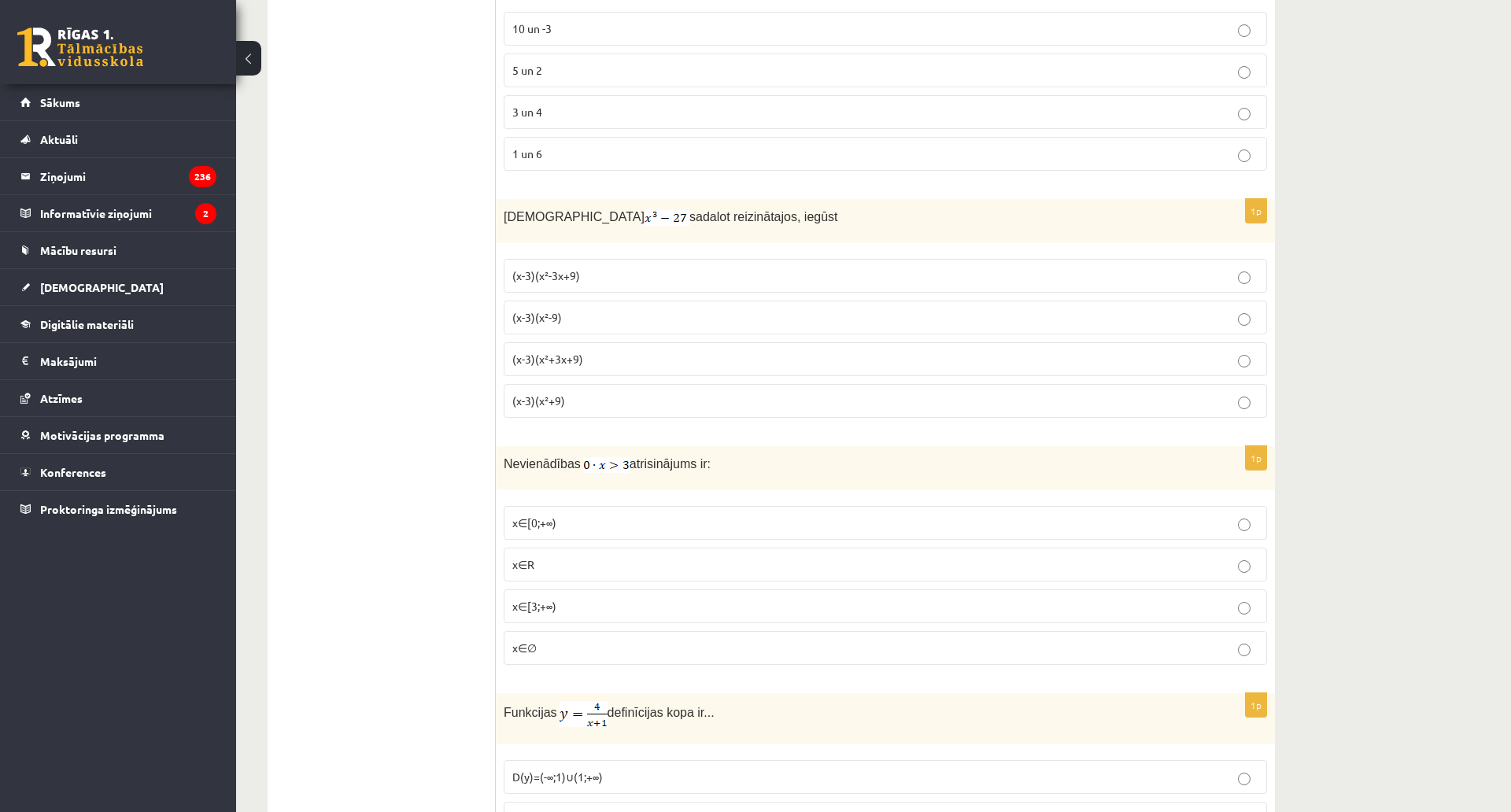
click at [534, 106] on span "3 un 4" at bounding box center [527, 111] width 30 height 14
click at [568, 357] on span "(x-3)(x²+3x+9)" at bounding box center [548, 358] width 71 height 14
click at [517, 559] on span "x∈R" at bounding box center [523, 563] width 22 height 14
click at [527, 644] on span "x∈∅" at bounding box center [525, 647] width 25 height 14
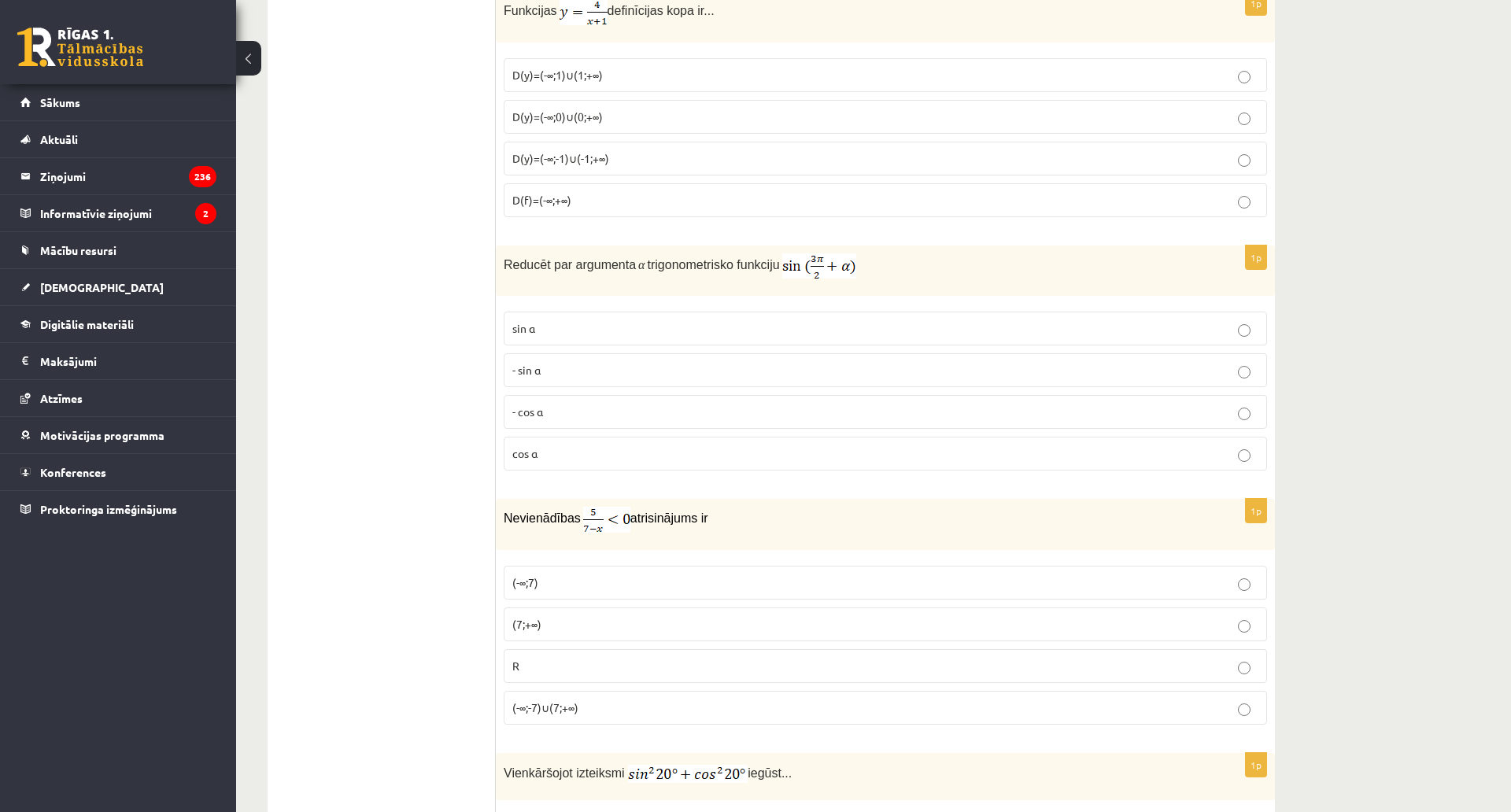
scroll to position [7045, 0]
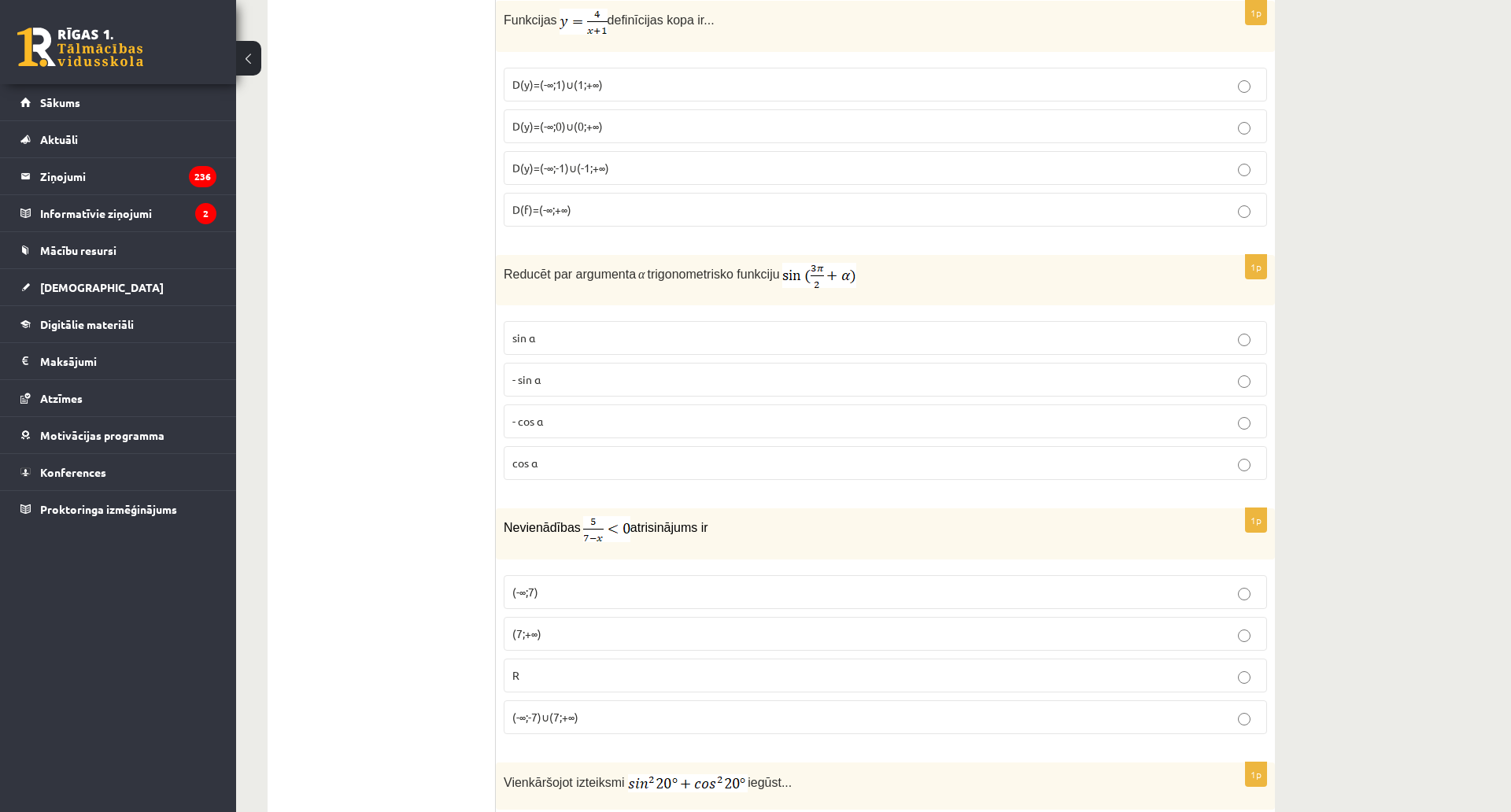
click at [564, 166] on span "D(y)=(-∞;-1)∪(-1;+∞)" at bounding box center [560, 167] width 96 height 14
click at [534, 419] on span "- cos ⁡α" at bounding box center [527, 420] width 30 height 14
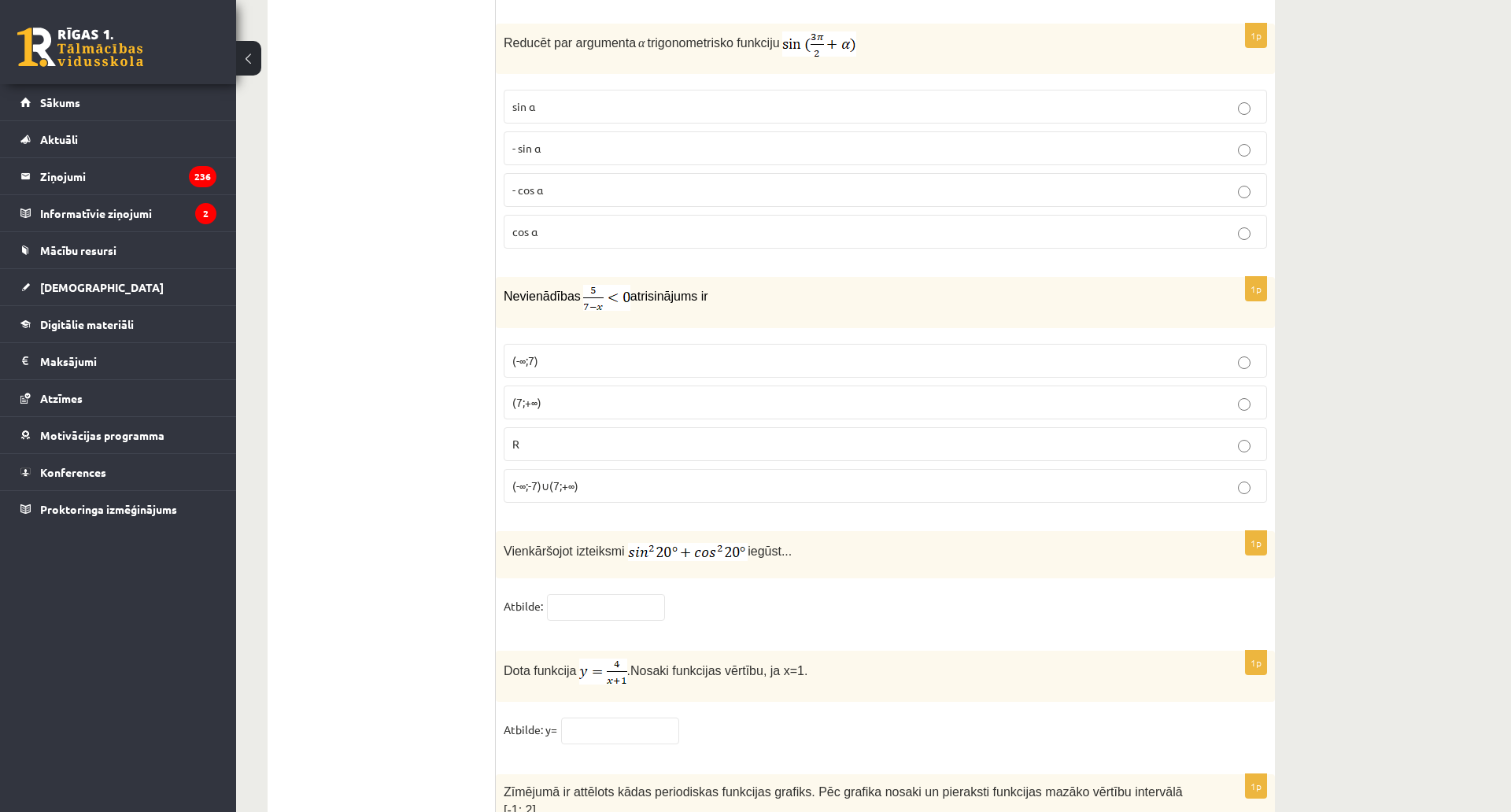
scroll to position [7282, 0]
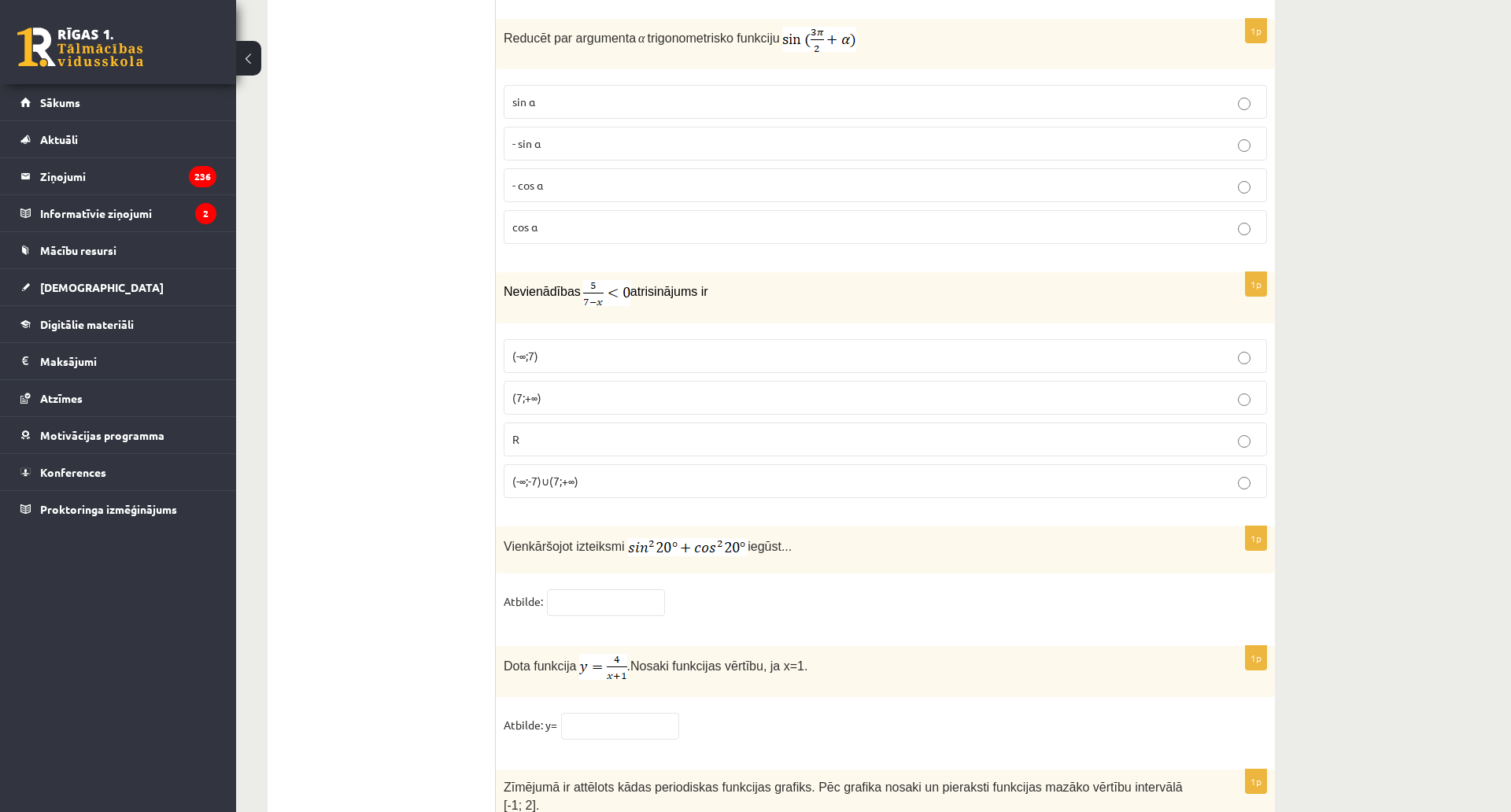
click at [528, 348] on span "(-∞;7)" at bounding box center [526, 355] width 26 height 14
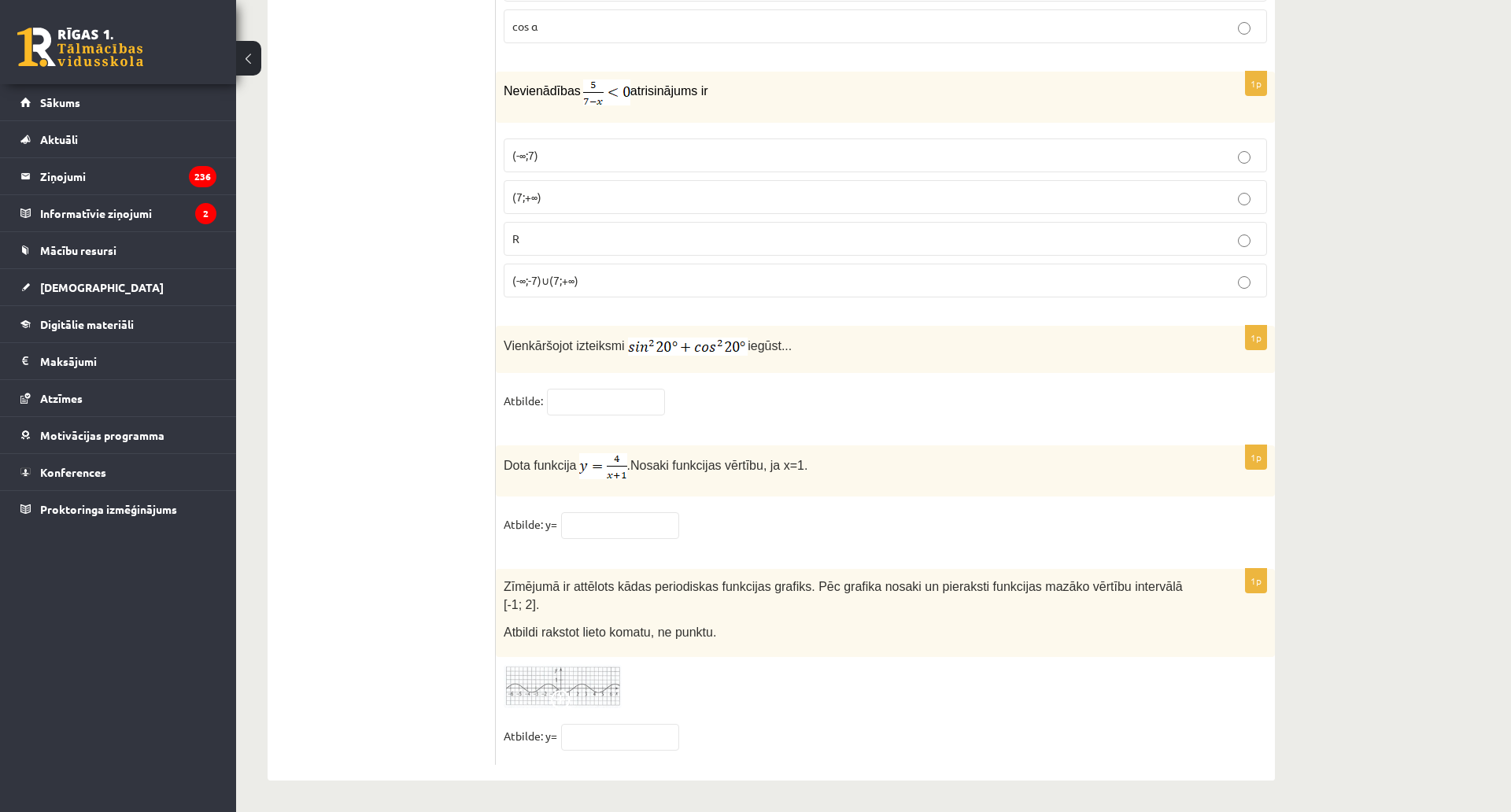
scroll to position [7531, 0]
click at [572, 389] on input "text" at bounding box center [606, 402] width 118 height 26
click at [698, 389] on fieldset "Atbilde:" at bounding box center [885, 405] width 764 height 33
click at [610, 512] on input "text" at bounding box center [620, 525] width 118 height 26
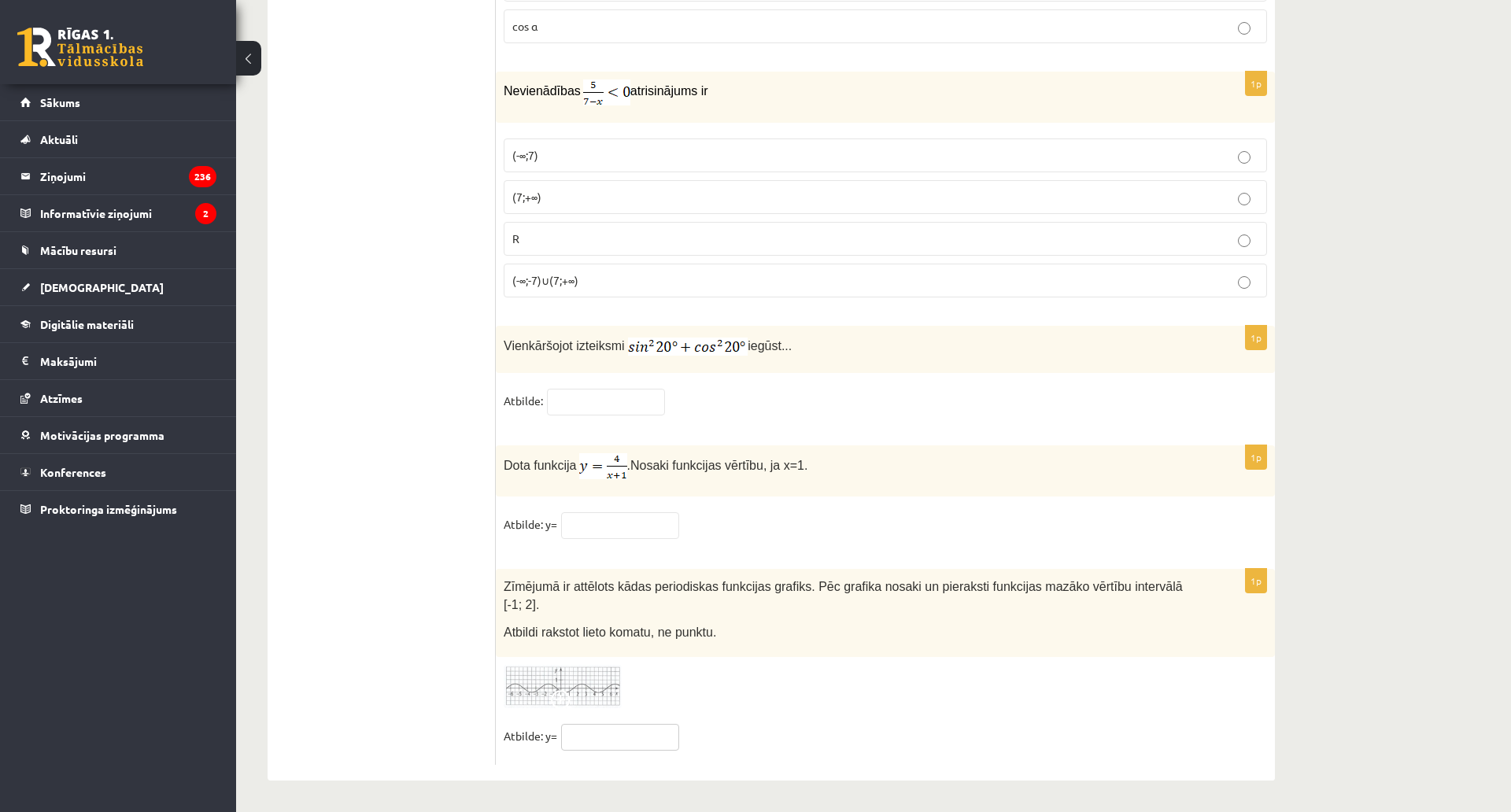
click at [620, 724] on input "text" at bounding box center [620, 737] width 118 height 26
click at [597, 497] on div "1p Dota funkcija . Nosaki funkcijas vērtību, ja x=1. Atbilde: y=" at bounding box center [886, 499] width 779 height 108
click at [572, 665] on img at bounding box center [562, 686] width 118 height 44
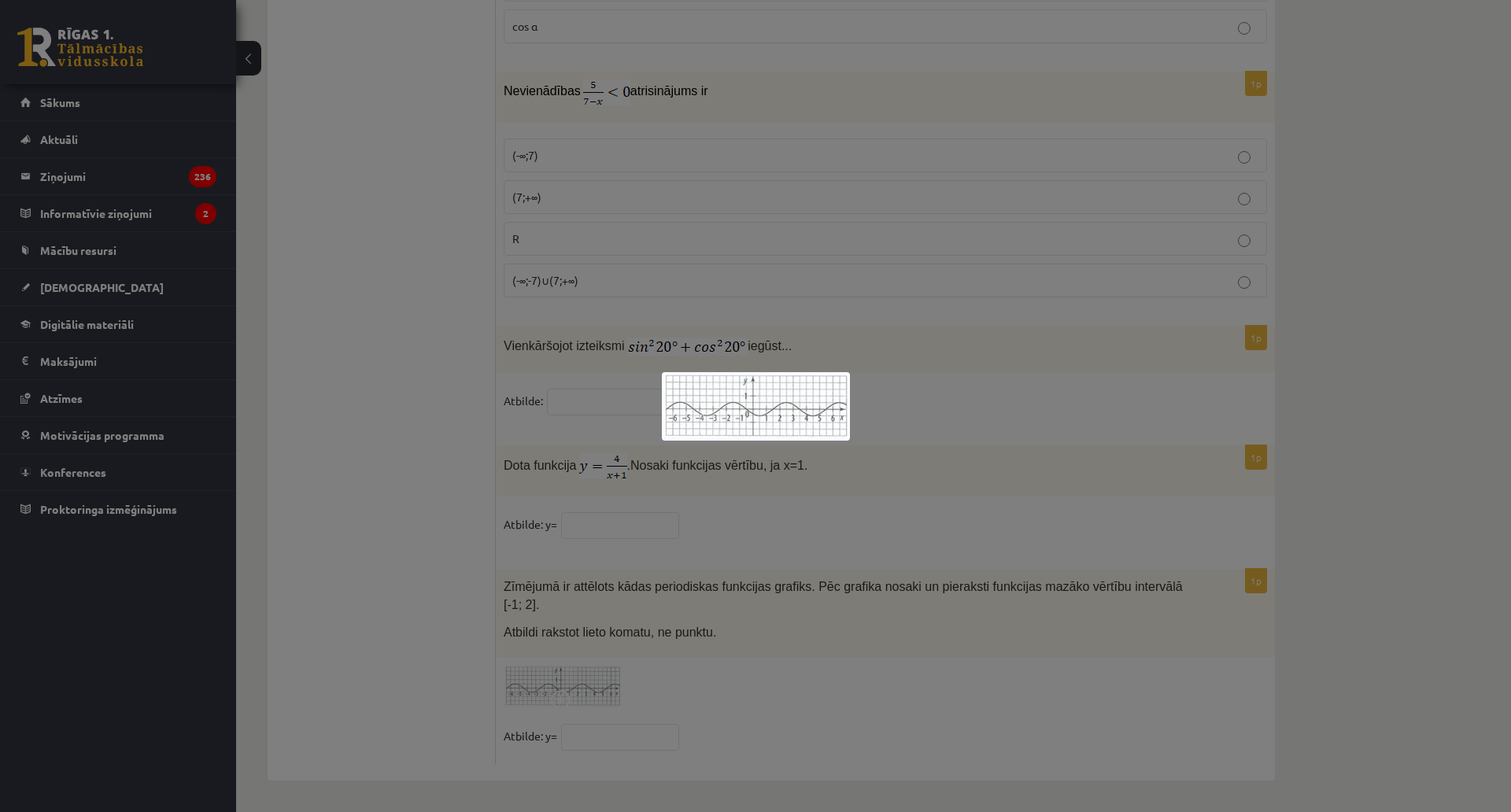
click at [534, 575] on div at bounding box center [756, 406] width 1511 height 812
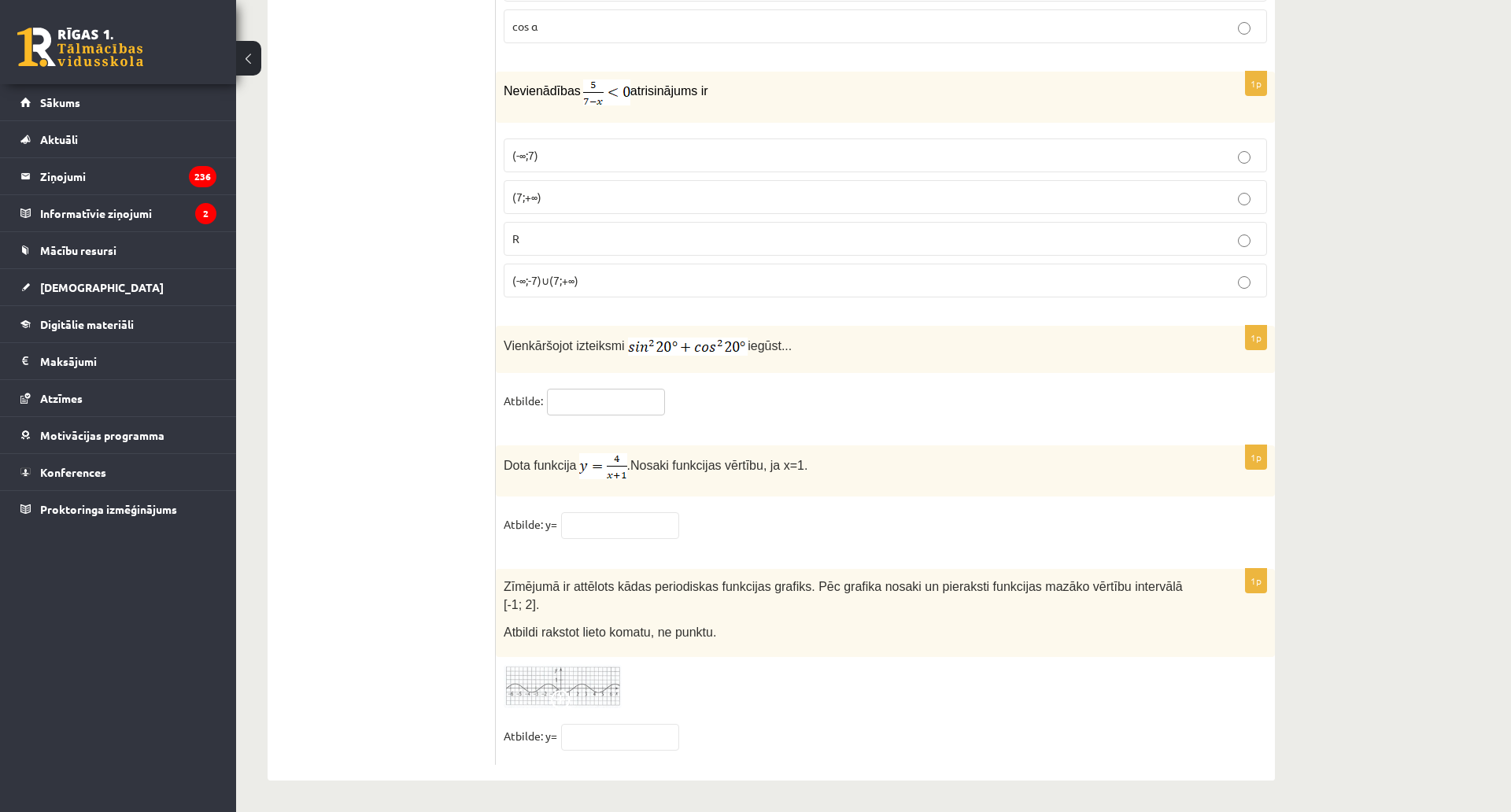
click at [587, 389] on input "text" at bounding box center [606, 402] width 118 height 26
paste input "**********"
type input "**********"
click at [604, 512] on input "text" at bounding box center [620, 525] width 118 height 26
paste input "**********"
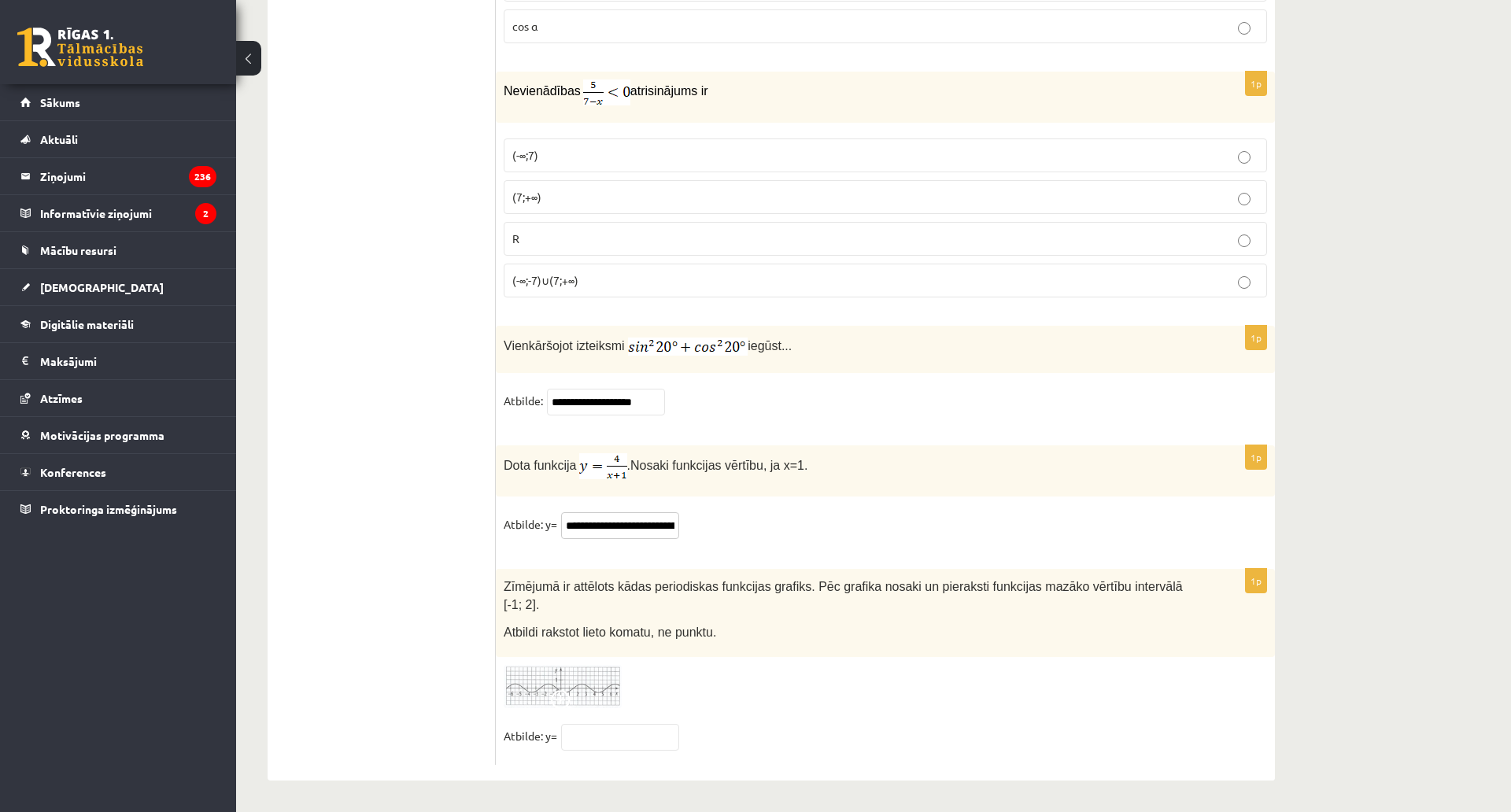
scroll to position [0, 109]
type input "**********"
click at [581, 724] on input "text" at bounding box center [620, 737] width 118 height 26
paste input "**********"
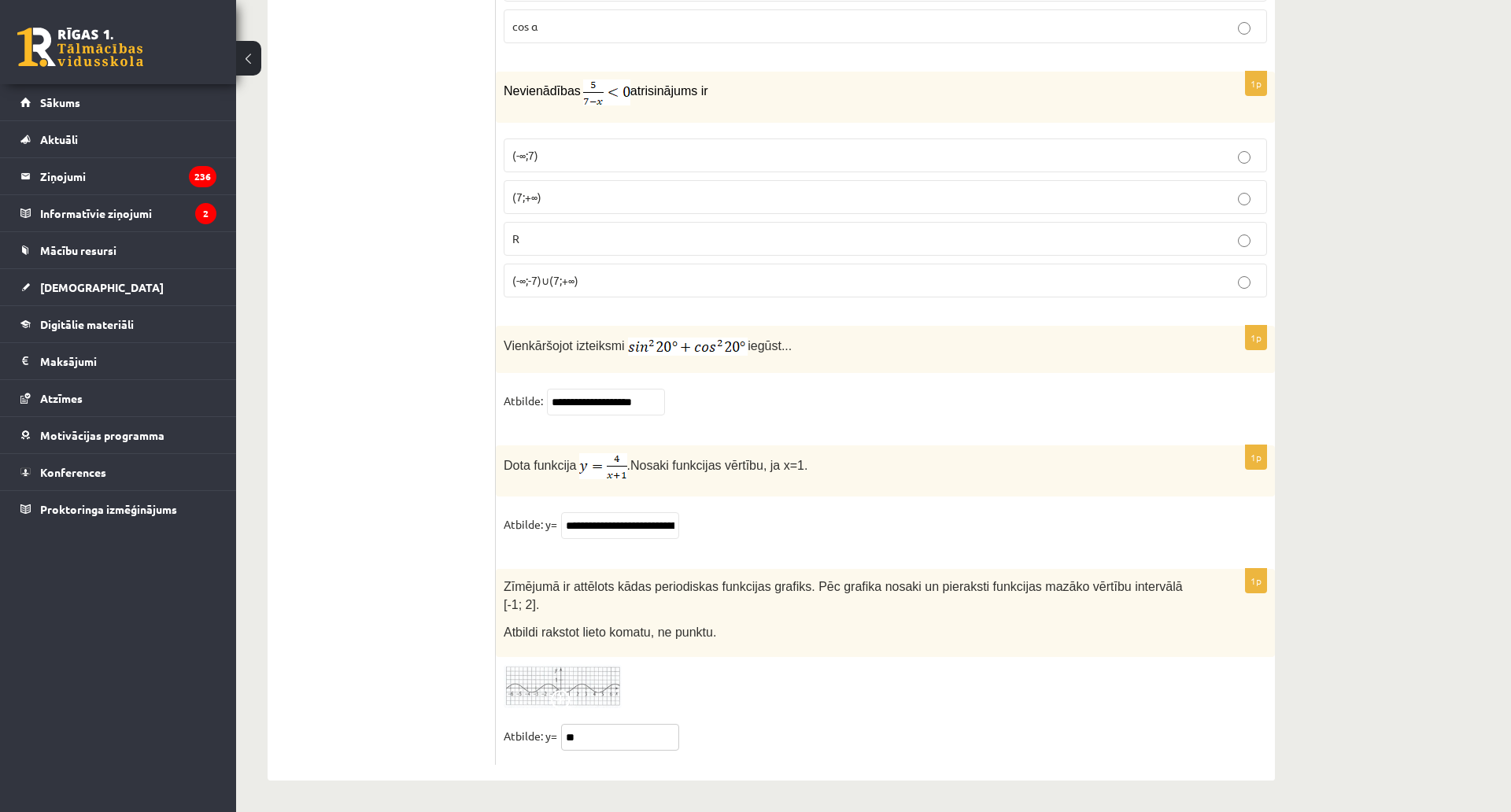
type input "*"
click at [592, 665] on img at bounding box center [562, 686] width 118 height 44
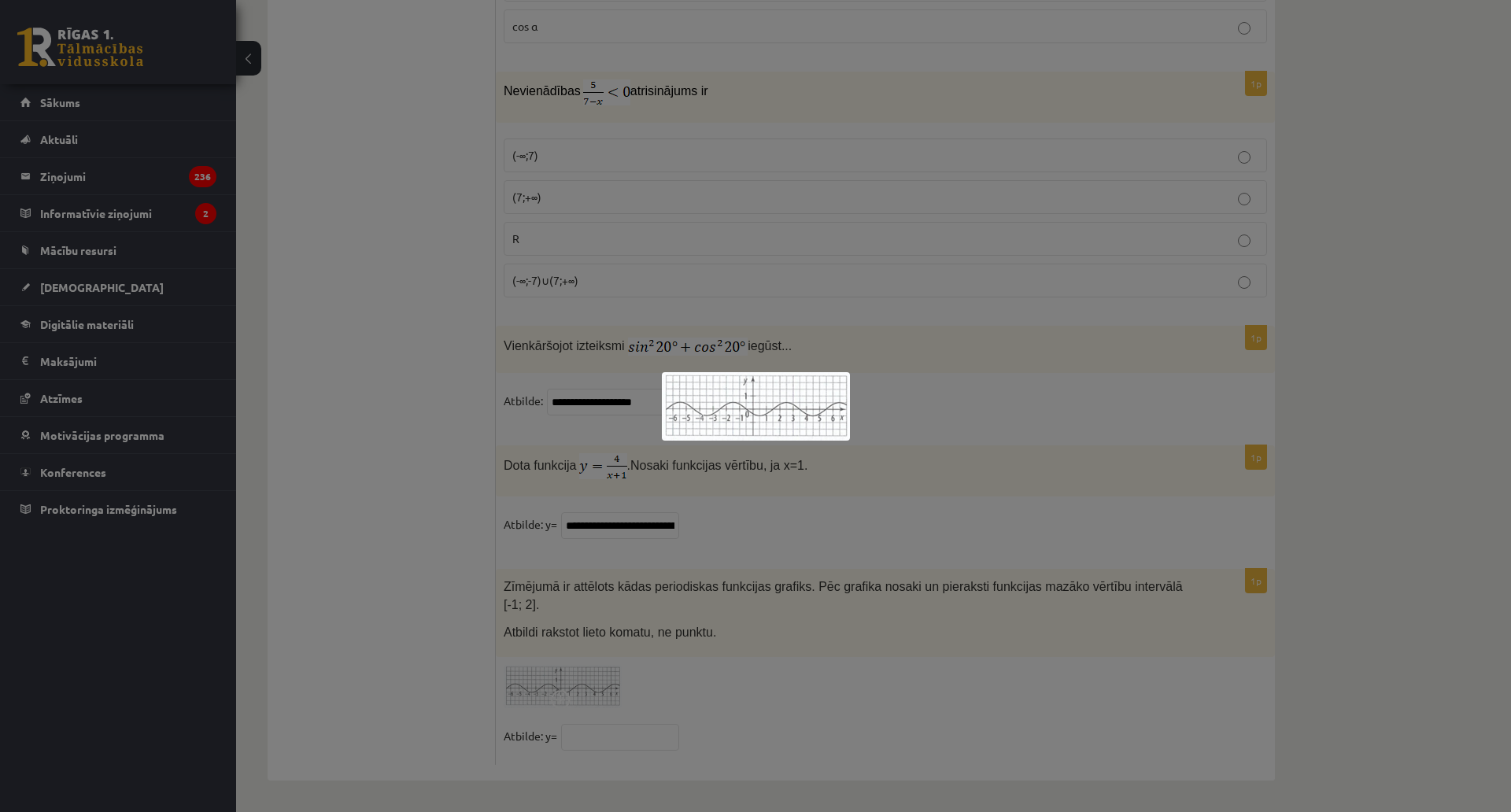
click at [849, 574] on div at bounding box center [756, 406] width 1511 height 812
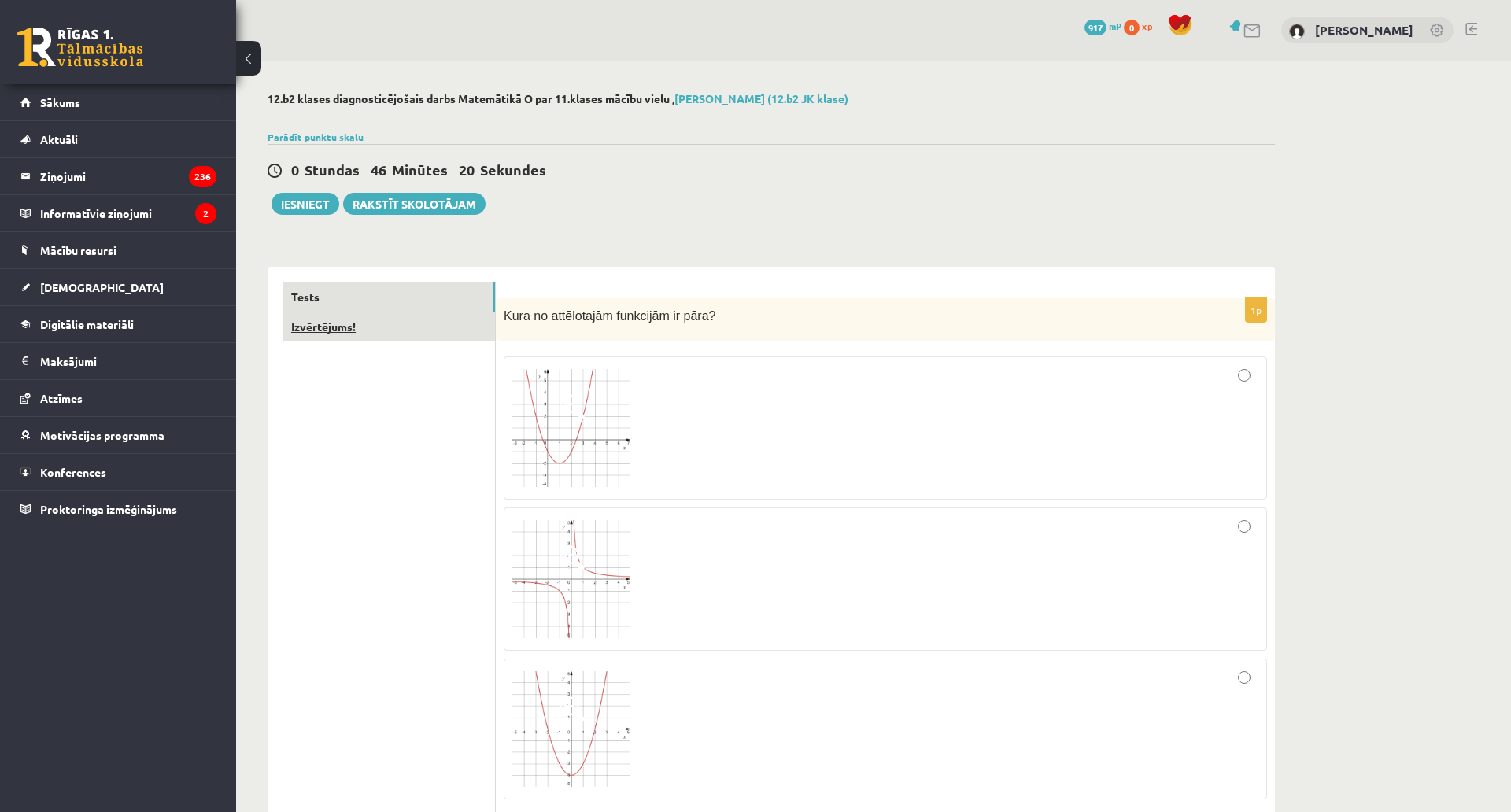
click at [366, 340] on link "Izvērtējums!" at bounding box center [389, 326] width 212 height 29
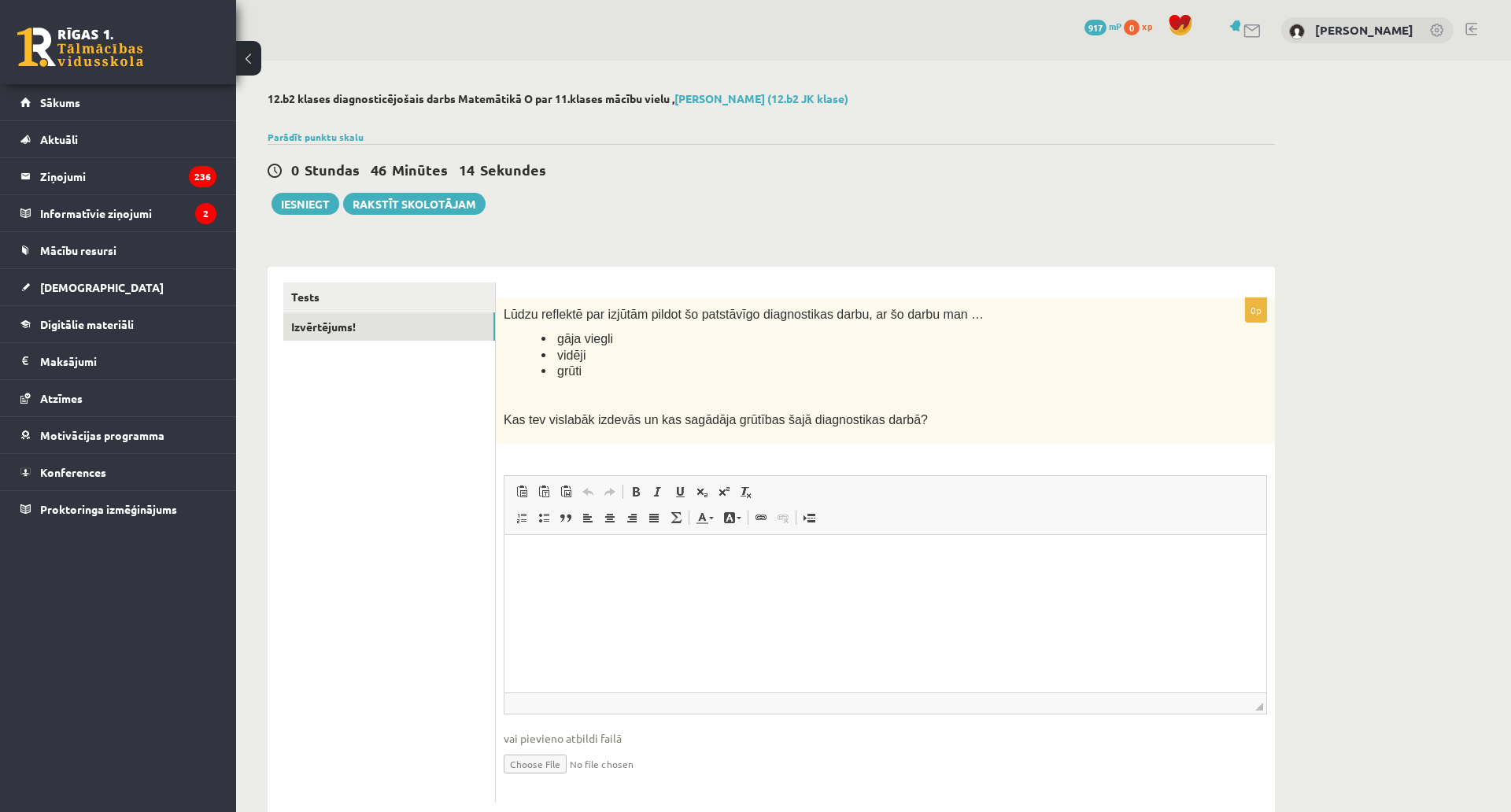
click at [503, 327] on div "Lūdzu reflektē par izjūtām pildot šo patstāvīgo diagnostikas darbu, ar šo darbu…" at bounding box center [886, 371] width 779 height 146
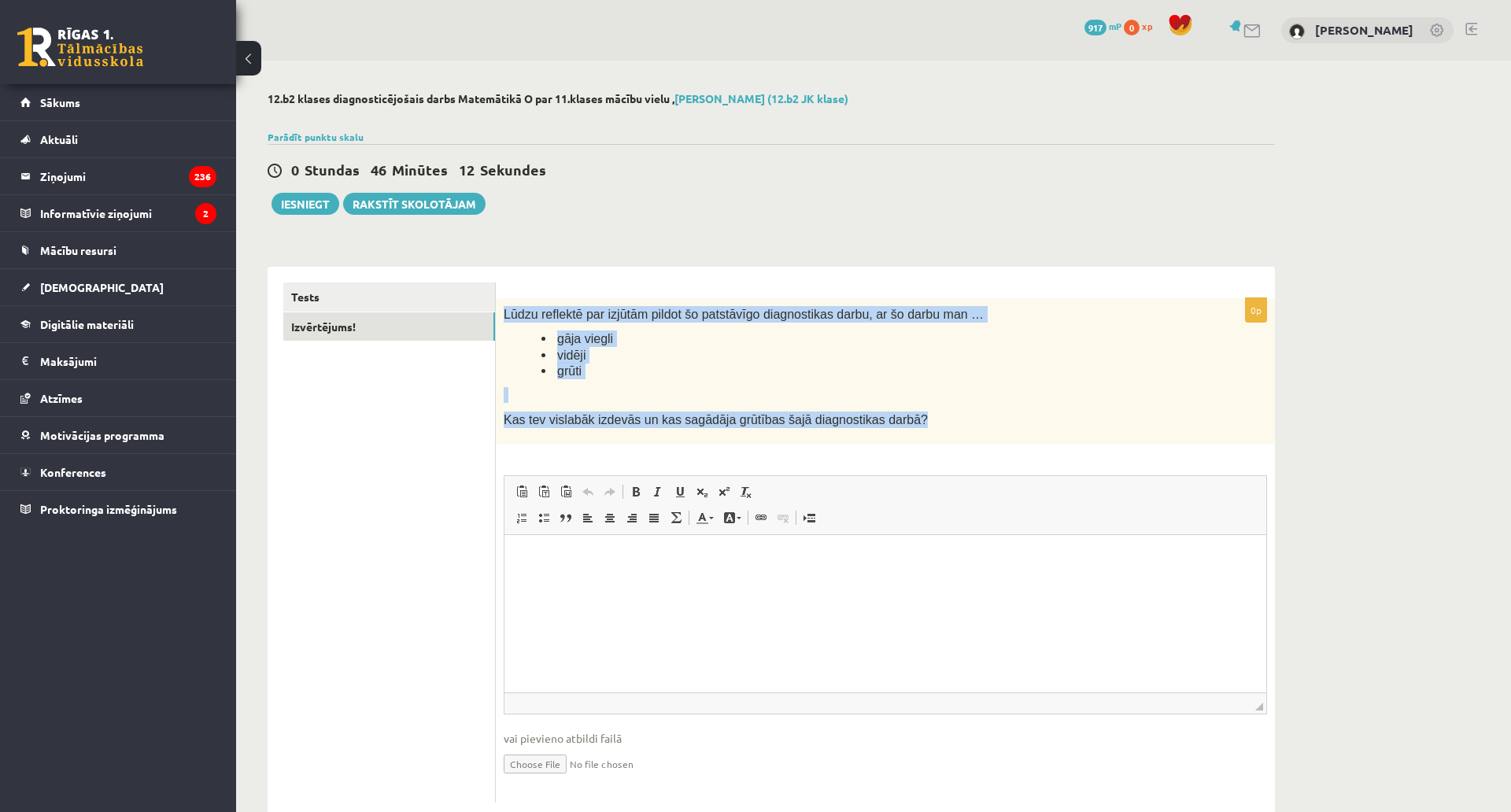
drag, startPoint x: 502, startPoint y: 314, endPoint x: 891, endPoint y: 416, distance: 402.2
click at [891, 416] on div "Lūdzu reflektē par izjūtām pildot šo patstāvīgo diagnostikas darbu, ar šo darbu…" at bounding box center [886, 371] width 779 height 146
click at [891, 416] on p "Kas tev vislabāk izdevās un kas sagādāja grūtības šajā diagnostikas darbā?" at bounding box center [845, 420] width 685 height 16
drag, startPoint x: 499, startPoint y: 312, endPoint x: 900, endPoint y: 416, distance: 414.3
click at [898, 417] on div "Lūdzu reflektē par izjūtām pildot šo patstāvīgo diagnostikas darbu, ar šo darbu…" at bounding box center [886, 371] width 779 height 146
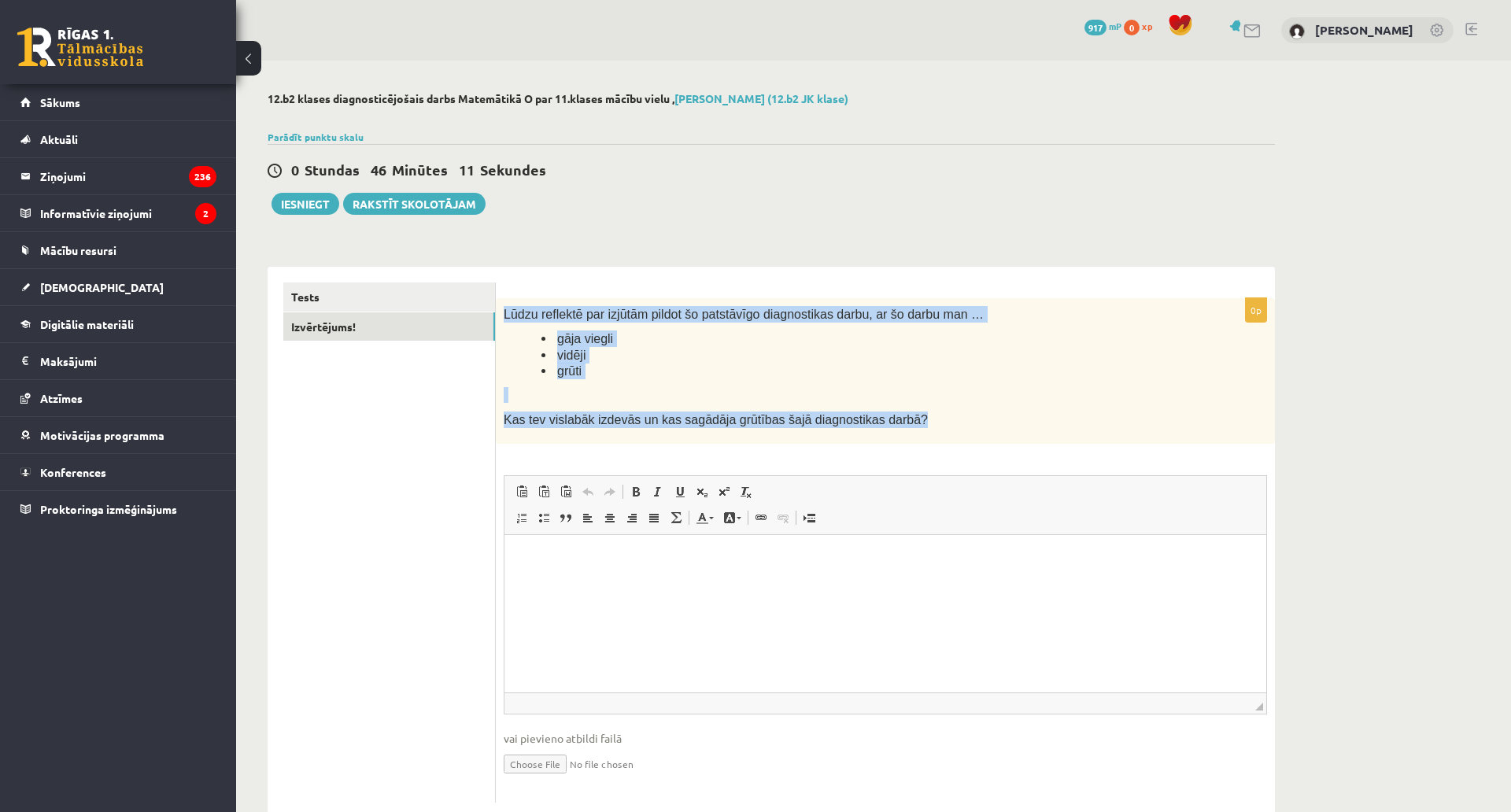
copy div "Lūdzu reflektē par izjūtām pildot šo patstāvīgo diagnostikas darbu, ar šo darbu…"
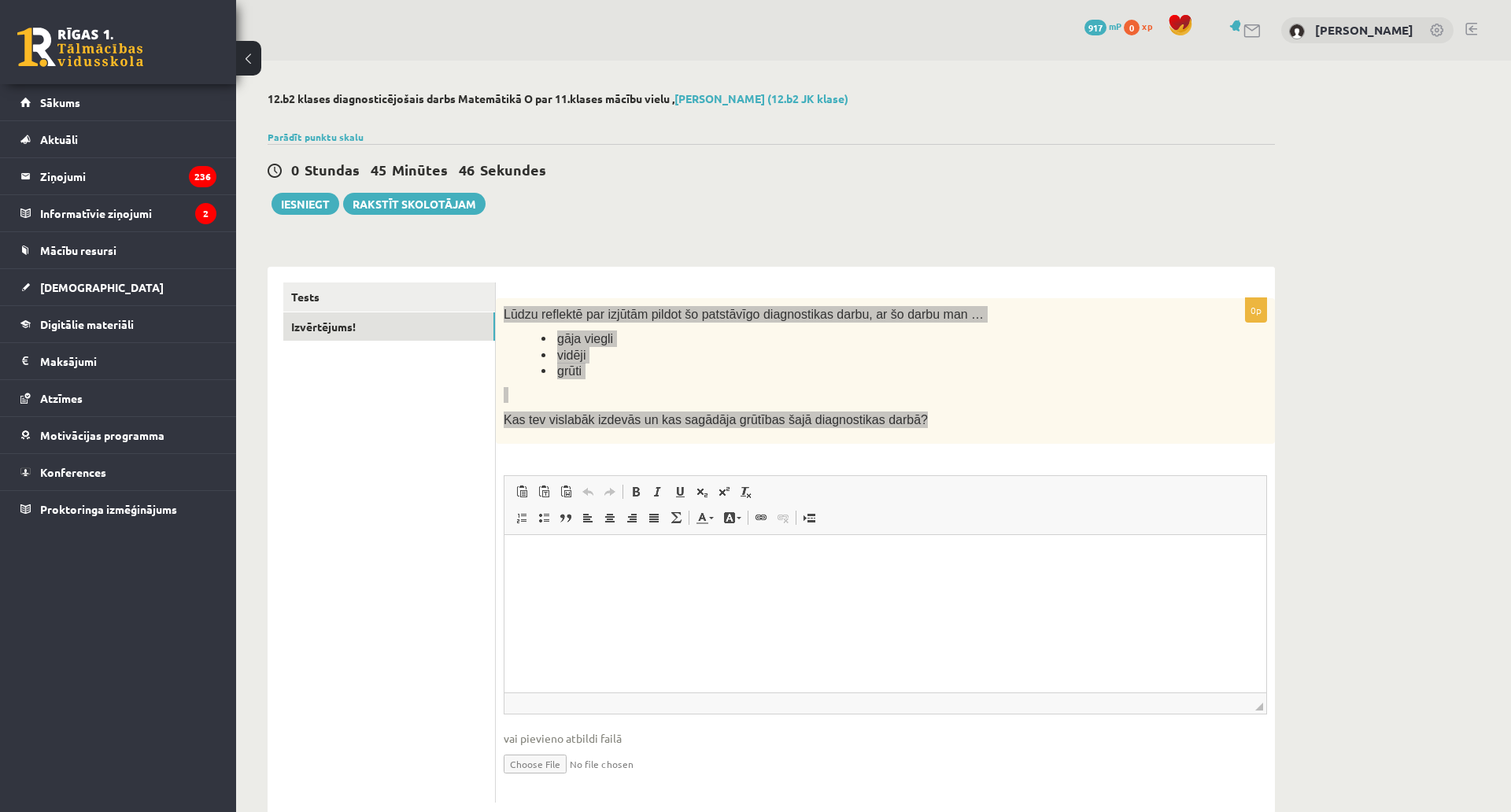
click at [645, 582] on html at bounding box center [885, 558] width 762 height 48
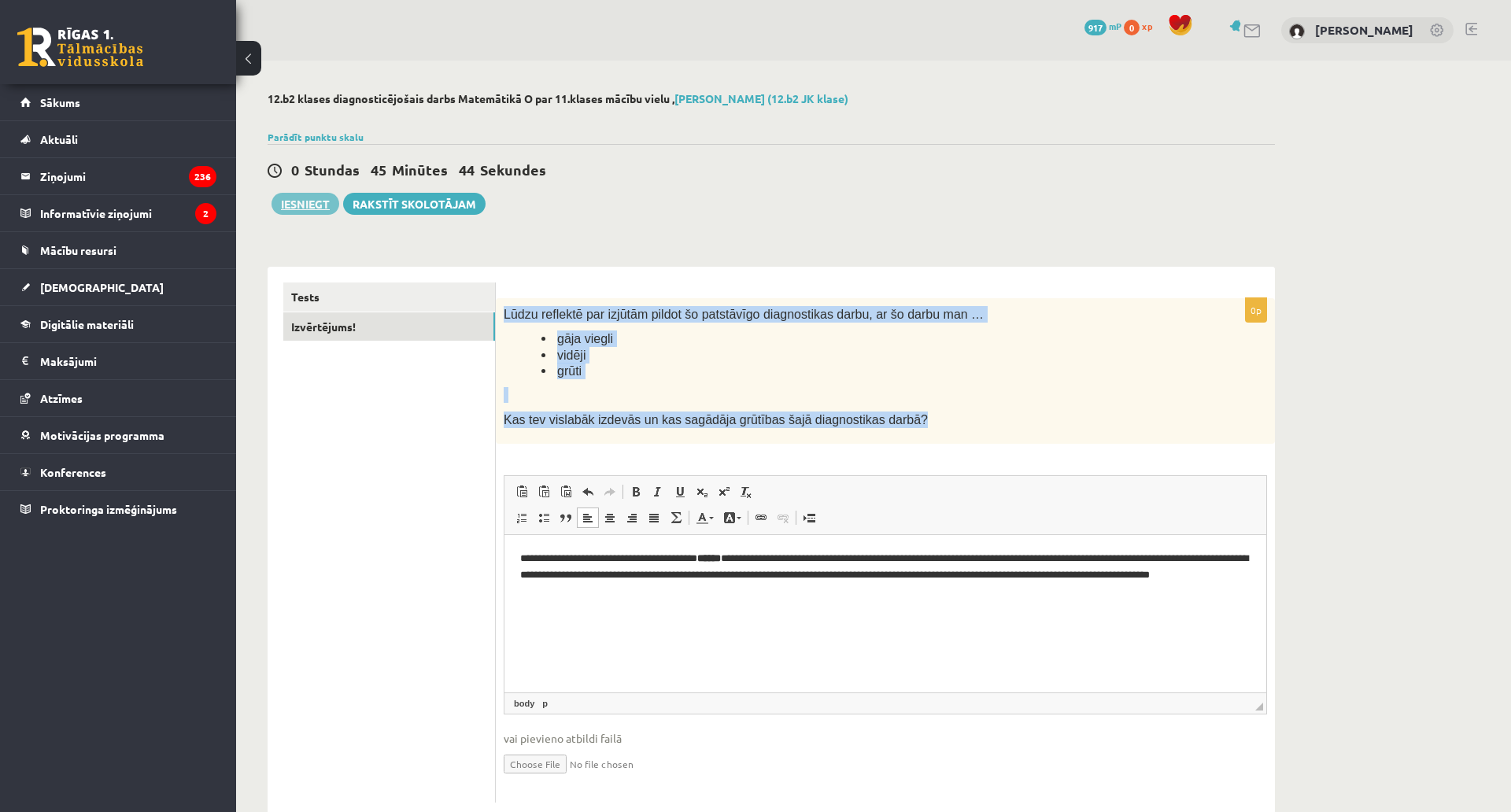
click at [304, 203] on button "Iesniegt" at bounding box center [306, 203] width 68 height 22
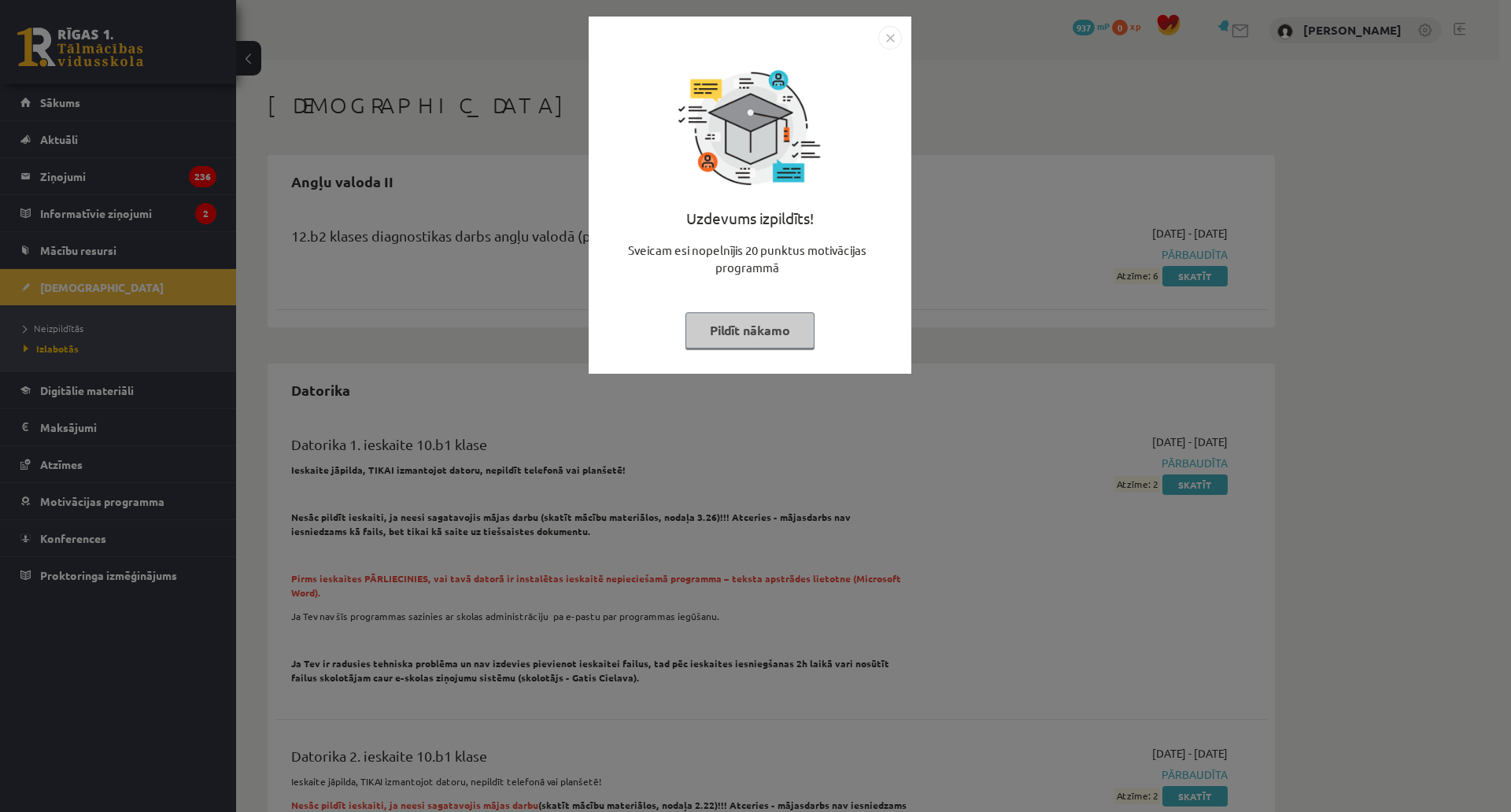
click at [891, 39] on img "Close" at bounding box center [890, 38] width 24 height 24
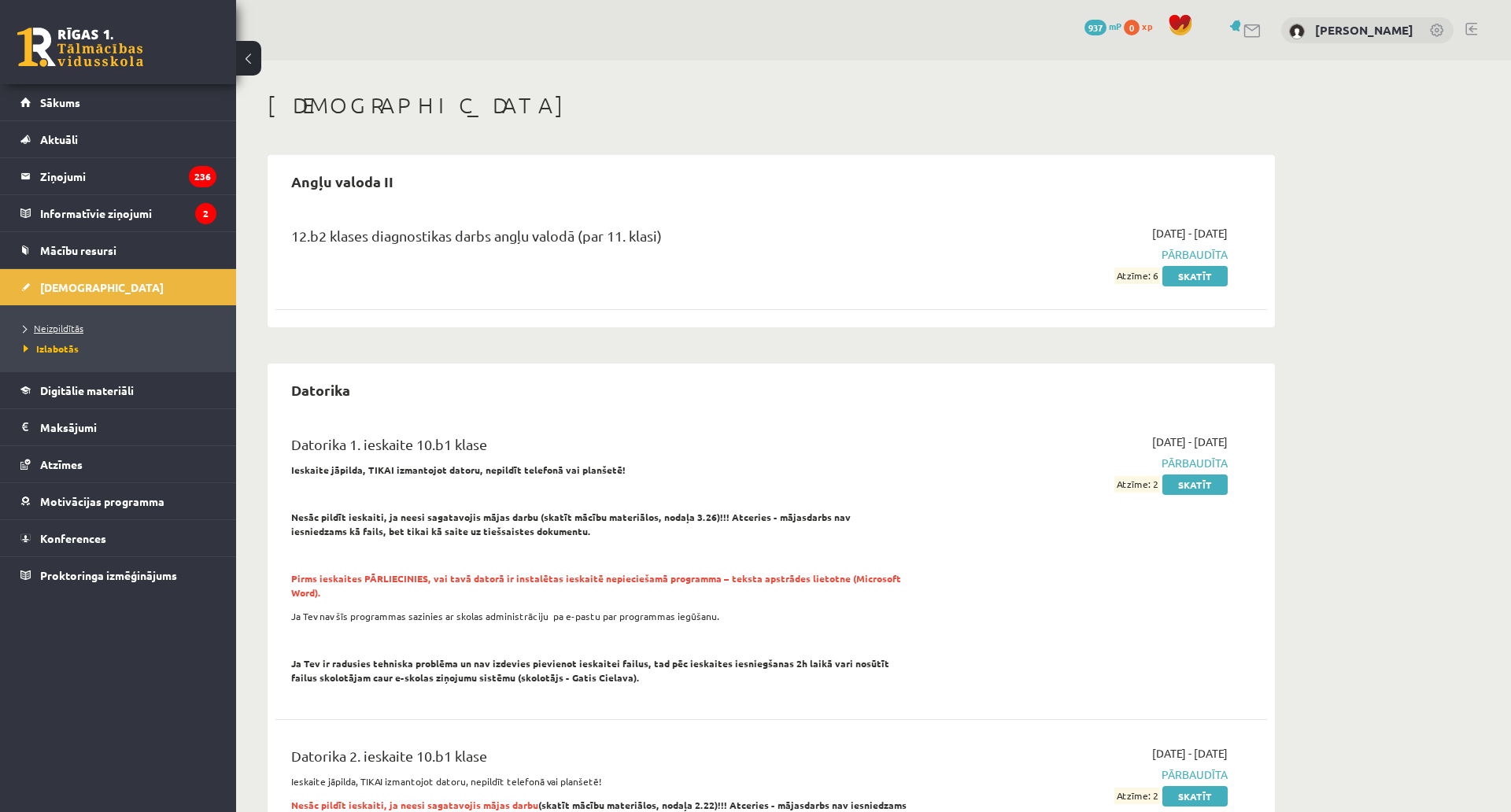
click at [100, 324] on link "Neizpildītās" at bounding box center [122, 328] width 197 height 14
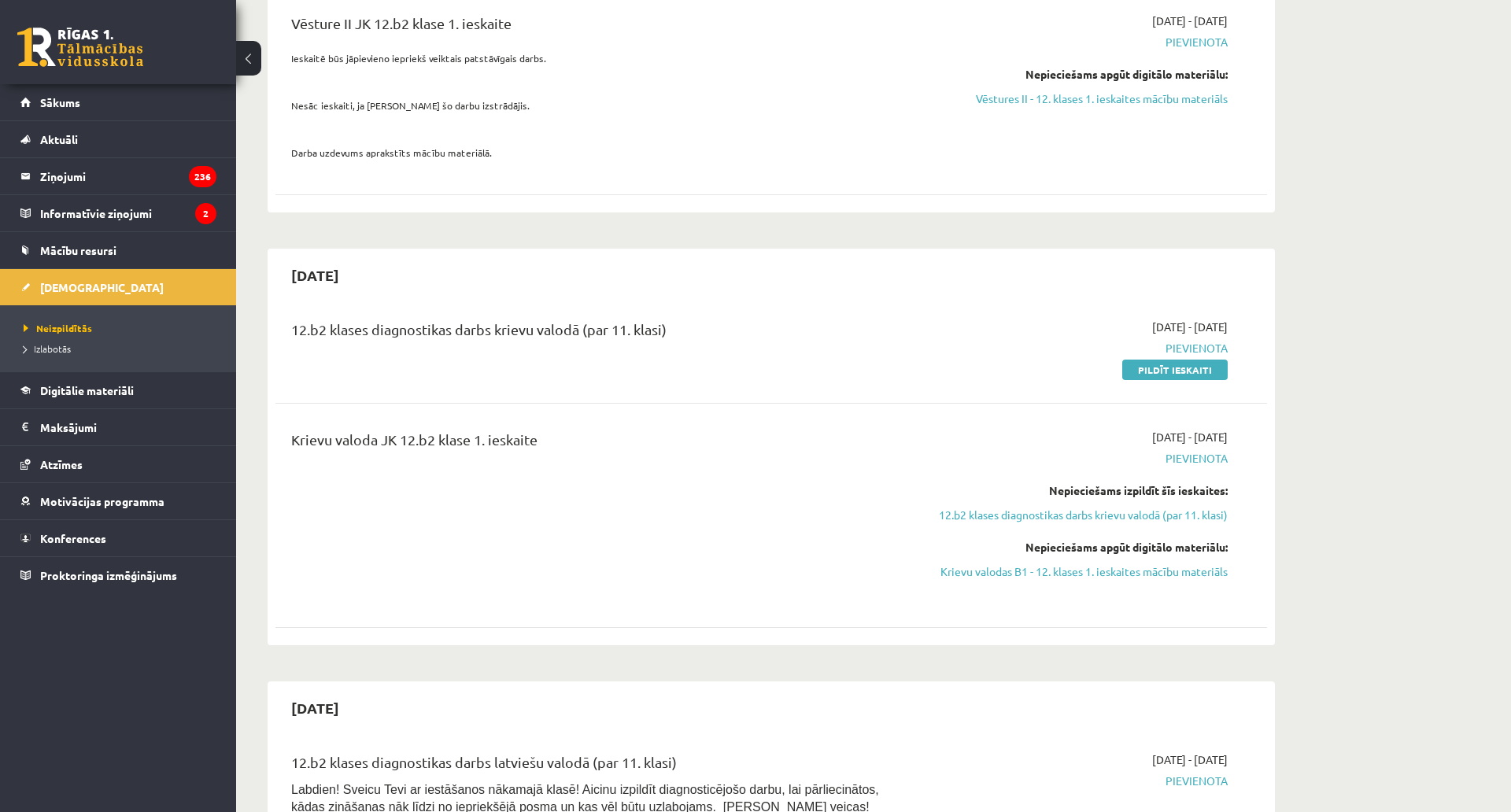
scroll to position [1023, 0]
click at [1153, 362] on link "Pildīt ieskaiti" at bounding box center [1175, 372] width 105 height 21
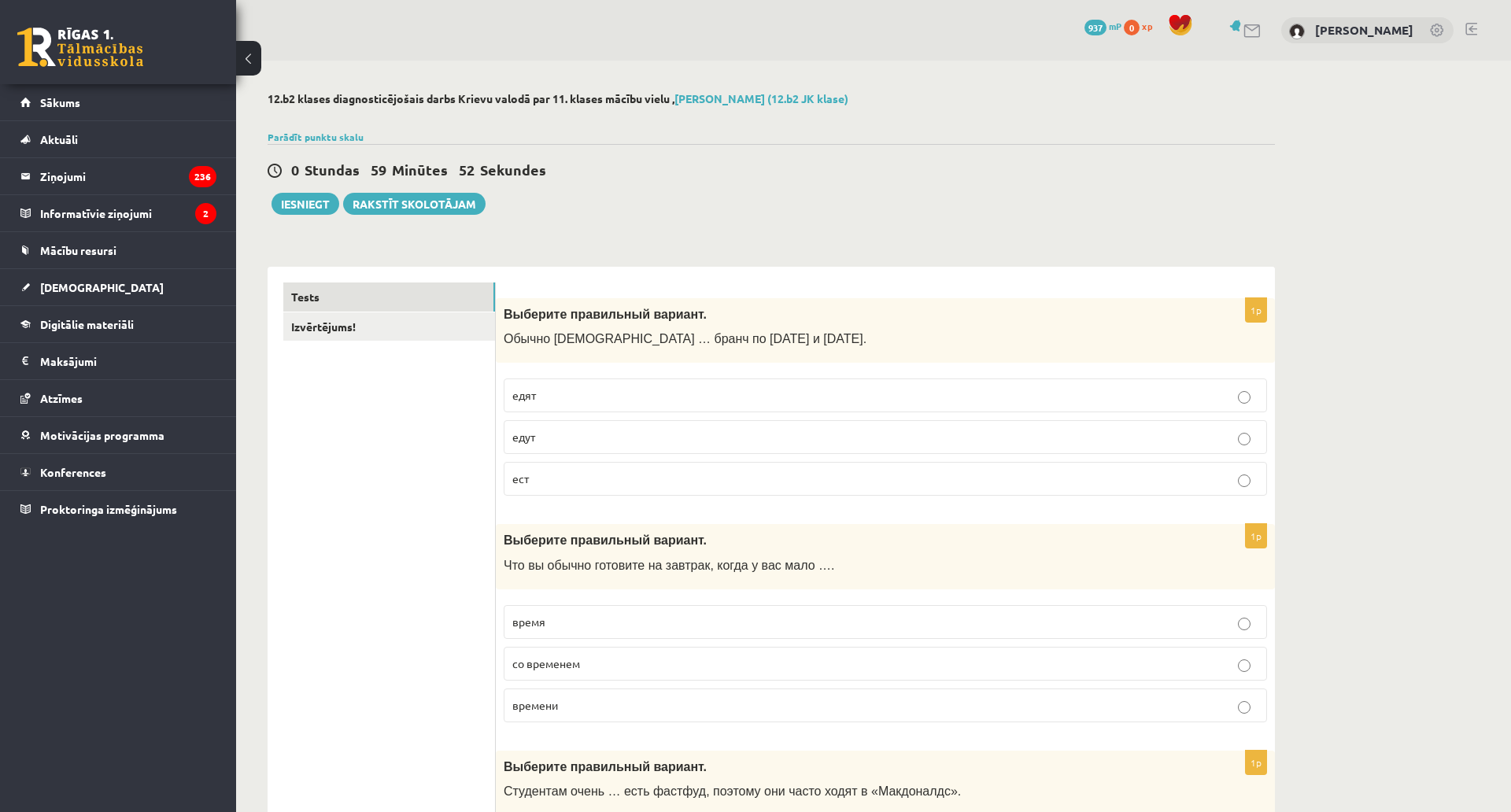
click at [537, 396] on p "едят" at bounding box center [886, 395] width 746 height 16
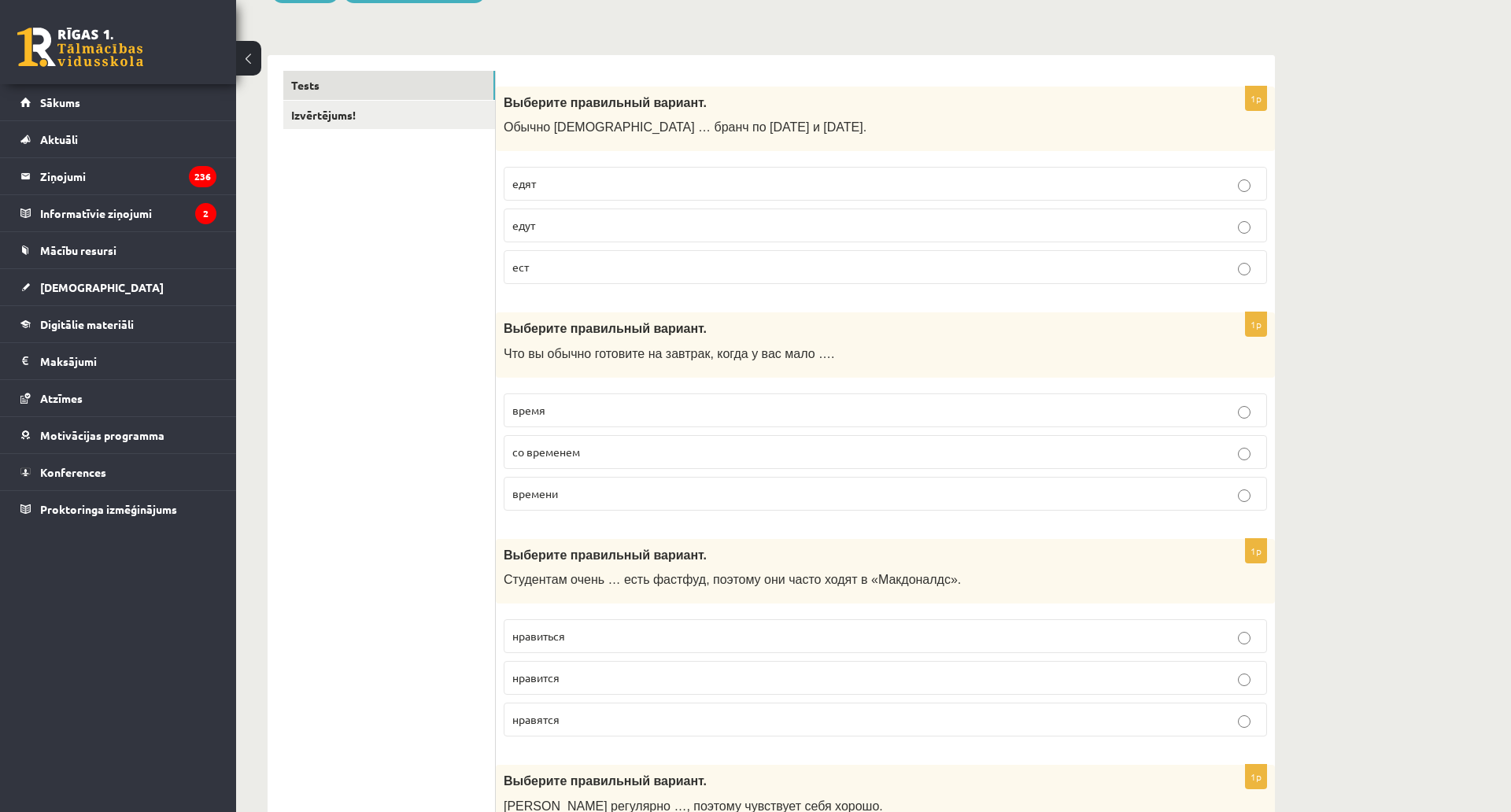
scroll to position [236, 0]
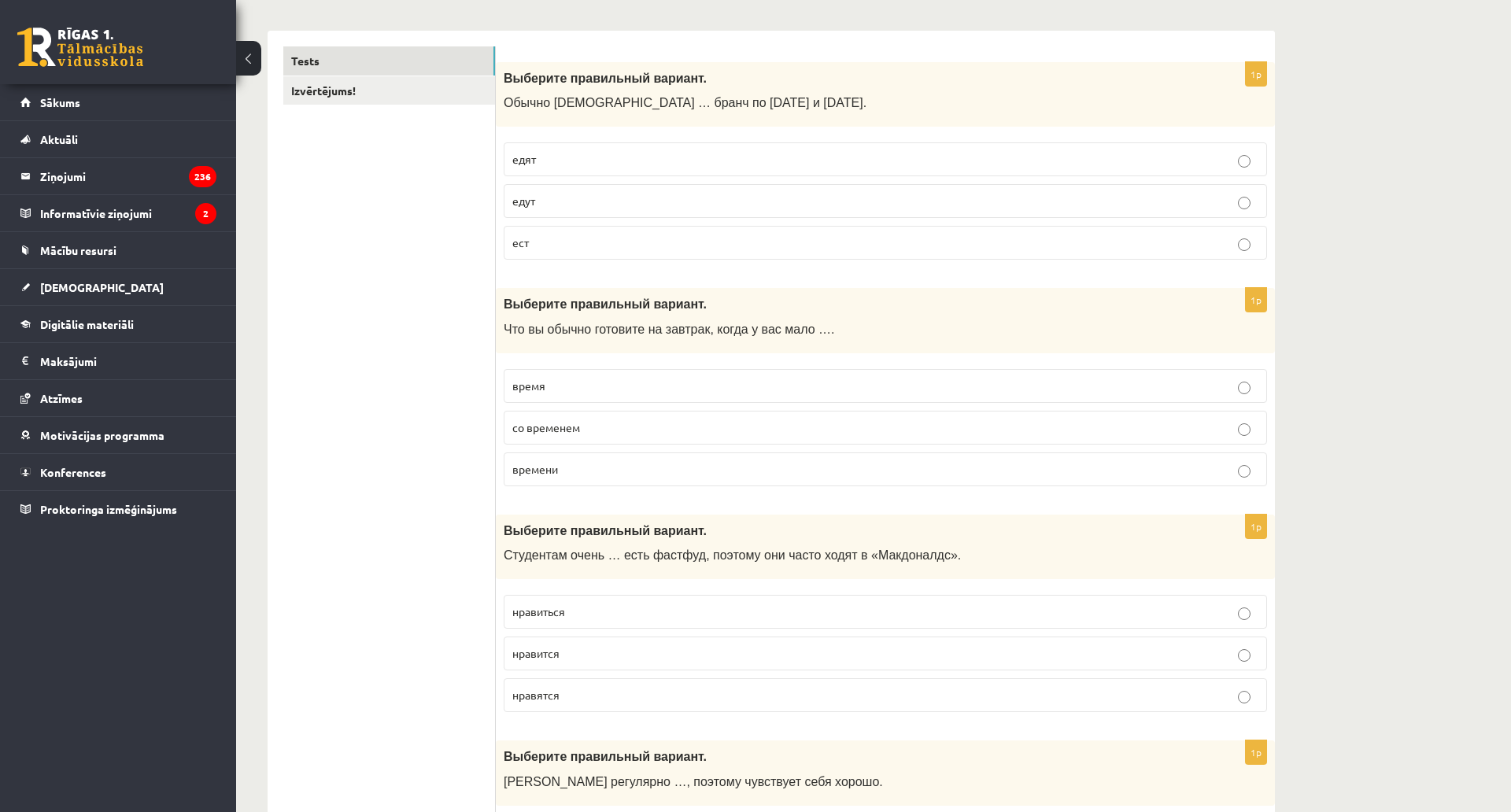
click at [557, 474] on span "времени" at bounding box center [535, 469] width 45 height 14
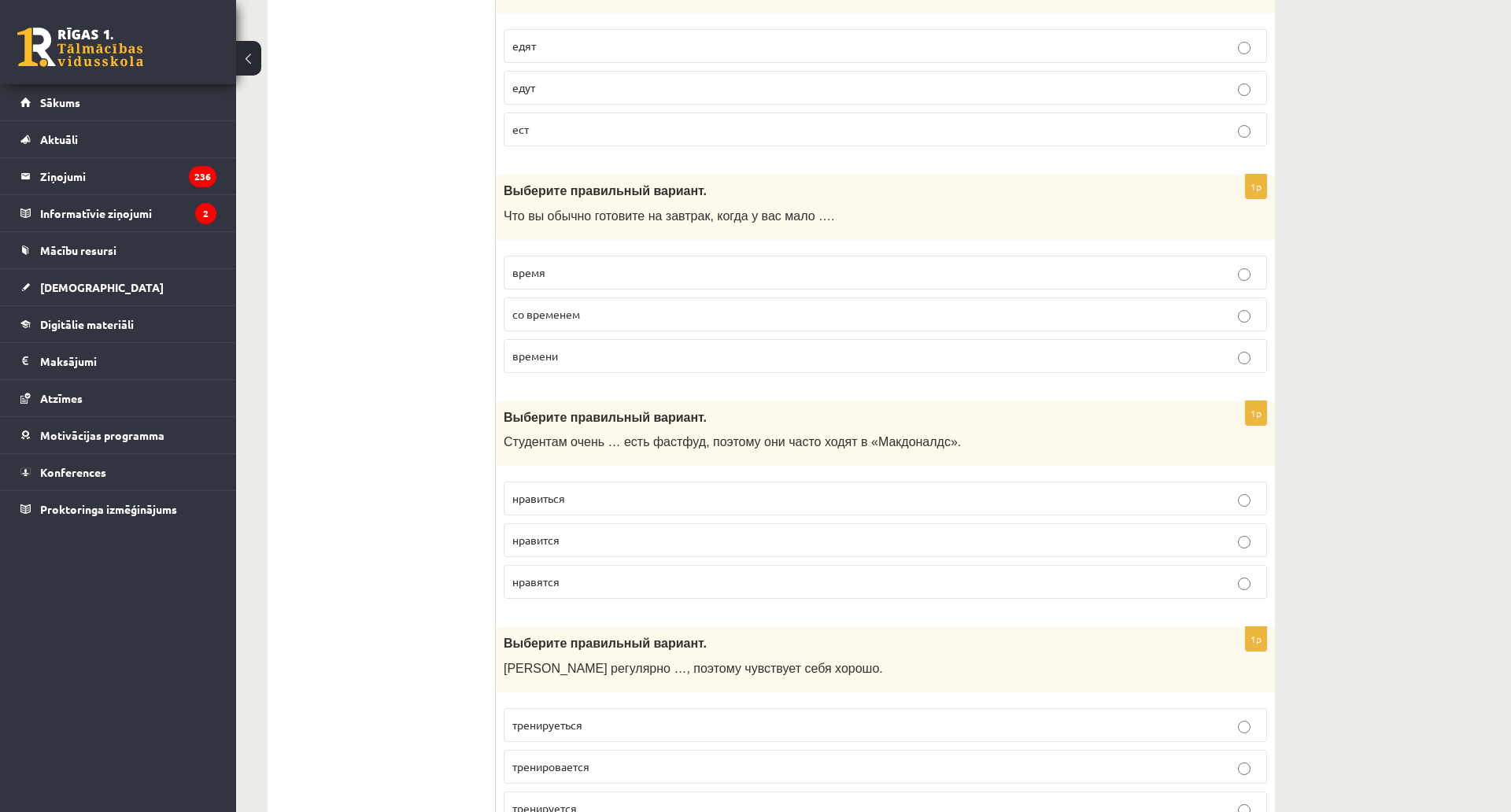
scroll to position [380, 0]
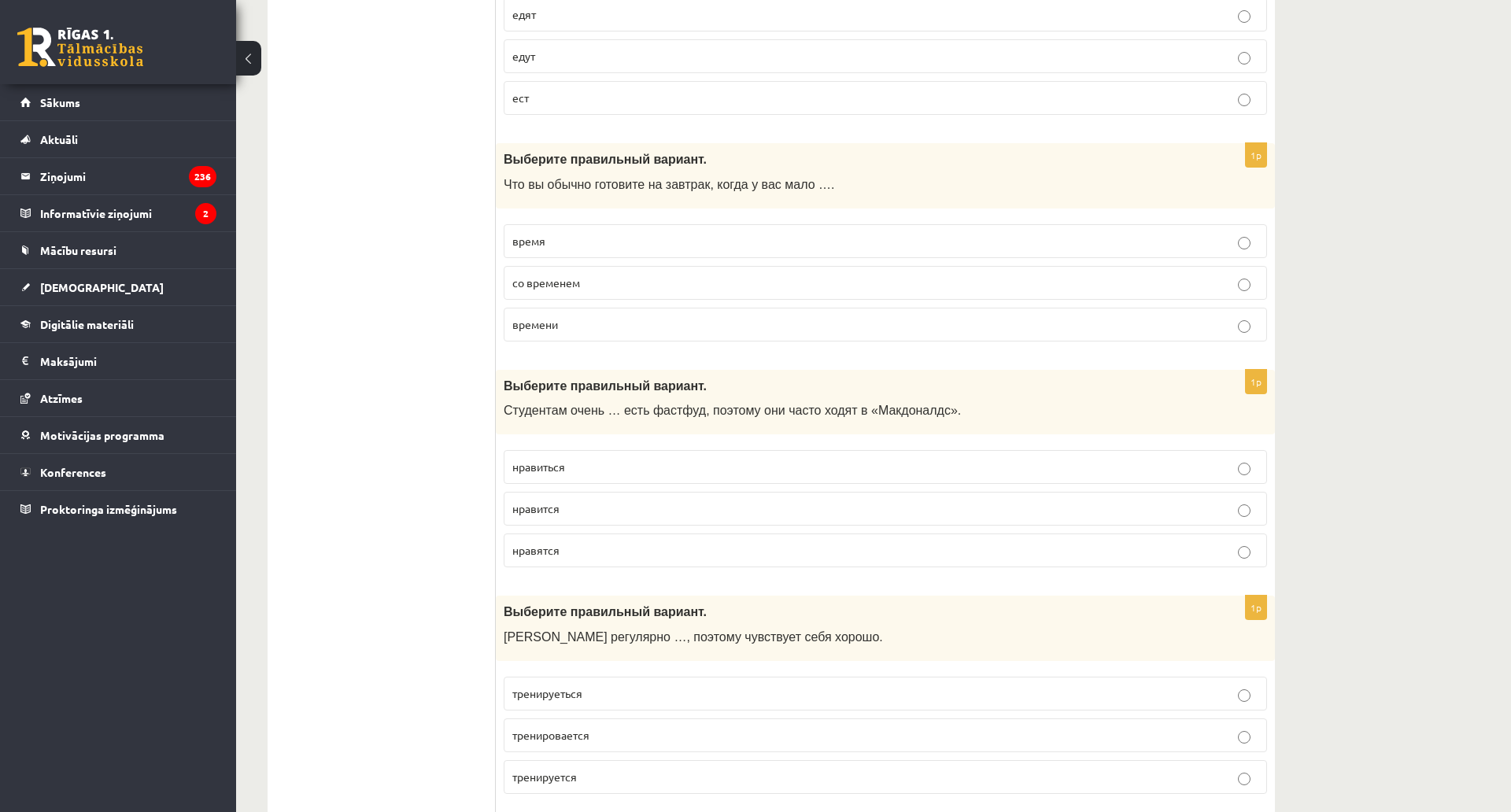
click at [560, 469] on span "нравиться" at bounding box center [539, 466] width 53 height 14
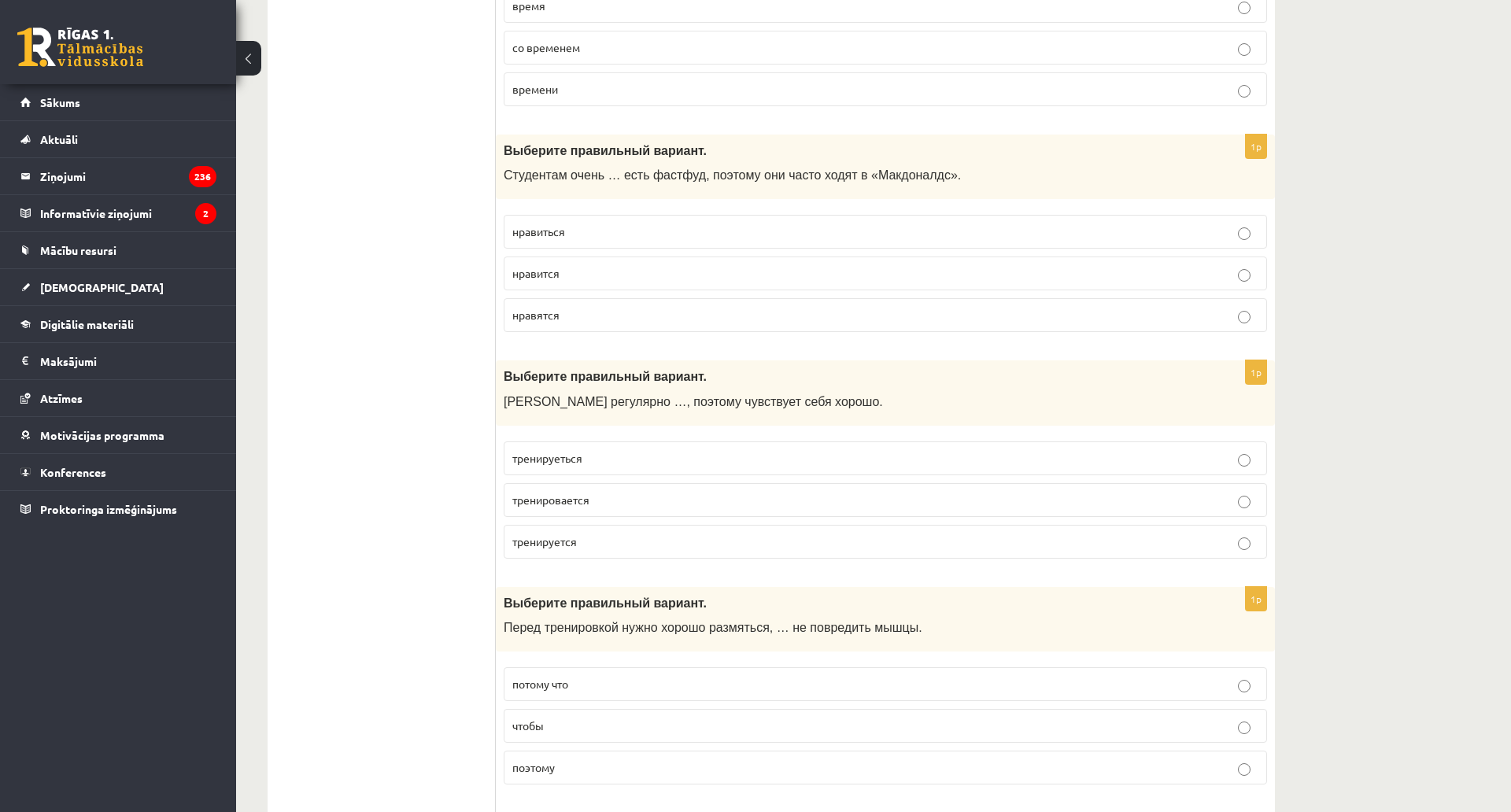
scroll to position [617, 0]
click at [582, 455] on span "тренируеться" at bounding box center [547, 456] width 70 height 14
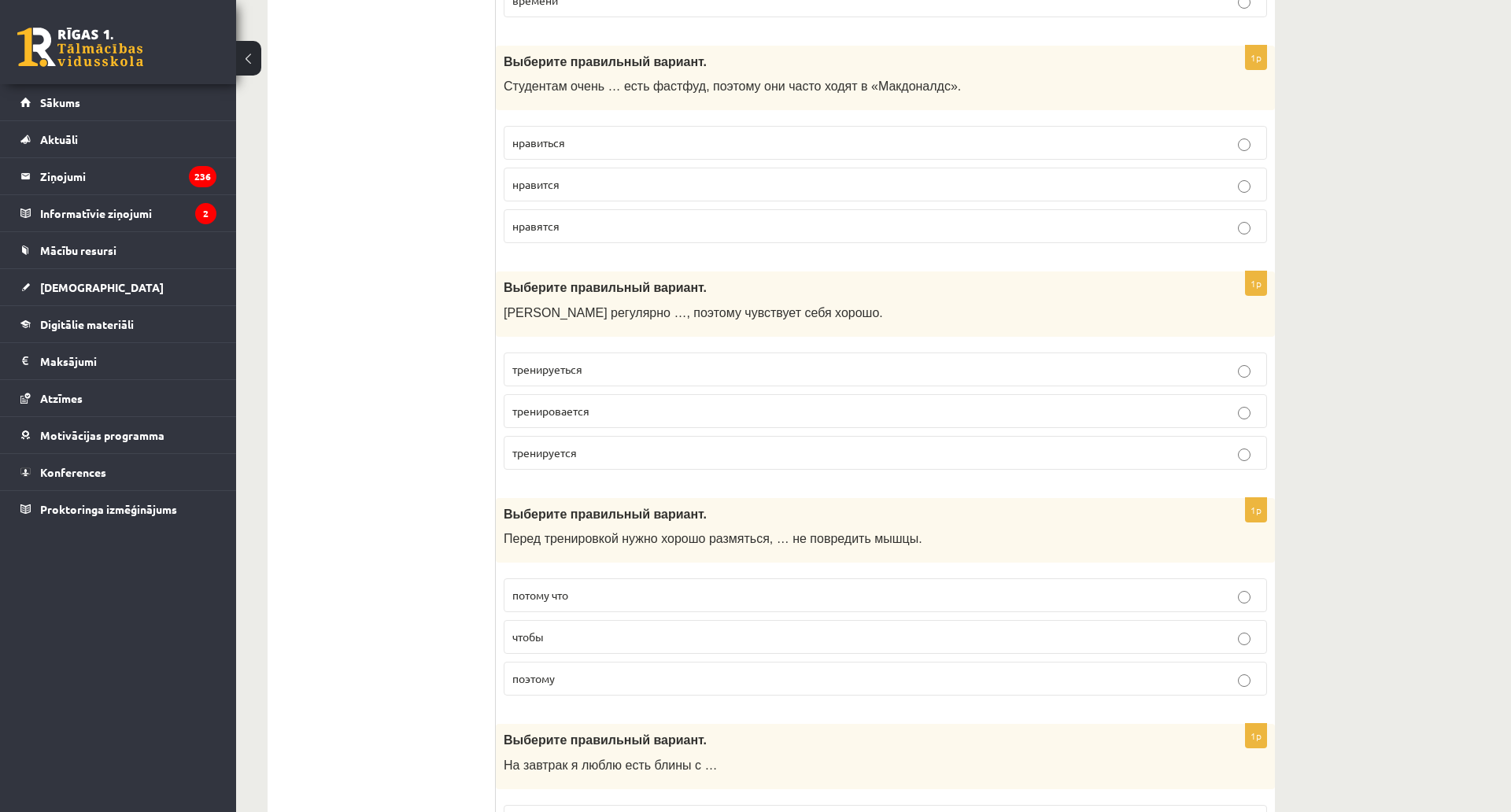
scroll to position [695, 0]
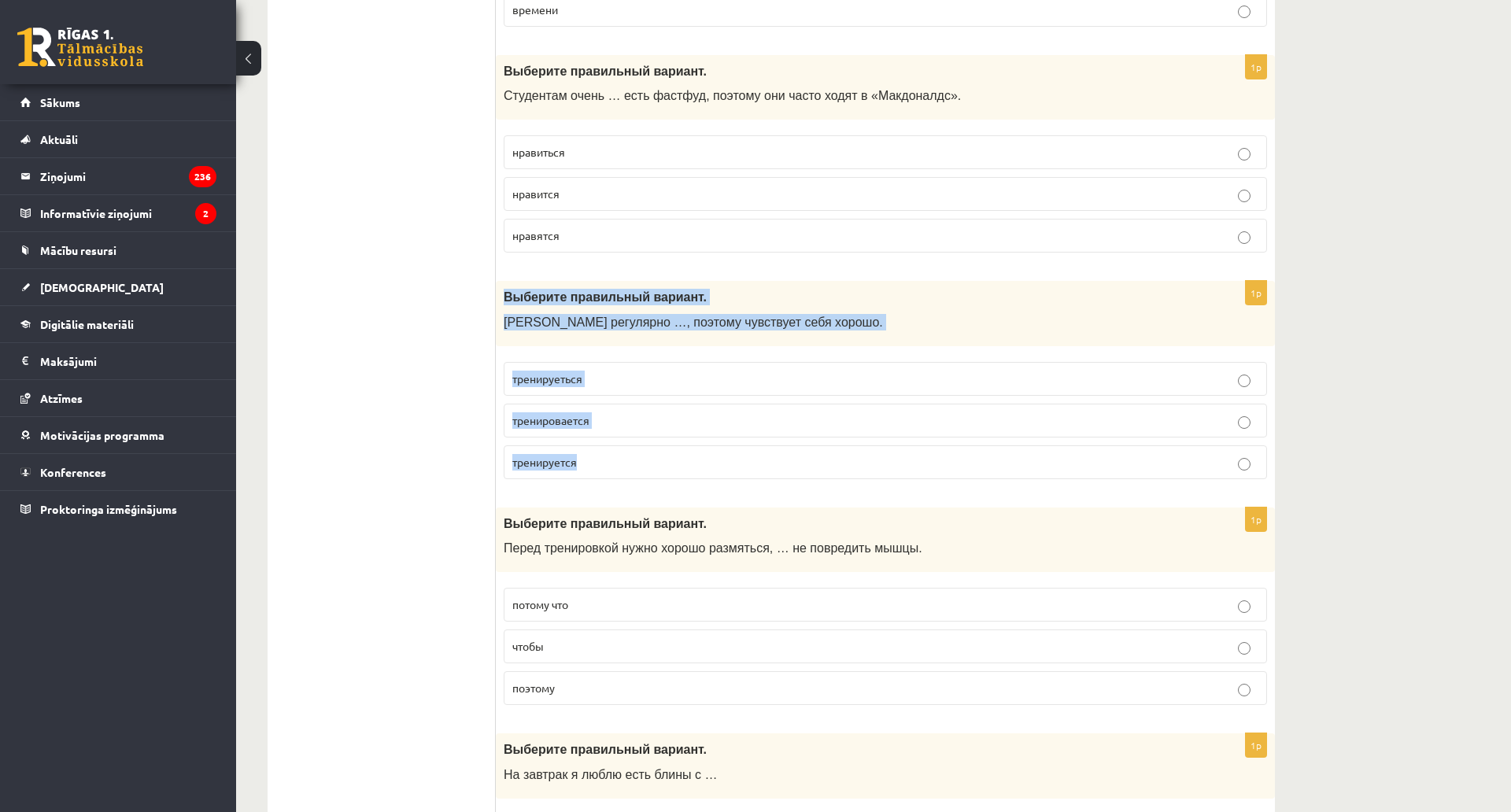
drag, startPoint x: 499, startPoint y: 292, endPoint x: 615, endPoint y: 474, distance: 215.8
click at [615, 474] on div "1p Выберите правильный вариант. Марис регулярно …, поэтому чувствует себя хорош…" at bounding box center [886, 386] width 779 height 211
copy div "Выберите правильный вариант. Марис регулярно …, поэтому чувствует себя хорошо. …"
click at [575, 469] on p "тренируется" at bounding box center [886, 462] width 746 height 16
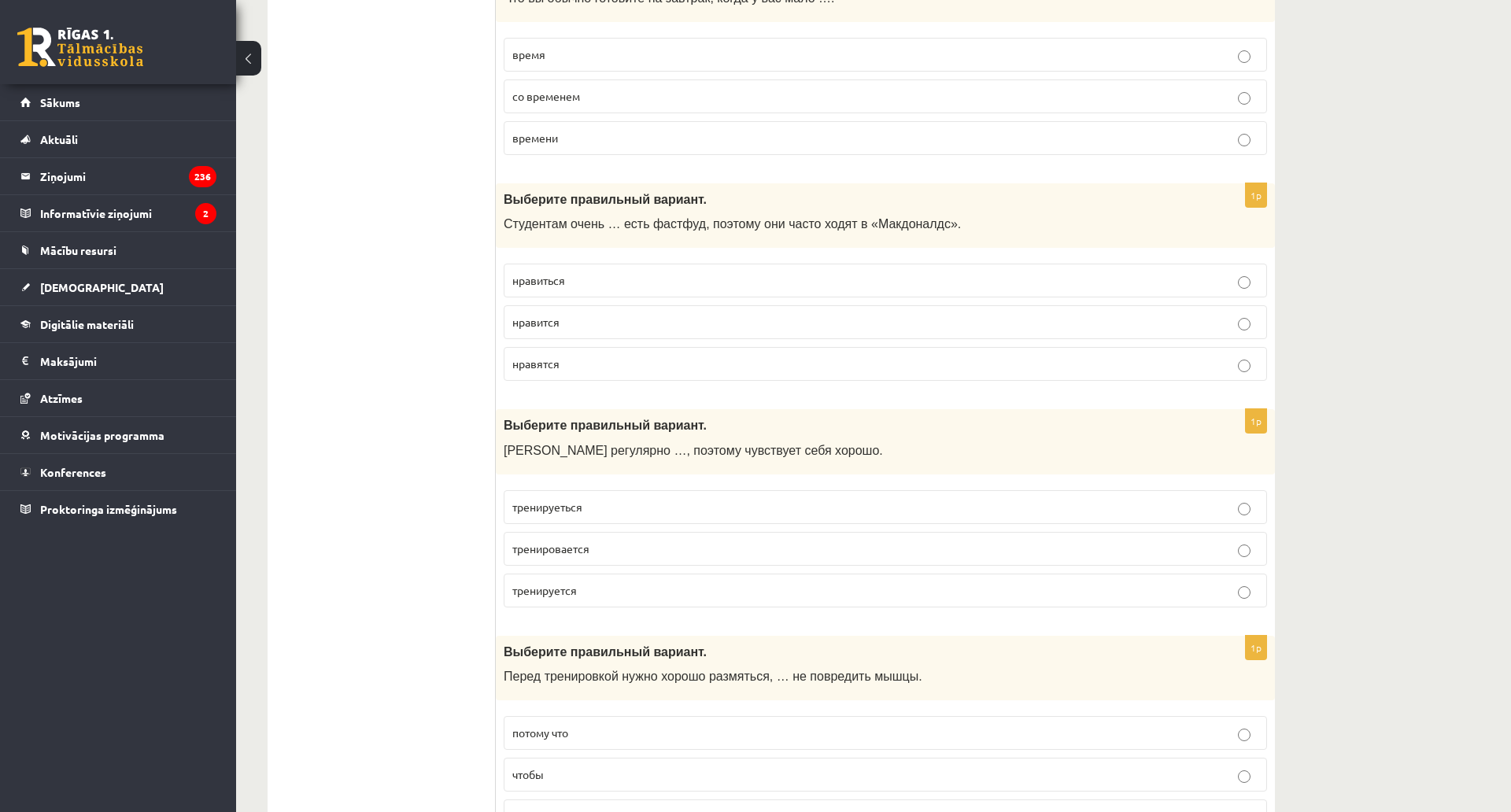
scroll to position [538, 0]
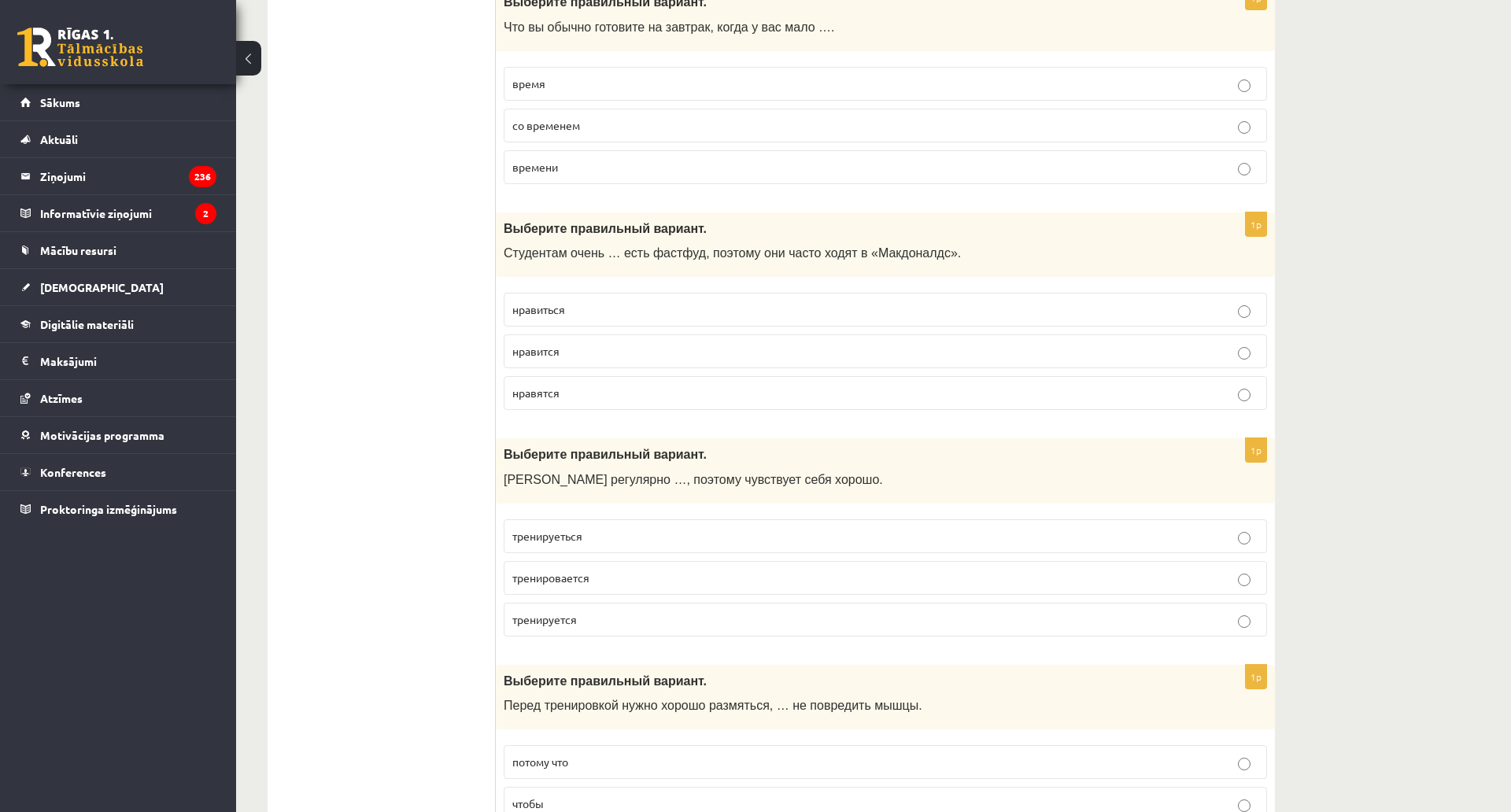
click at [559, 356] on span "нравится" at bounding box center [536, 350] width 47 height 14
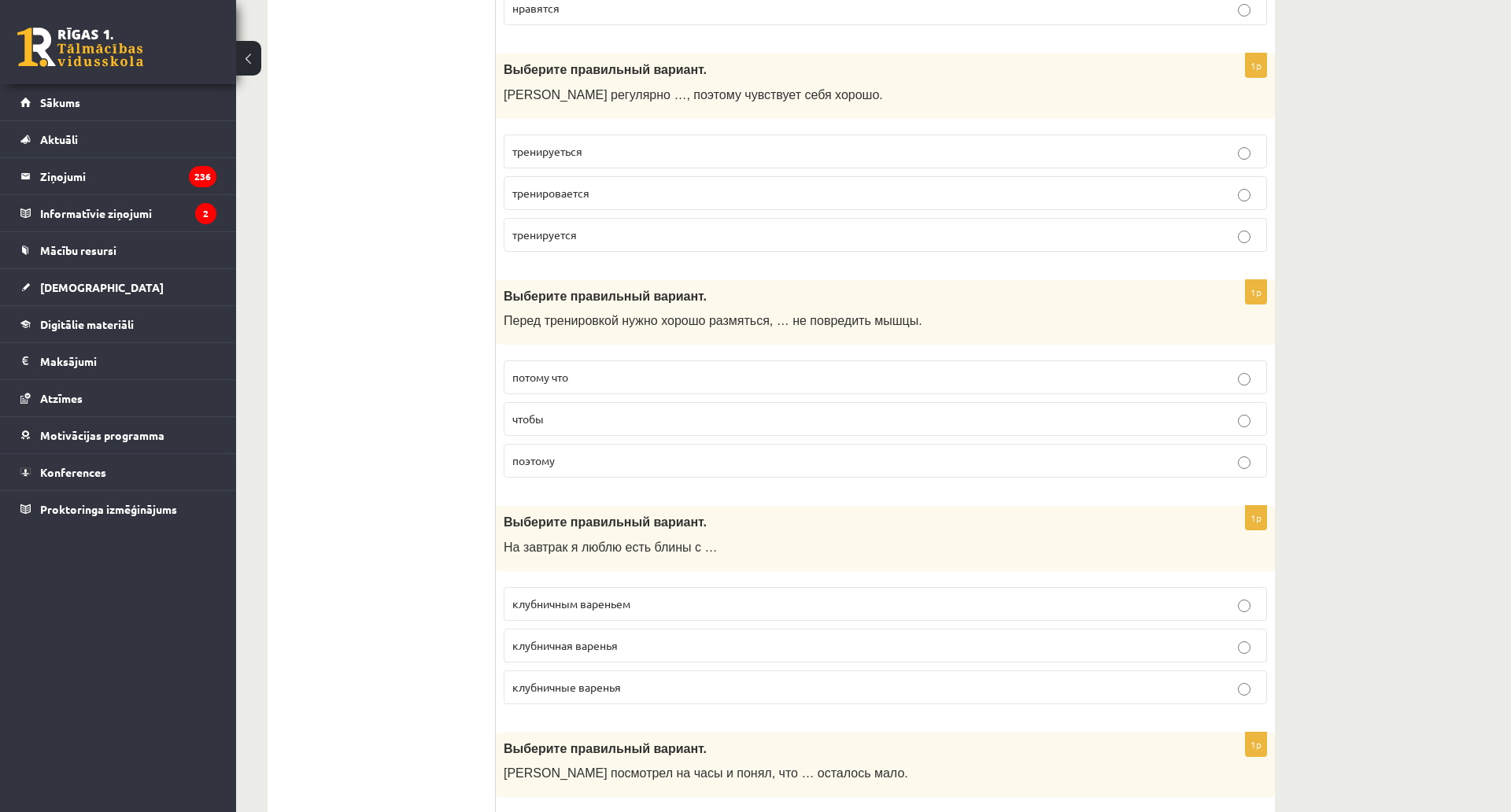
scroll to position [931, 0]
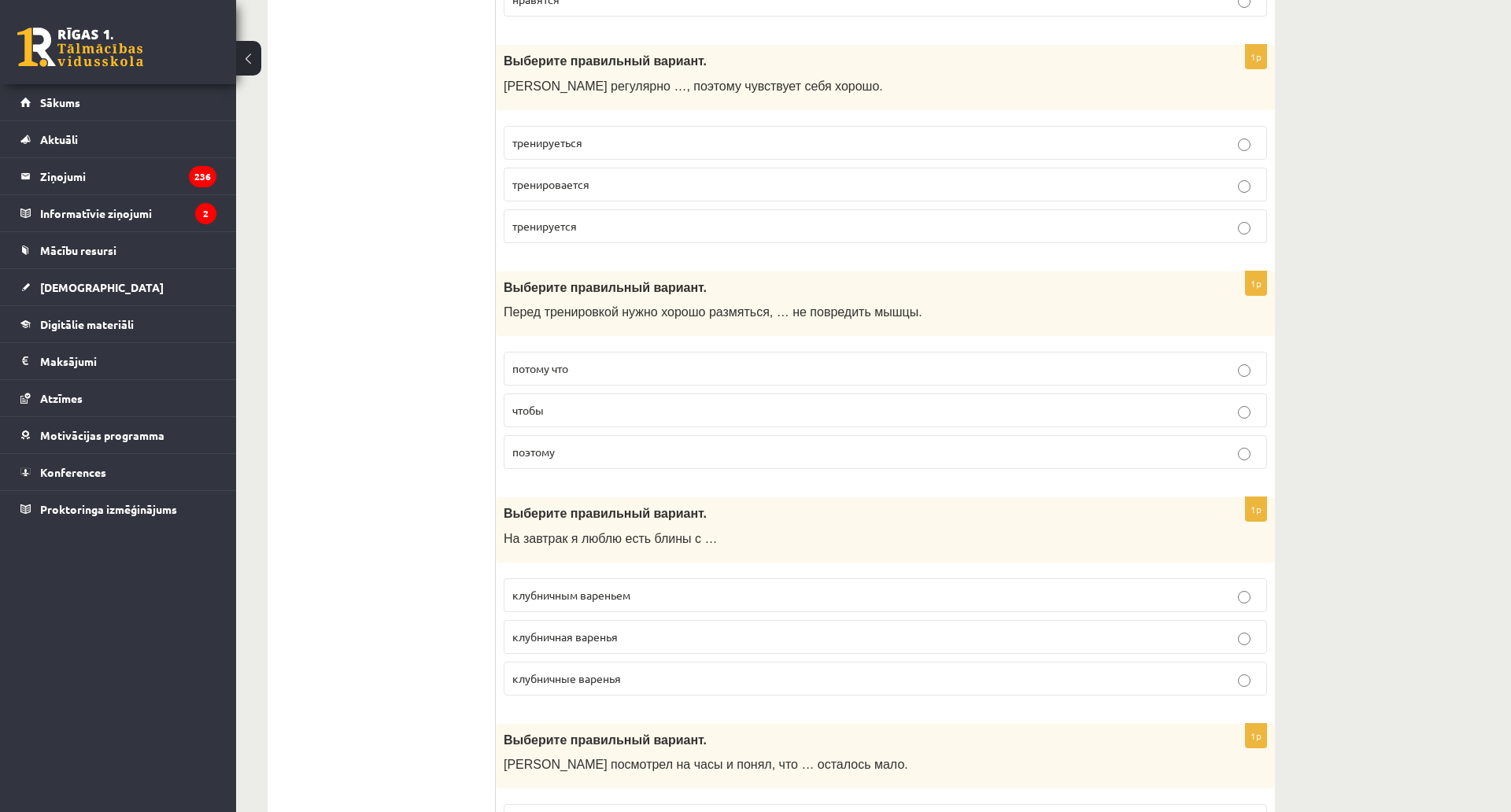
click at [533, 410] on span "чтобы" at bounding box center [528, 409] width 31 height 14
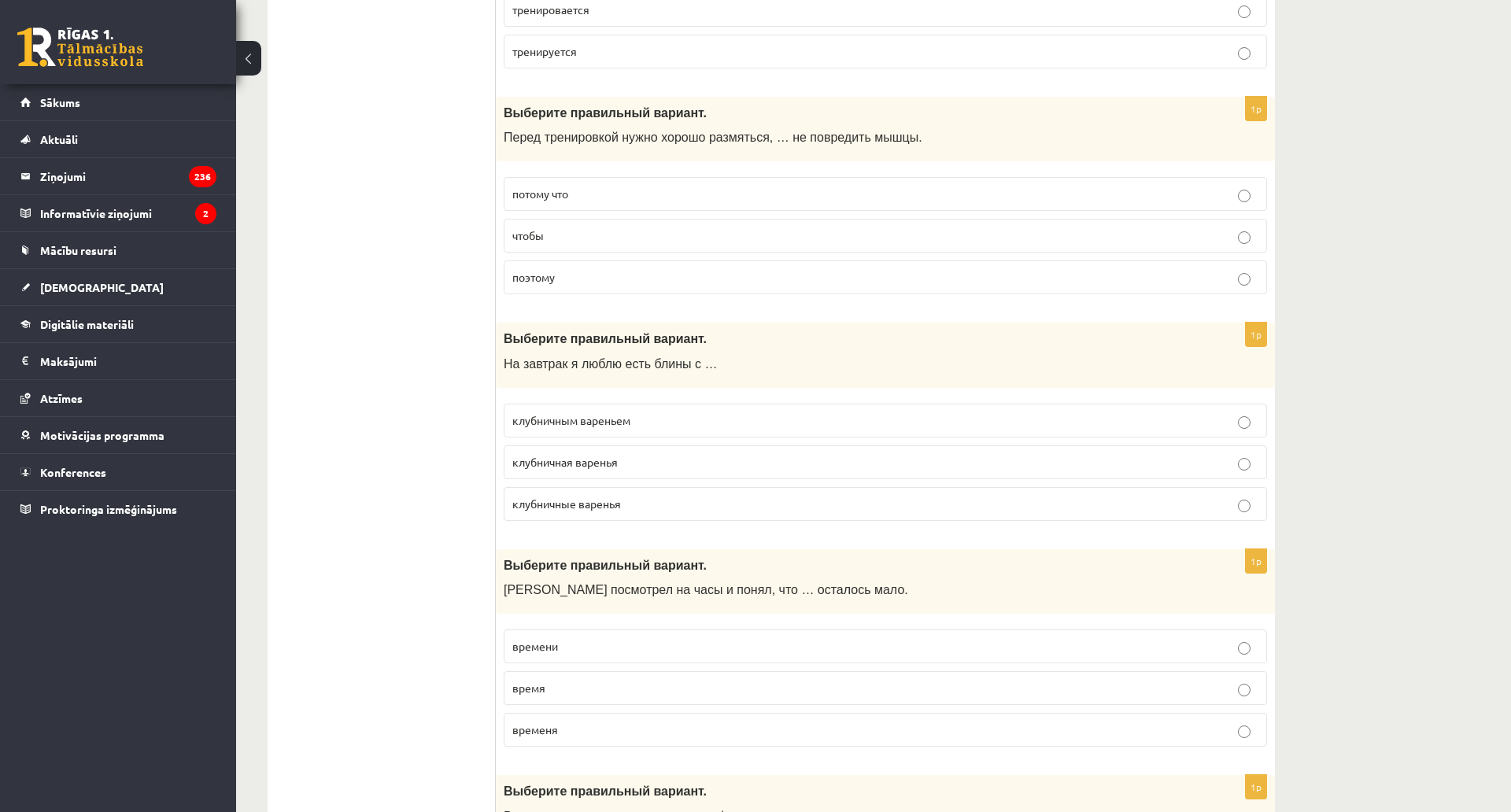
scroll to position [1168, 0]
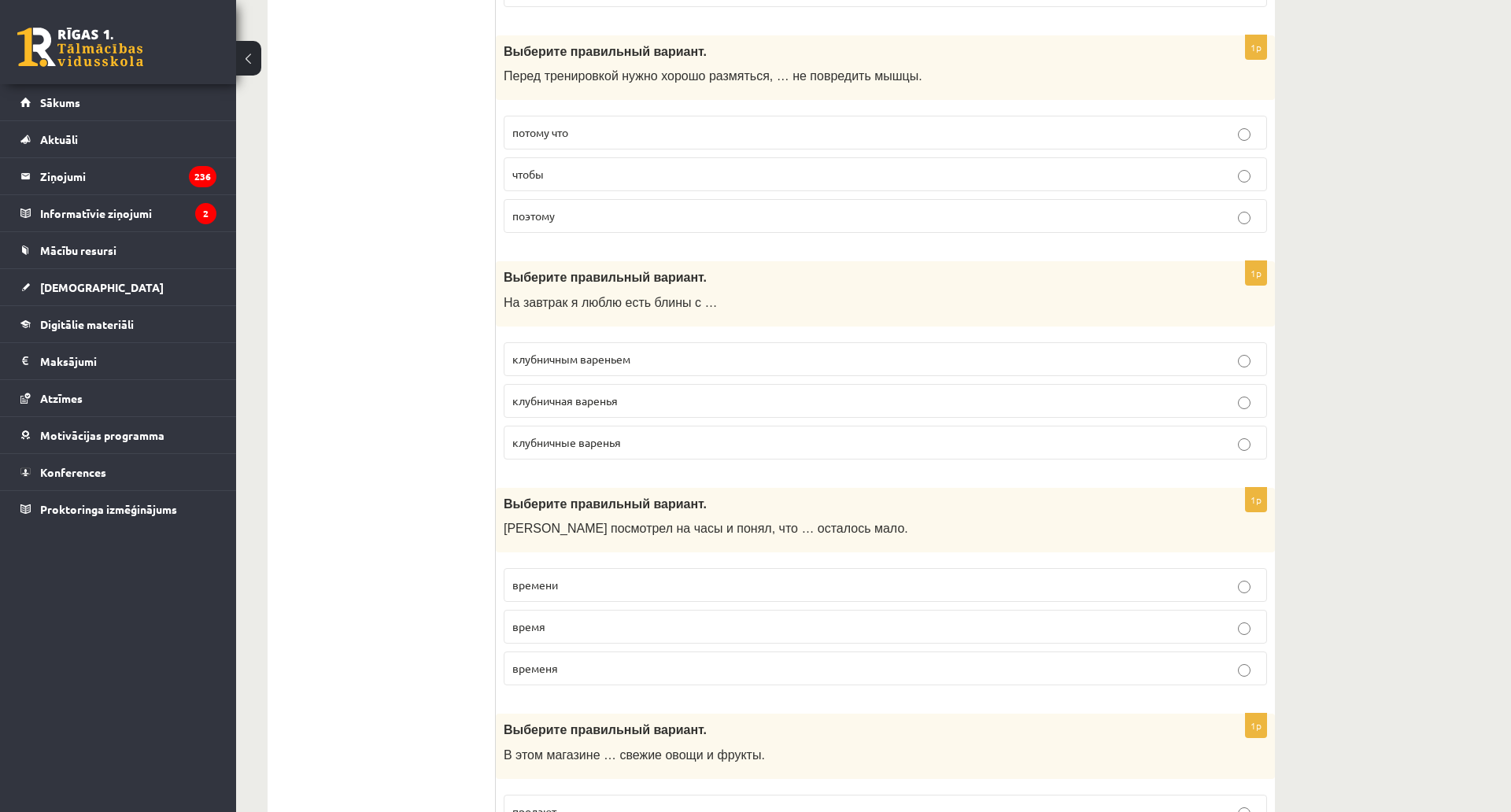
click at [603, 358] on span "клубничным вареньем" at bounding box center [571, 358] width 118 height 14
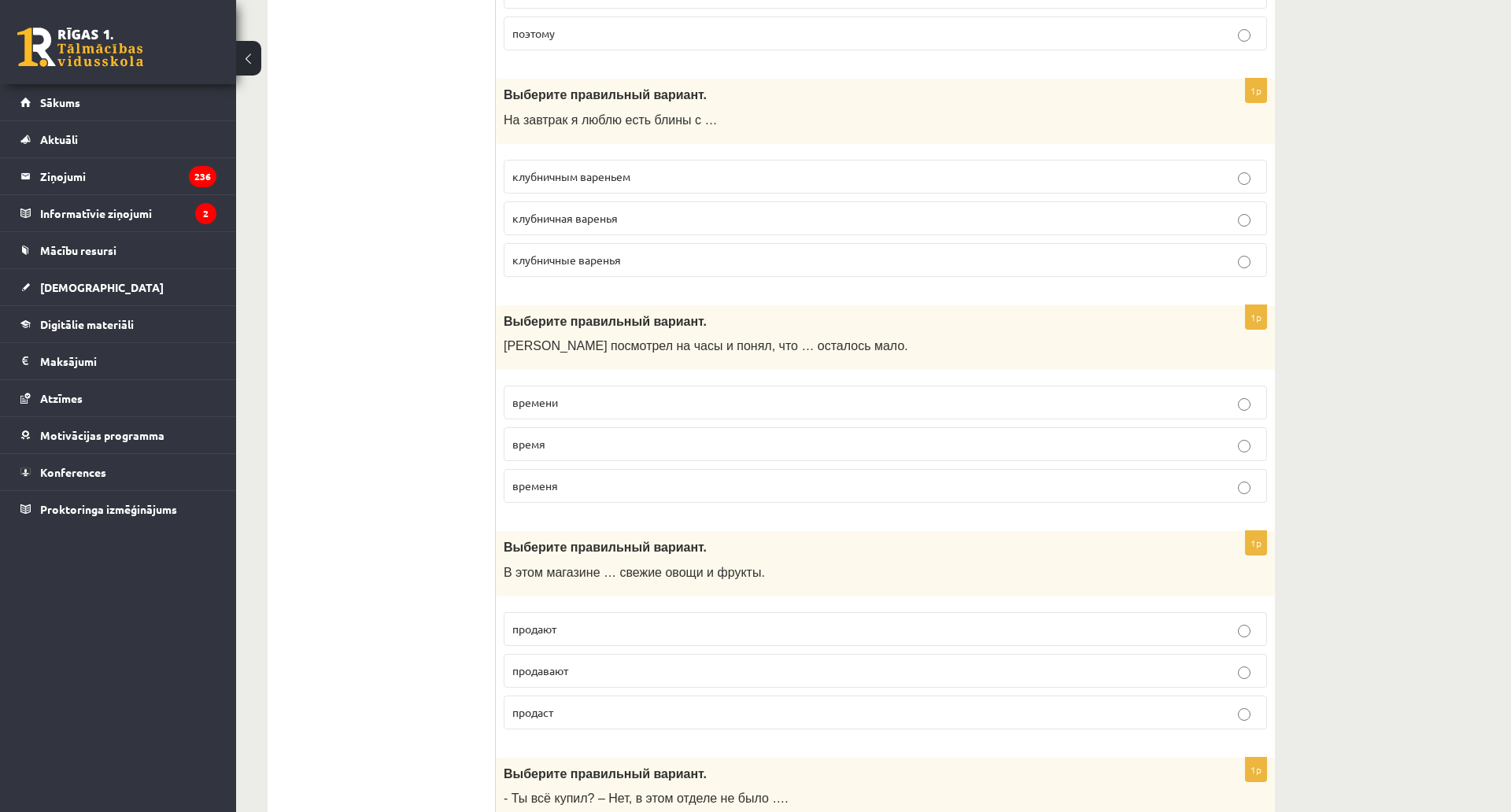
scroll to position [1403, 0]
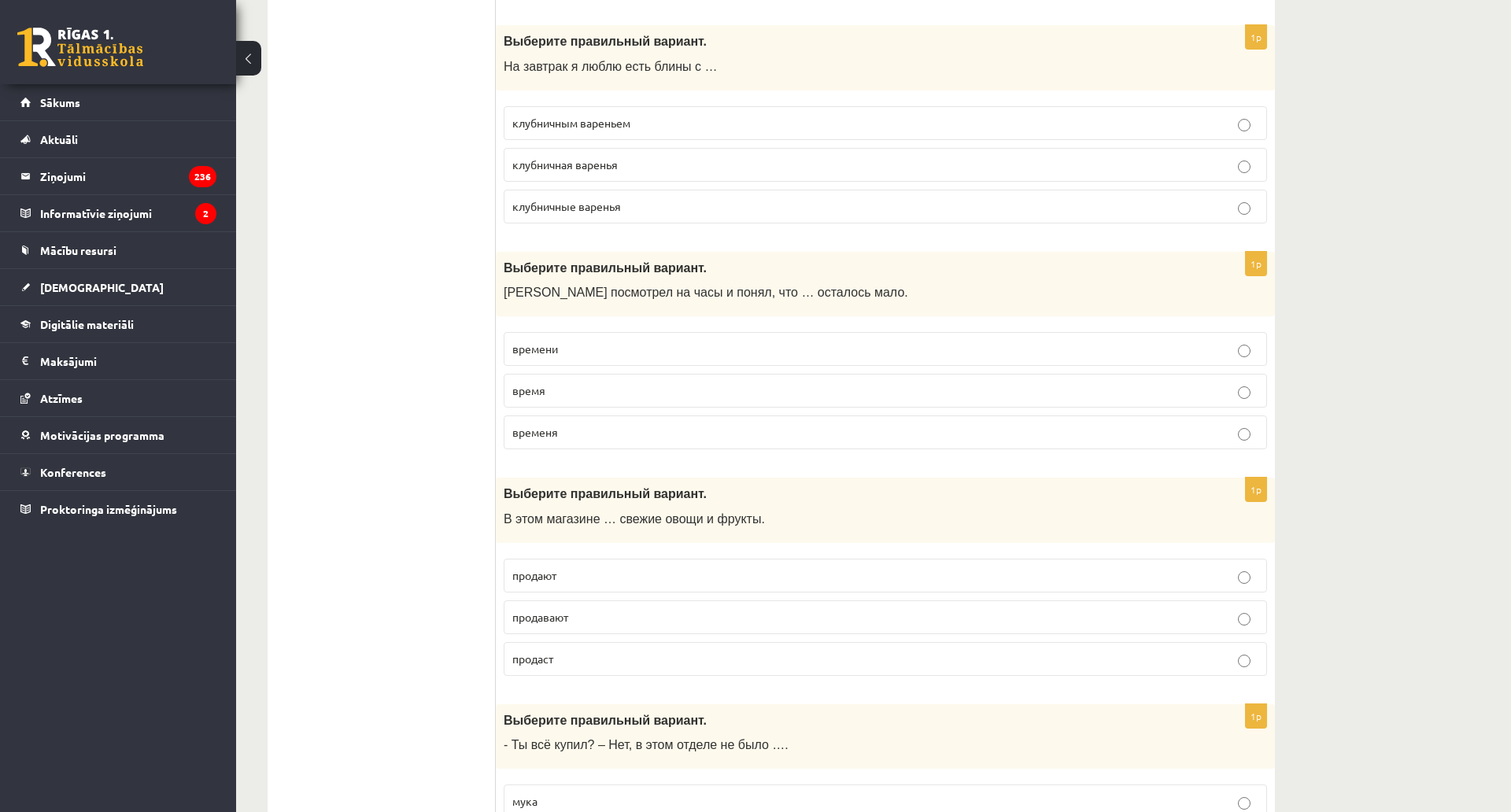
click at [550, 351] on span "времени" at bounding box center [535, 348] width 45 height 14
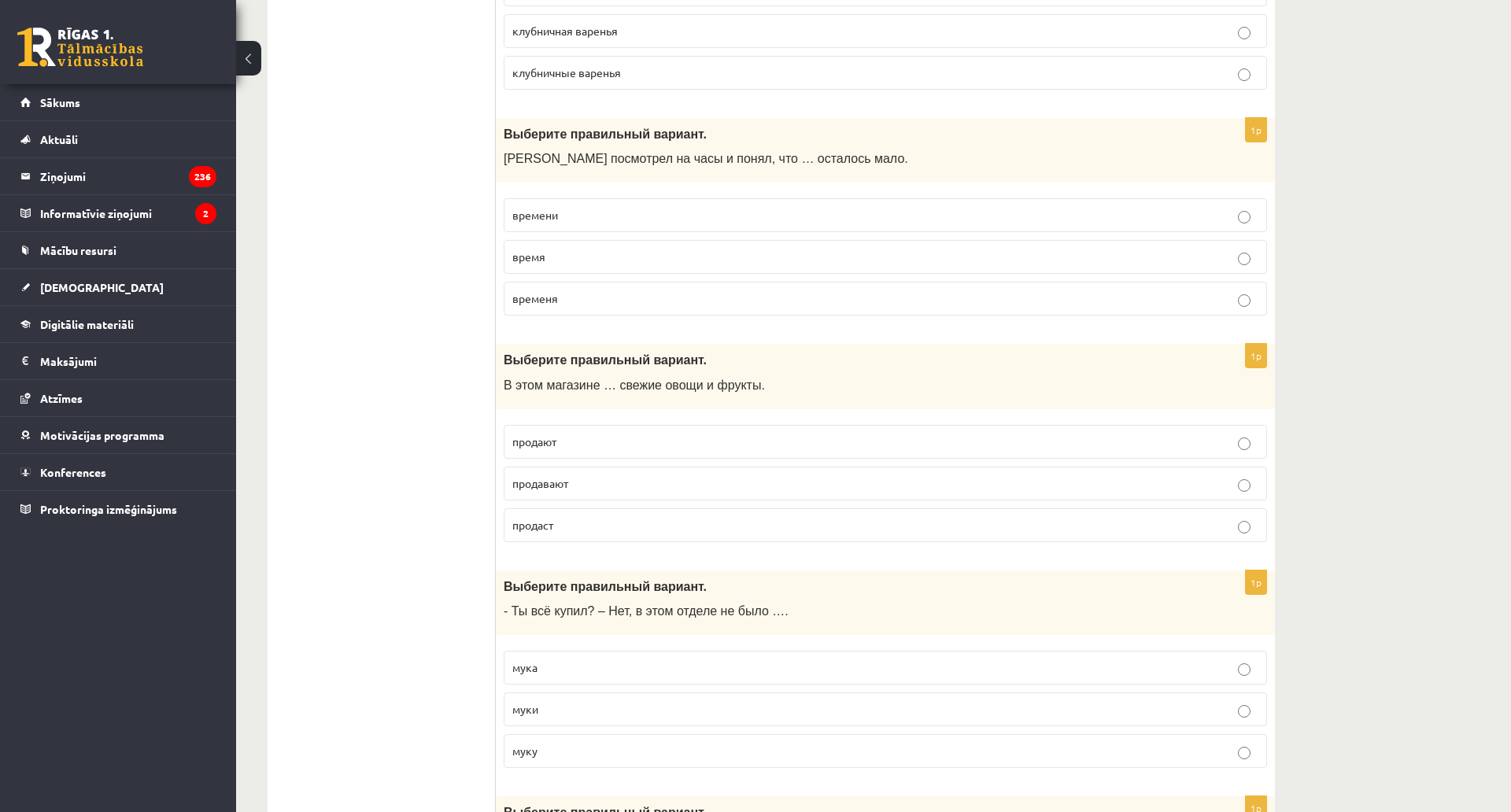
scroll to position [1561, 0]
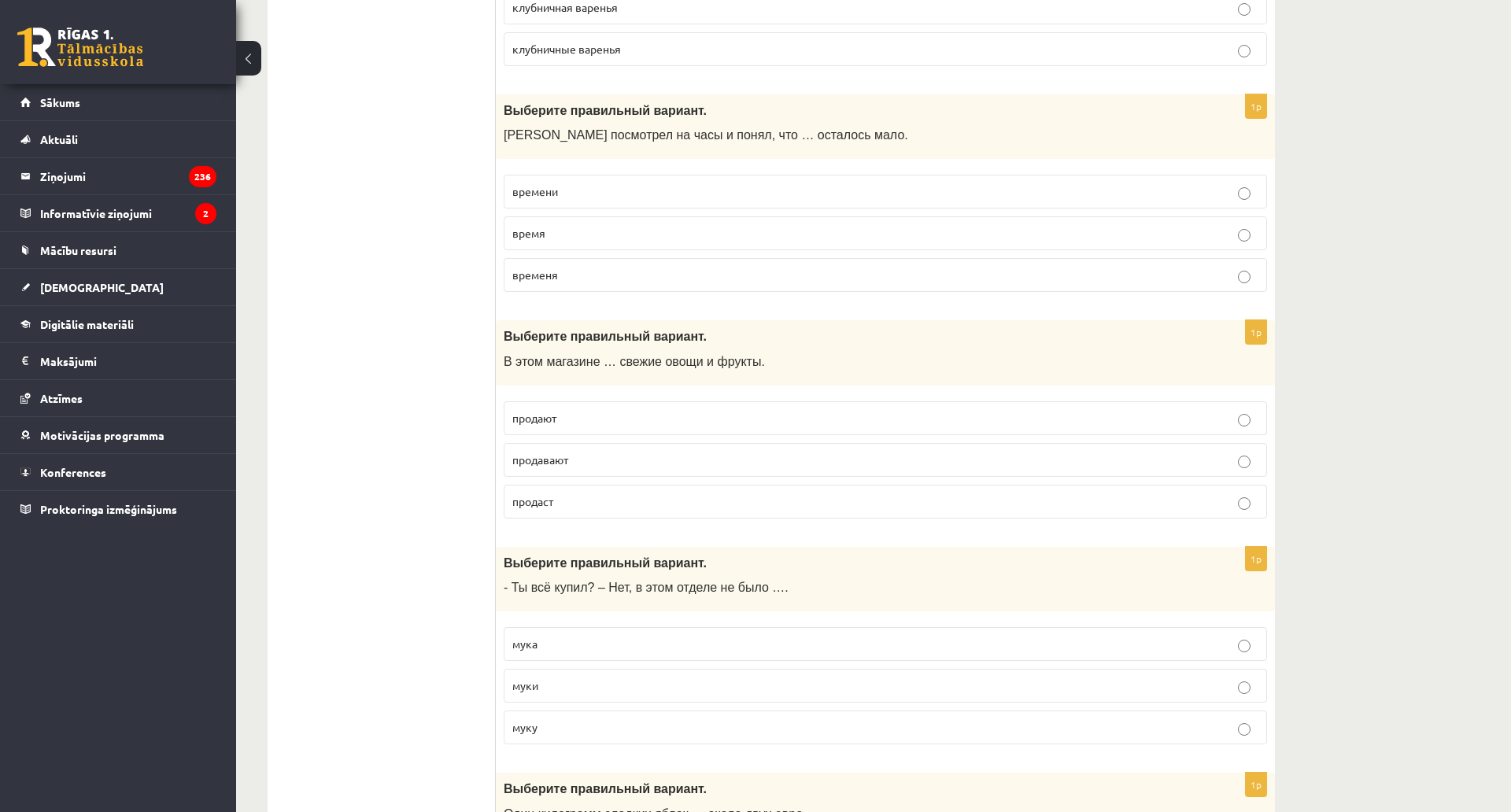
click at [542, 417] on span "продают" at bounding box center [534, 418] width 44 height 14
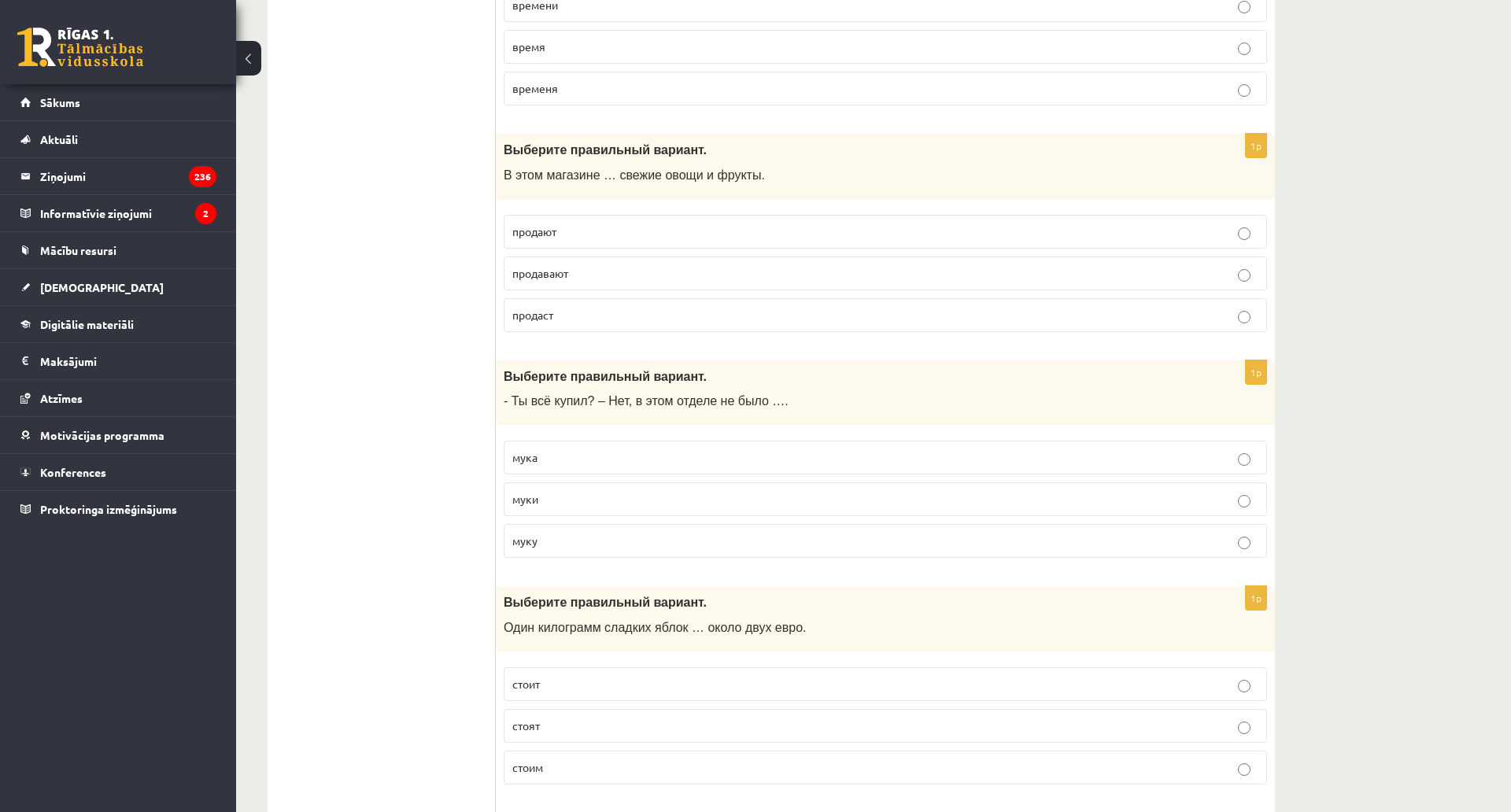
scroll to position [1797, 0]
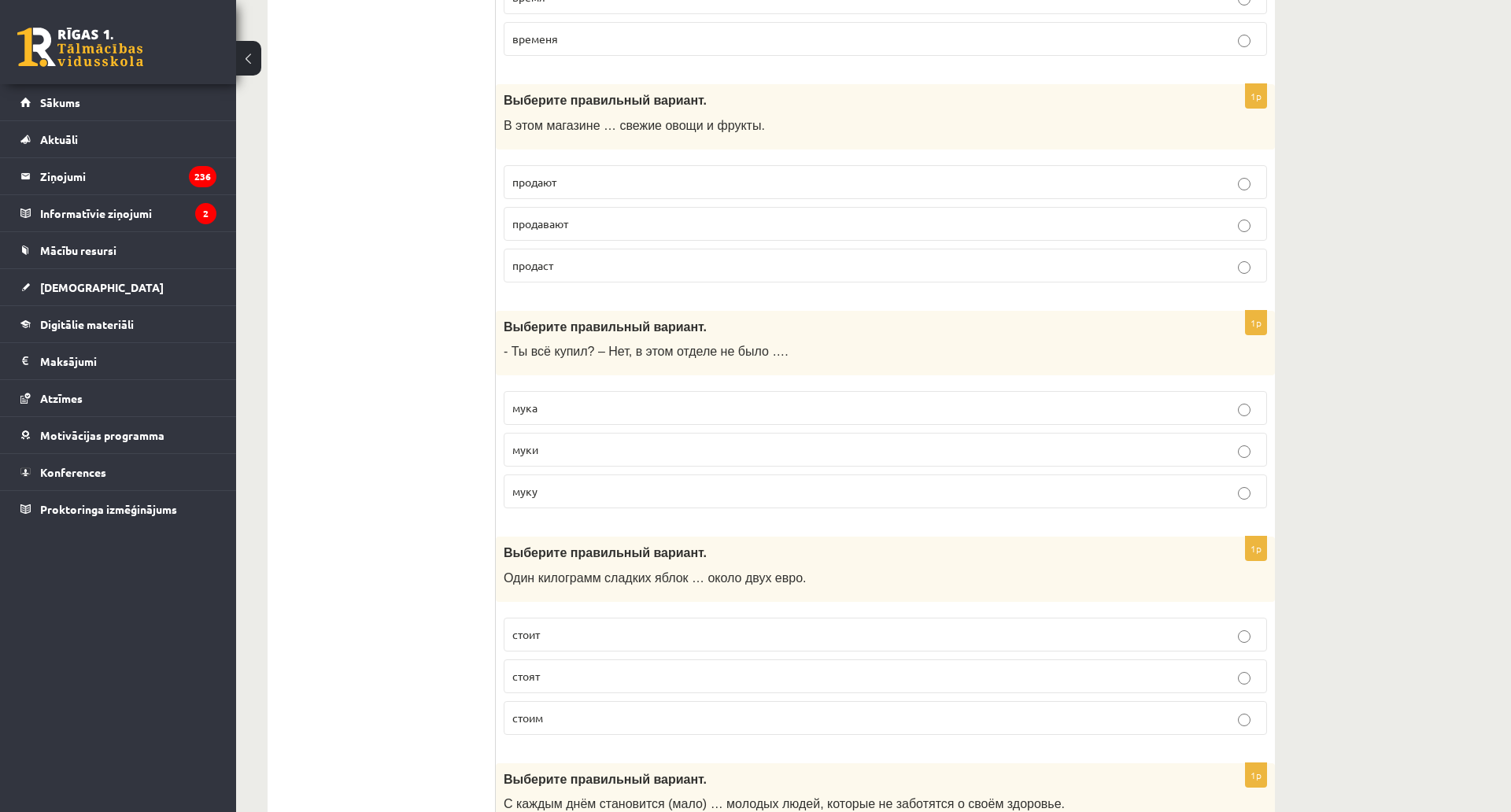
click at [537, 450] on span "муки" at bounding box center [526, 449] width 26 height 14
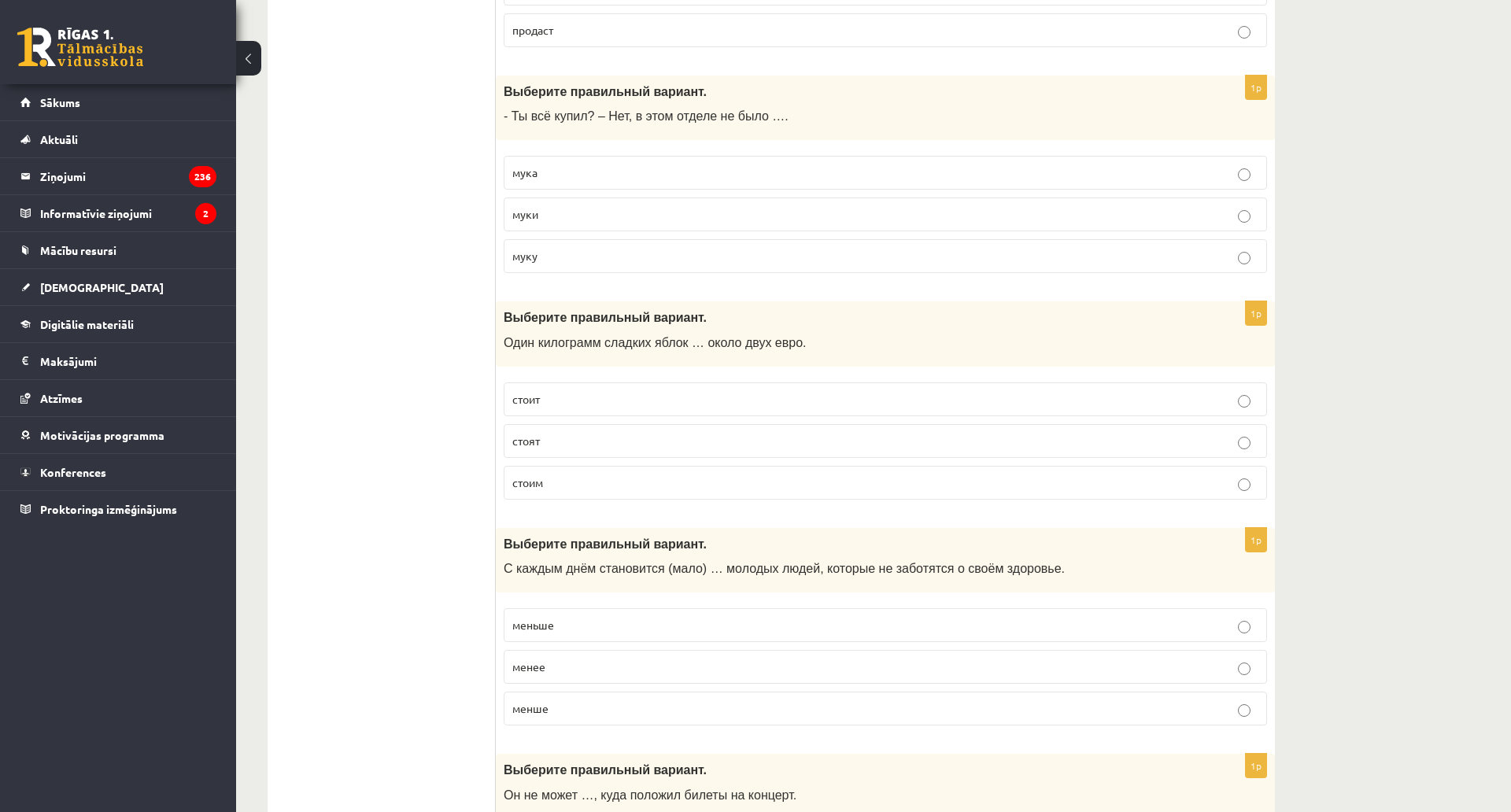
scroll to position [2032, 0]
click at [536, 399] on span "стоит" at bounding box center [526, 398] width 27 height 14
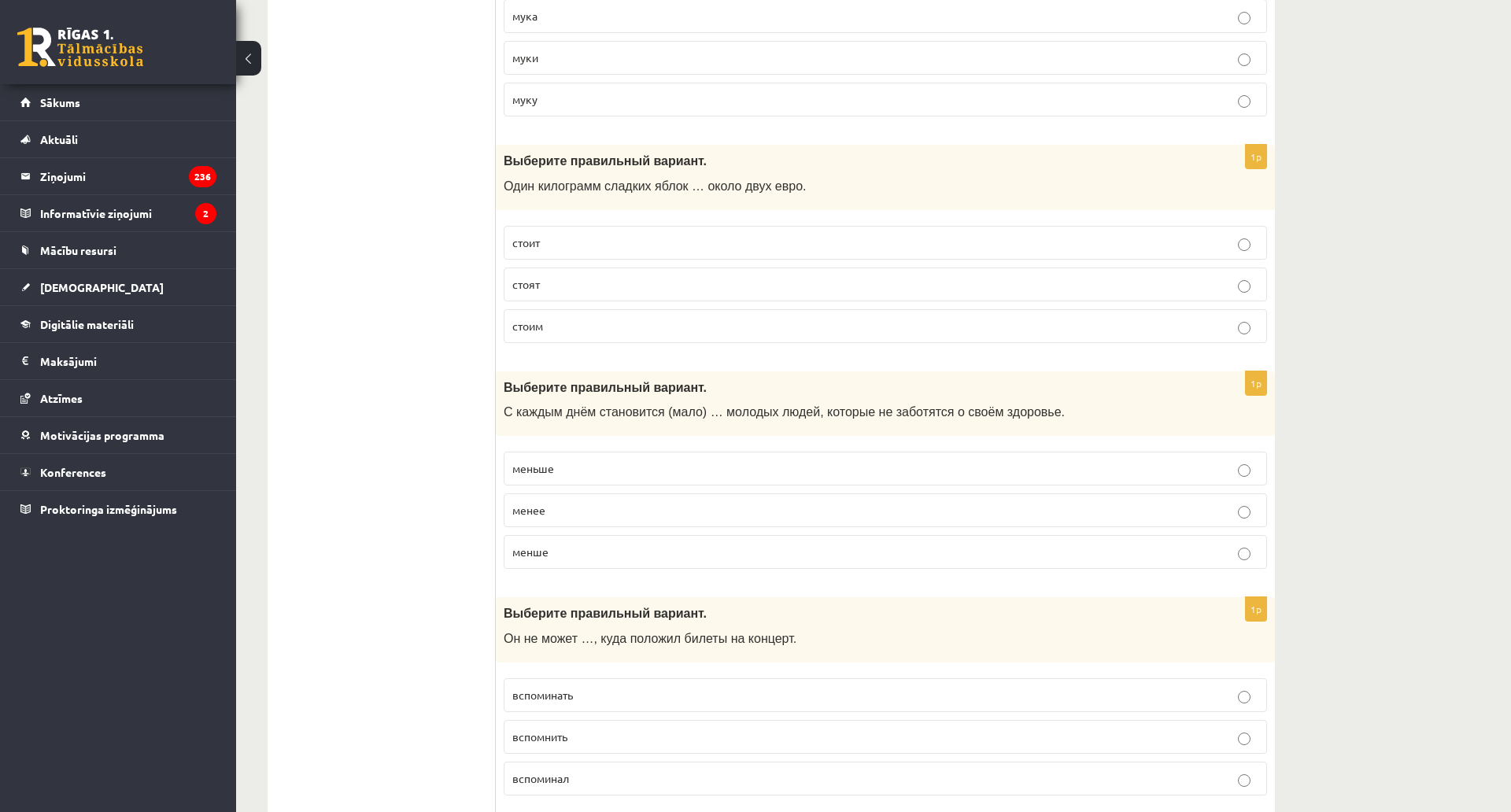
scroll to position [2190, 0]
click at [554, 465] on span "меньше" at bounding box center [533, 466] width 42 height 14
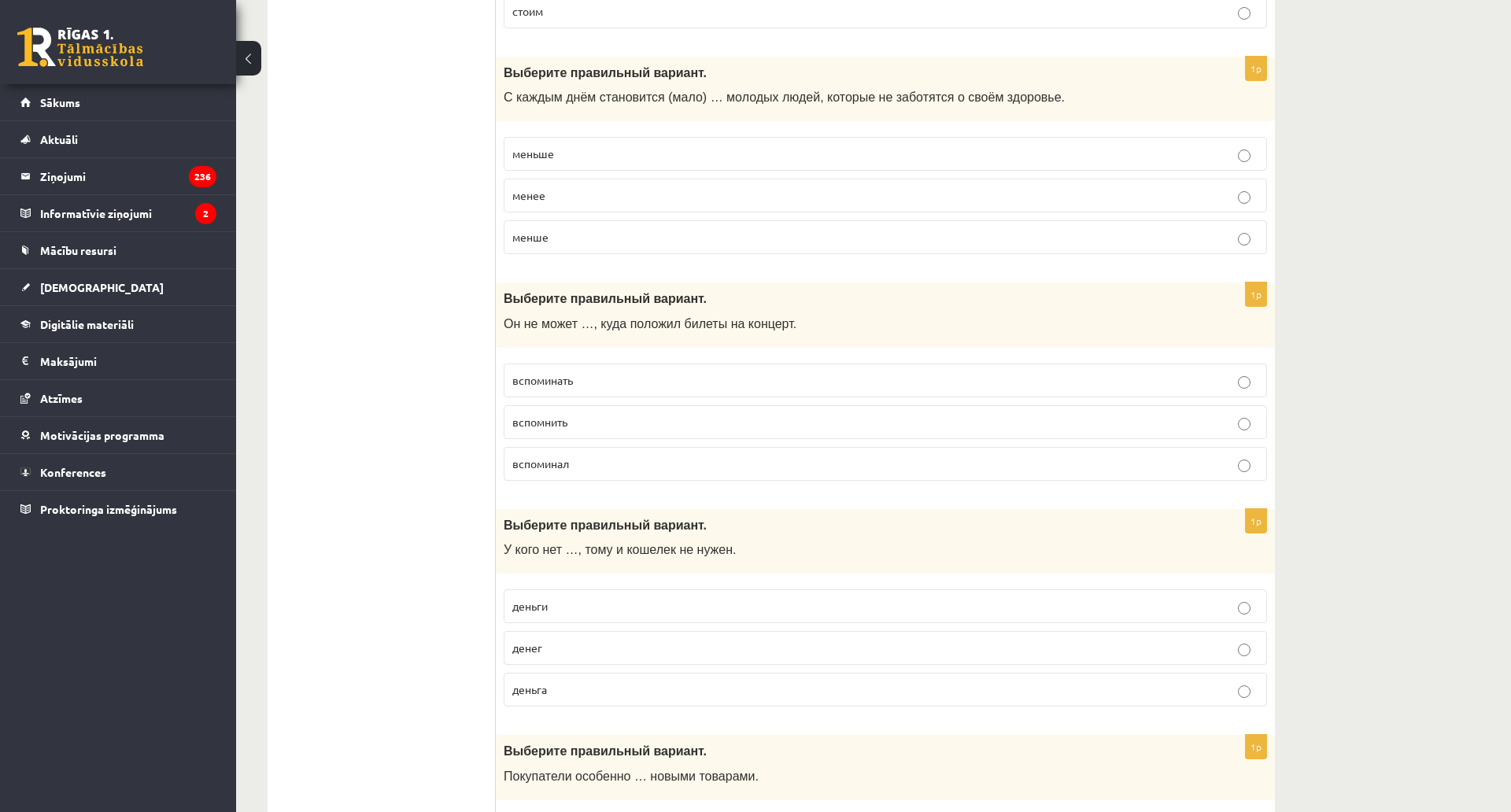
scroll to position [2505, 0]
click at [568, 425] on span "вспомнить" at bounding box center [540, 420] width 55 height 14
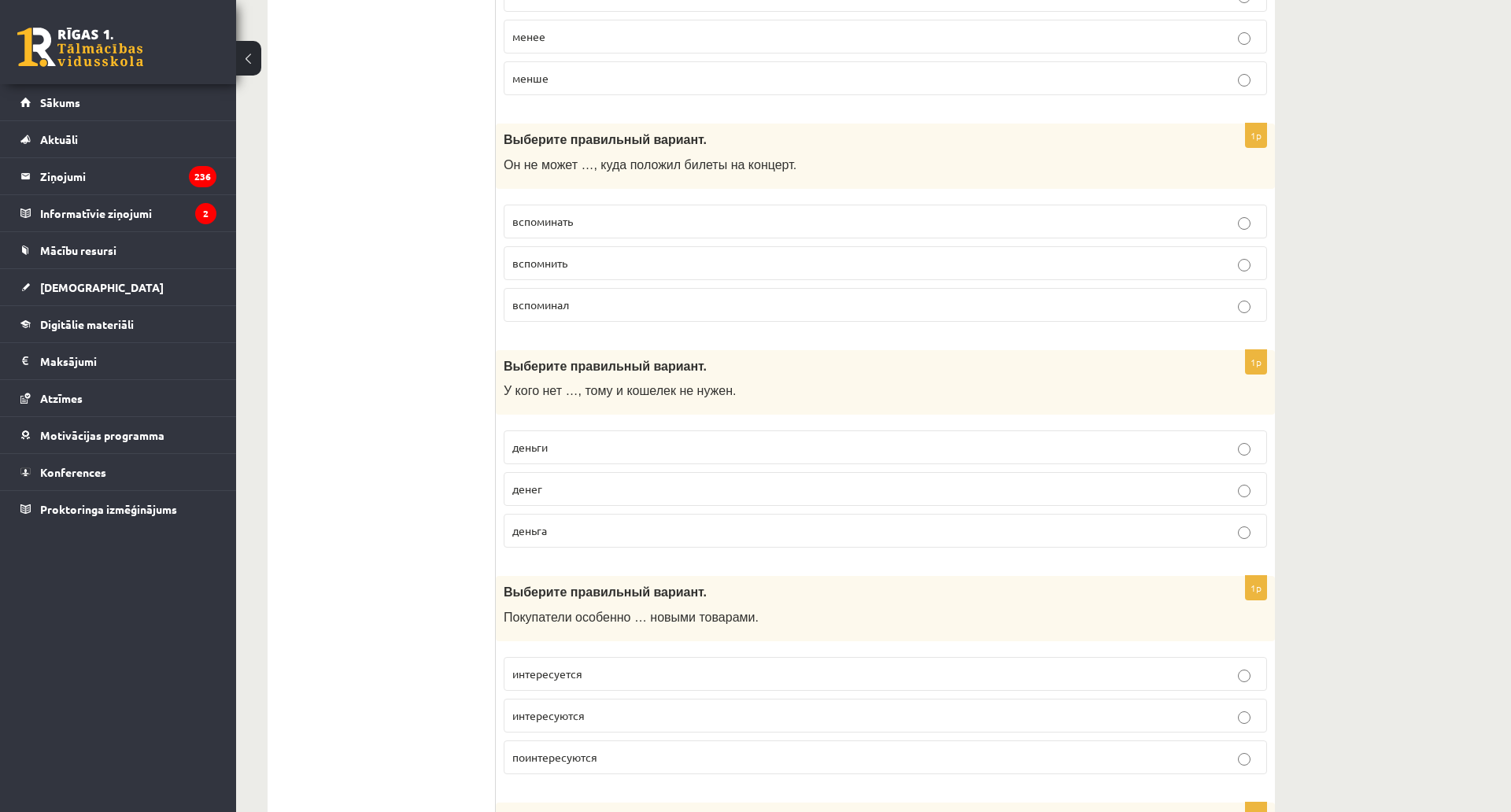
click at [538, 491] on span "денег" at bounding box center [527, 488] width 30 height 14
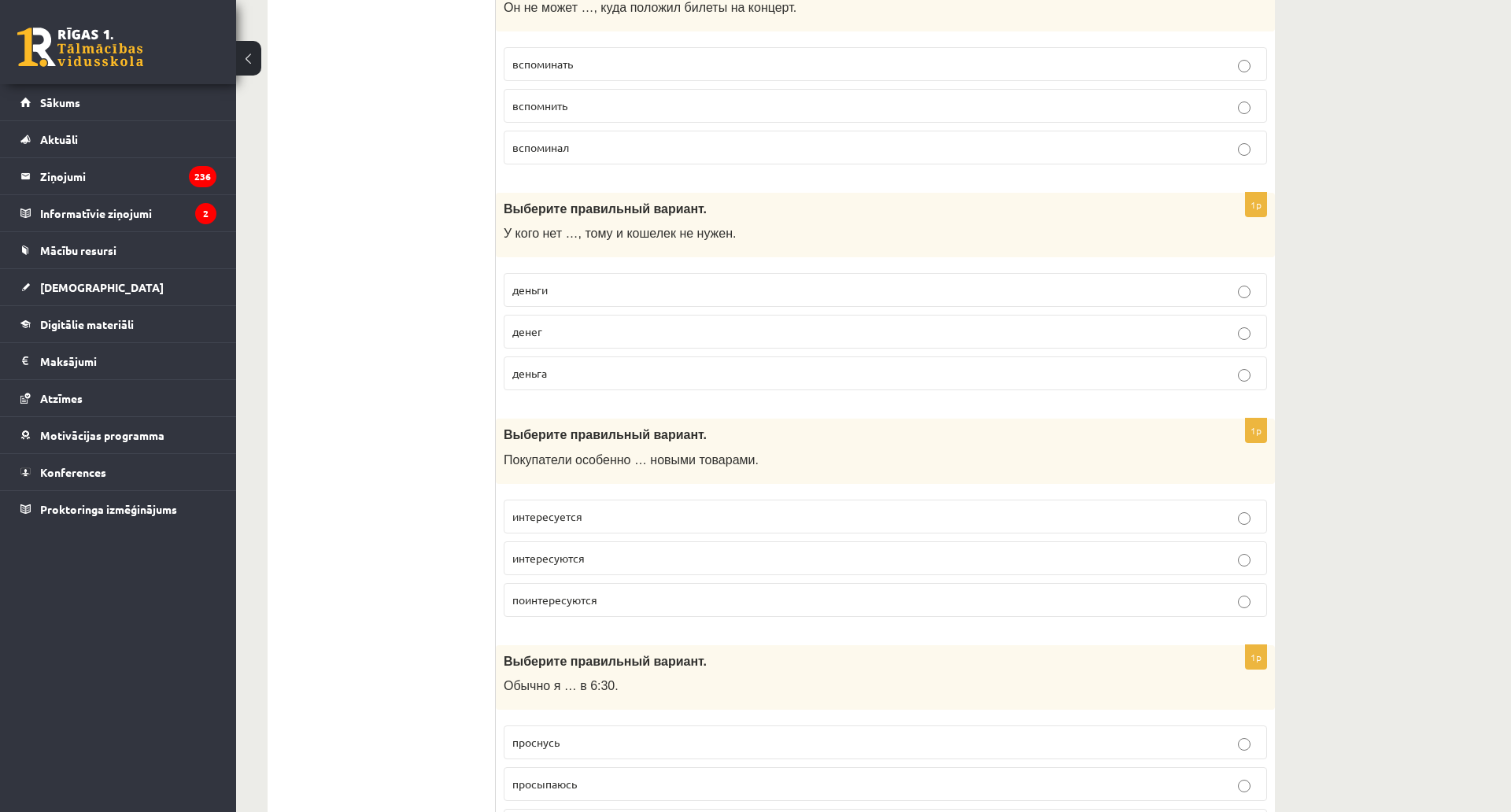
scroll to position [2898, 0]
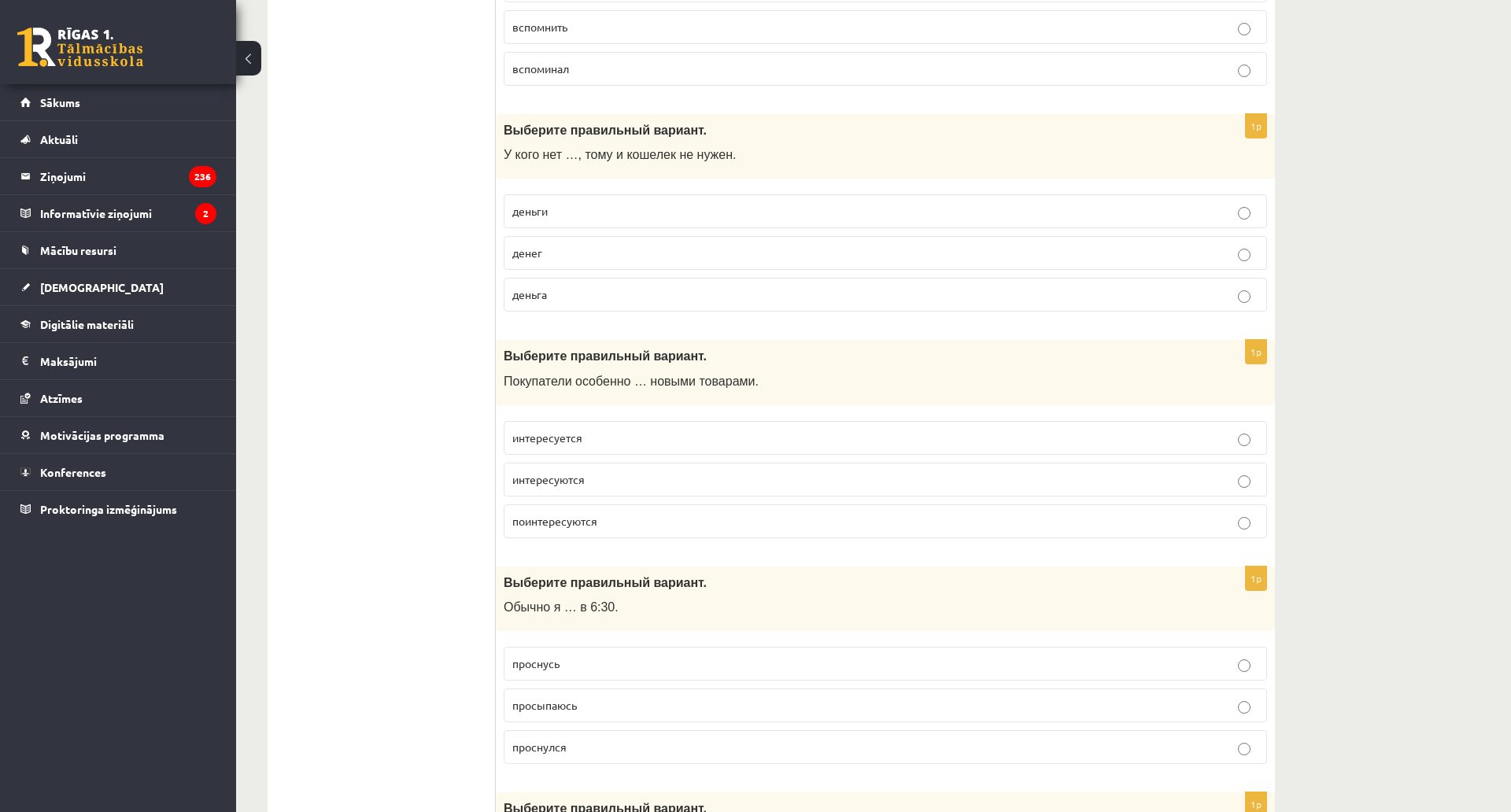
click at [546, 445] on p "интересуется" at bounding box center [886, 438] width 746 height 16
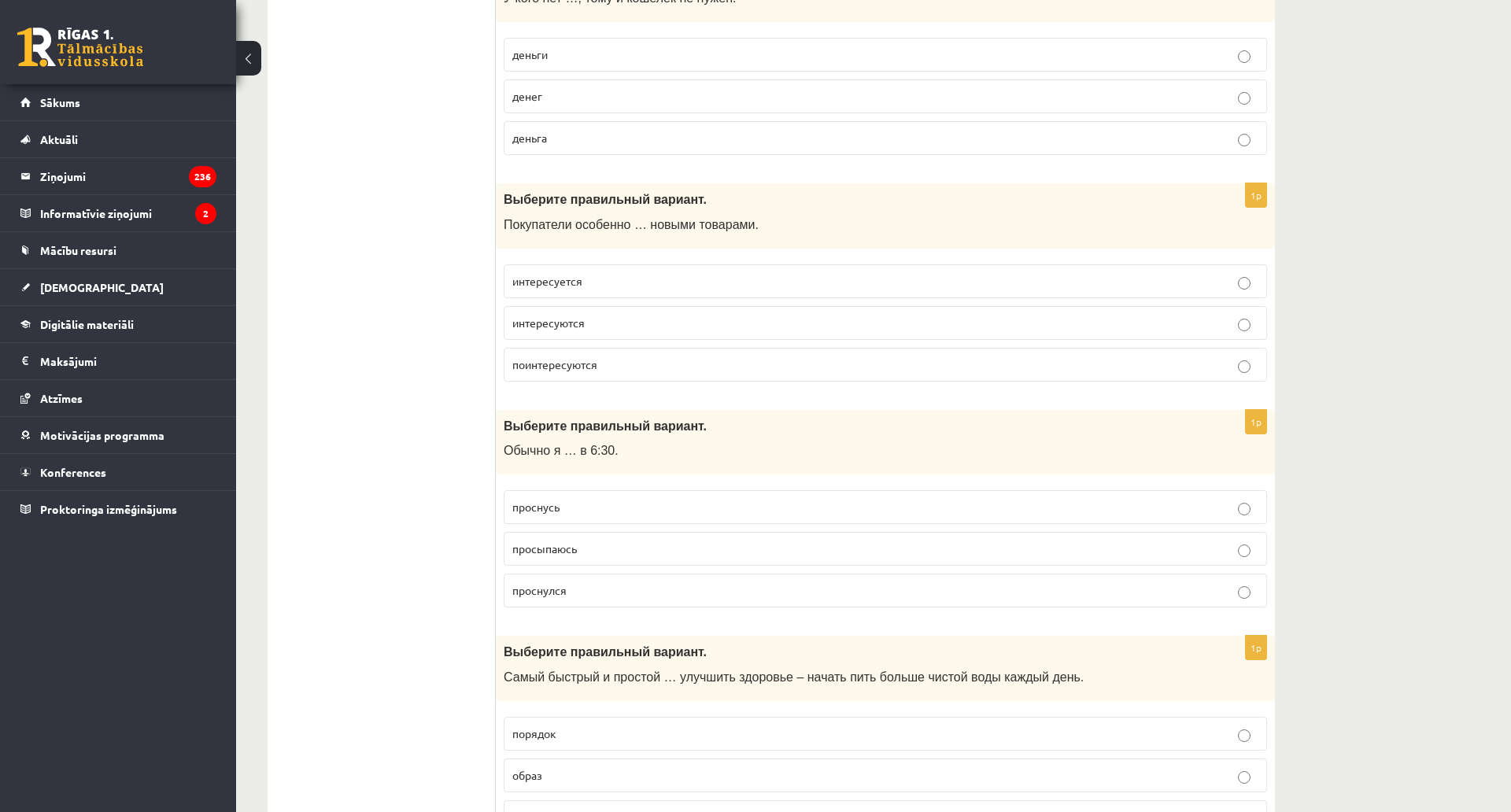
scroll to position [3055, 0]
click at [568, 321] on span "интересуются" at bounding box center [549, 321] width 73 height 14
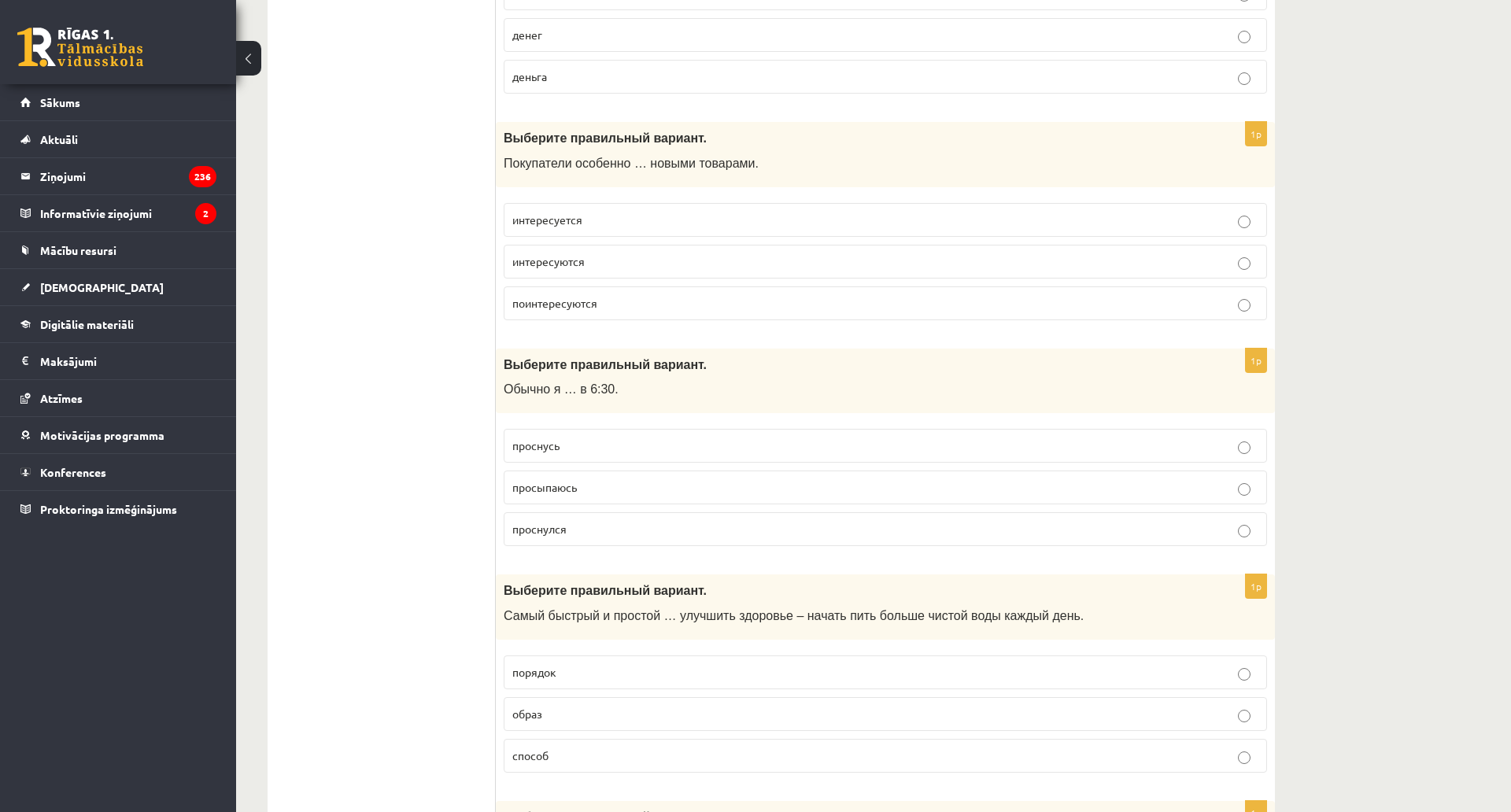
scroll to position [3134, 0]
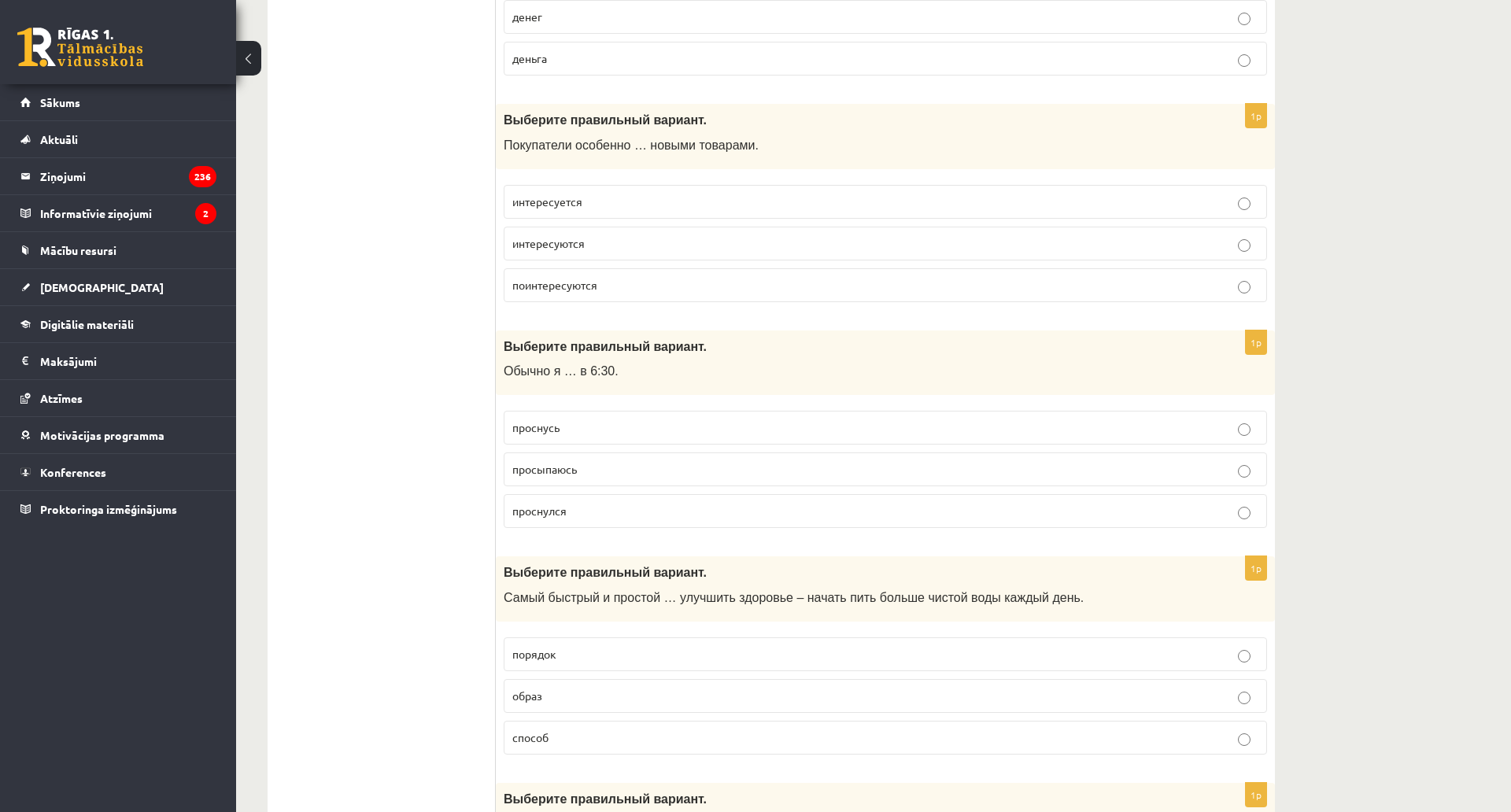
click at [573, 471] on span "просыпаюсь" at bounding box center [545, 469] width 64 height 14
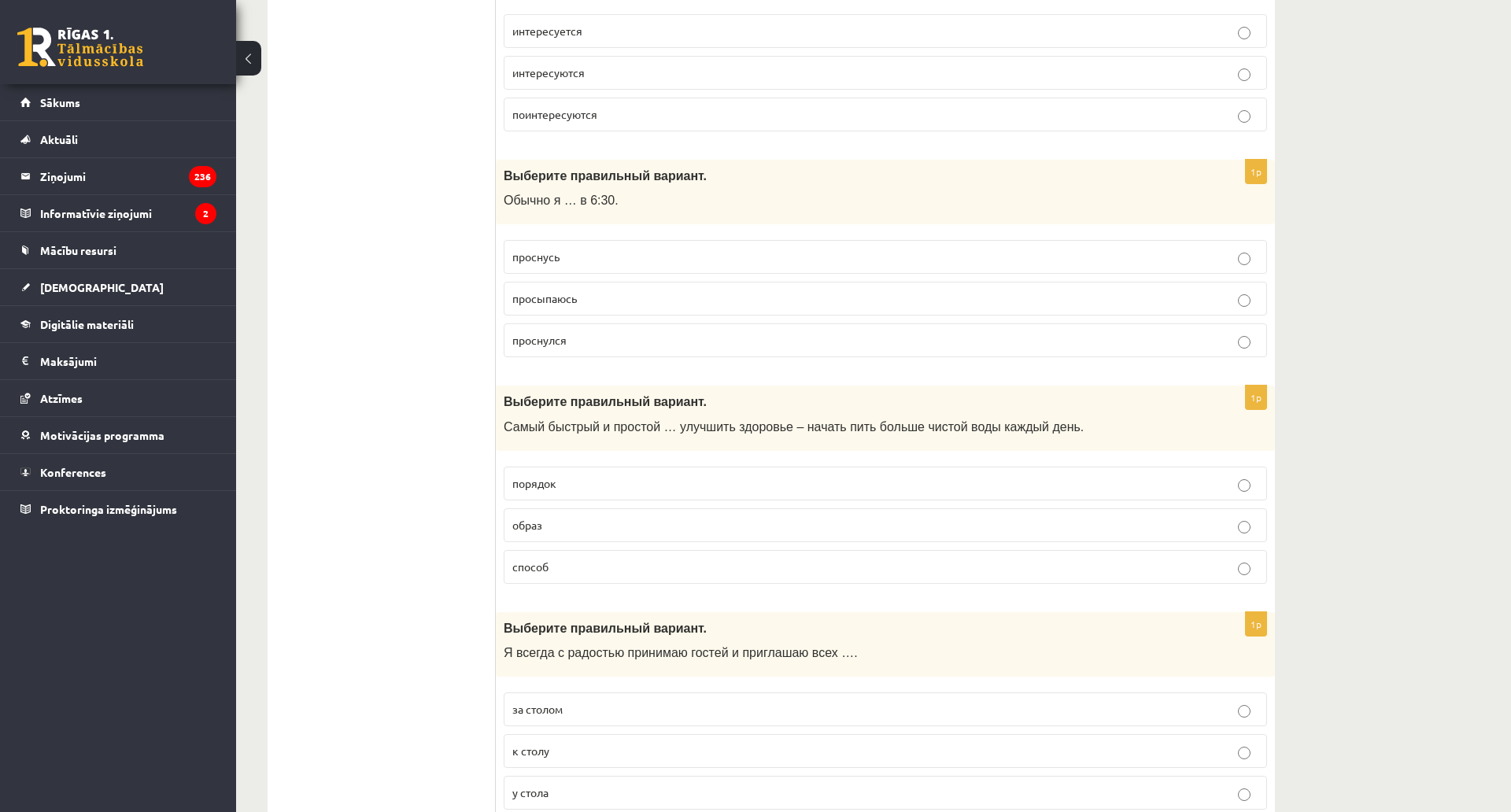
scroll to position [3370, 0]
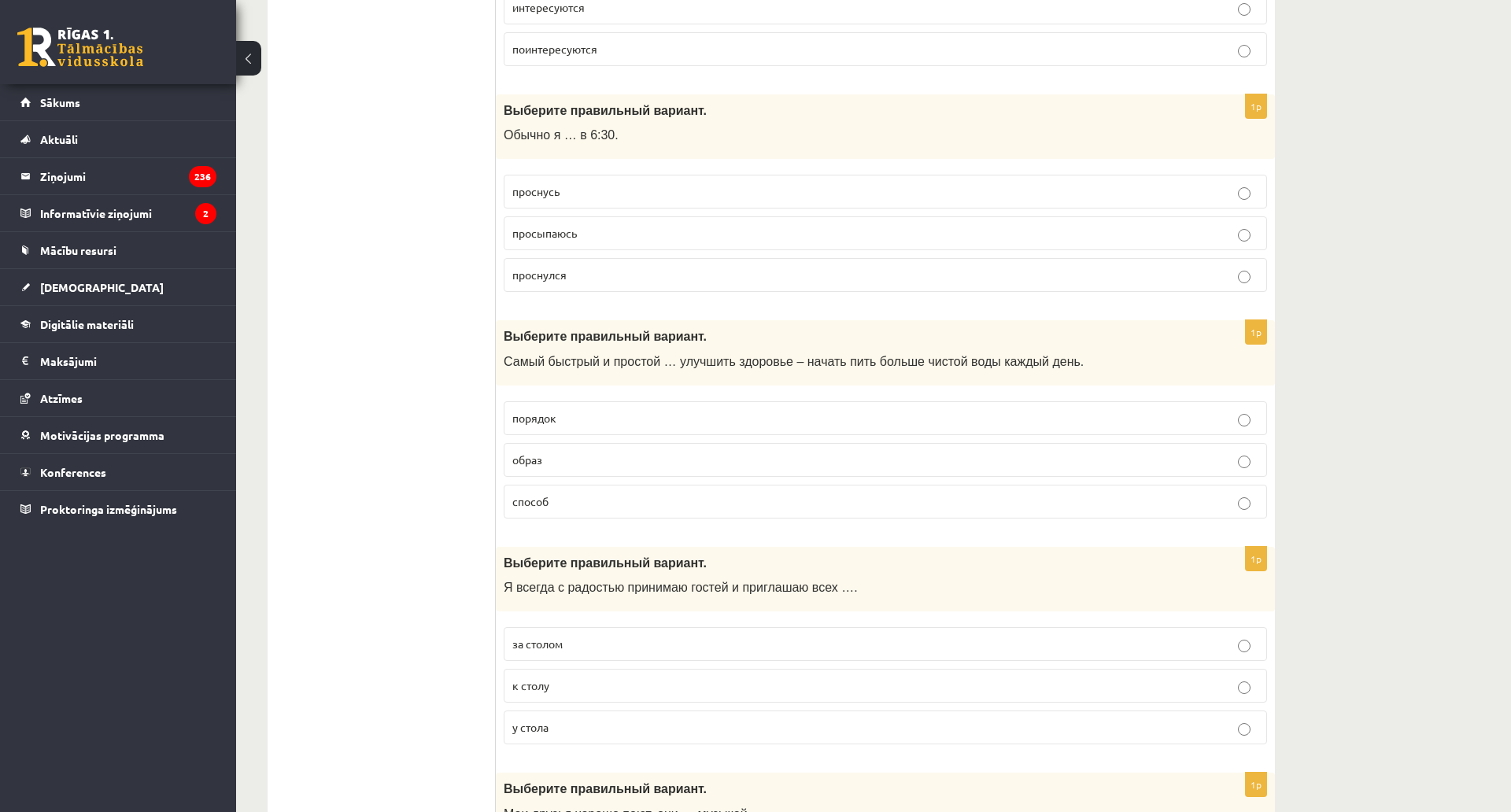
click at [540, 501] on span "способ" at bounding box center [531, 501] width 36 height 14
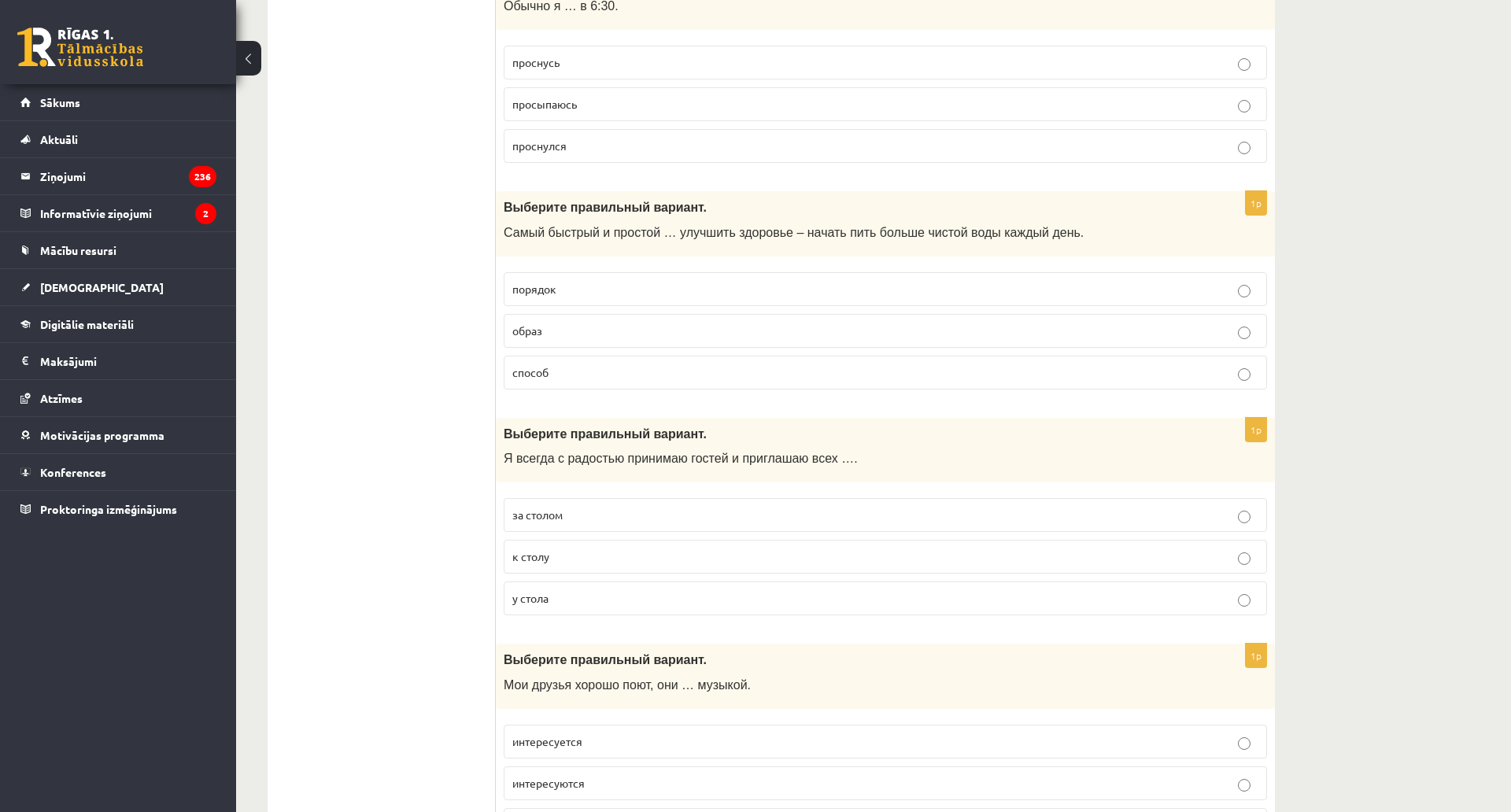
scroll to position [3527, 0]
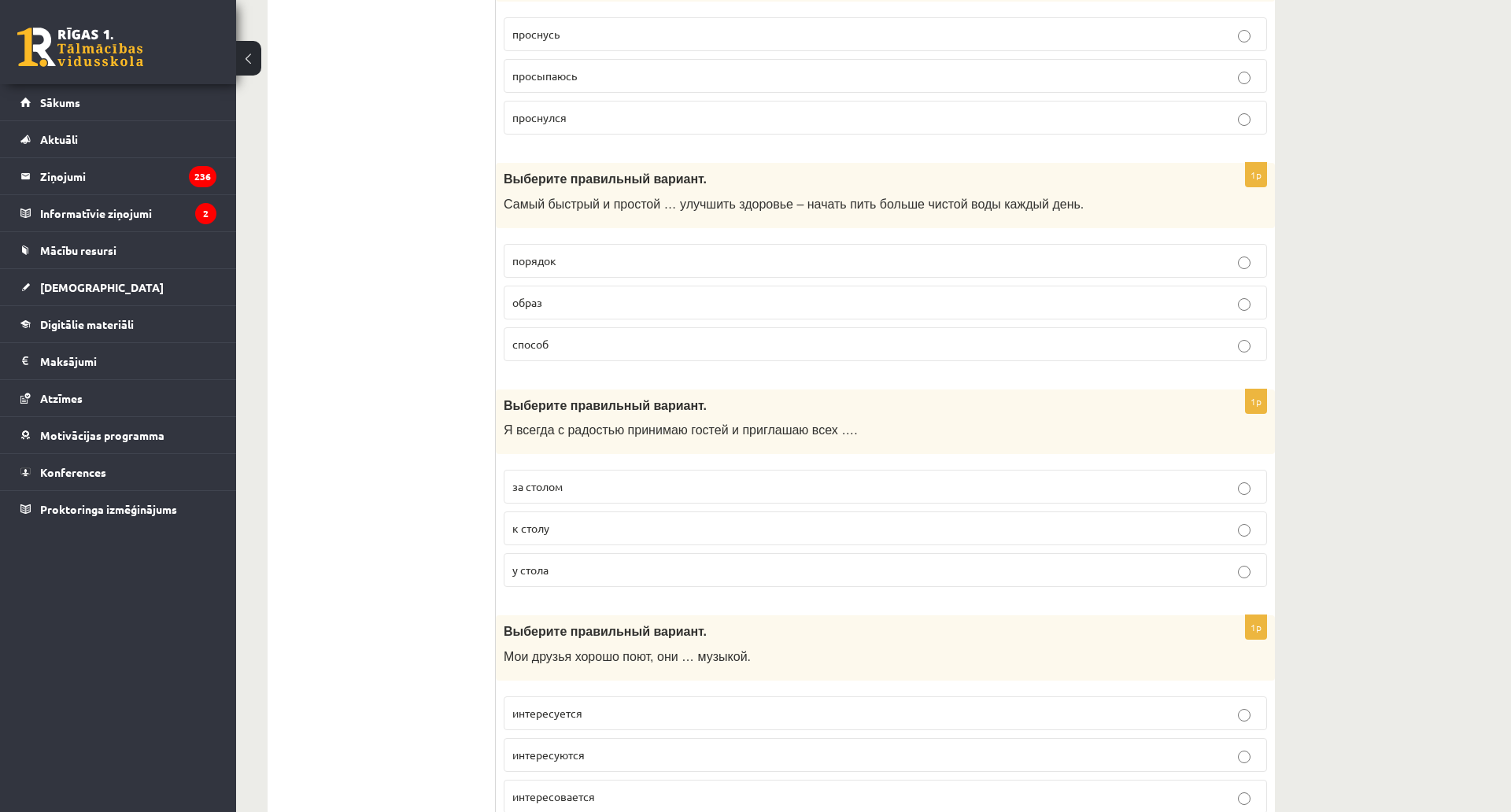
click at [538, 534] on span "к столу" at bounding box center [531, 527] width 37 height 14
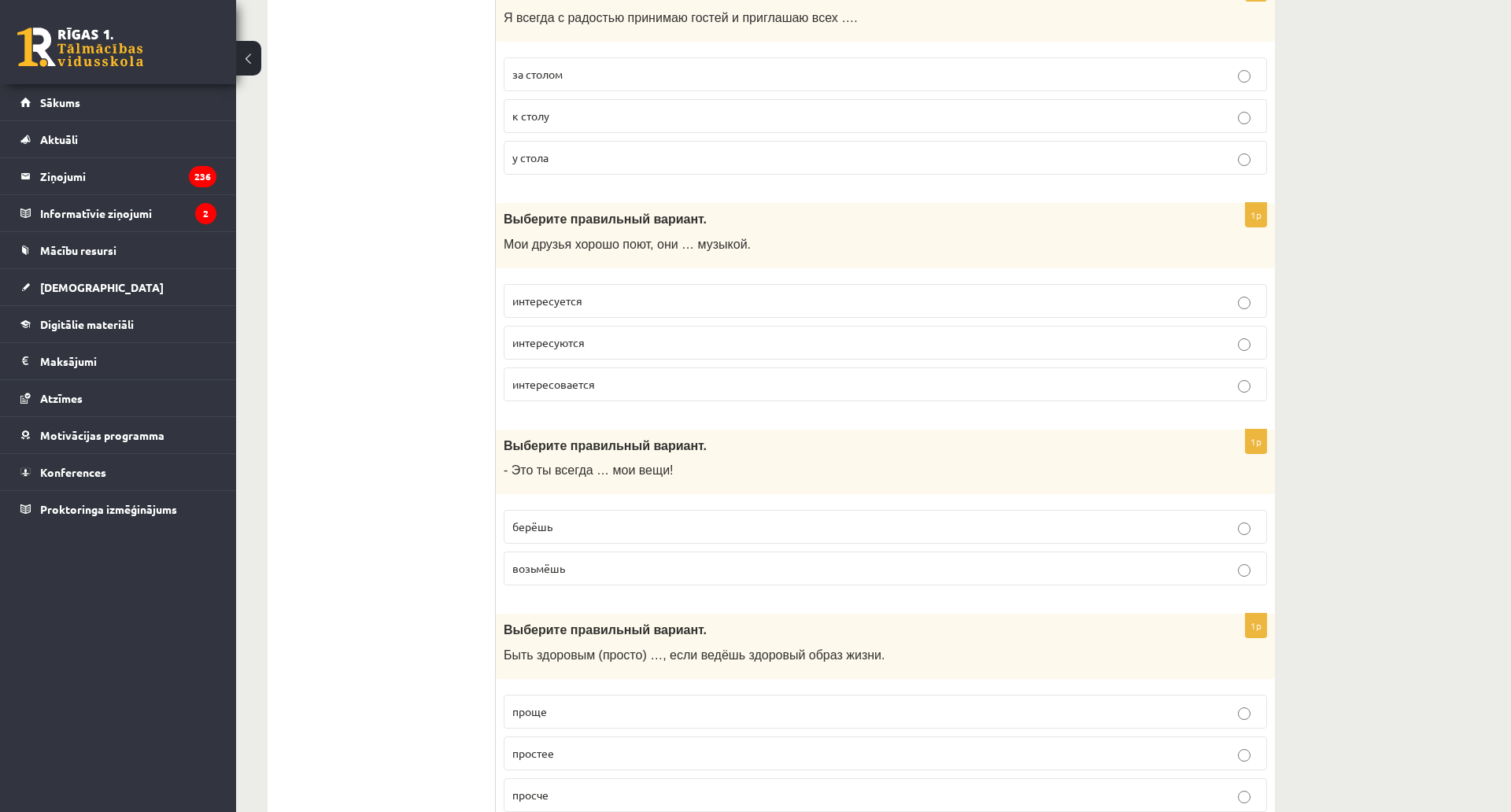
scroll to position [3992, 0]
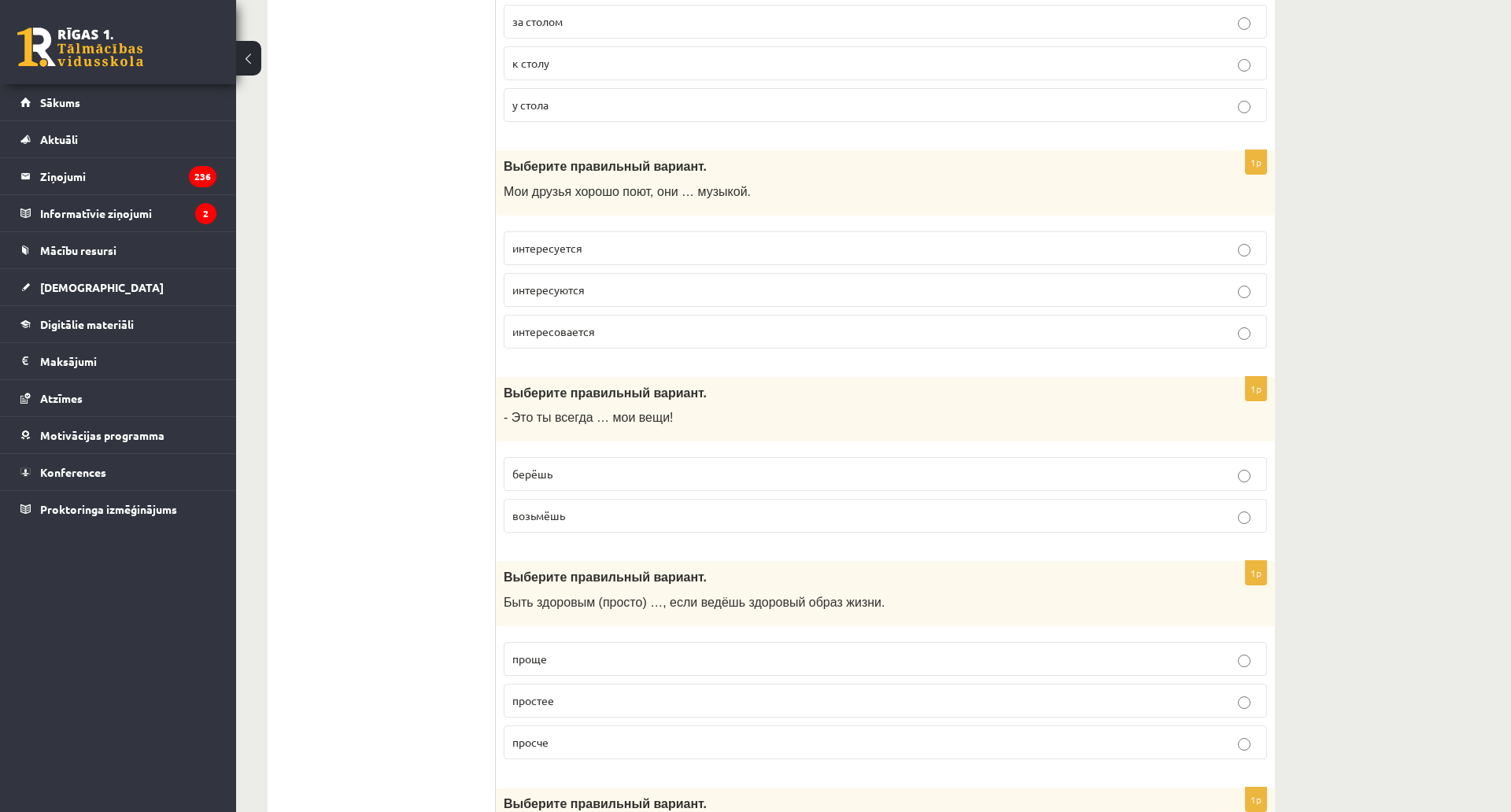
click at [563, 290] on span "интересуются" at bounding box center [549, 289] width 73 height 14
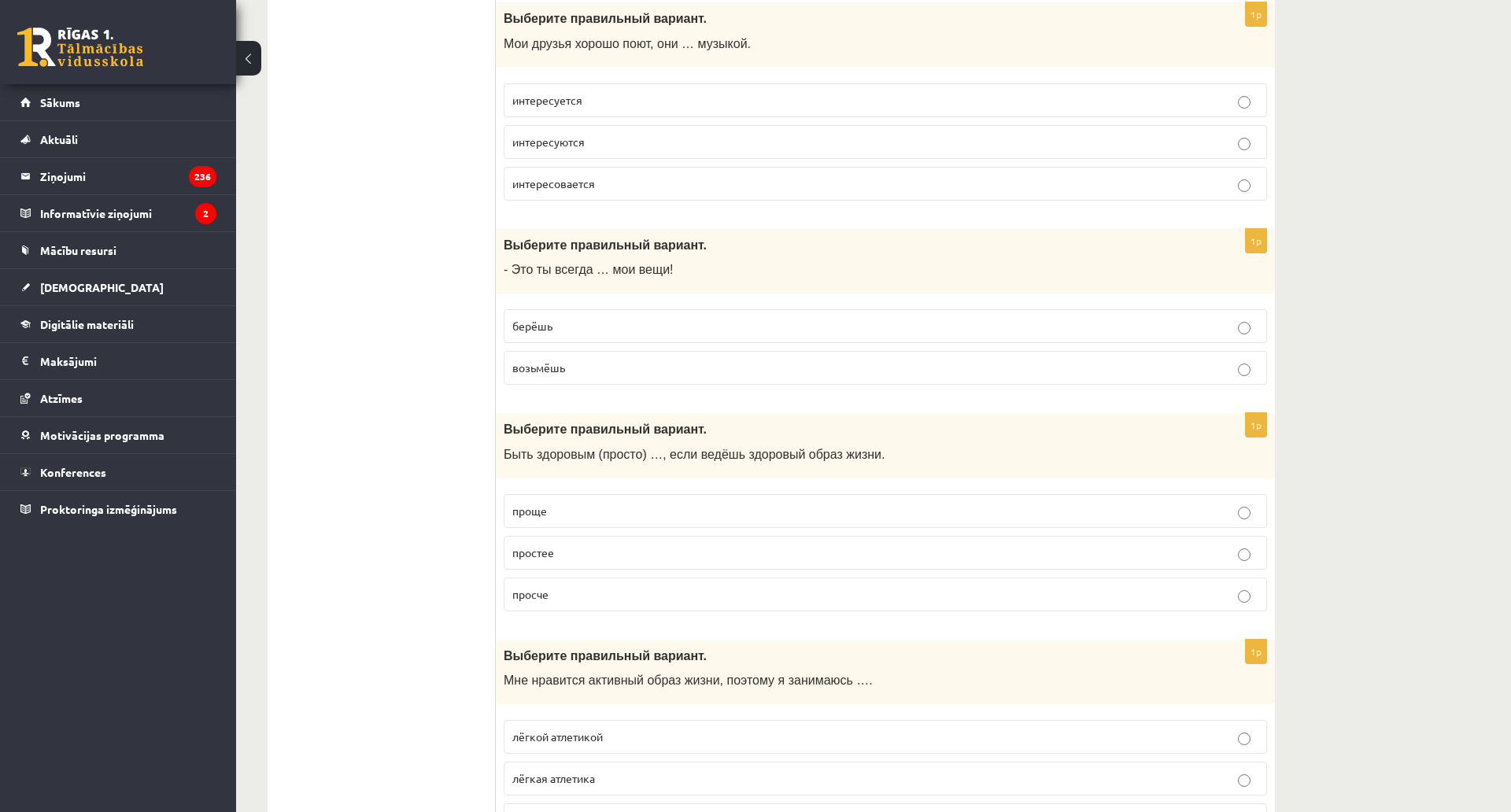
scroll to position [4150, 0]
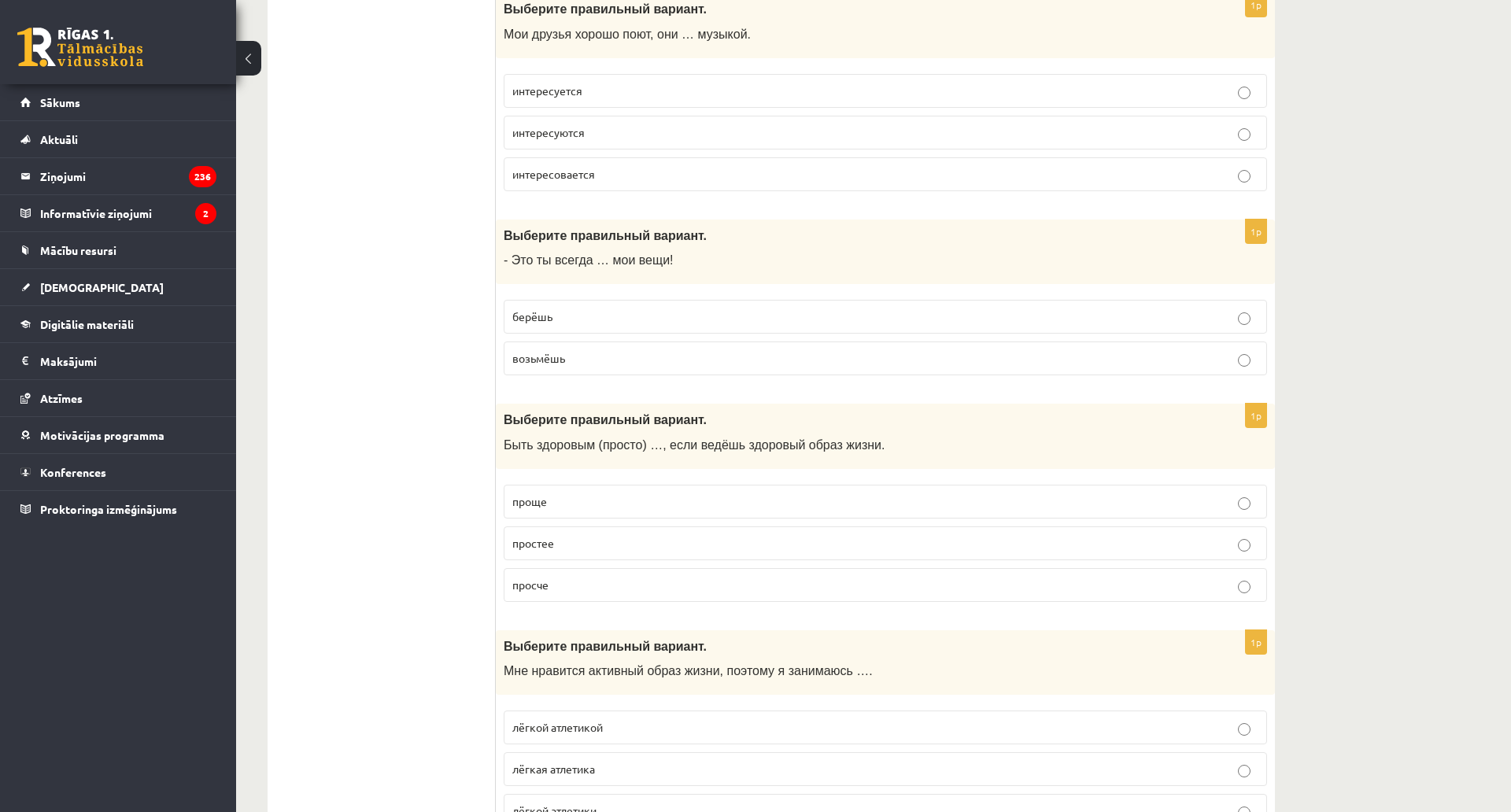
click at [541, 320] on span "берёшь" at bounding box center [532, 315] width 40 height 14
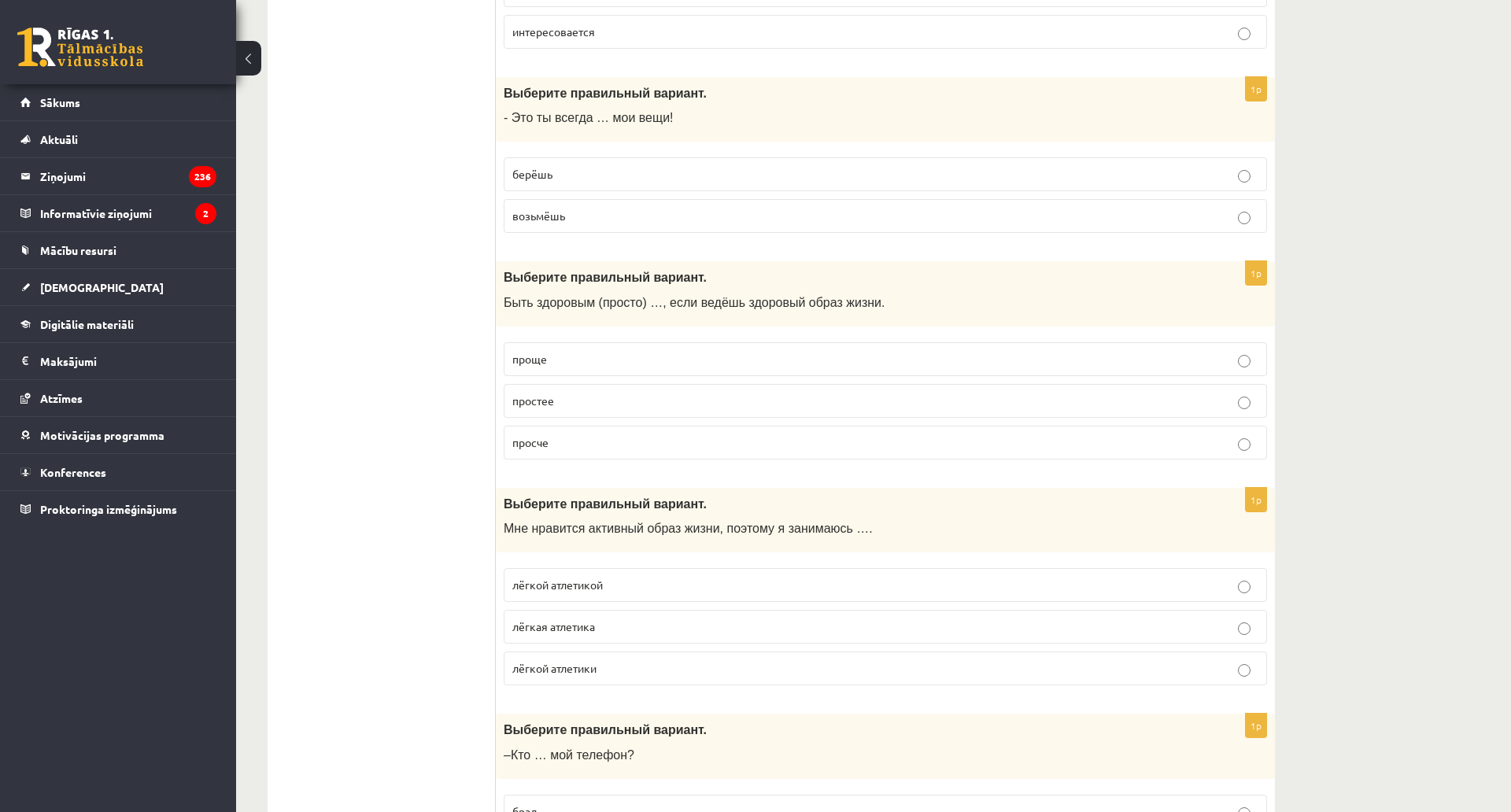
scroll to position [4386, 0]
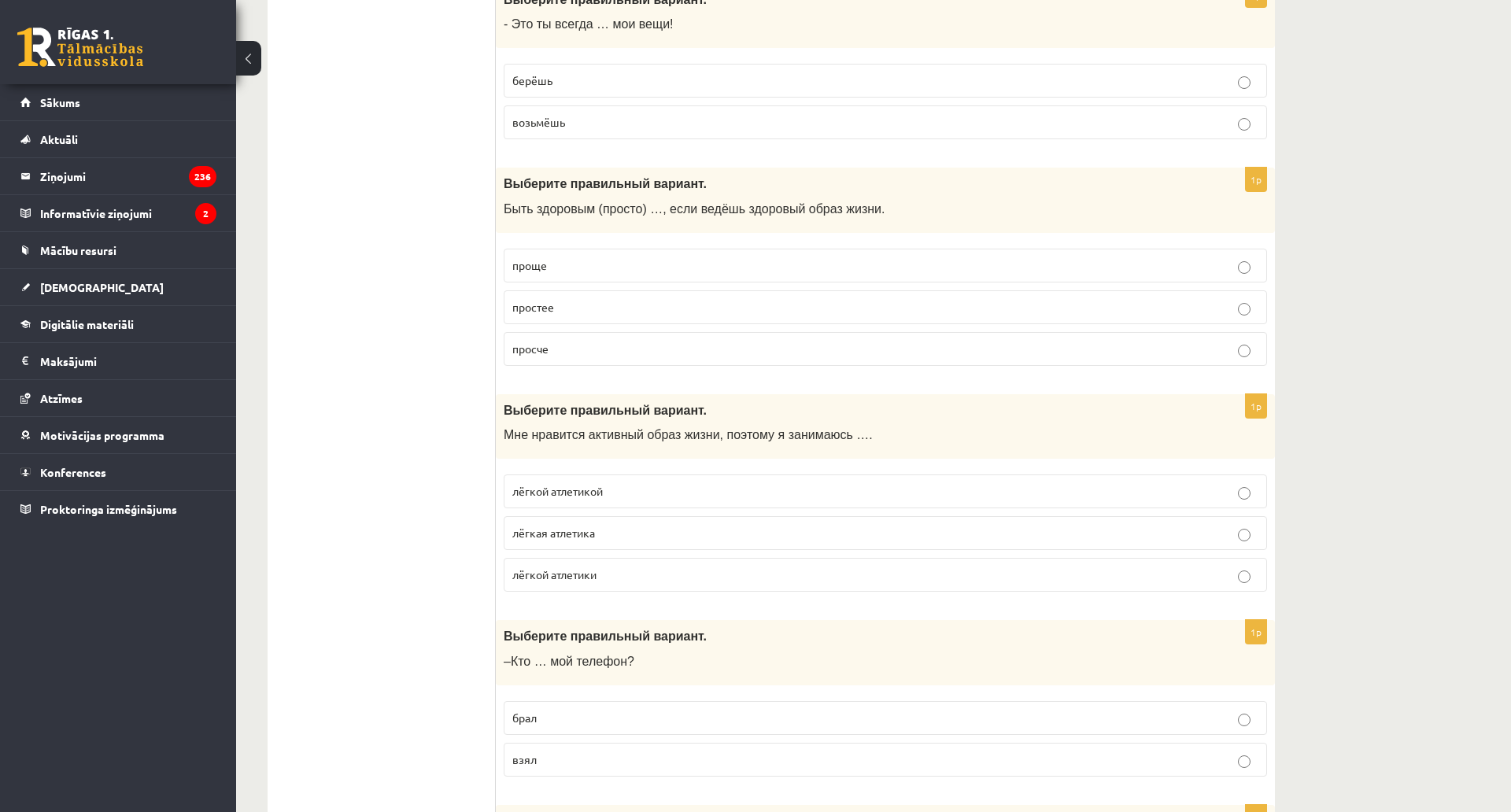
click at [545, 262] on span "проще" at bounding box center [530, 264] width 35 height 14
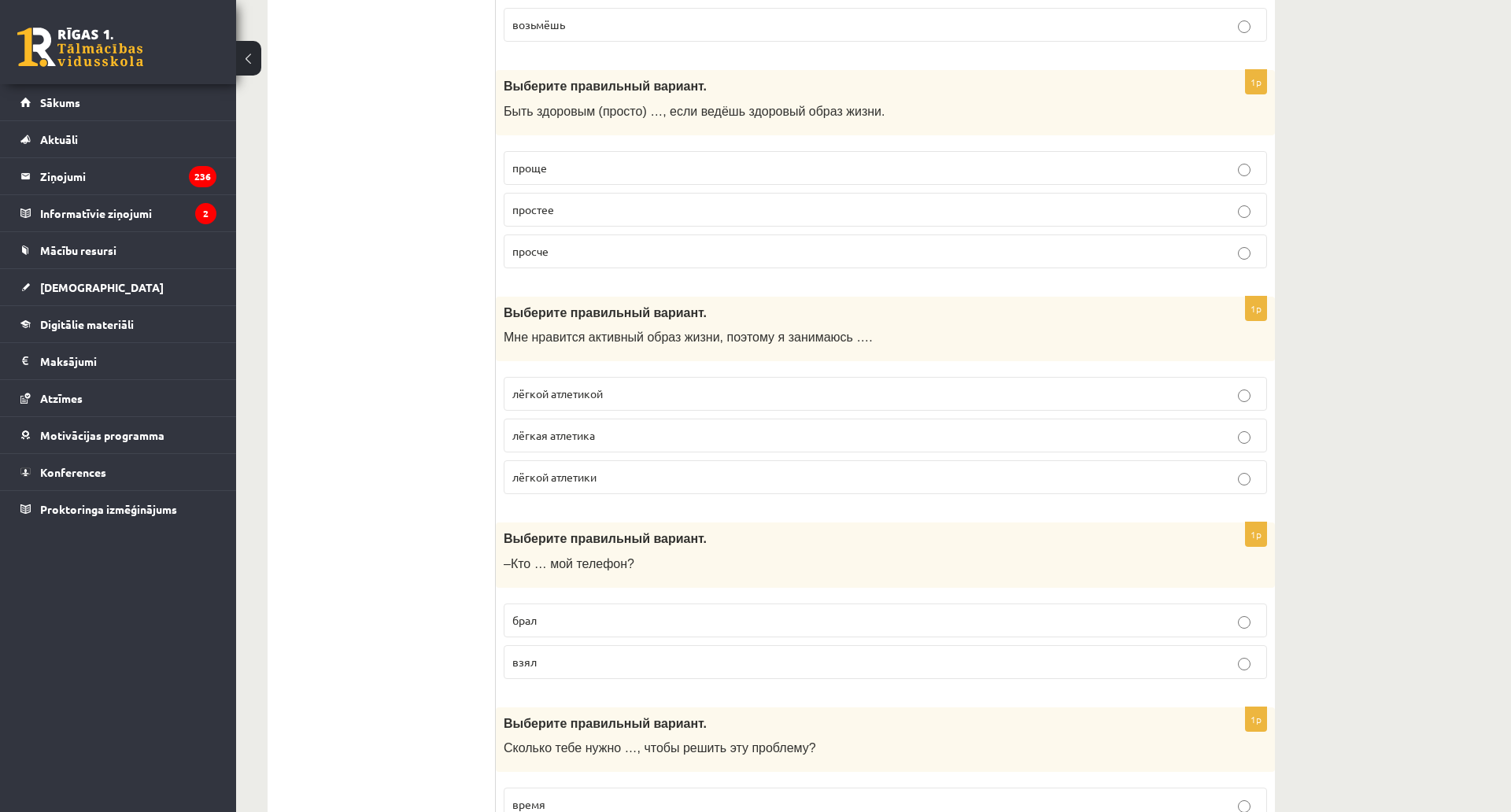
scroll to position [4543, 0]
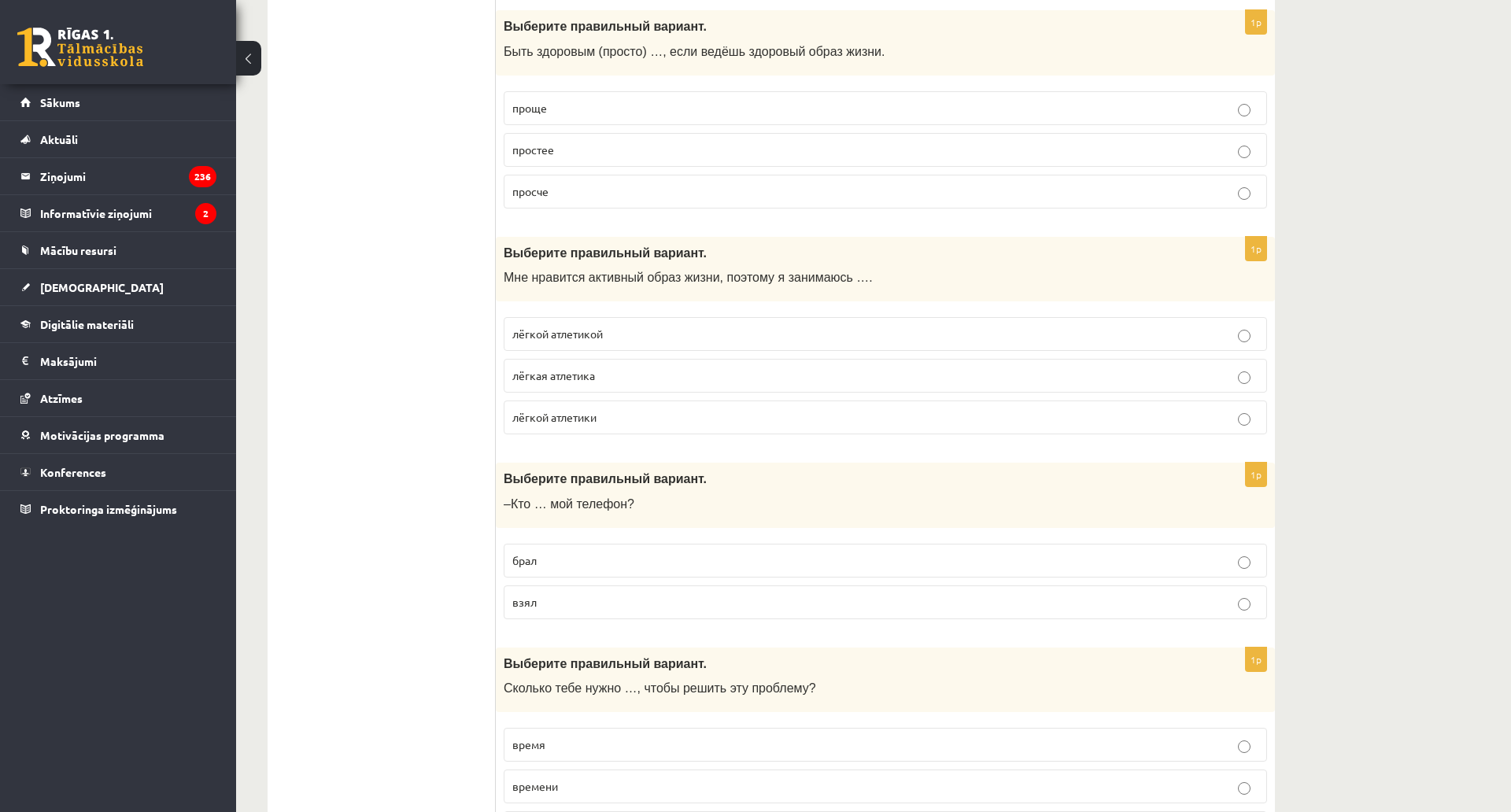
click at [590, 336] on span "лёгкой атлетикой" at bounding box center [558, 333] width 91 height 14
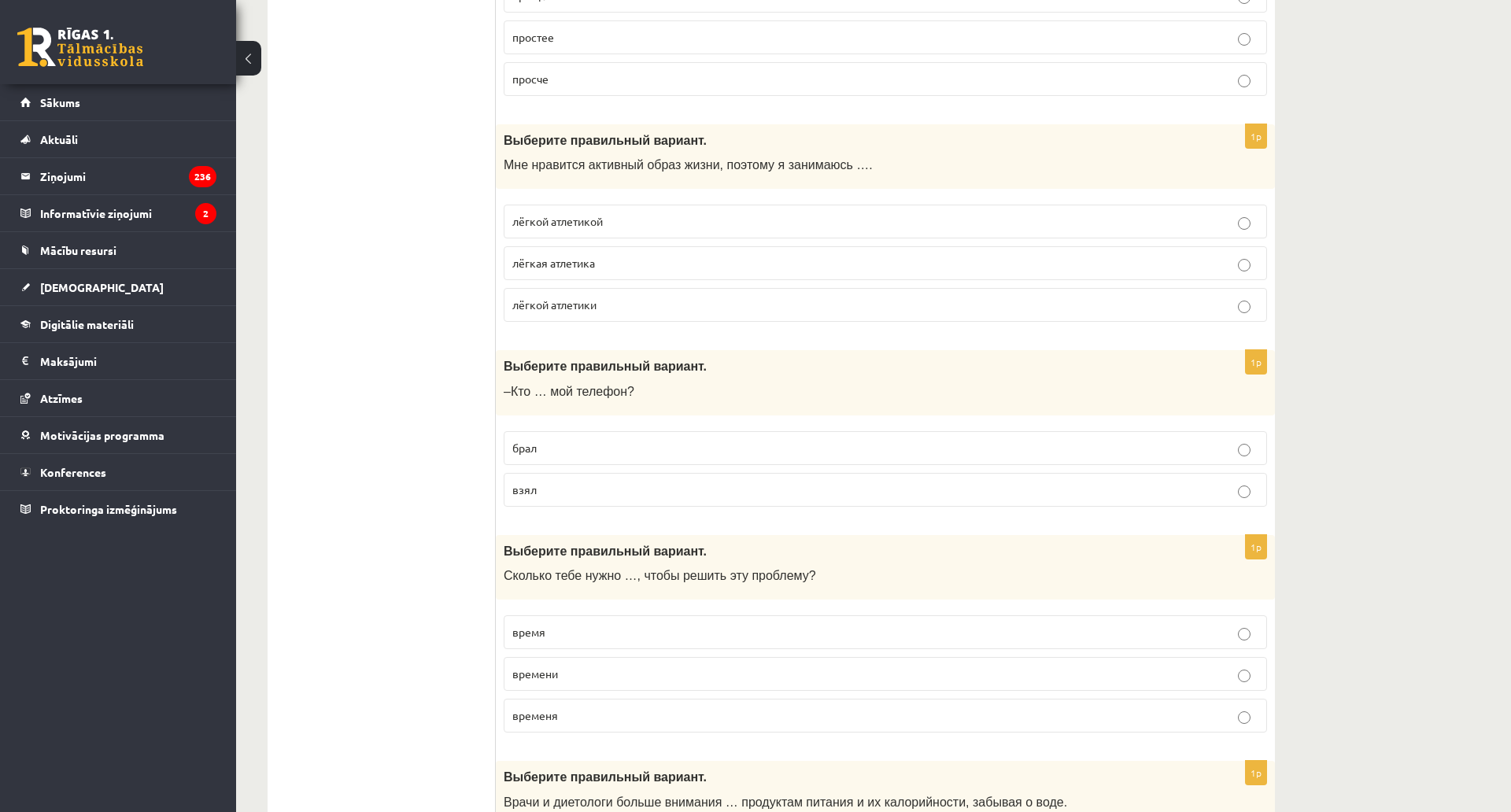
scroll to position [4701, 0]
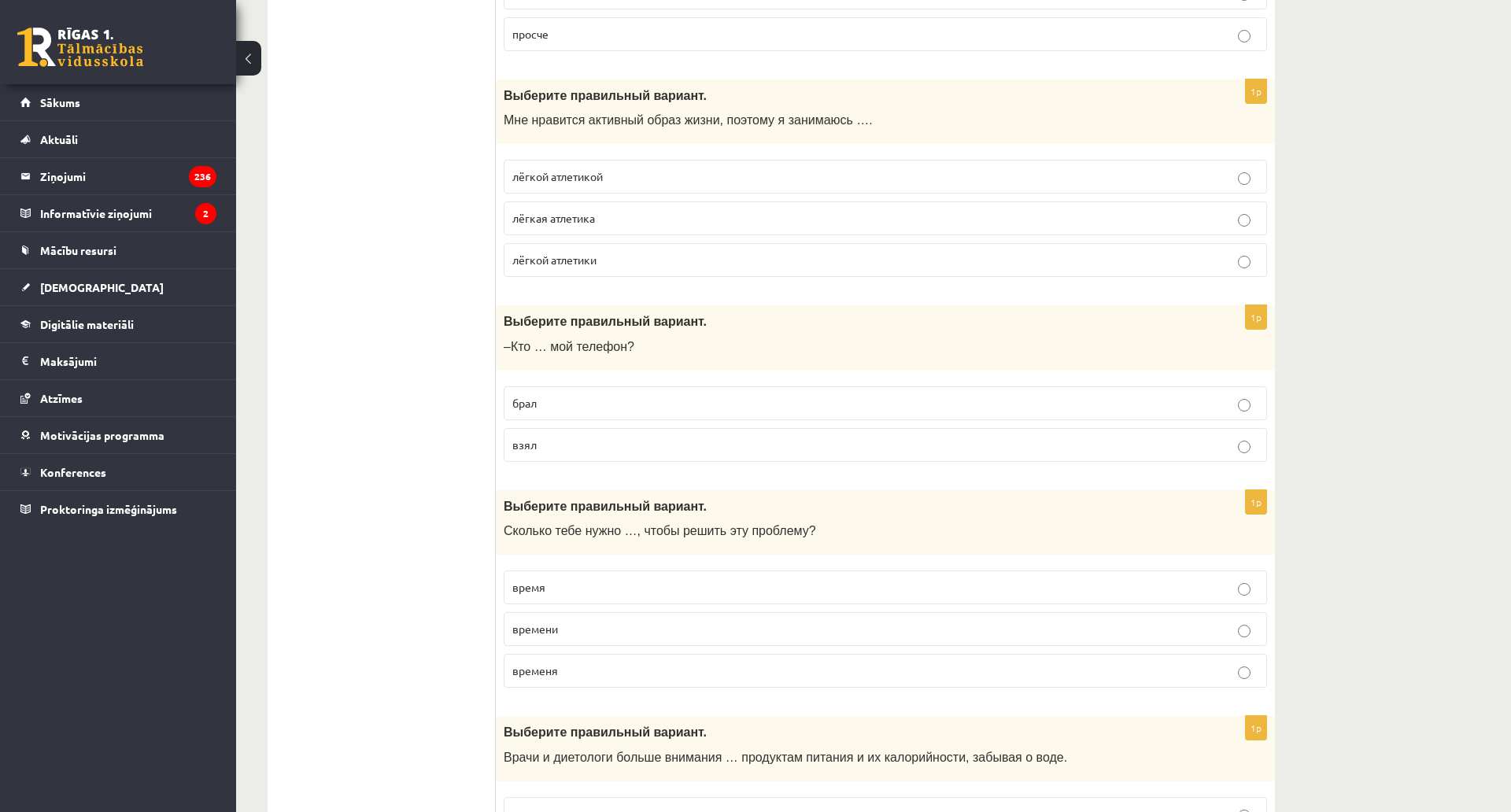
click at [531, 399] on span "брал" at bounding box center [525, 403] width 25 height 14
click at [519, 441] on span "взял" at bounding box center [525, 444] width 25 height 14
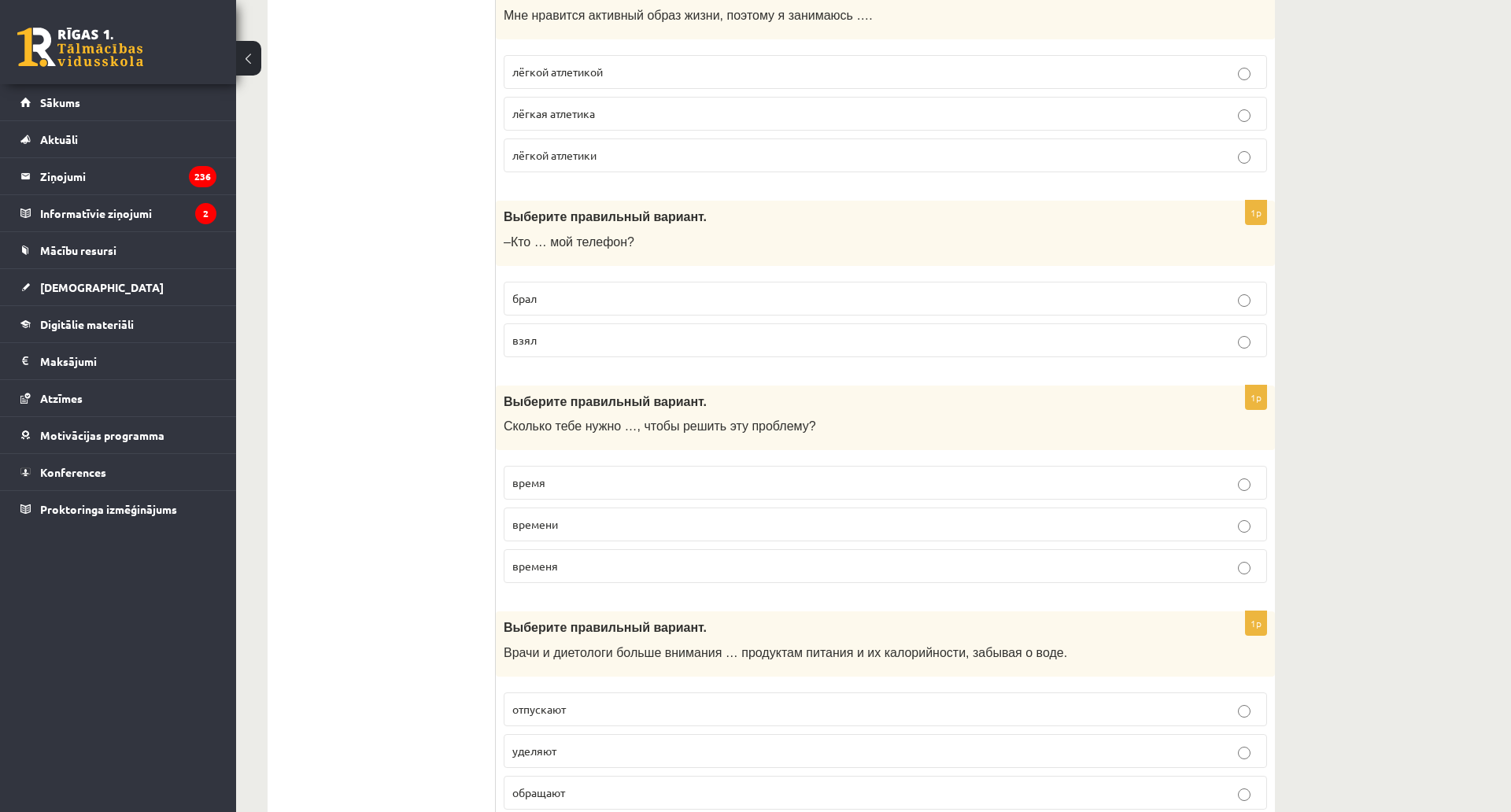
scroll to position [4858, 0]
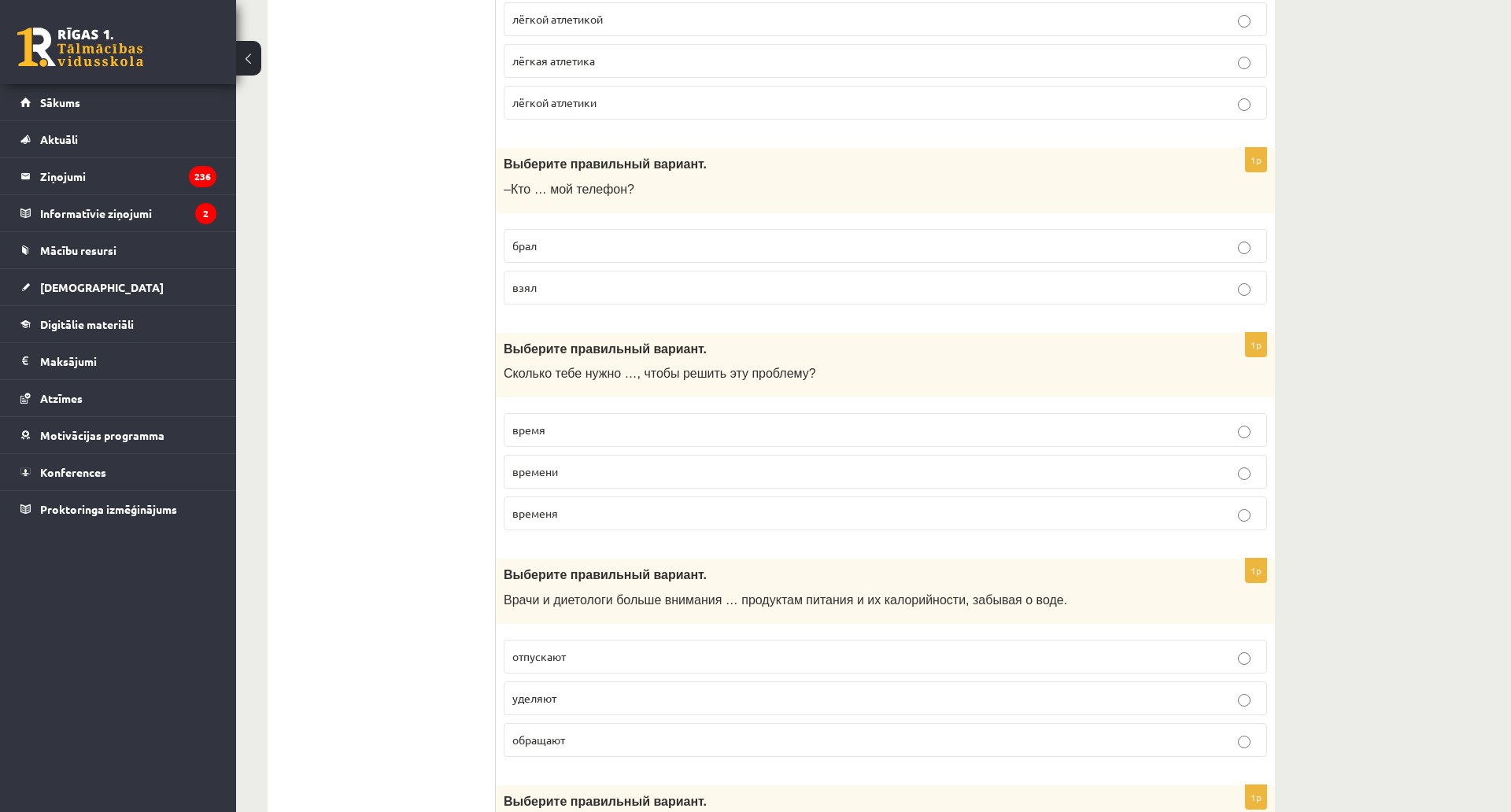
click at [540, 478] on span "времени" at bounding box center [535, 471] width 45 height 14
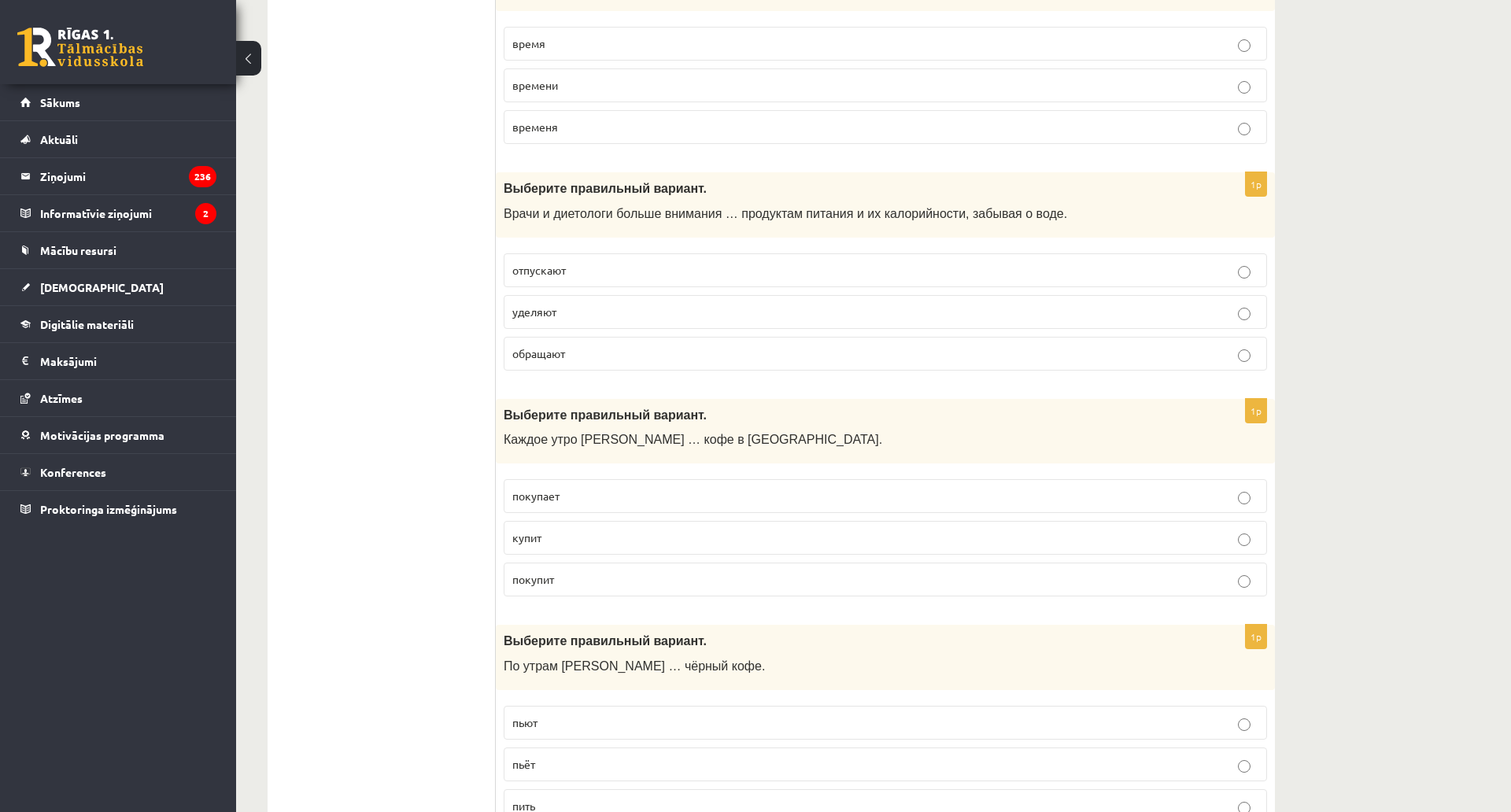
scroll to position [5251, 0]
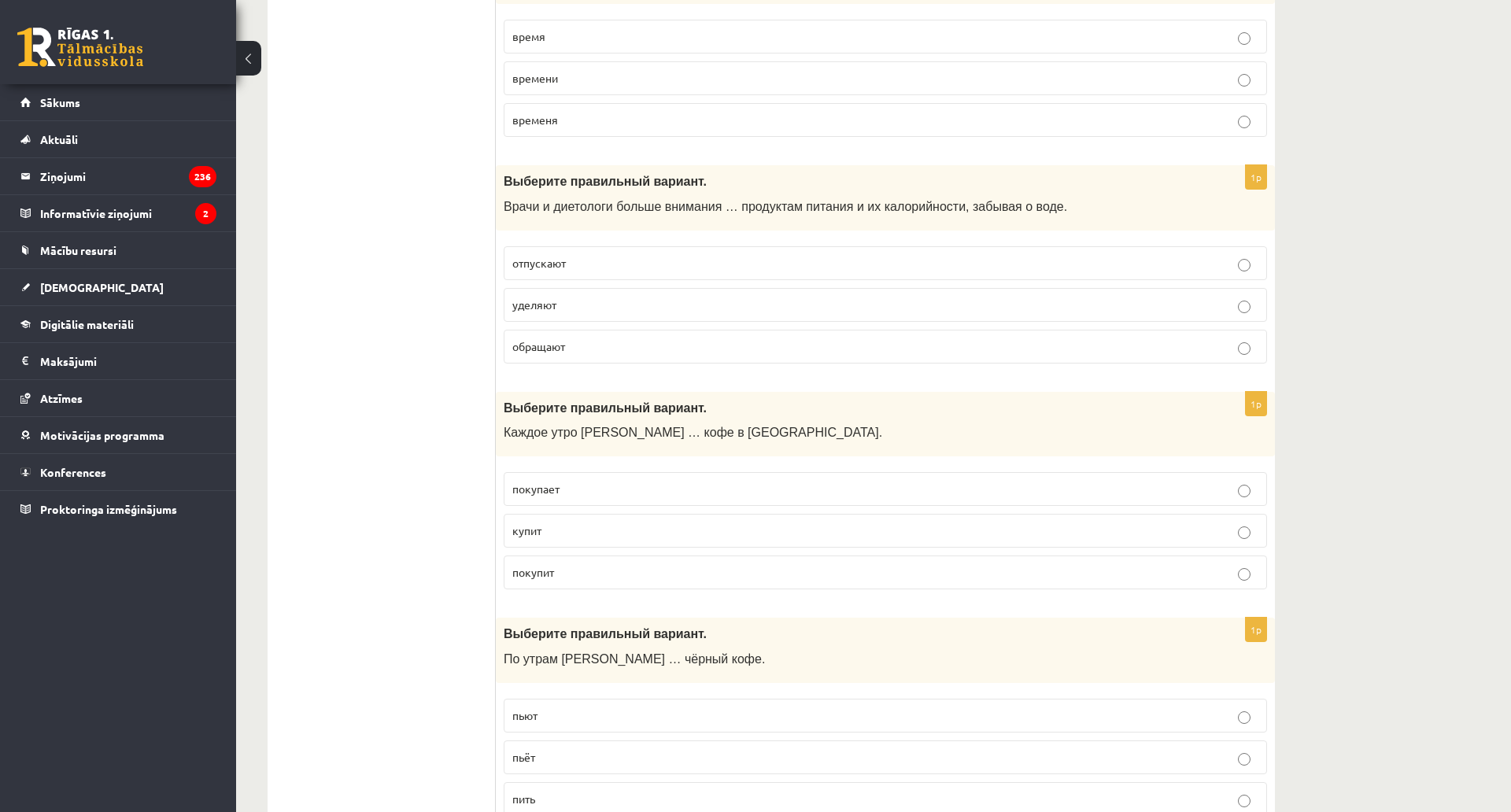
click at [546, 309] on span "уделяют" at bounding box center [534, 304] width 44 height 14
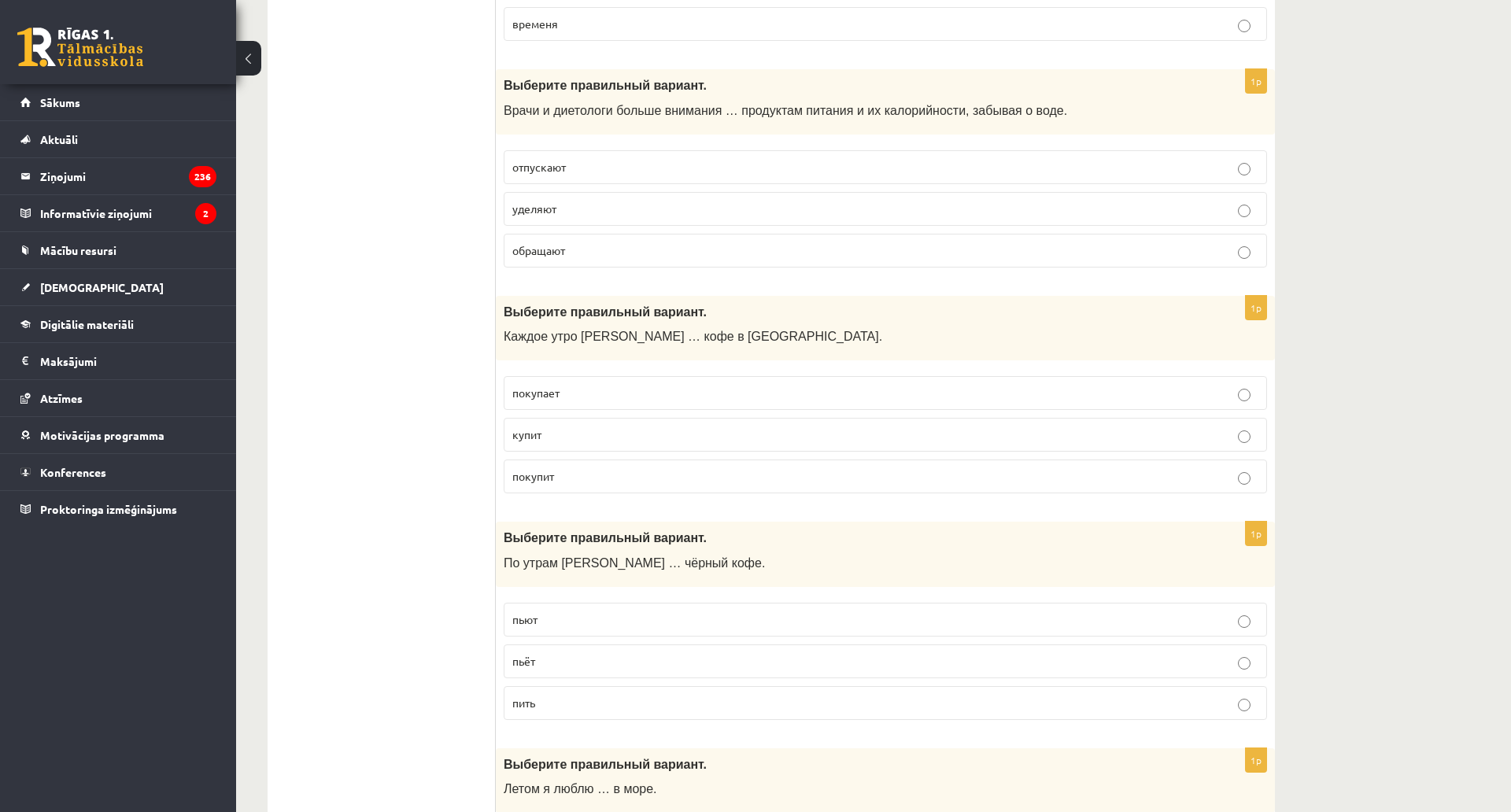
scroll to position [5409, 0]
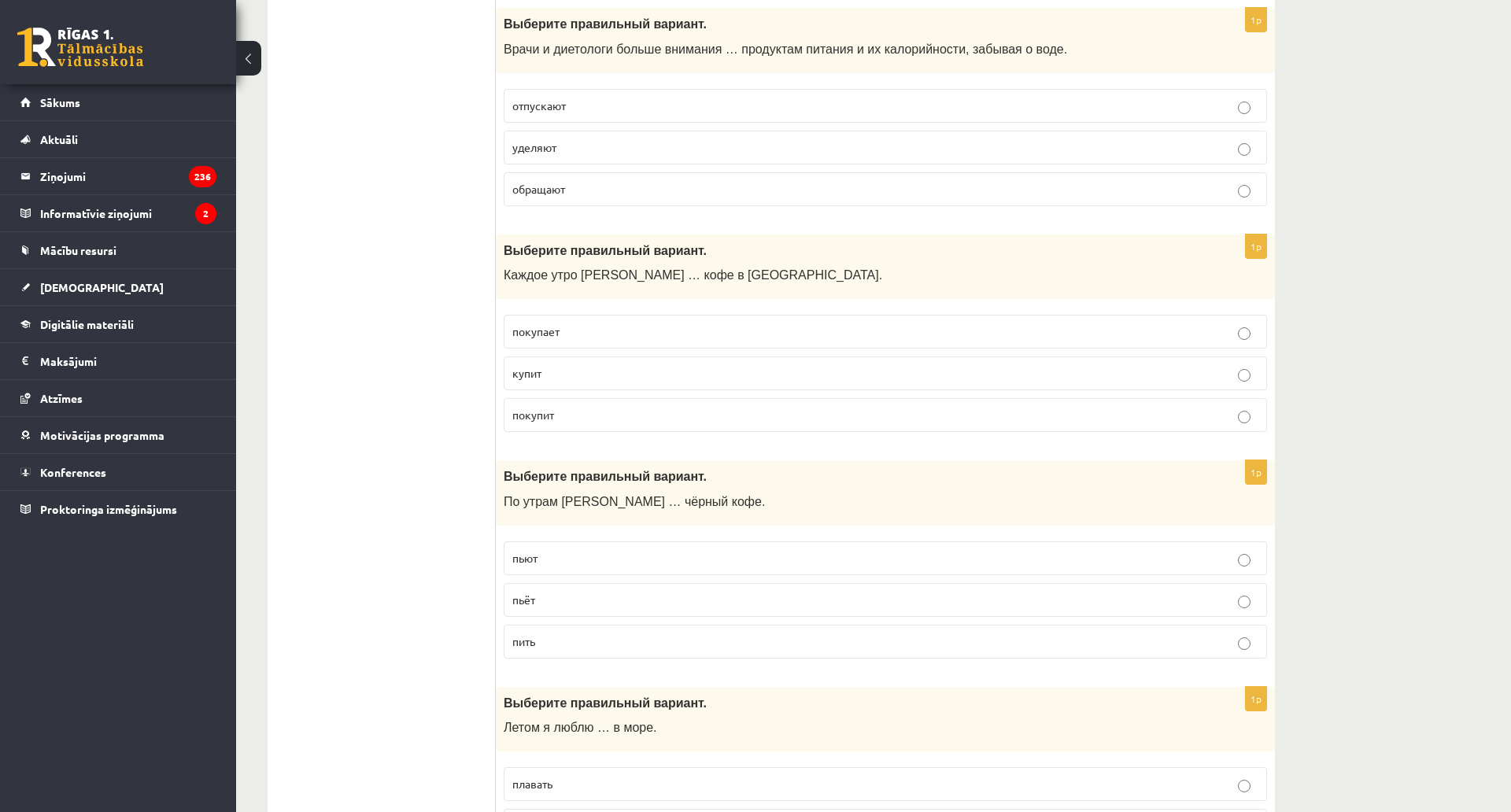
click at [546, 329] on span "покупает" at bounding box center [536, 331] width 47 height 14
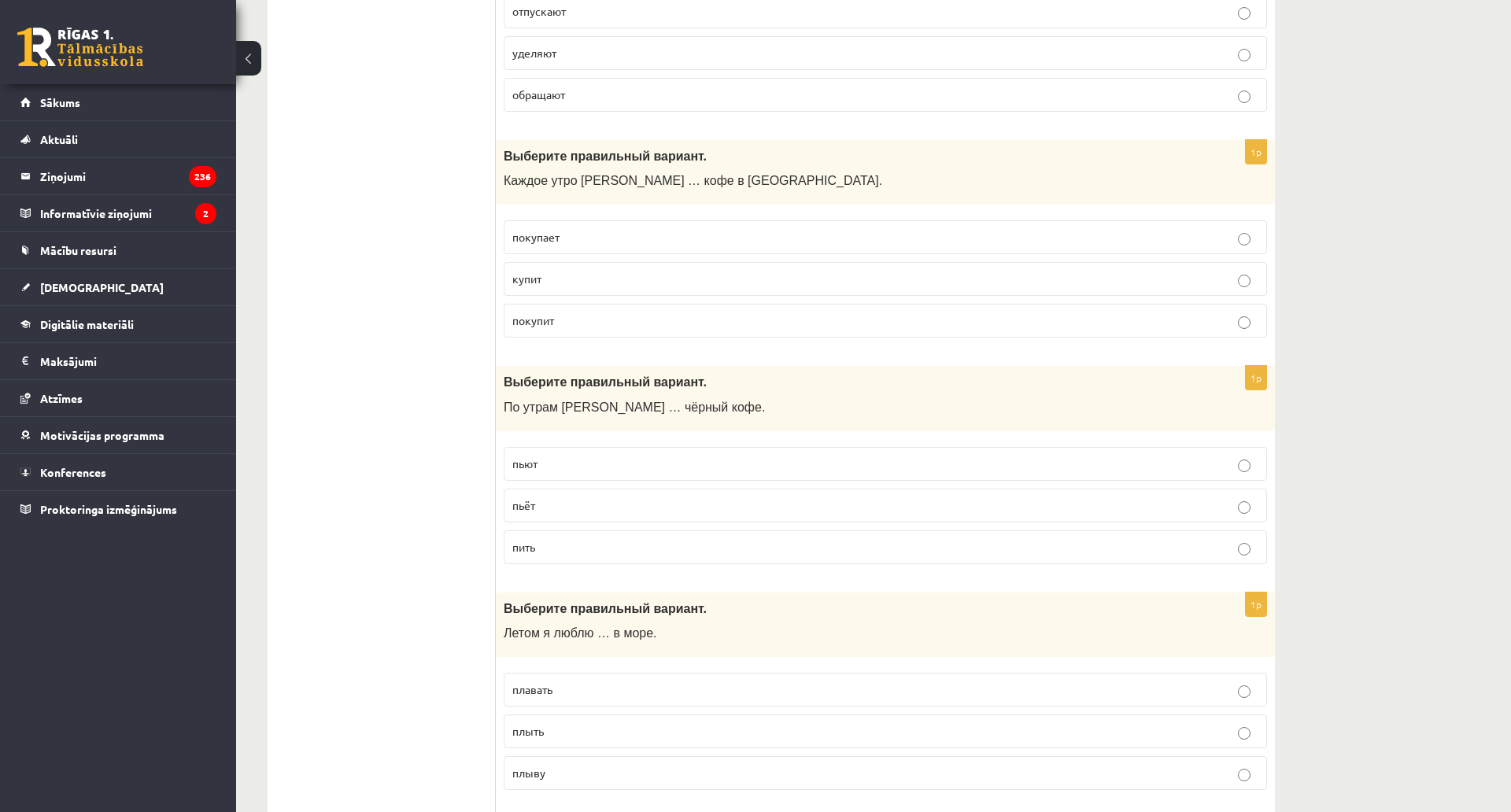
scroll to position [5566, 0]
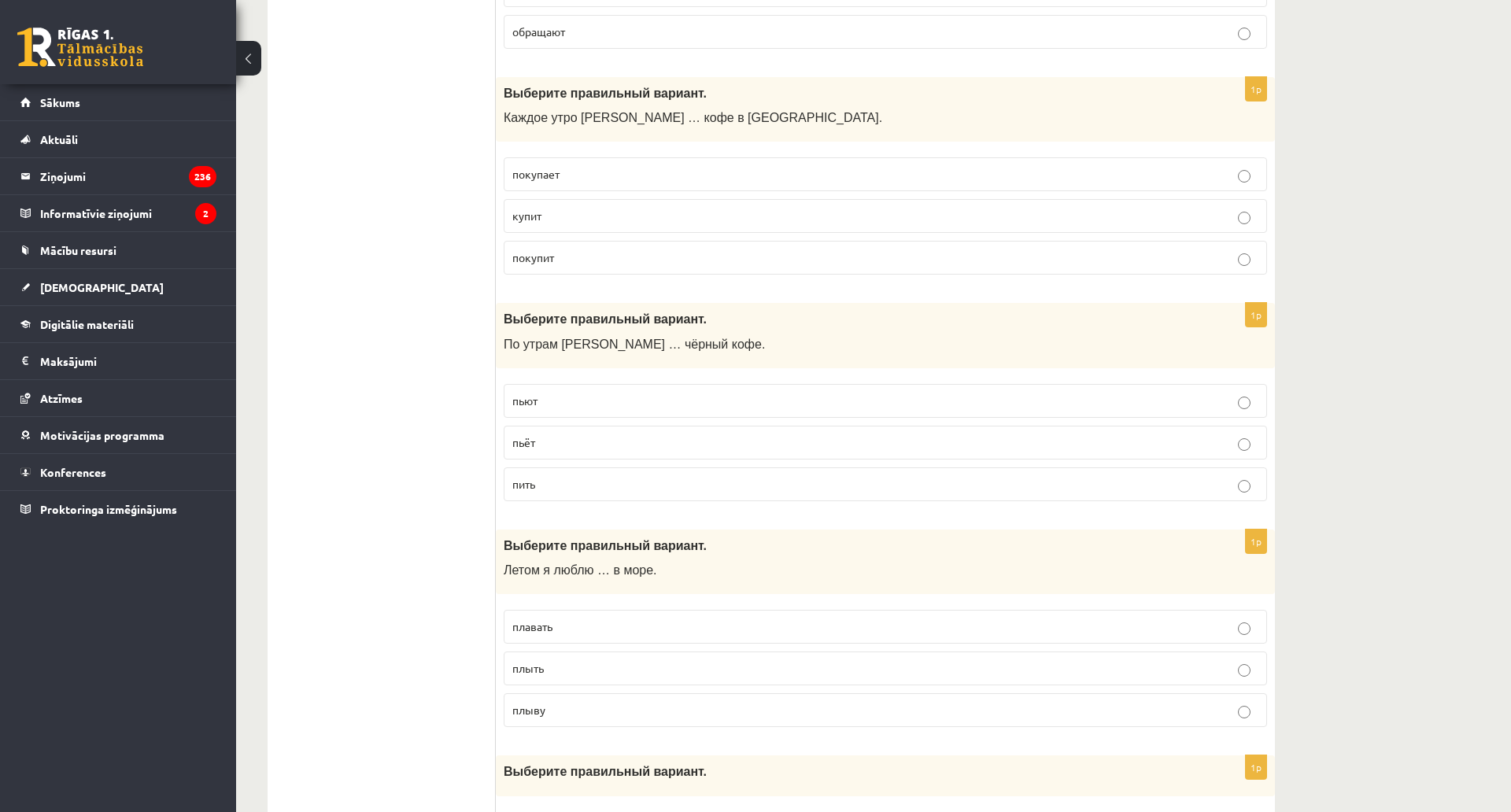
click at [519, 448] on span "пьёт" at bounding box center [524, 441] width 23 height 14
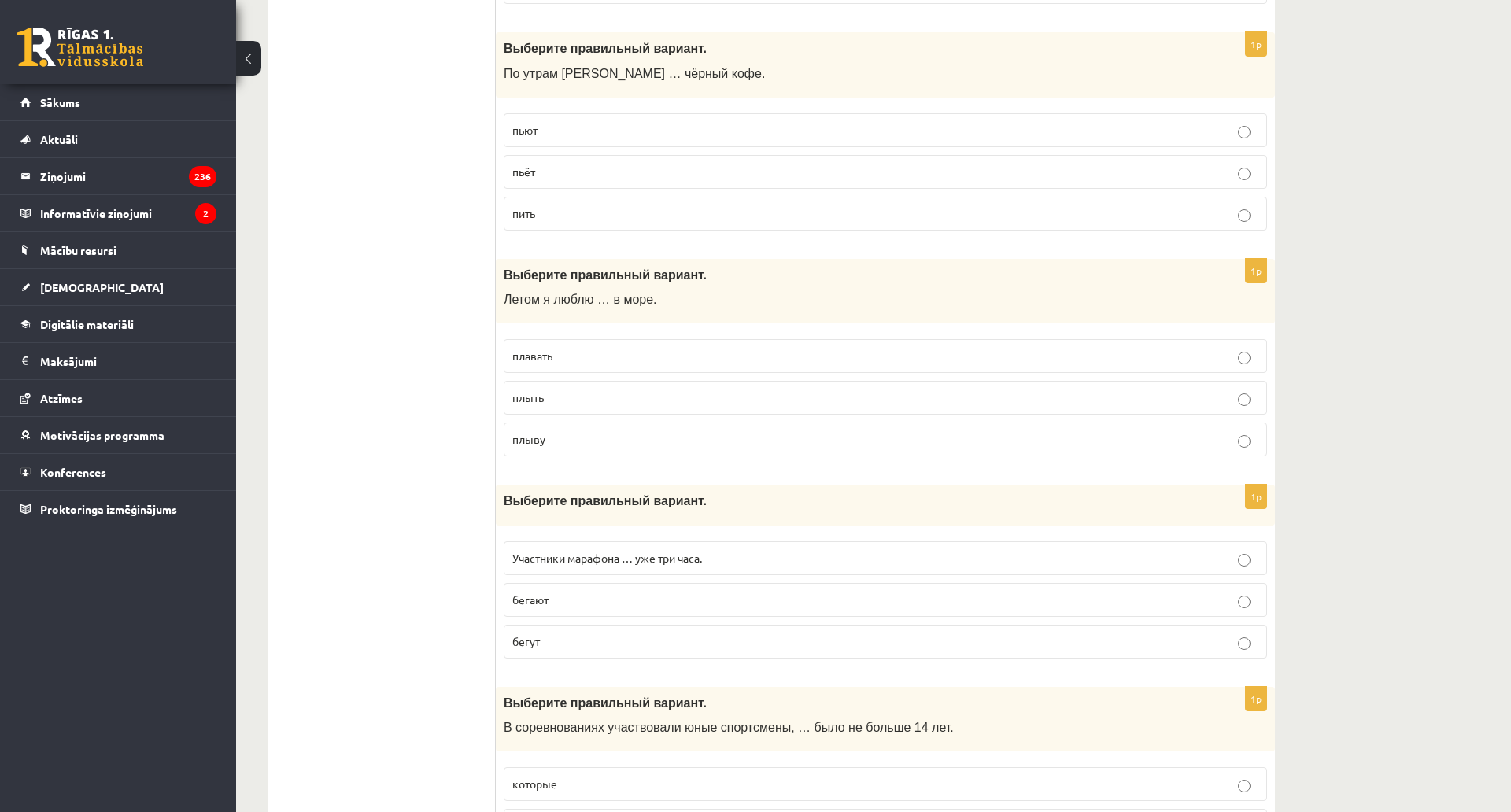
scroll to position [5881, 0]
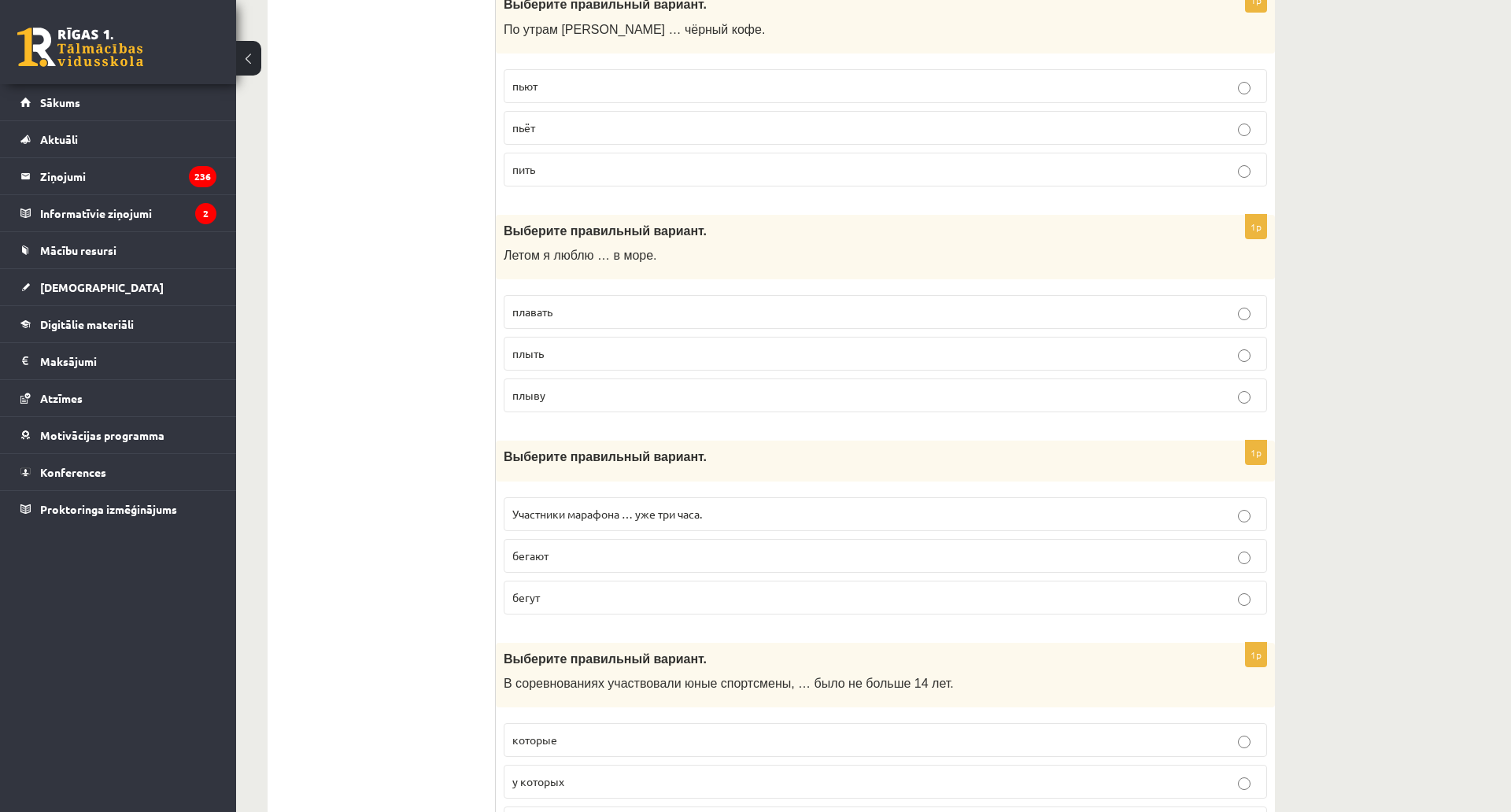
click at [545, 309] on span "плавать" at bounding box center [532, 311] width 40 height 14
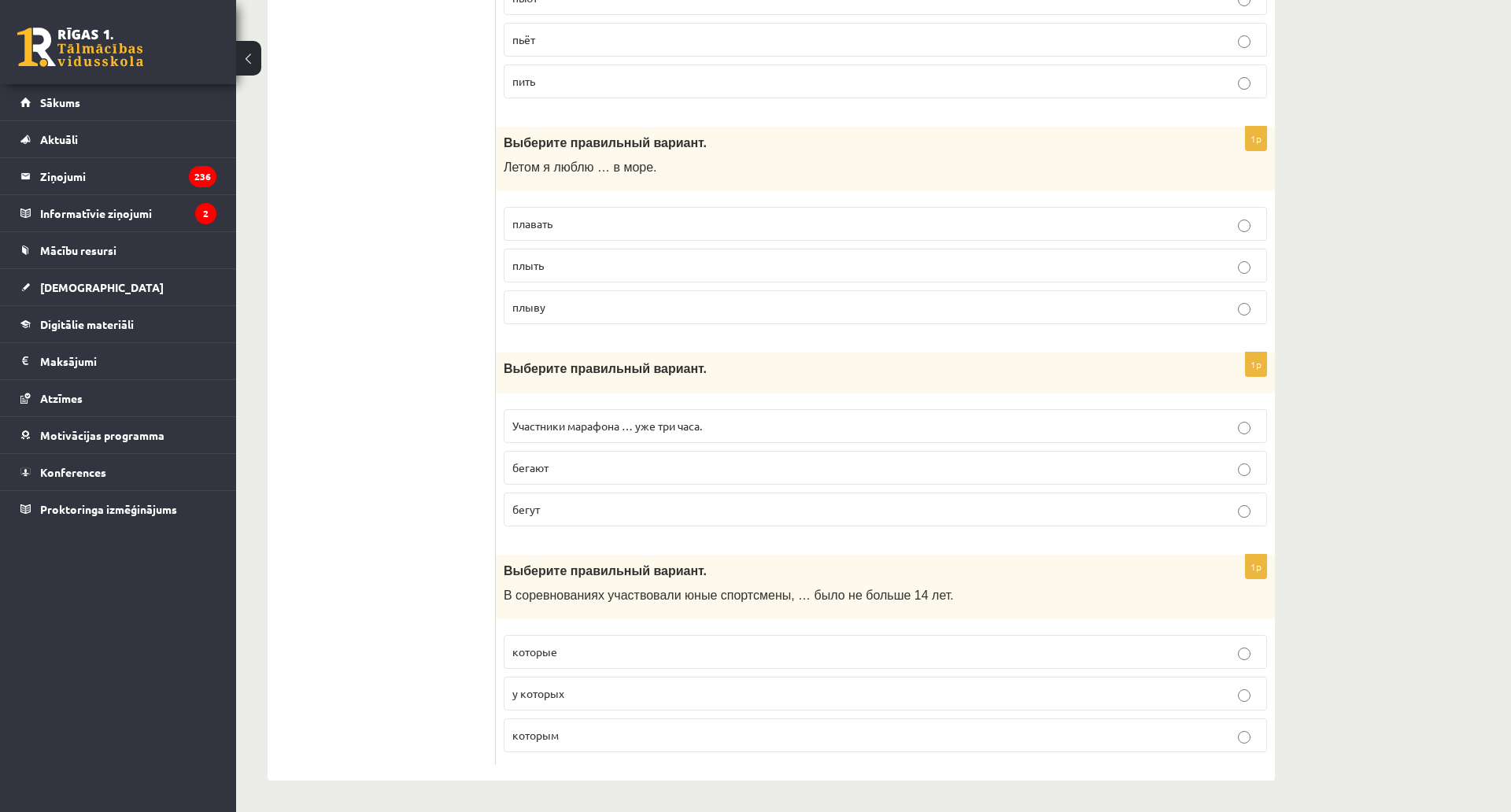
scroll to position [6038, 0]
click at [536, 502] on span "бегут" at bounding box center [526, 508] width 27 height 14
click at [545, 728] on span "которым" at bounding box center [536, 735] width 46 height 14
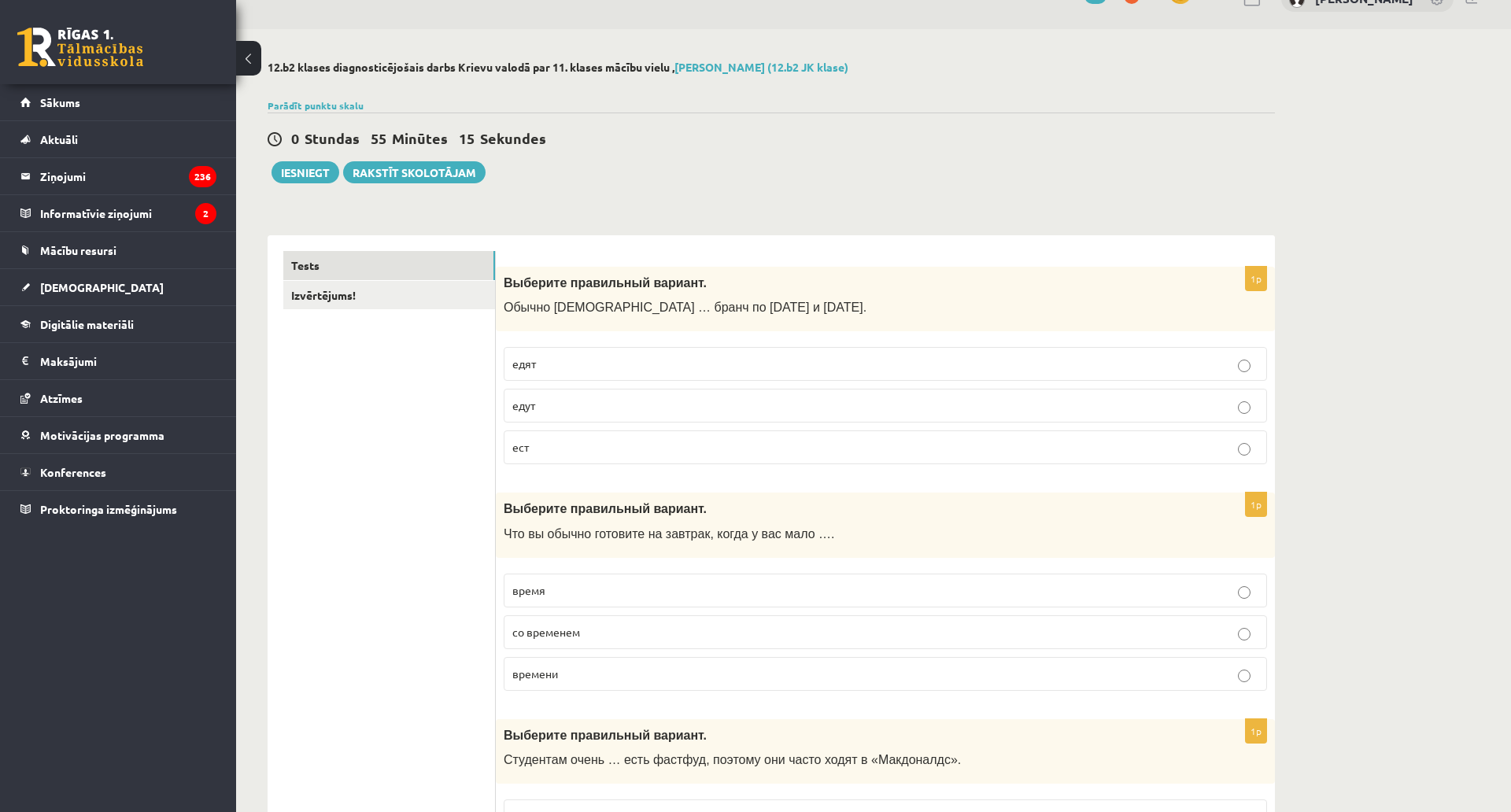
scroll to position [0, 0]
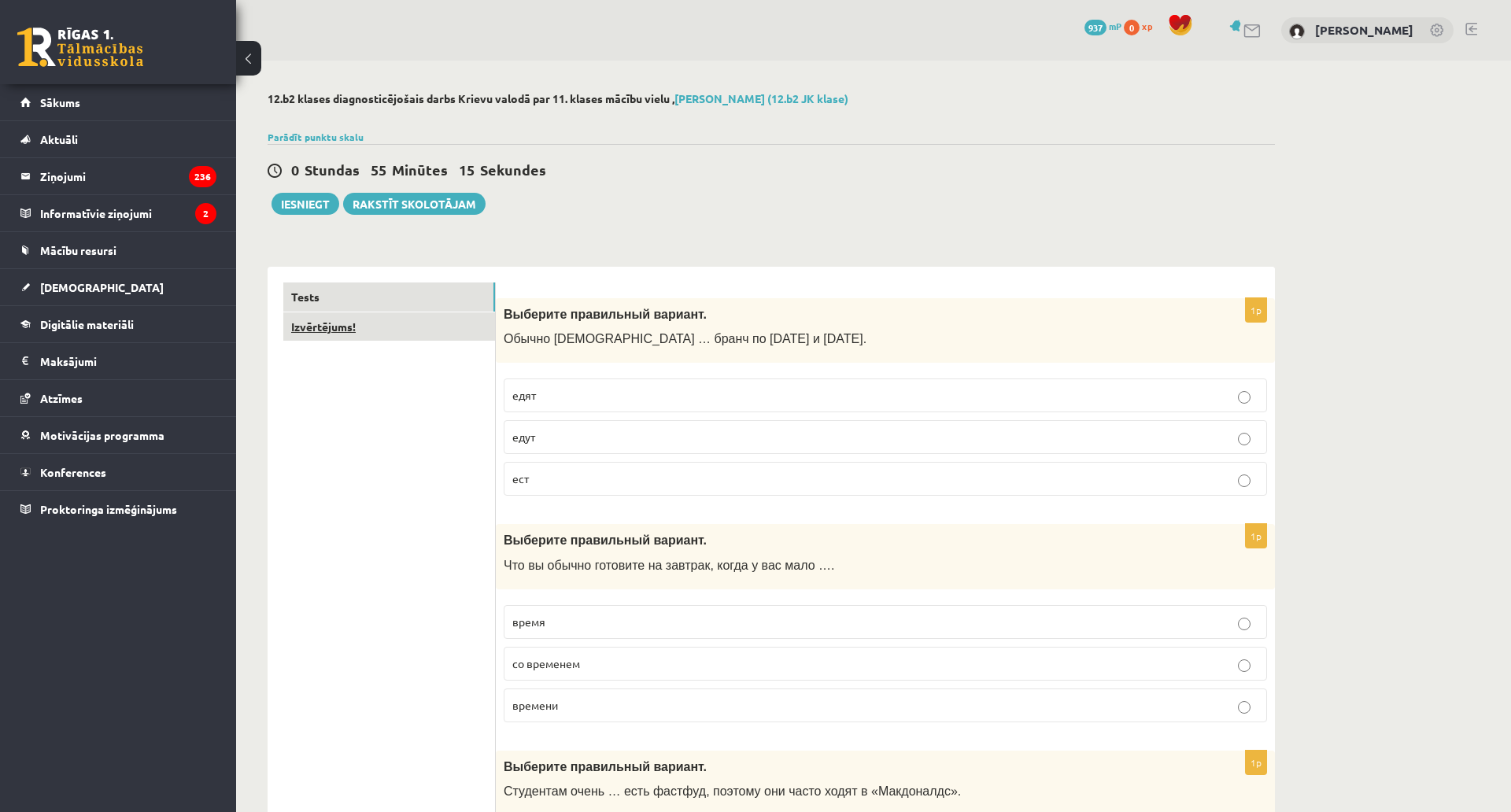
click at [346, 331] on link "Izvērtējums!" at bounding box center [389, 326] width 212 height 29
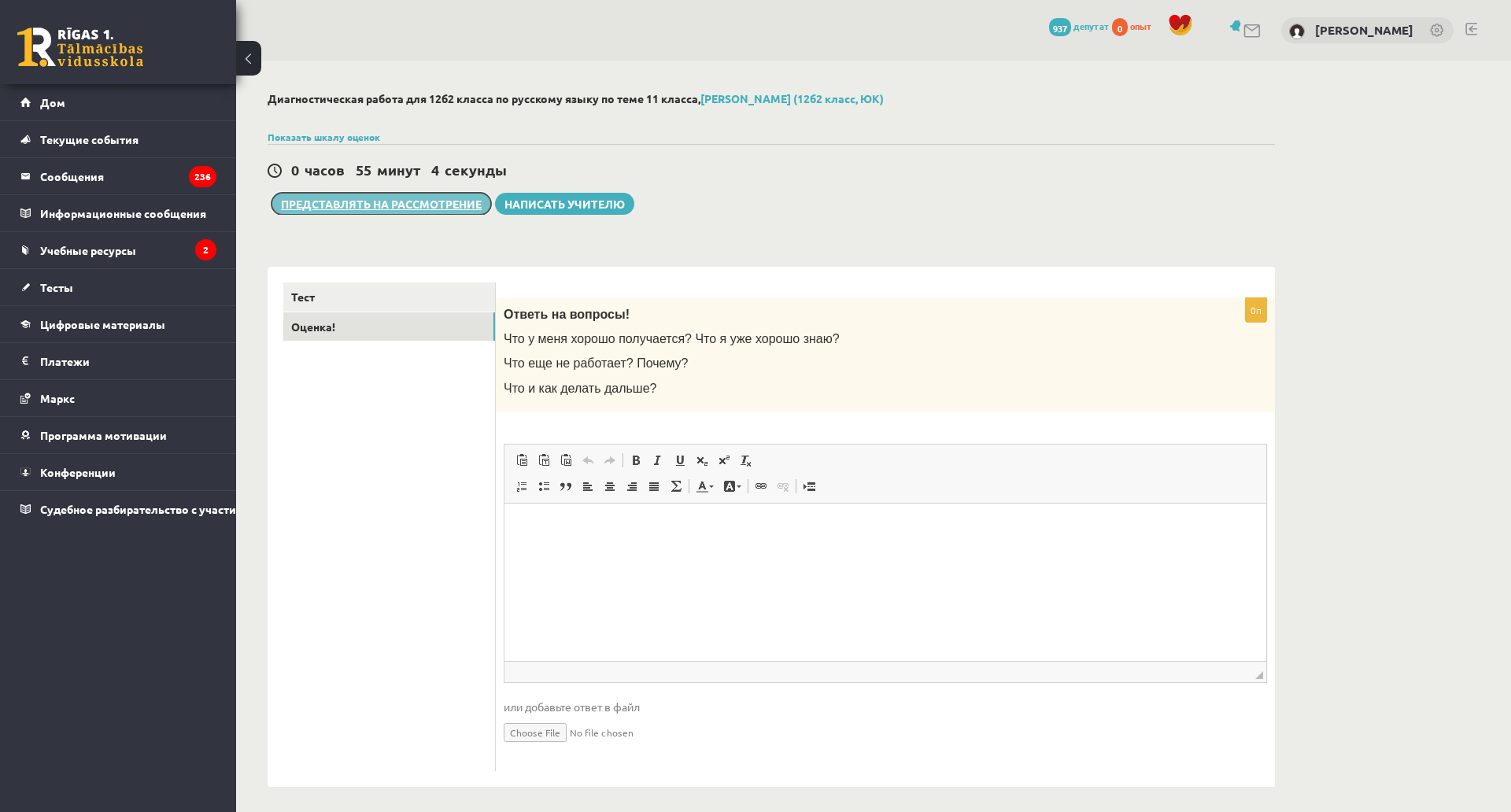
click at [410, 203] on font "Представлять на рассмотрение" at bounding box center [381, 203] width 201 height 14
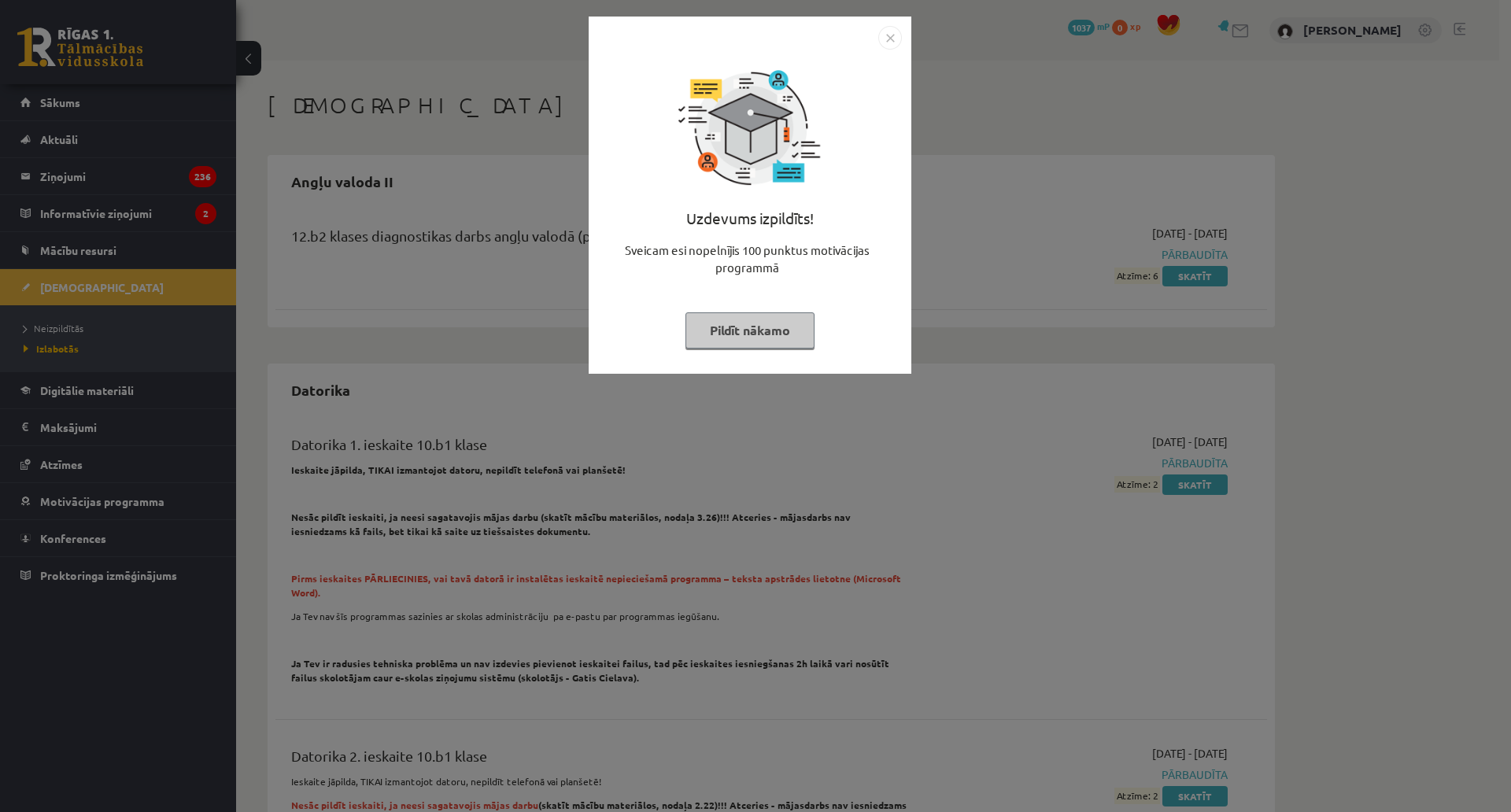
click at [903, 45] on div "Uzdevums izpildīts! Sveicam esi nopelnījis 100 punktus motivācijas programmā Pi…" at bounding box center [751, 195] width 323 height 357
click at [893, 40] on img "Close" at bounding box center [890, 38] width 24 height 24
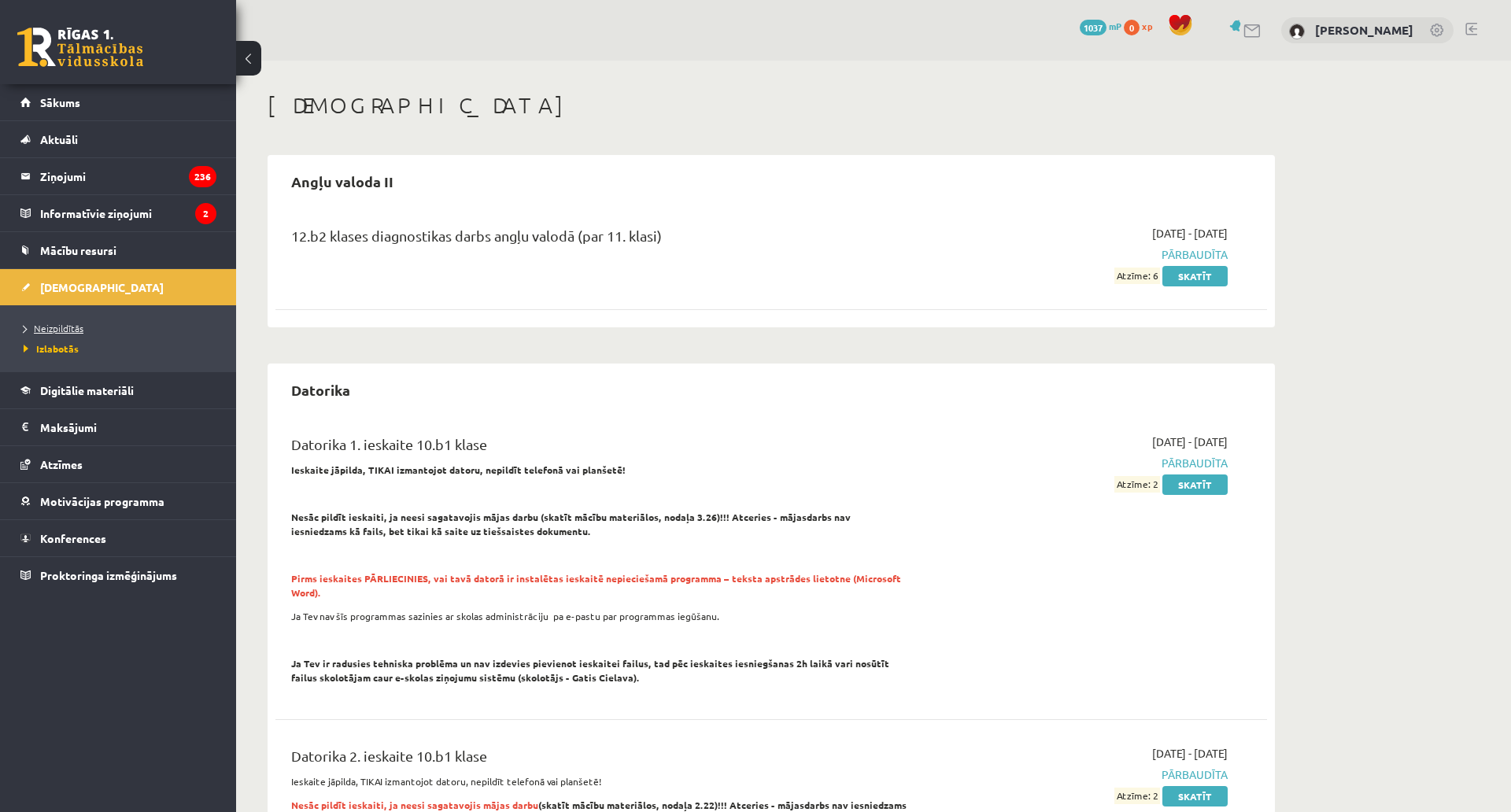
click at [85, 326] on link "Neizpildītās" at bounding box center [122, 328] width 197 height 14
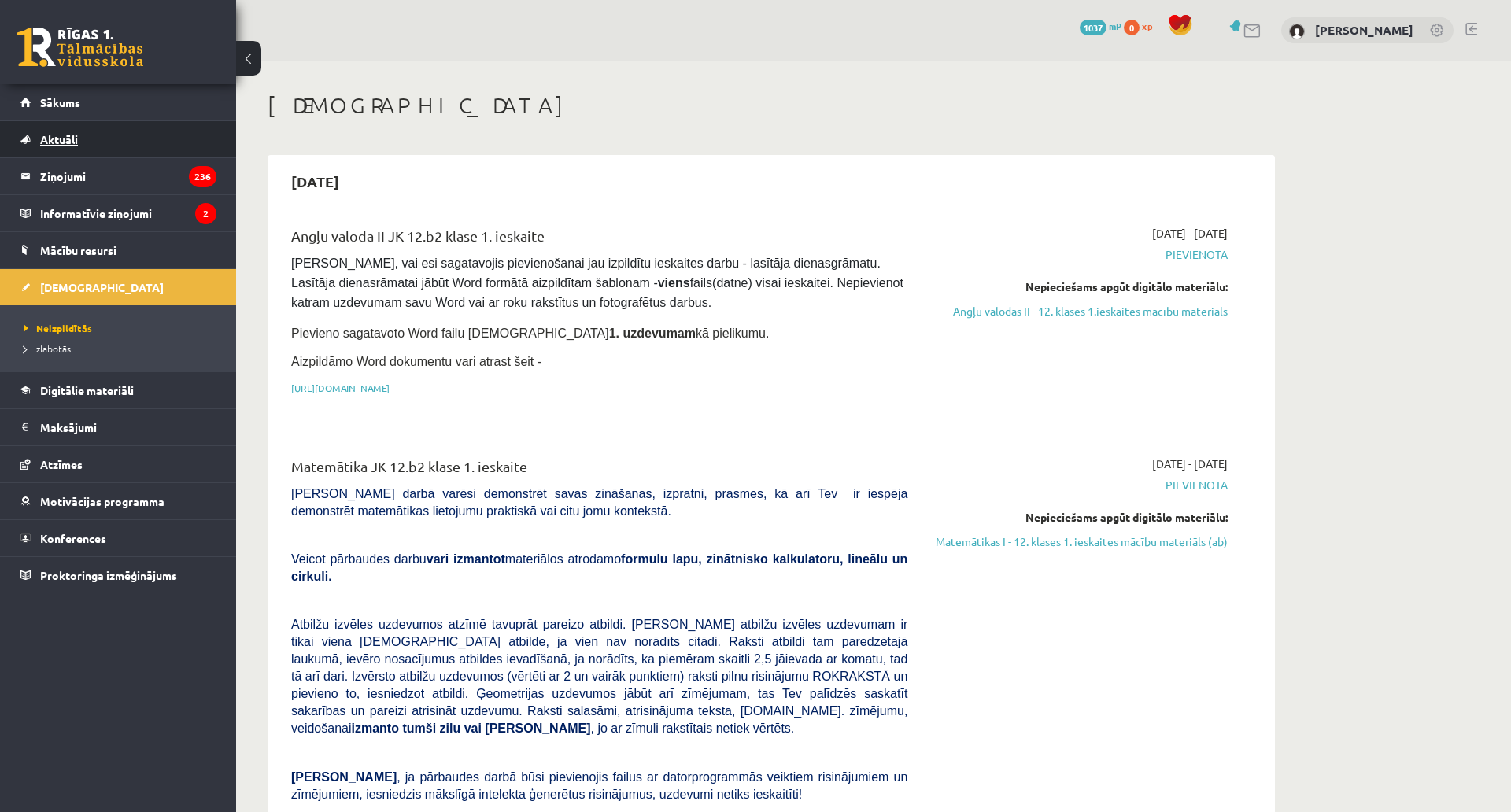
click at [96, 136] on link "Aktuāli" at bounding box center [119, 139] width 196 height 36
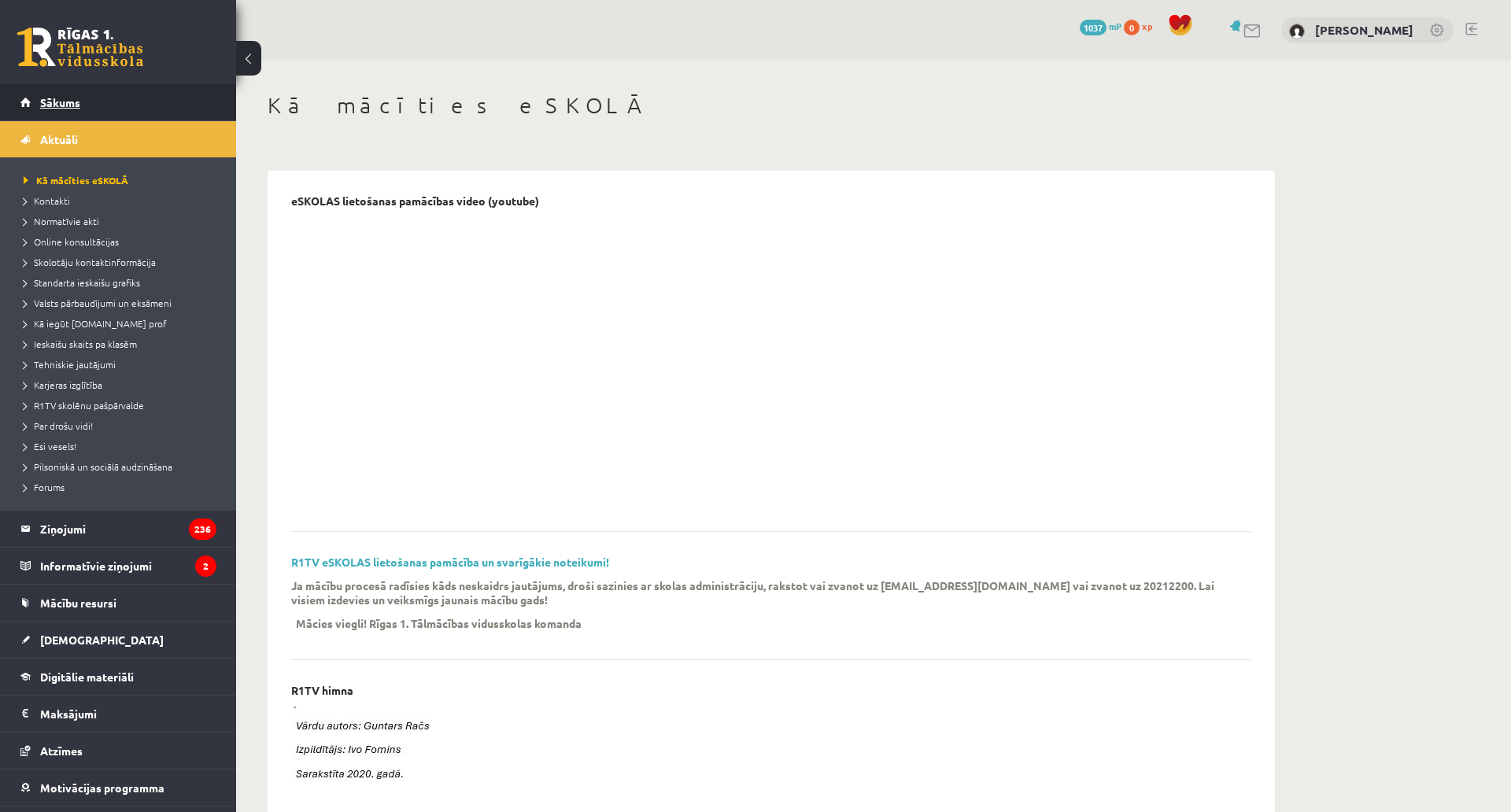
click at [89, 105] on link "Sākums" at bounding box center [119, 102] width 196 height 36
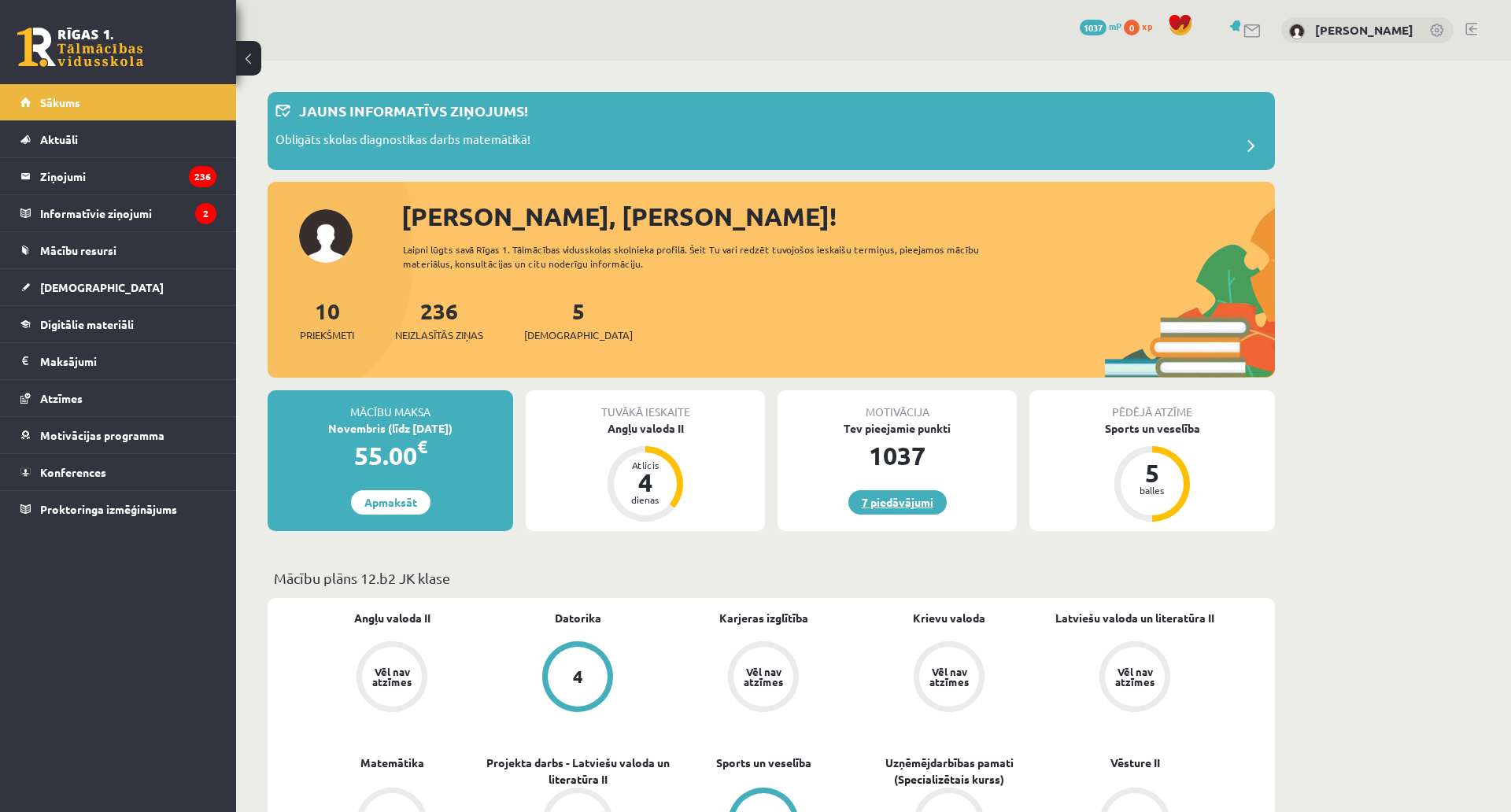
click at [897, 502] on link "7 piedāvājumi" at bounding box center [897, 502] width 98 height 25
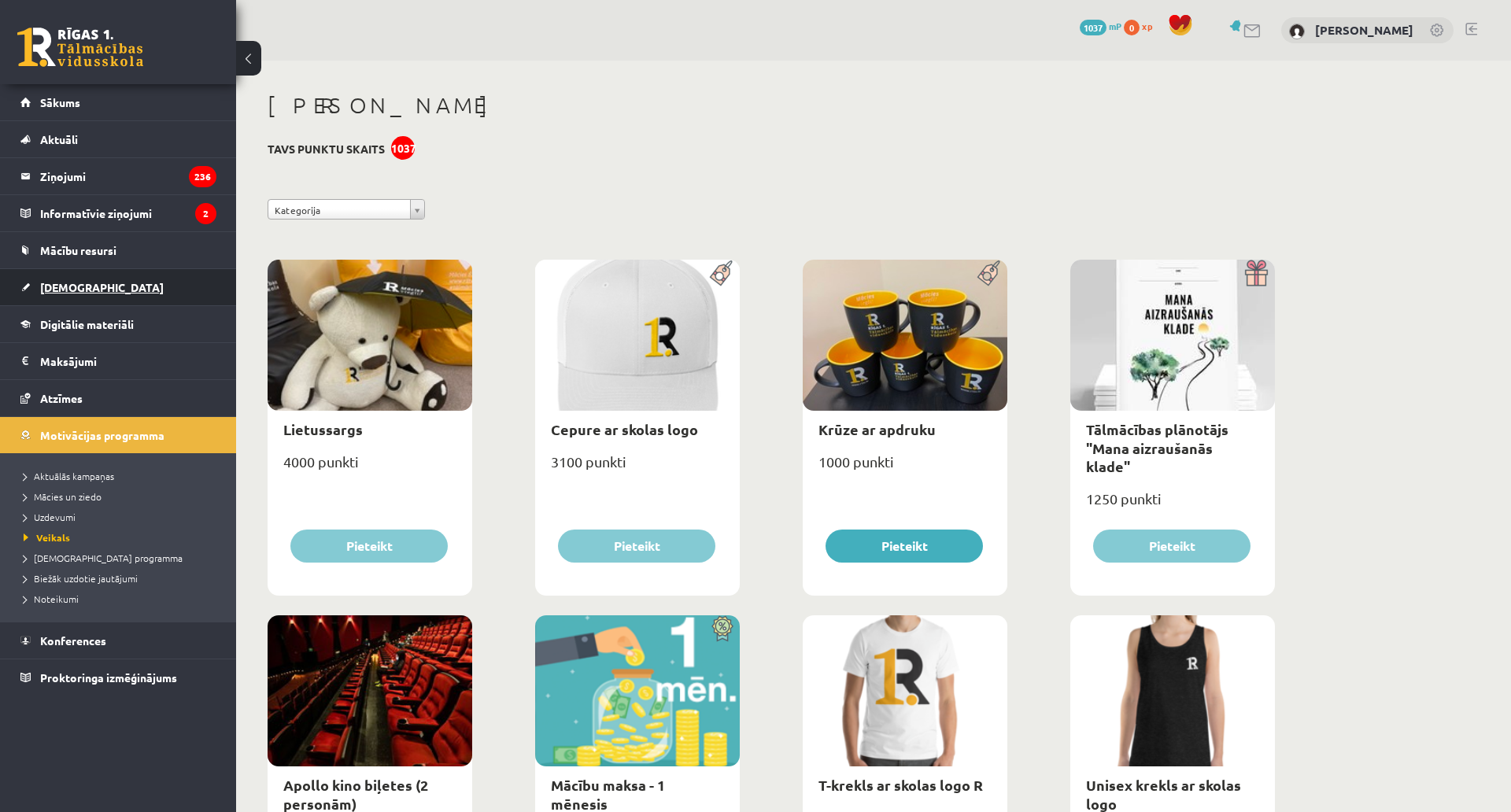
click at [77, 299] on link "[DEMOGRAPHIC_DATA]" at bounding box center [119, 287] width 196 height 36
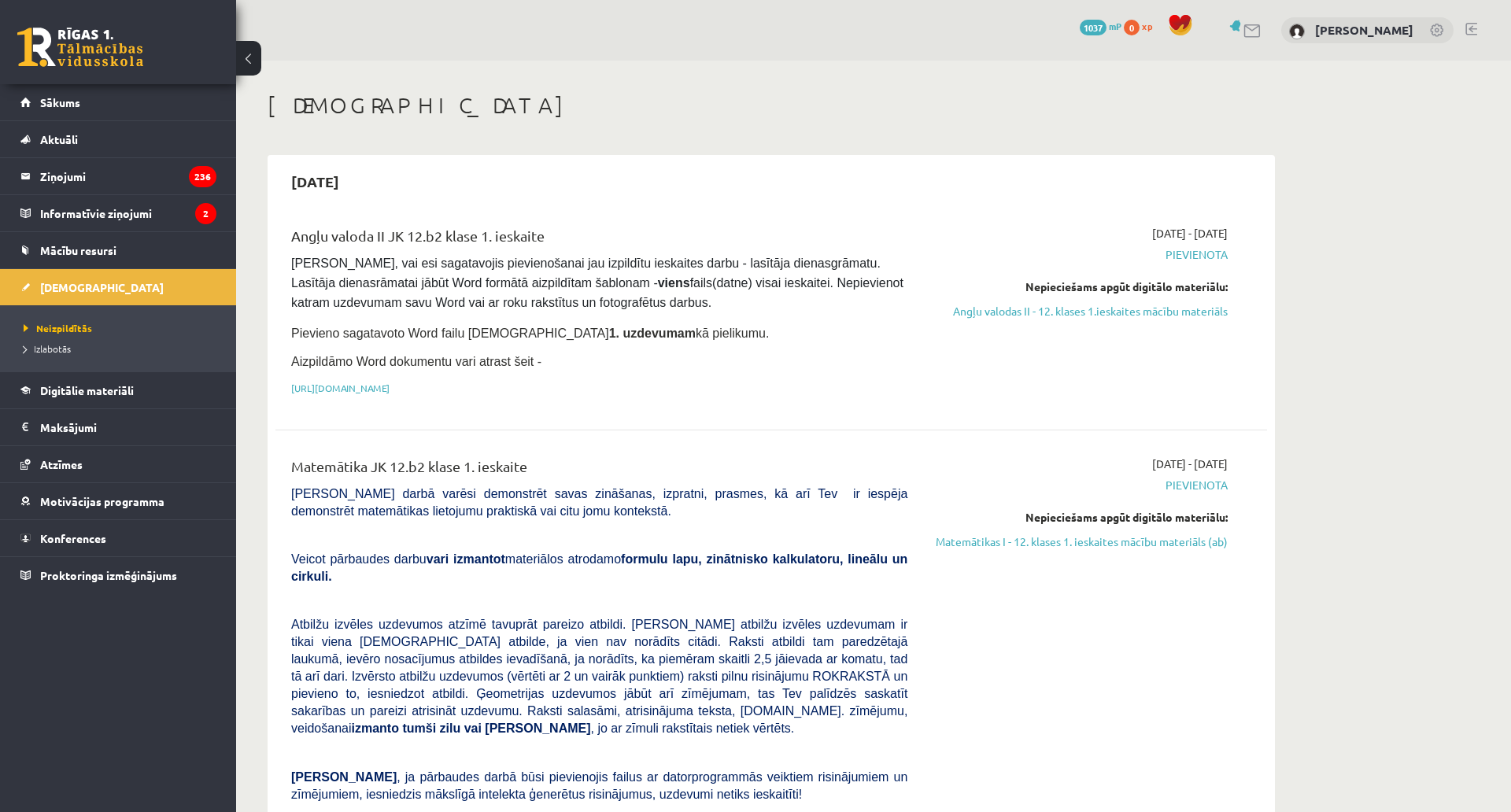
click at [80, 67] on div "0 Dāvanas 1037 mP 0 xp" at bounding box center [118, 42] width 236 height 84
click at [88, 53] on link at bounding box center [80, 47] width 126 height 40
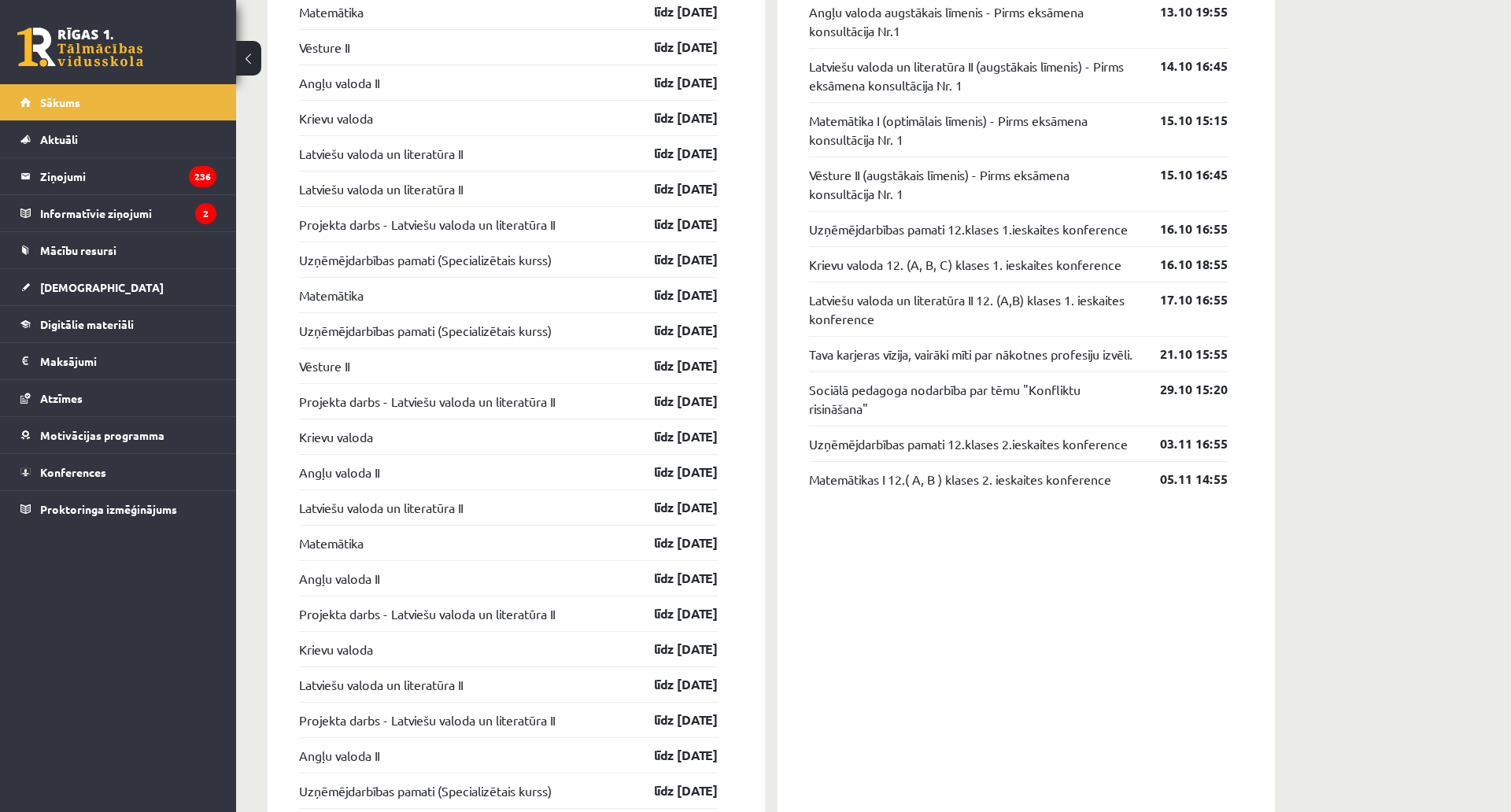
scroll to position [1495, 0]
